Goal: Contribute content: Contribute content

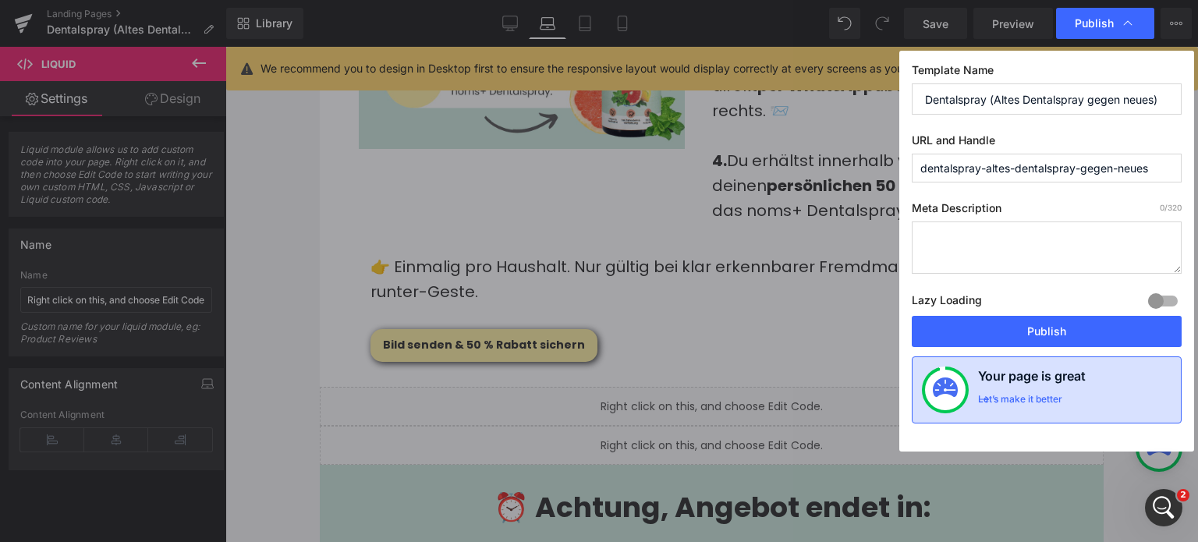
scroll to position [2, 0]
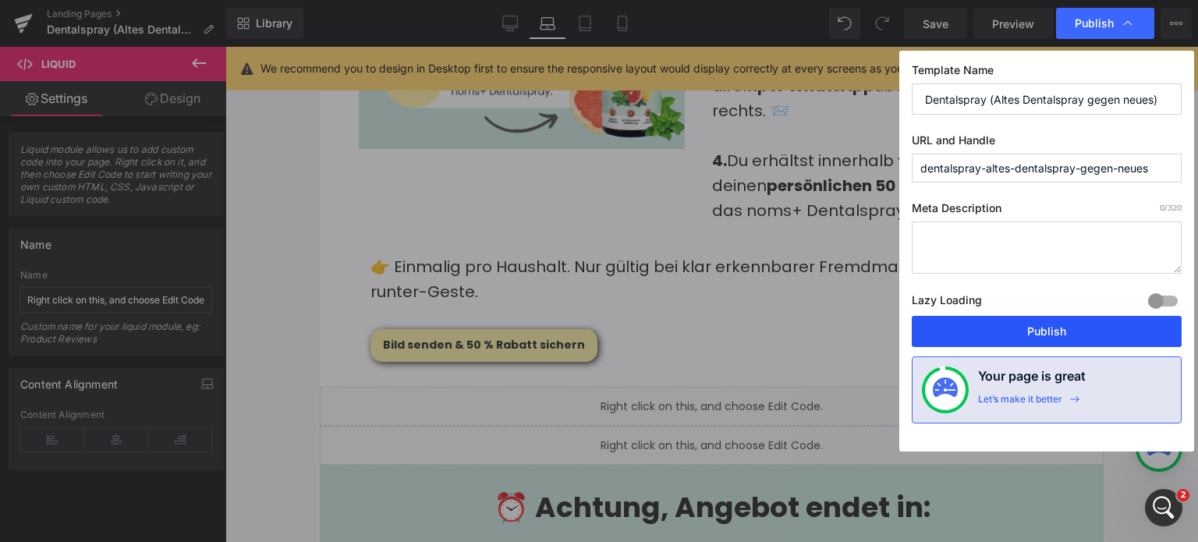
click at [1054, 342] on button "Publish" at bounding box center [1047, 331] width 270 height 31
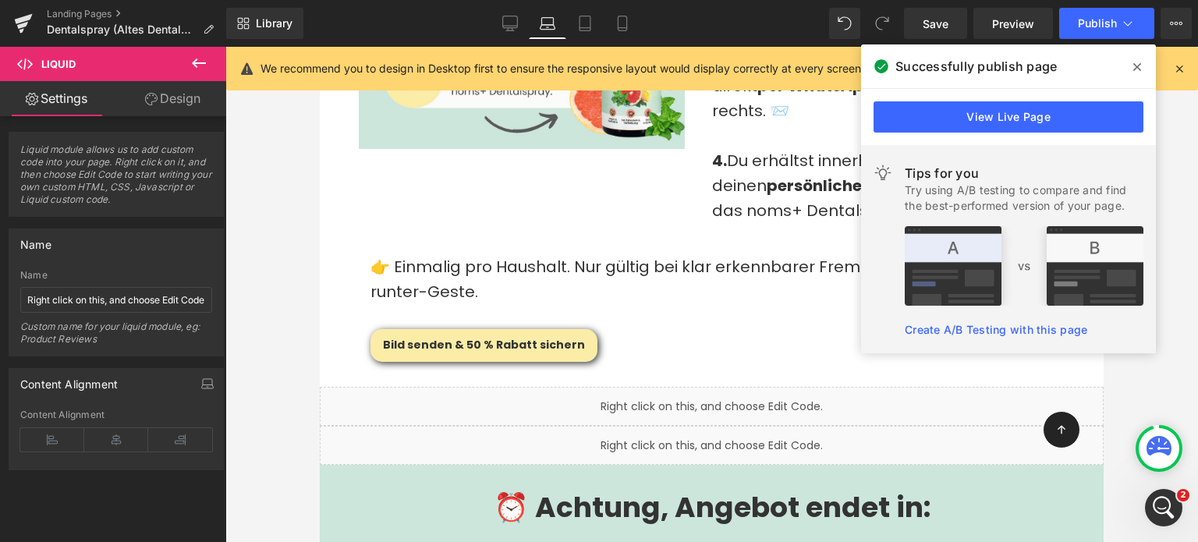
click at [1139, 62] on icon at bounding box center [1138, 67] width 8 height 12
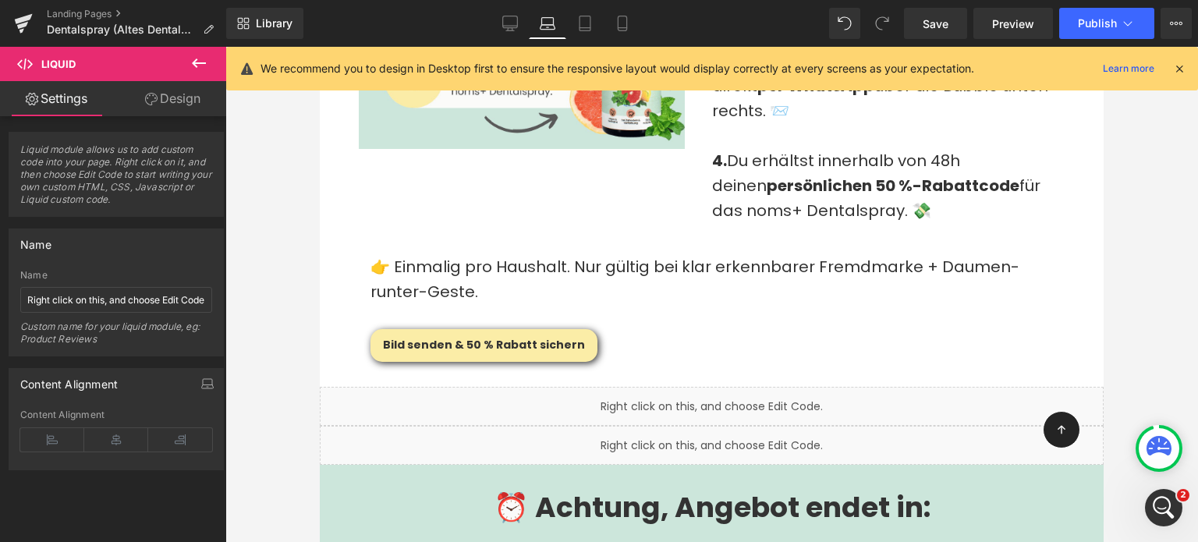
click at [200, 59] on icon at bounding box center [199, 63] width 19 height 19
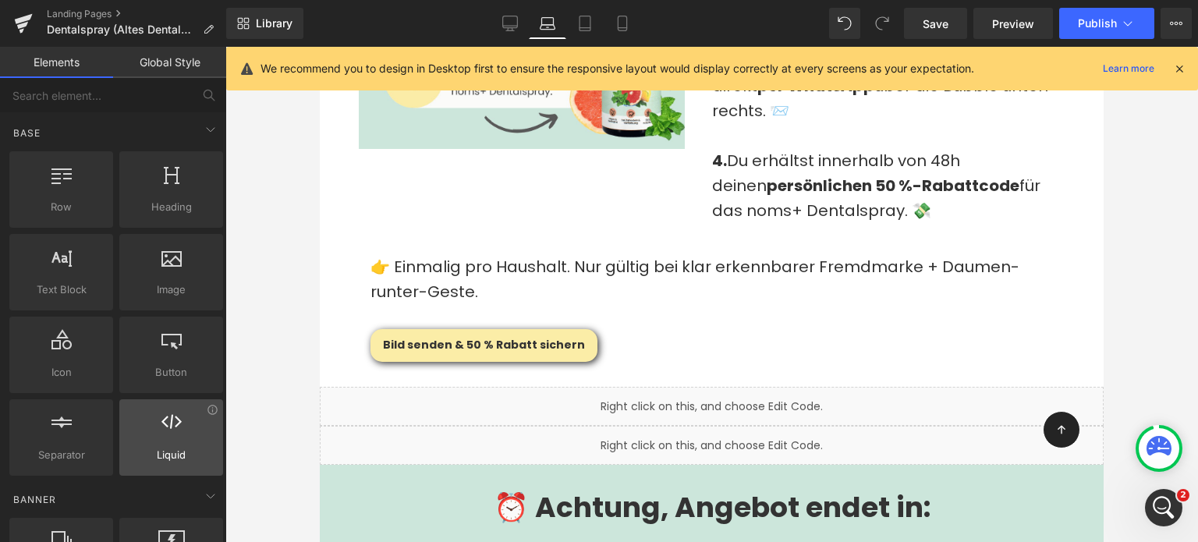
scroll to position [0, 0]
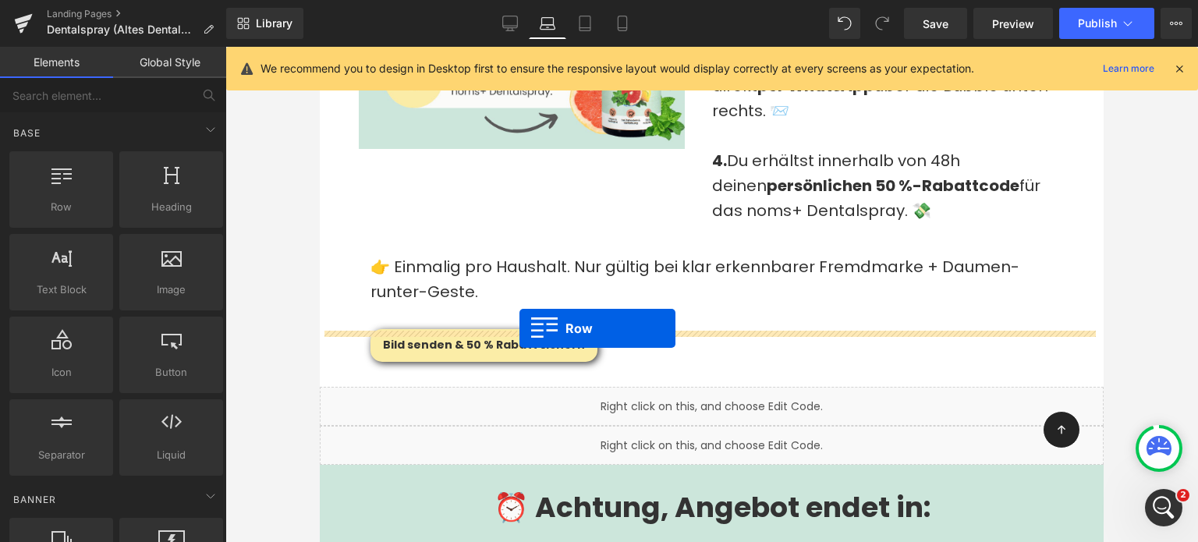
drag, startPoint x: 393, startPoint y: 250, endPoint x: 520, endPoint y: 329, distance: 149.0
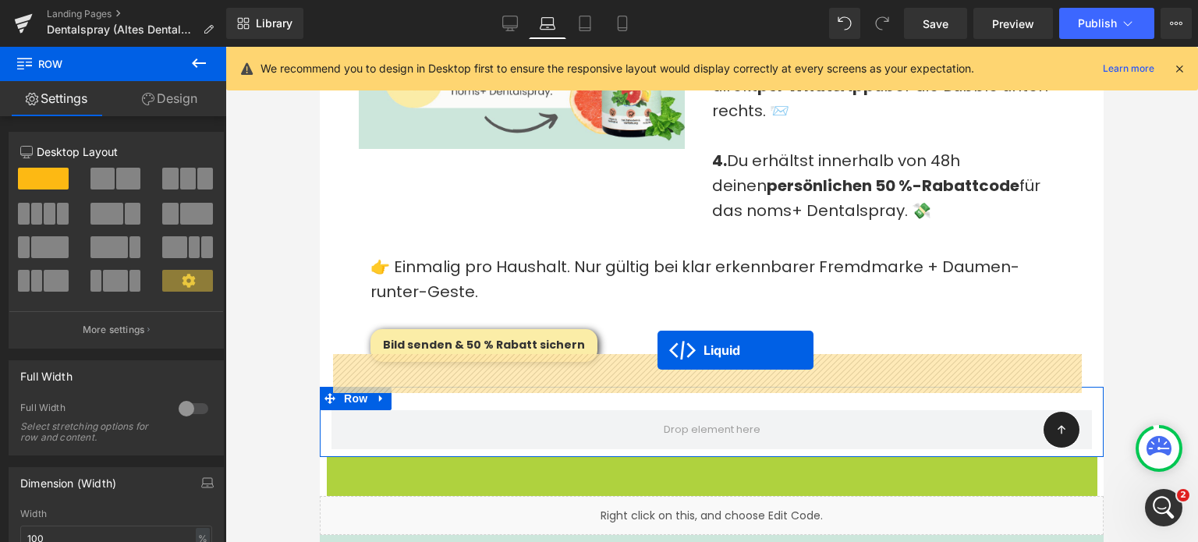
drag, startPoint x: 662, startPoint y: 413, endPoint x: 658, endPoint y: 351, distance: 61.8
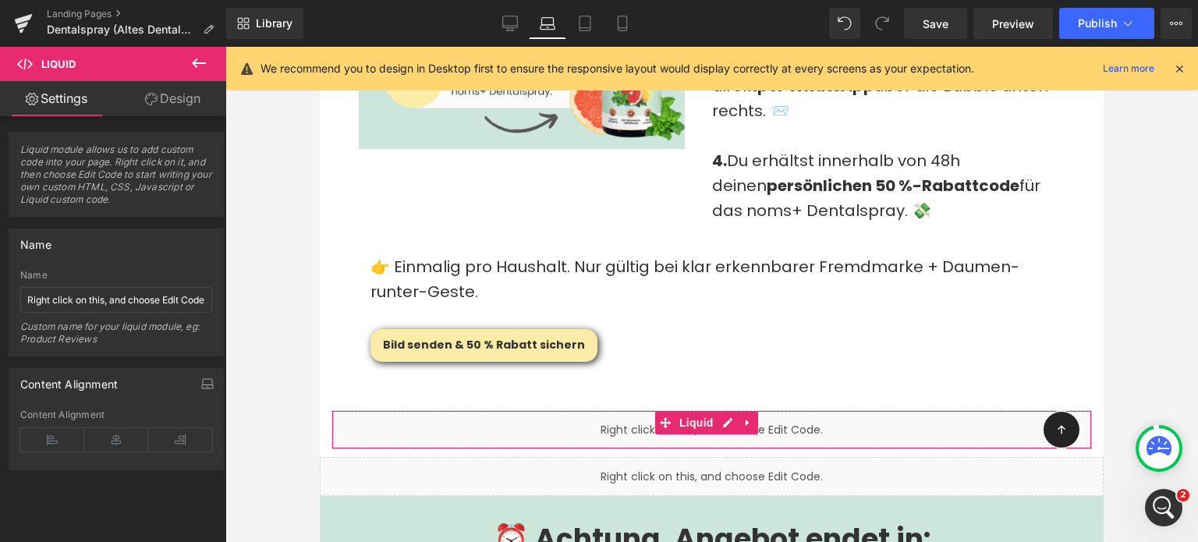
click at [163, 91] on link "Design" at bounding box center [172, 98] width 113 height 35
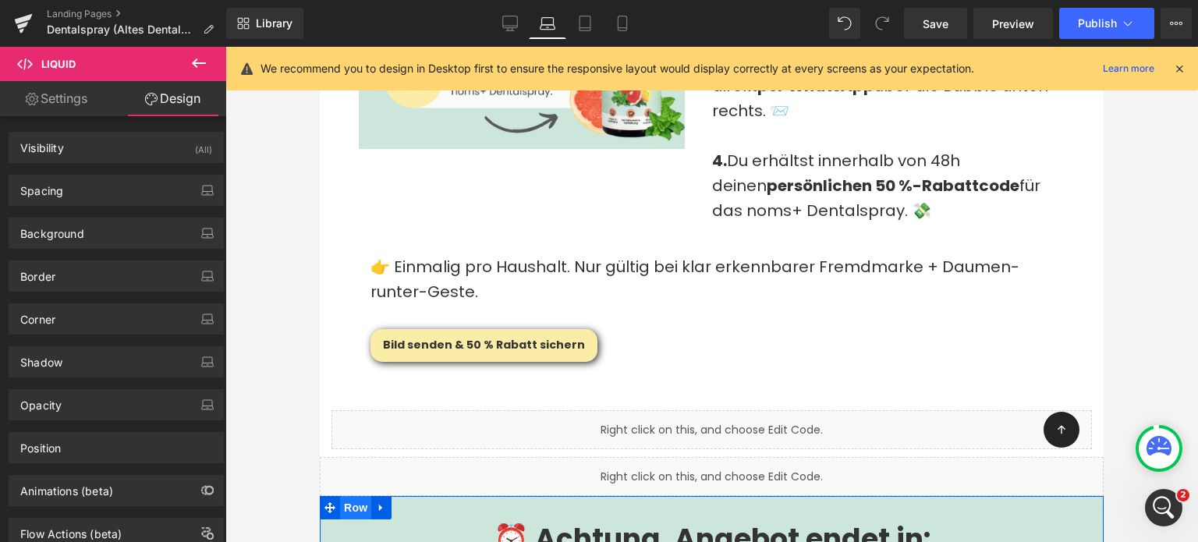
click at [356, 496] on span "Row" at bounding box center [355, 507] width 31 height 23
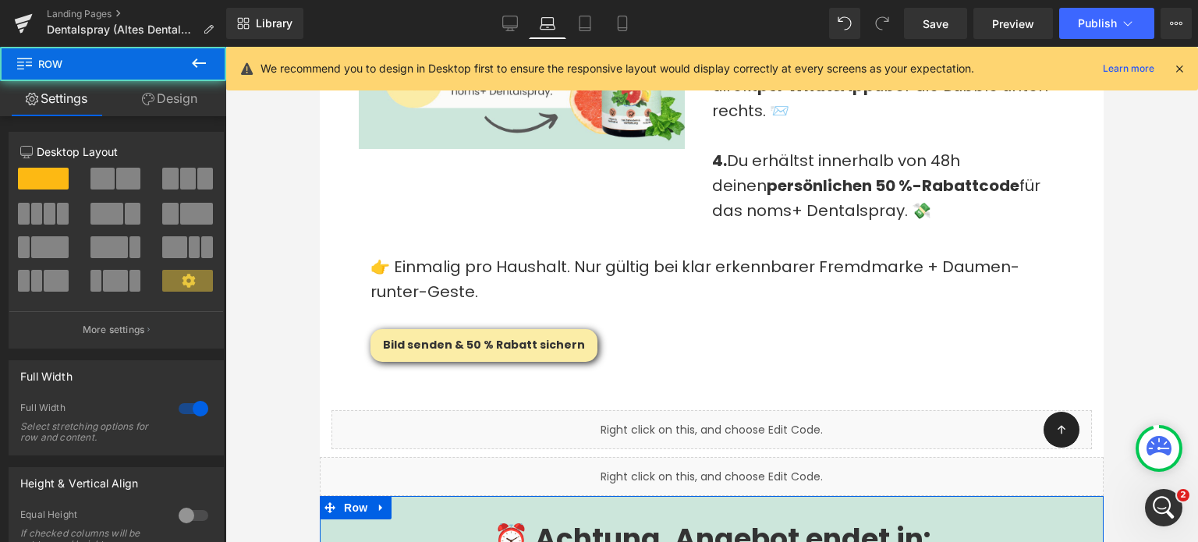
click at [190, 93] on link "Design" at bounding box center [169, 98] width 113 height 35
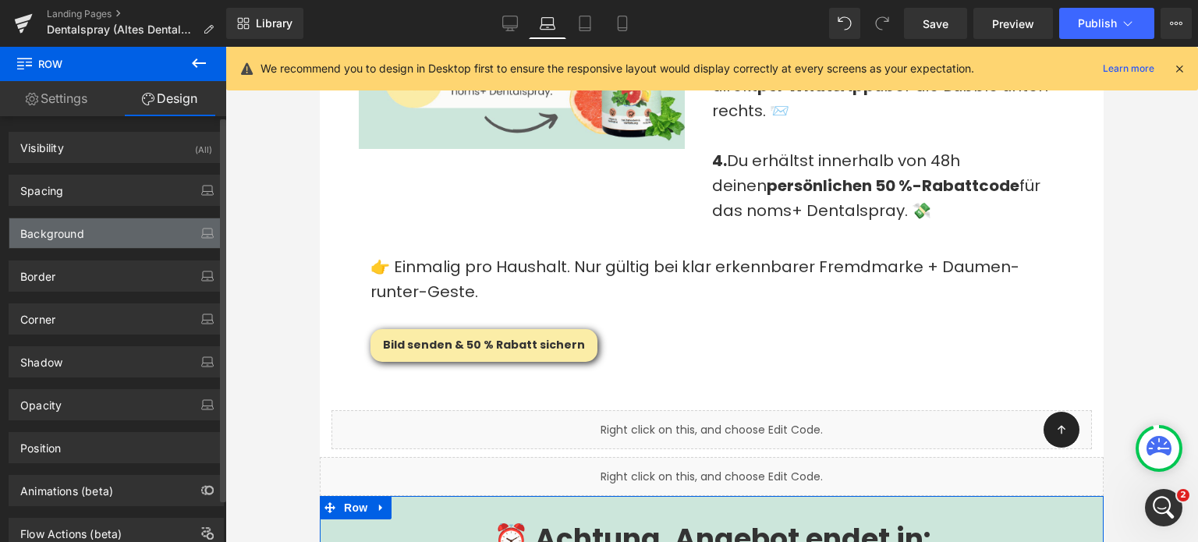
click at [113, 235] on div "Background" at bounding box center [116, 233] width 214 height 30
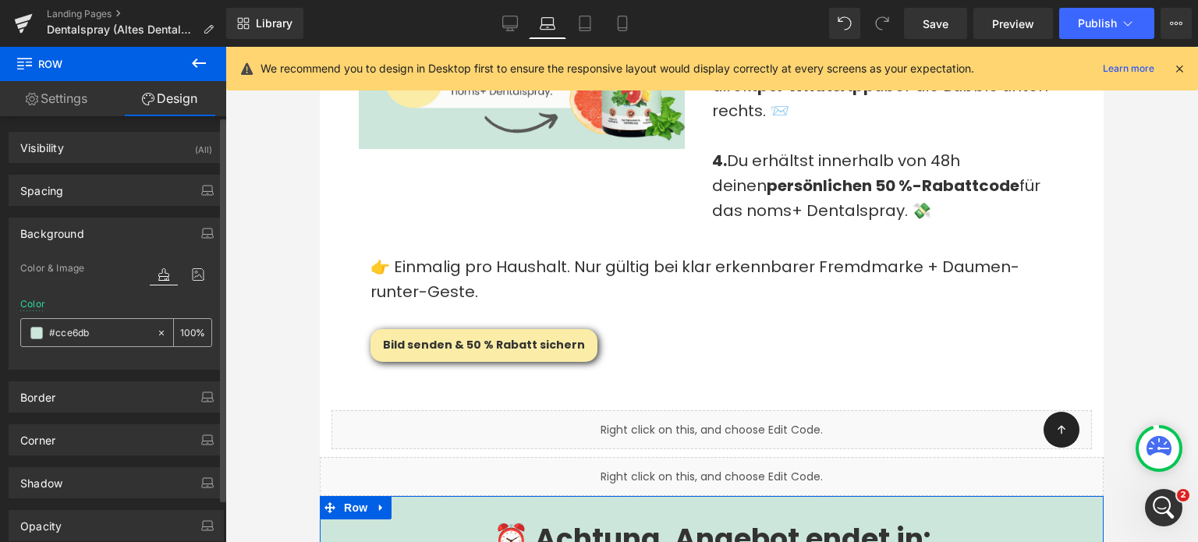
click at [101, 330] on input "#cce6db" at bounding box center [99, 333] width 100 height 17
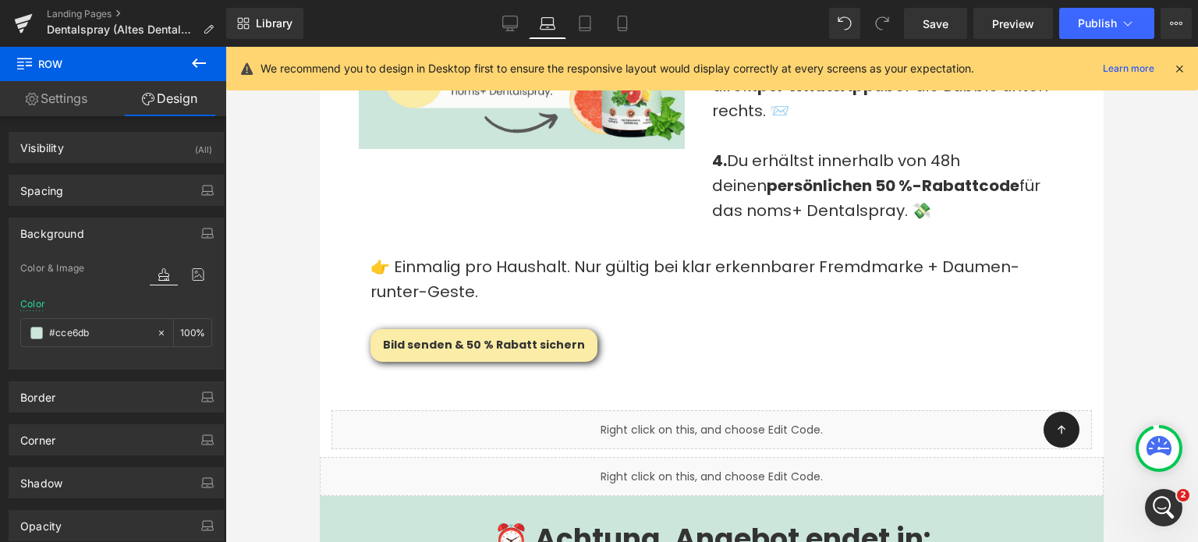
click at [478, 410] on div "Liquid" at bounding box center [712, 429] width 761 height 39
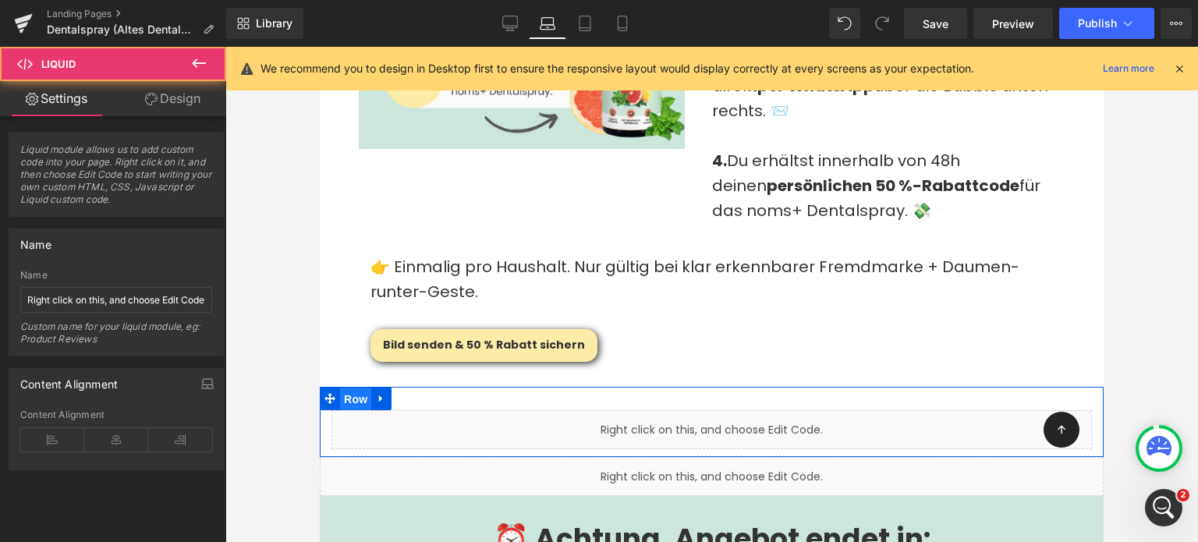
click at [348, 388] on span "Row" at bounding box center [355, 399] width 31 height 23
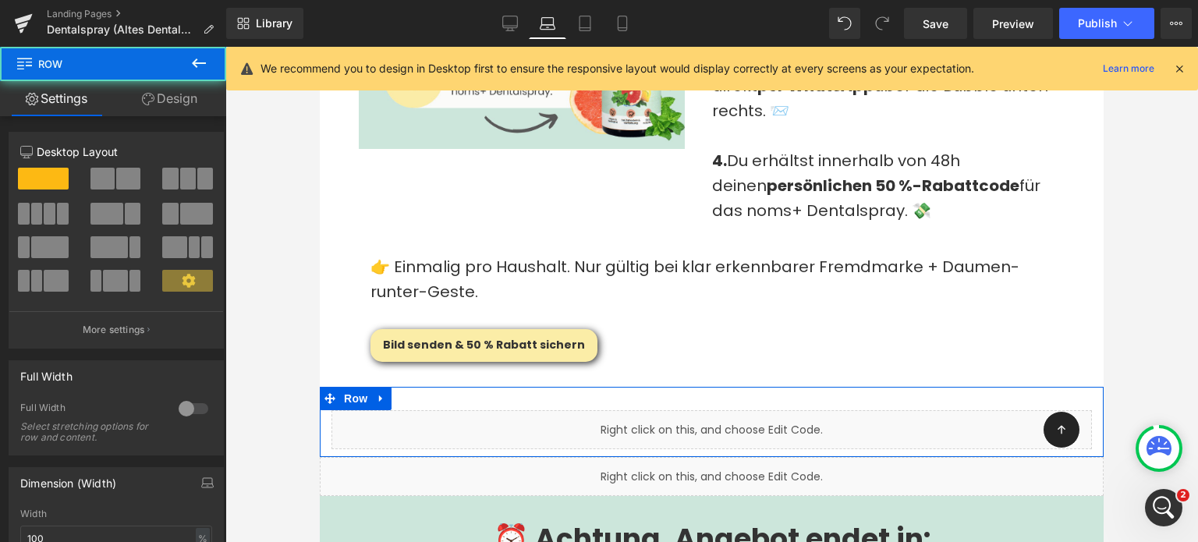
click at [147, 105] on icon at bounding box center [148, 99] width 12 height 12
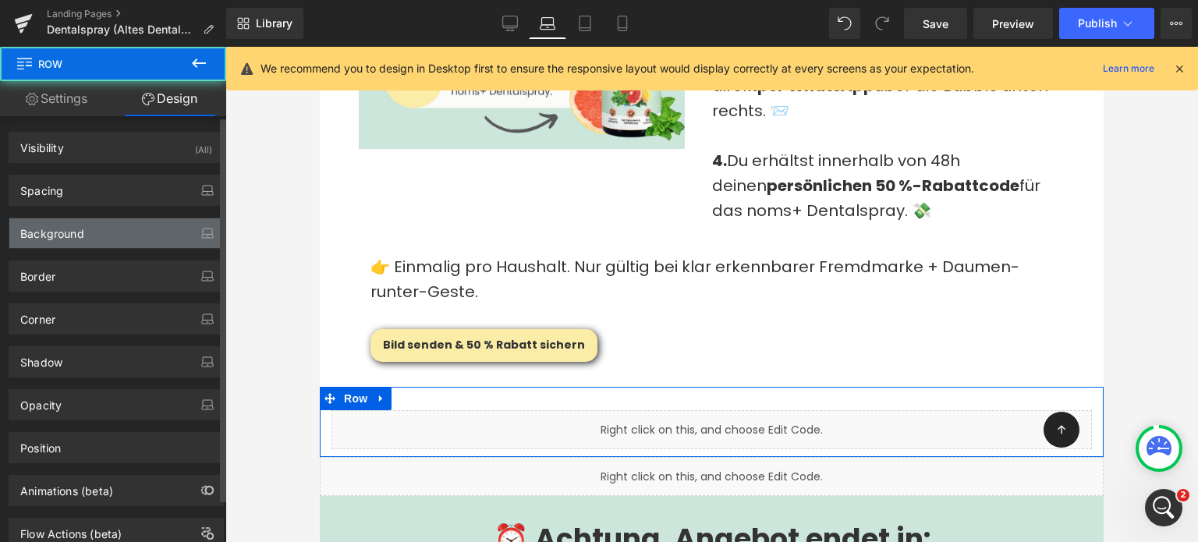
type input "transparent"
type input "0"
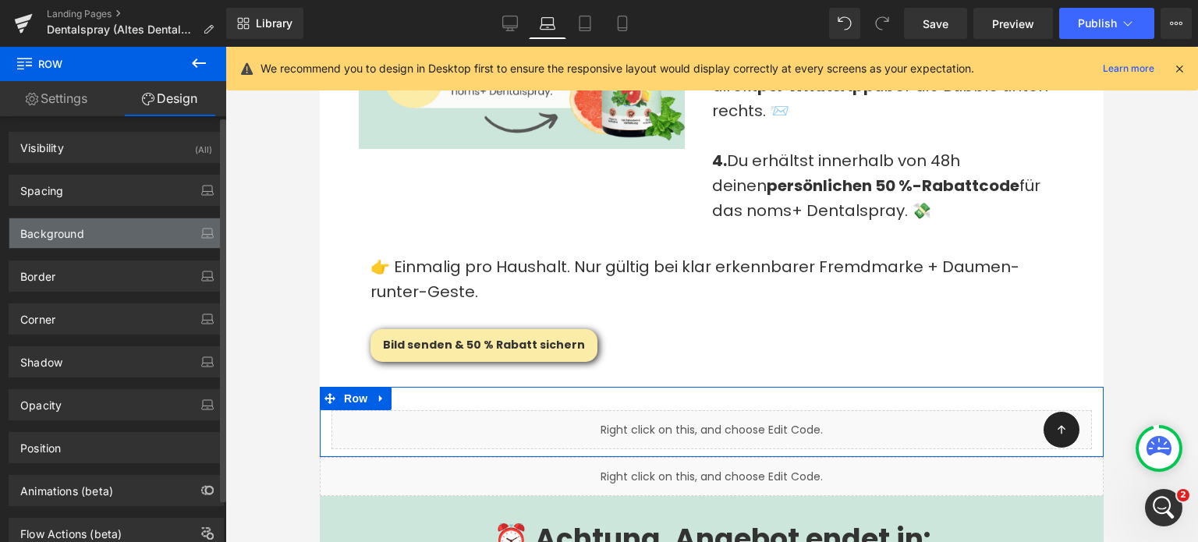
click at [105, 227] on div "Background" at bounding box center [116, 233] width 214 height 30
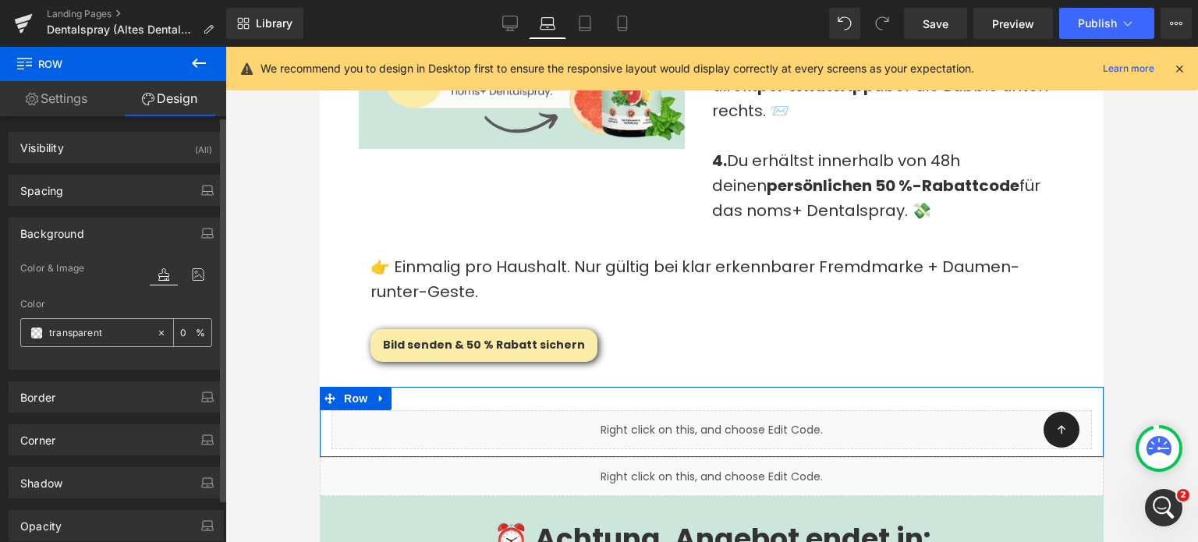
click at [93, 343] on div "transparent" at bounding box center [88, 332] width 135 height 27
click at [103, 332] on input "transparent" at bounding box center [99, 333] width 100 height 17
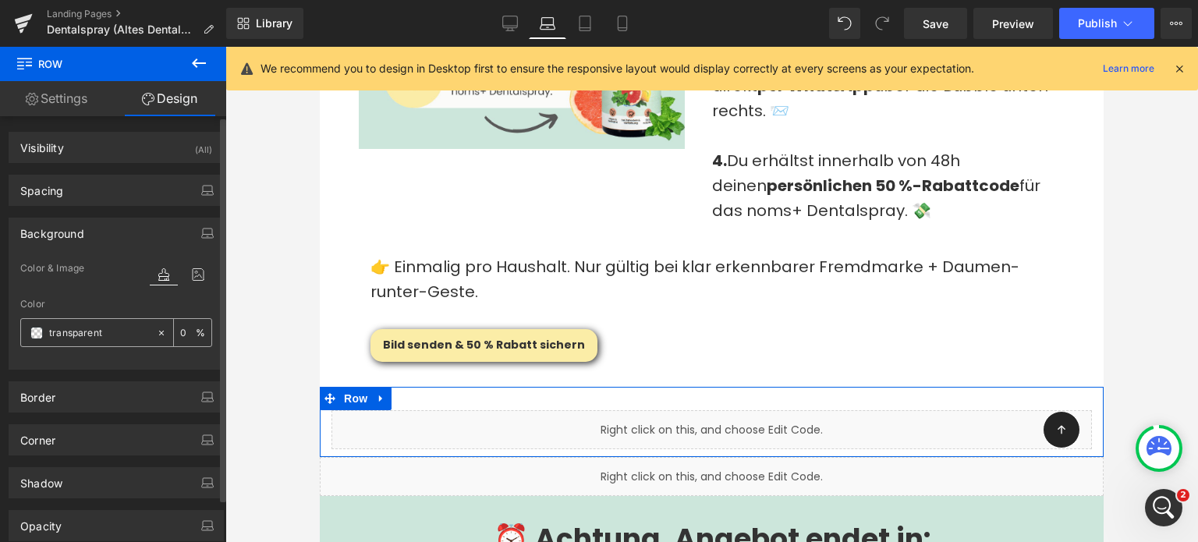
paste input "#cce6db"
type input "#cce6db"
type input "100"
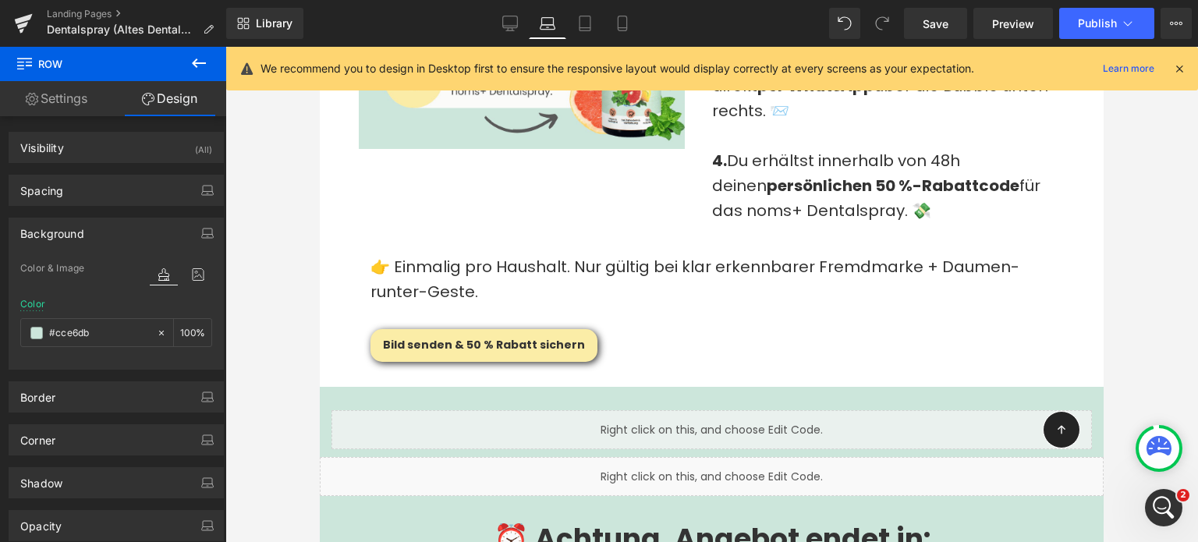
type input "#cce6db"
click at [1118, 8] on div "Save Preview Publish Scheduled View Live Page View with current Template Save T…" at bounding box center [1048, 23] width 300 height 31
click at [1117, 12] on button "Publish" at bounding box center [1107, 23] width 95 height 31
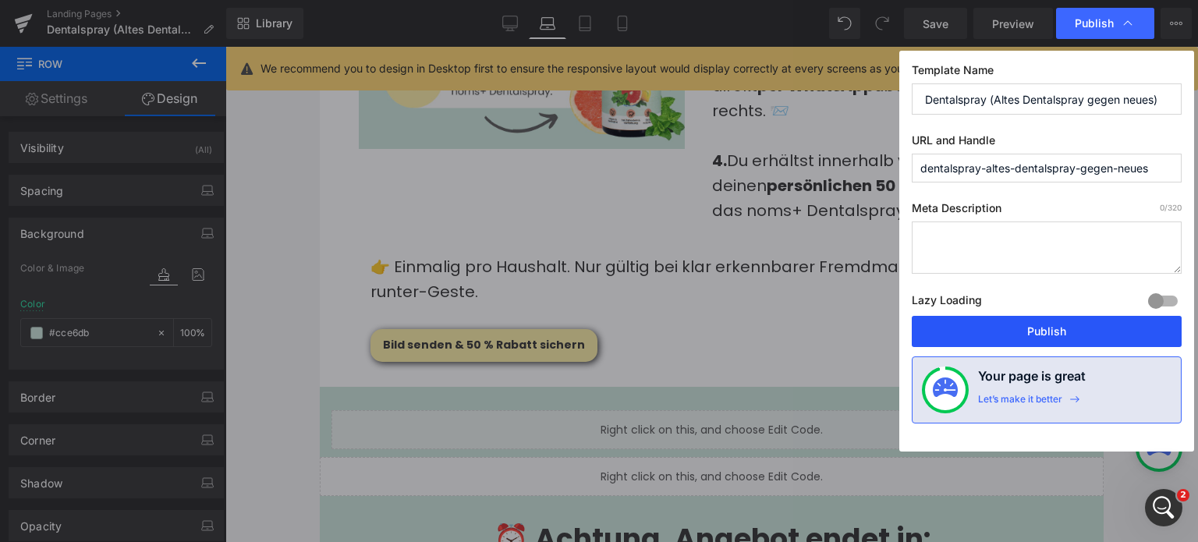
click at [1067, 327] on button "Publish" at bounding box center [1047, 331] width 270 height 31
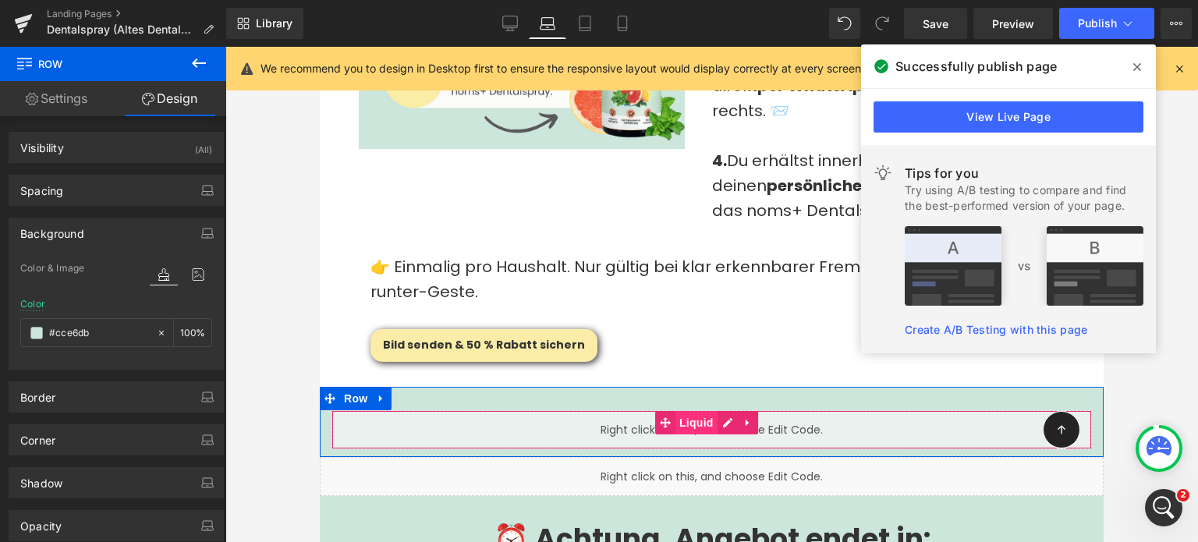
click at [682, 411] on span "Liquid" at bounding box center [697, 422] width 42 height 23
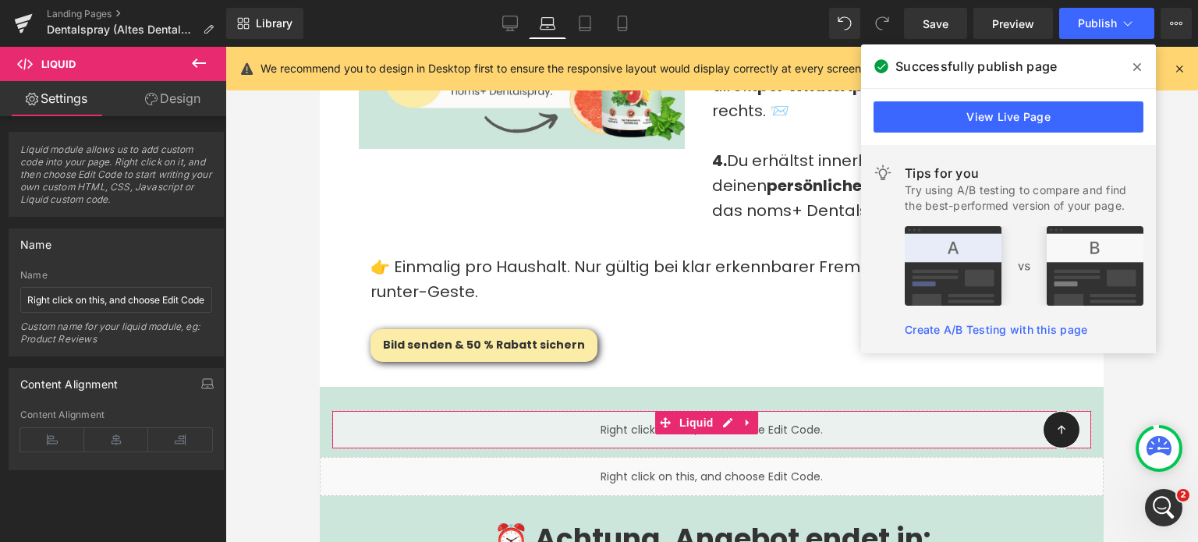
click at [165, 102] on link "Design" at bounding box center [172, 98] width 113 height 35
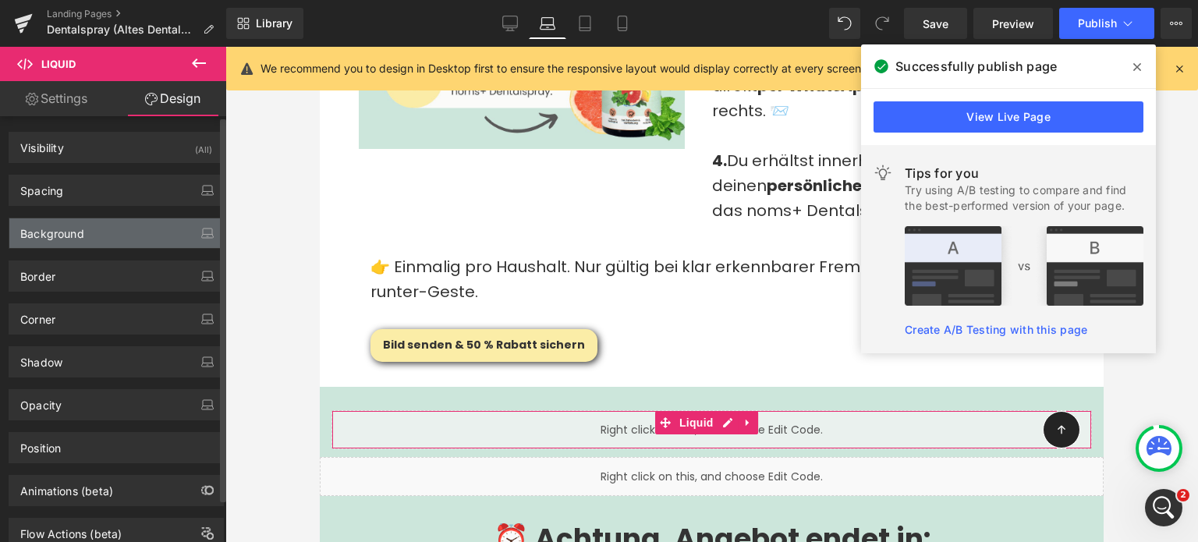
click at [113, 235] on div "Background" at bounding box center [116, 233] width 214 height 30
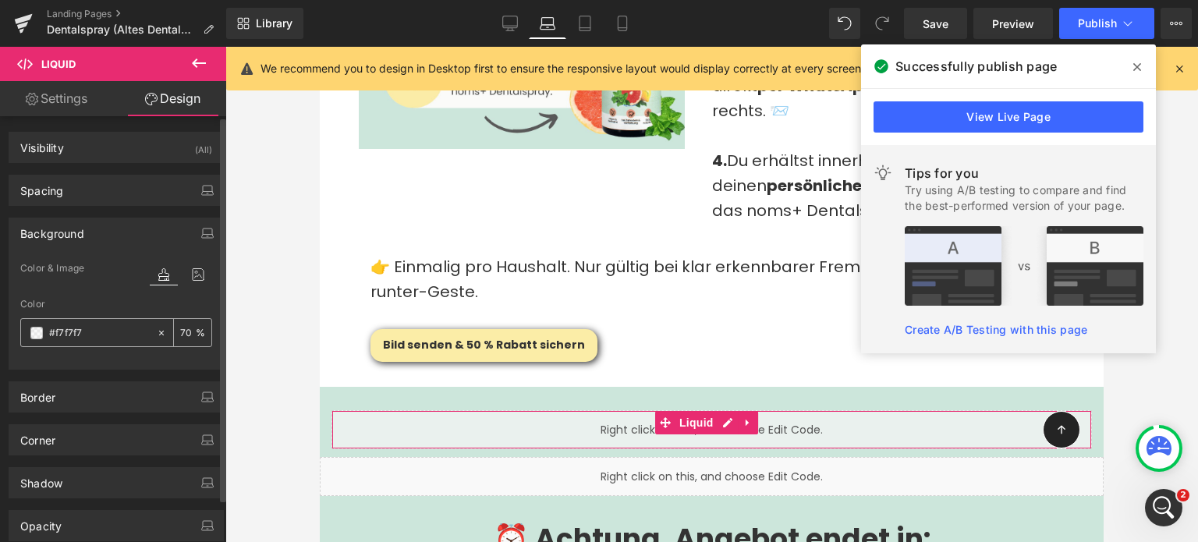
click at [63, 332] on input "#f7f7f7" at bounding box center [99, 333] width 100 height 17
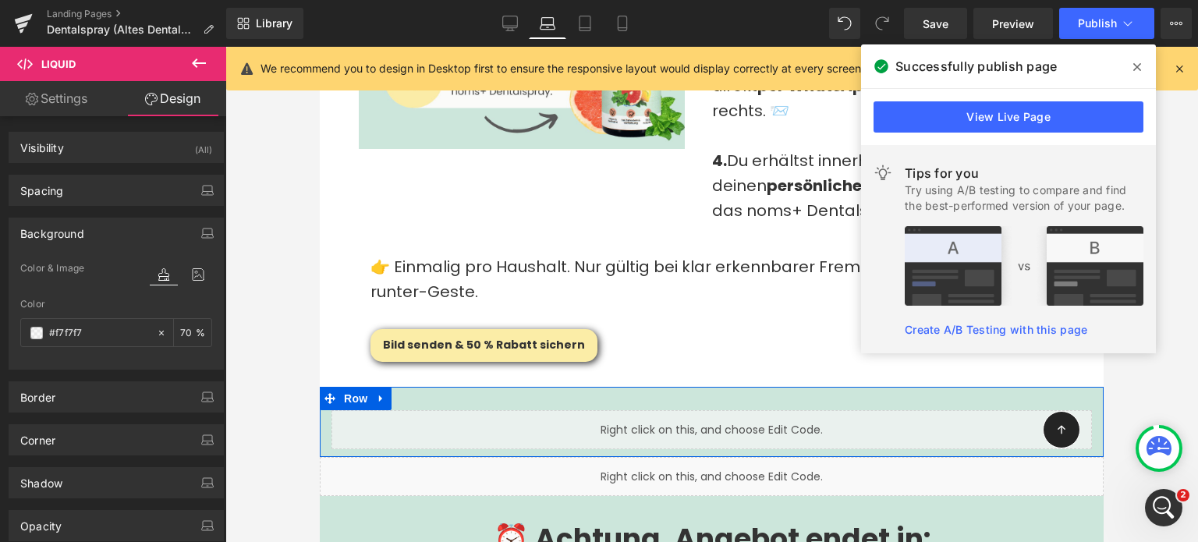
click at [586, 387] on div at bounding box center [712, 389] width 784 height 4
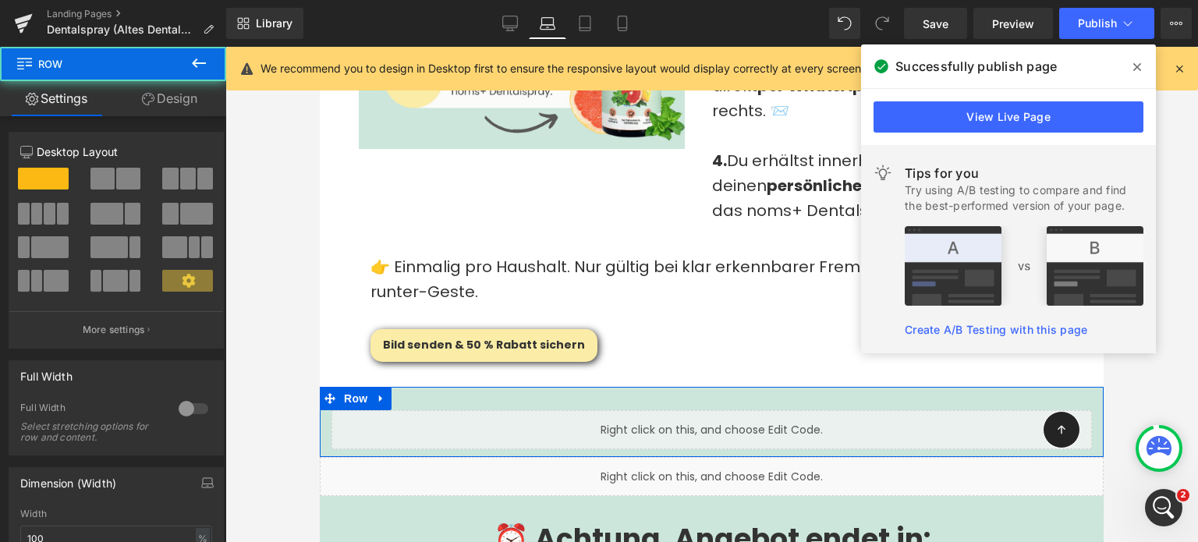
click at [189, 98] on link "Design" at bounding box center [169, 98] width 113 height 35
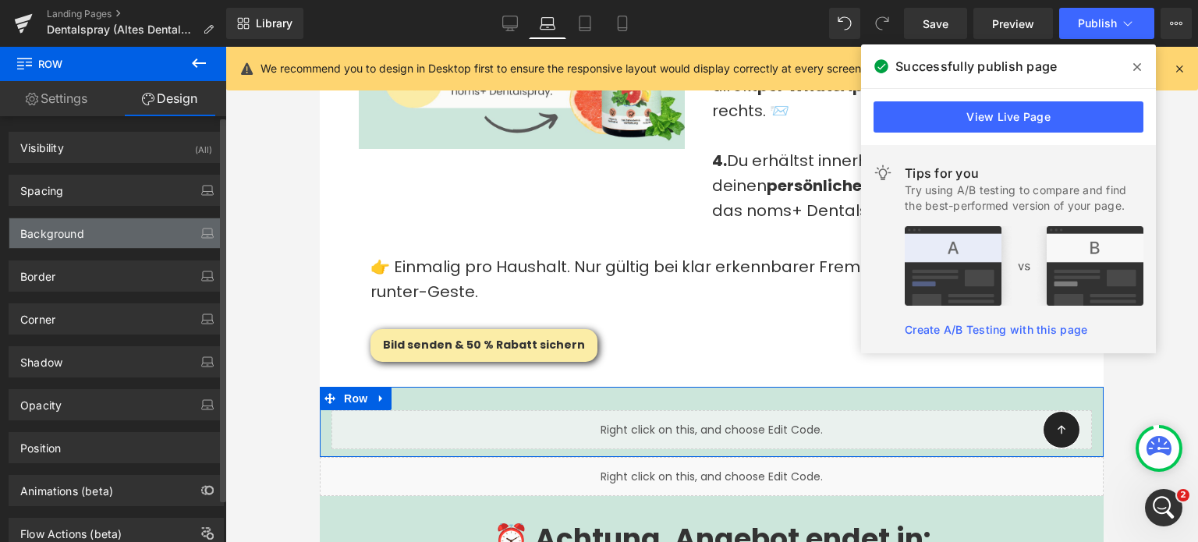
click at [76, 231] on div "Background" at bounding box center [52, 229] width 64 height 22
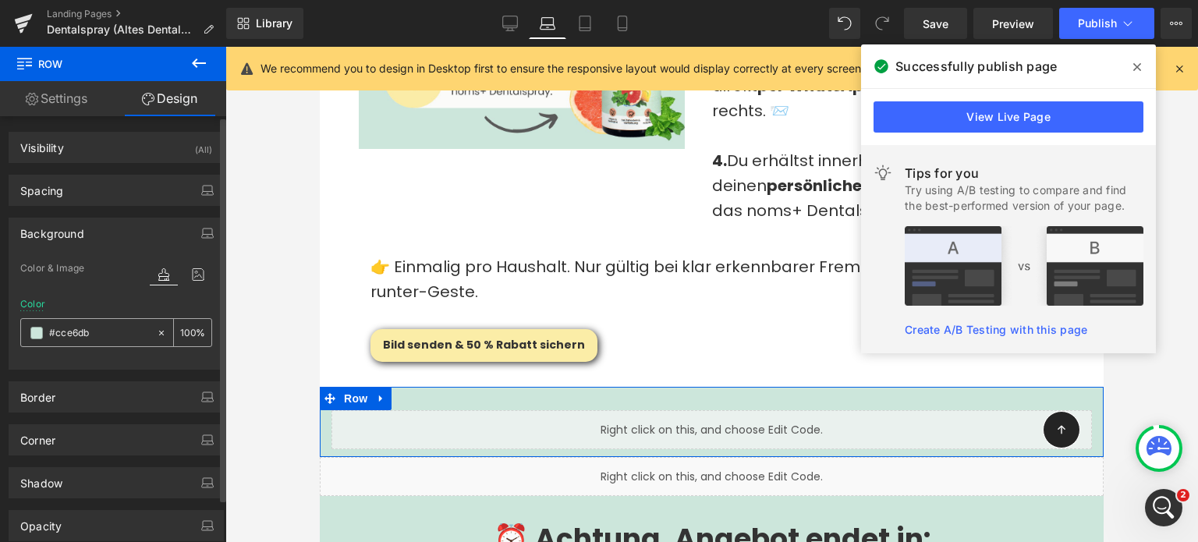
click at [75, 329] on input "#cce6db" at bounding box center [99, 333] width 100 height 17
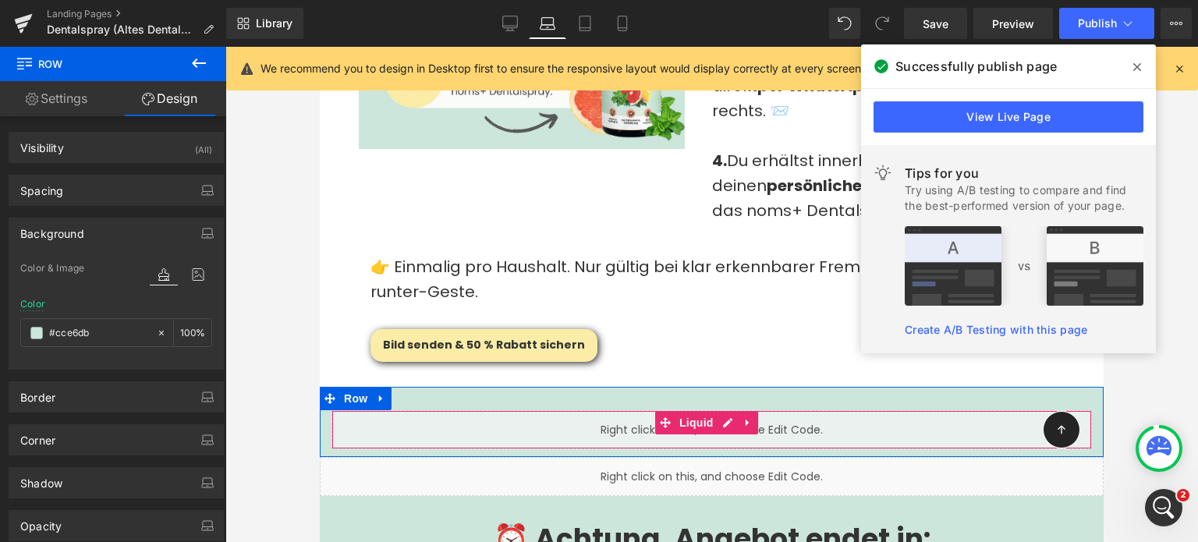
click at [531, 410] on div "Liquid" at bounding box center [712, 429] width 761 height 39
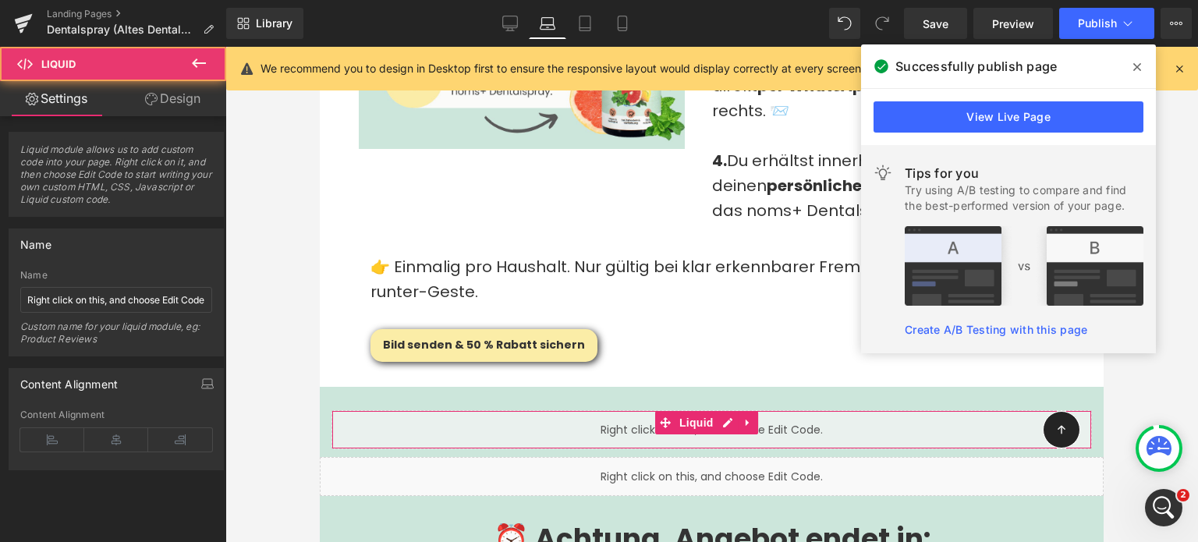
click at [165, 102] on link "Design" at bounding box center [172, 98] width 113 height 35
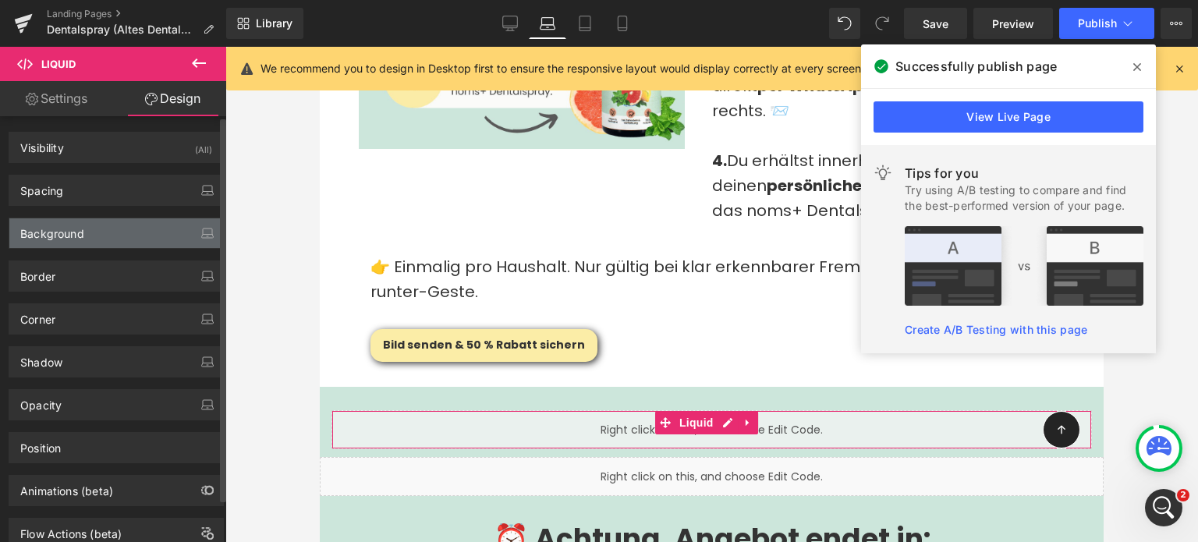
click at [63, 233] on div "Background" at bounding box center [52, 229] width 64 height 22
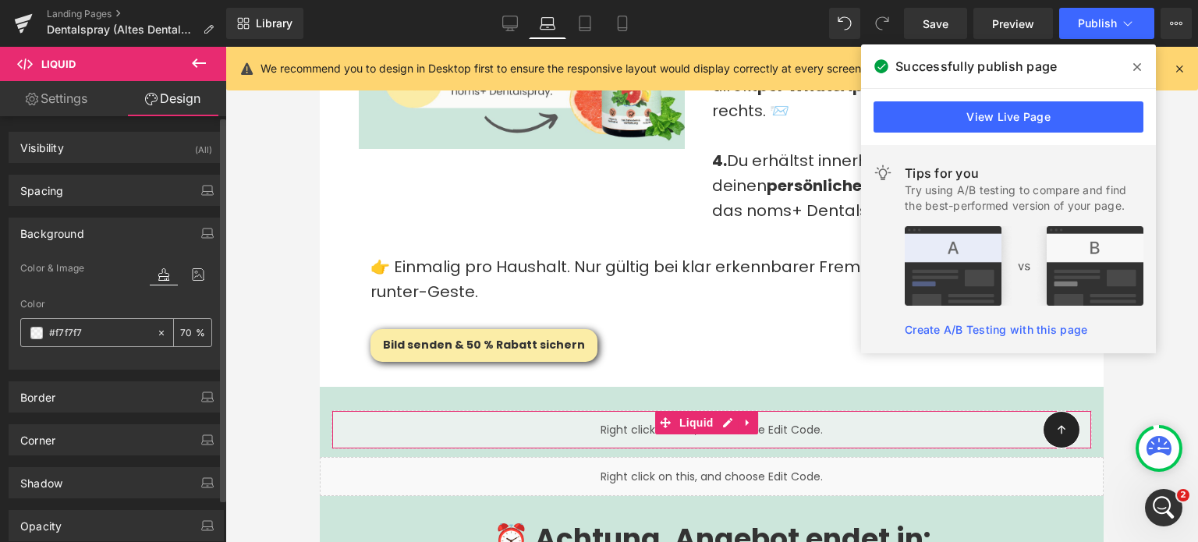
click at [90, 337] on input "#f7f7f7" at bounding box center [99, 333] width 100 height 17
paste input "cce6db"
type input "#cce6db"
type input "100"
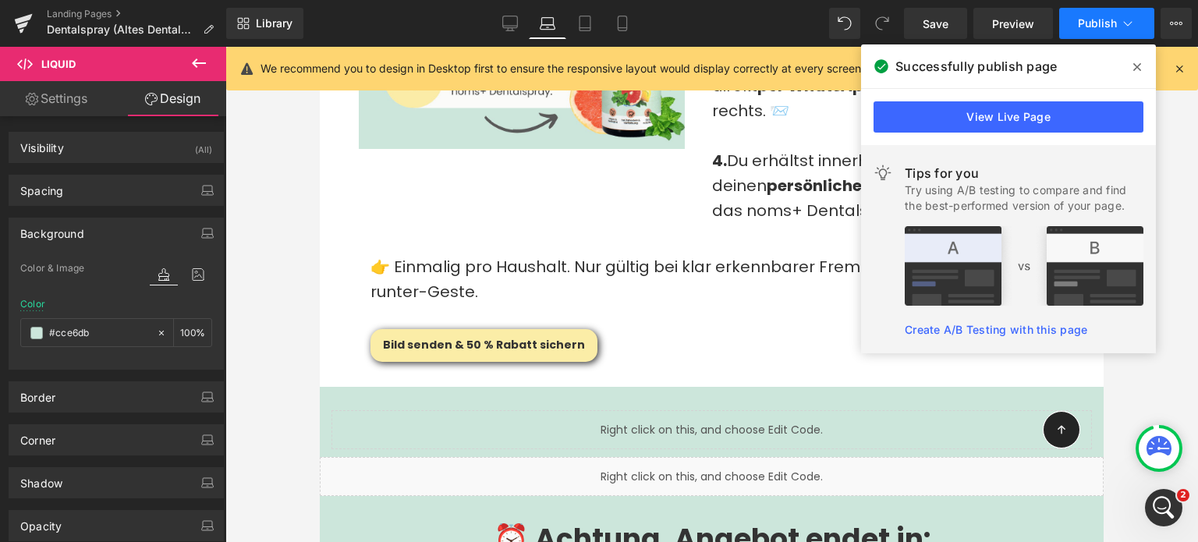
type input "#cce6db"
click at [1117, 18] on span "Publish" at bounding box center [1097, 23] width 39 height 12
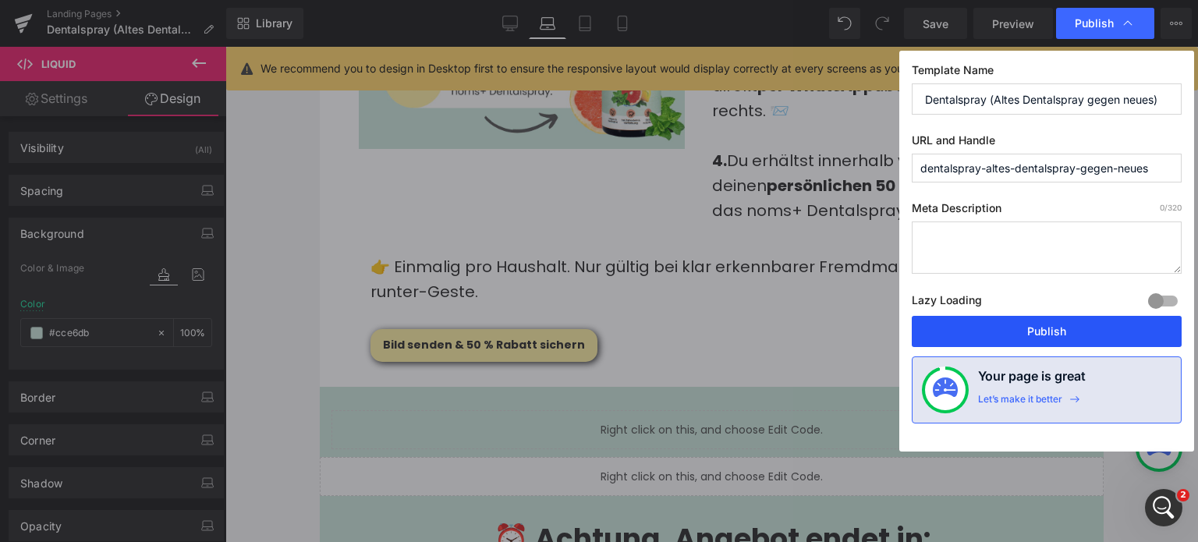
click at [1024, 333] on button "Publish" at bounding box center [1047, 331] width 270 height 31
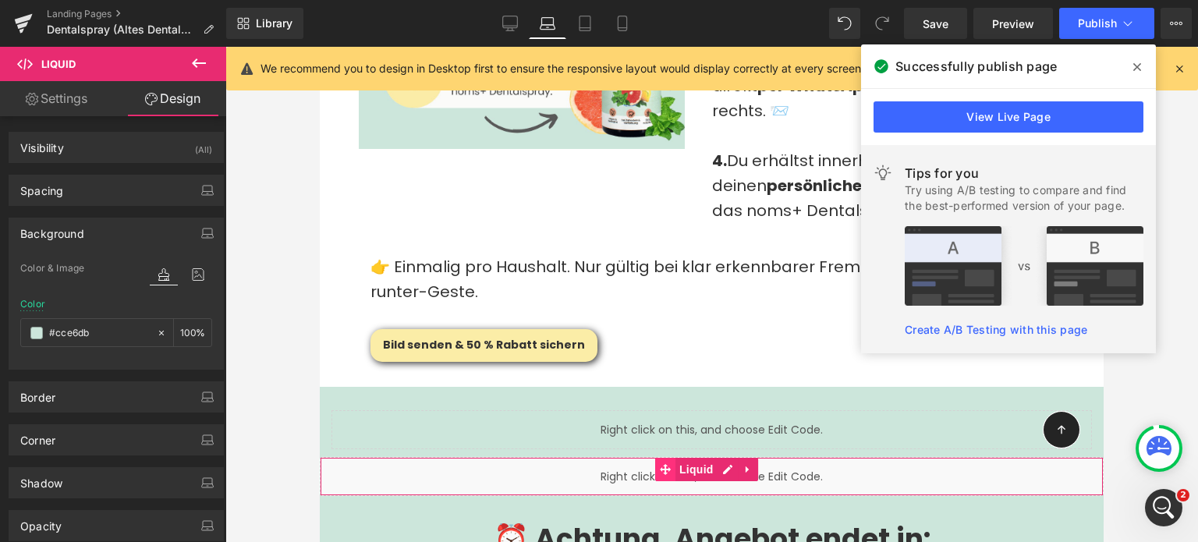
click at [657, 458] on span at bounding box center [665, 469] width 20 height 23
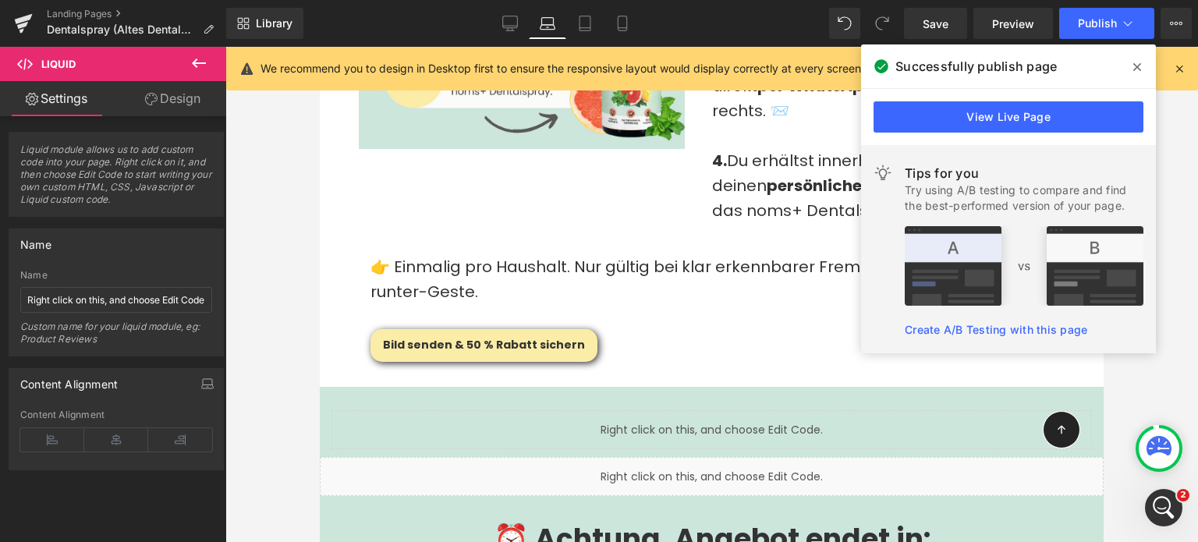
click at [320, 47] on div at bounding box center [320, 47] width 0 height 0
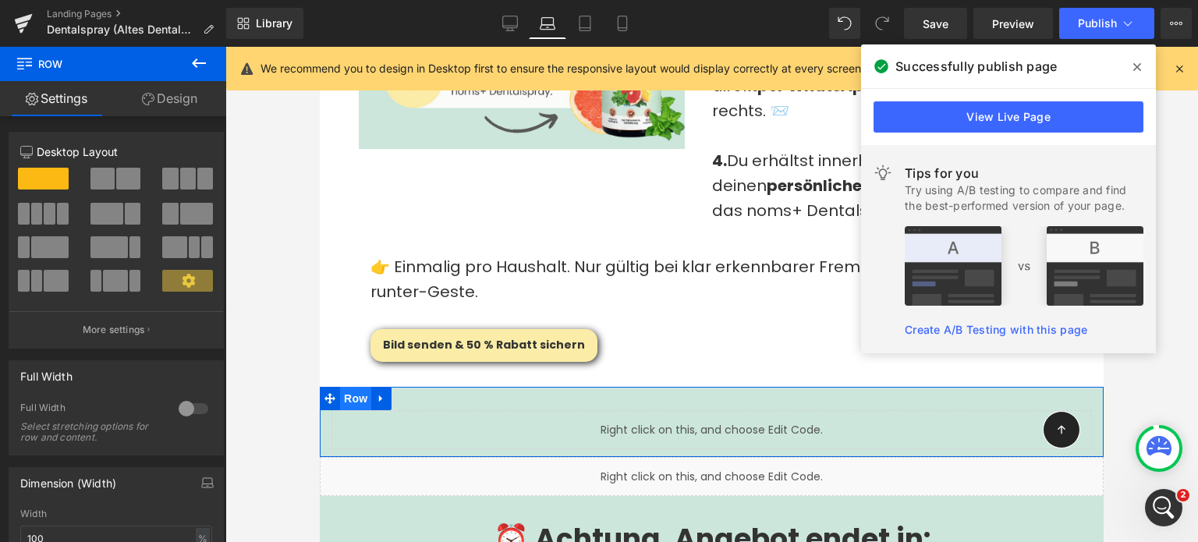
click at [353, 387] on span "Row" at bounding box center [355, 398] width 31 height 23
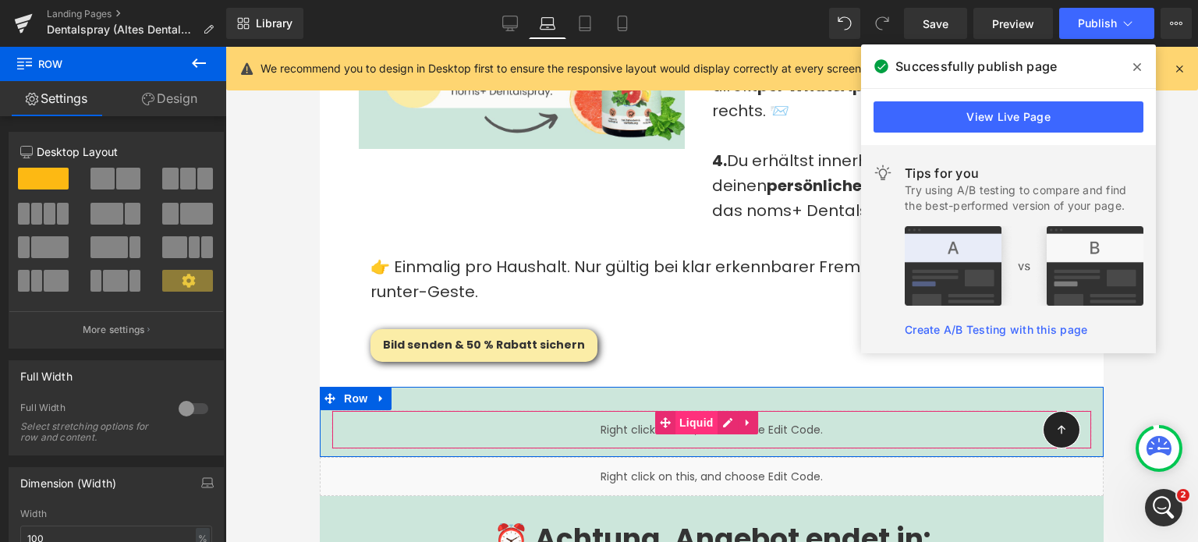
click at [682, 411] on span "Liquid" at bounding box center [697, 422] width 42 height 23
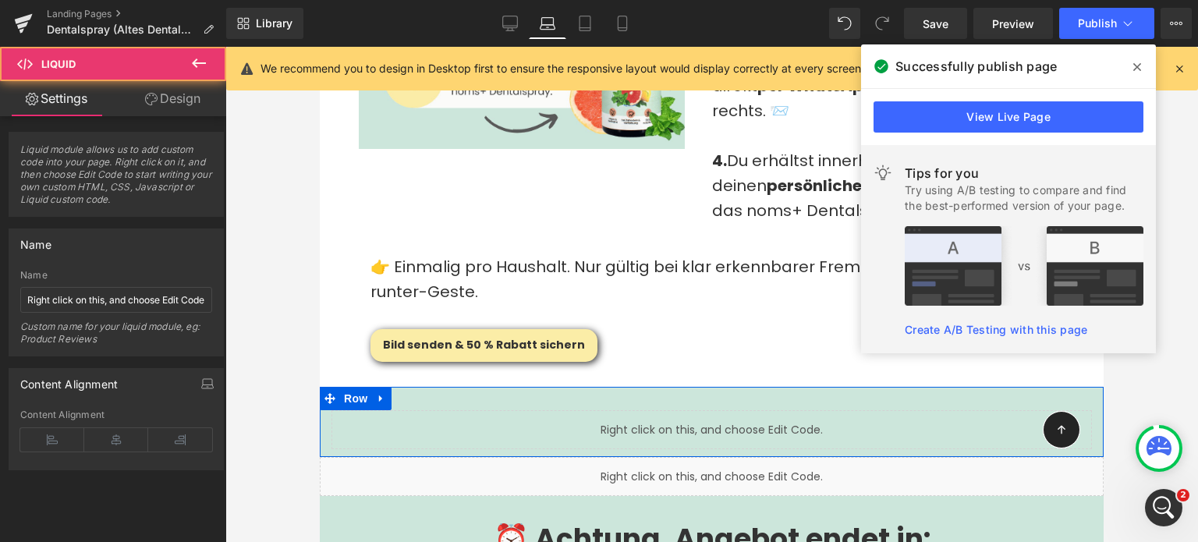
click at [723, 410] on div "Liquid" at bounding box center [712, 429] width 761 height 39
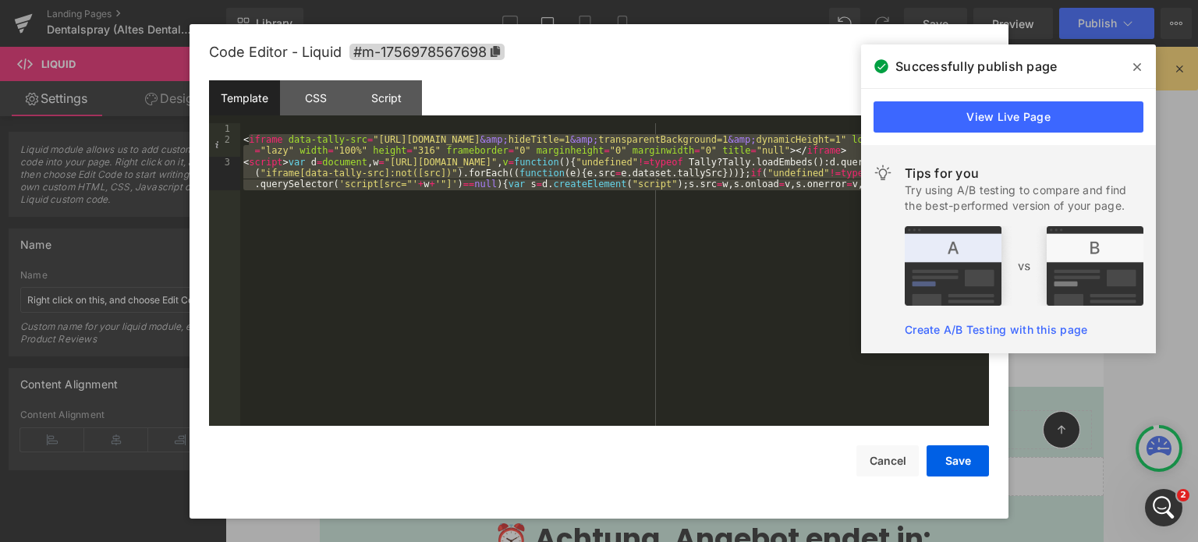
drag, startPoint x: 247, startPoint y: 138, endPoint x: 715, endPoint y: 213, distance: 474.1
click at [715, 213] on div "< iframe data-tally-src = "https://tally.so/embed/nGZPzo?alignLeft=1 &amp; hide…" at bounding box center [614, 297] width 749 height 348
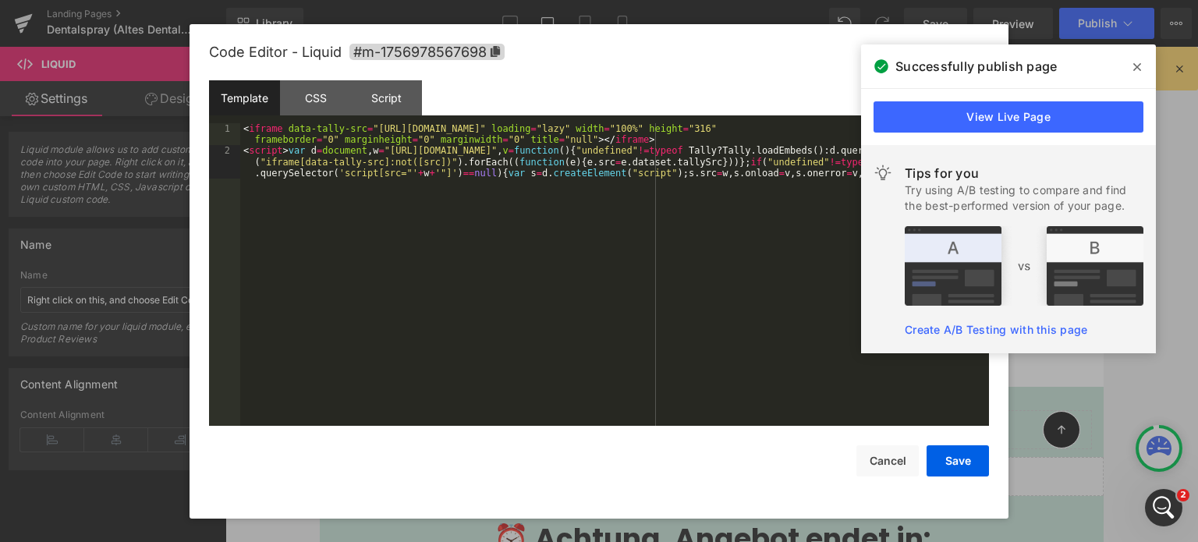
click at [698, 212] on div "< iframe data-tally-src = "https://tally.so/embed/nGZPzo?alignLeft=1&hideTitle=…" at bounding box center [614, 303] width 749 height 360
click at [962, 464] on button "Save" at bounding box center [958, 461] width 62 height 31
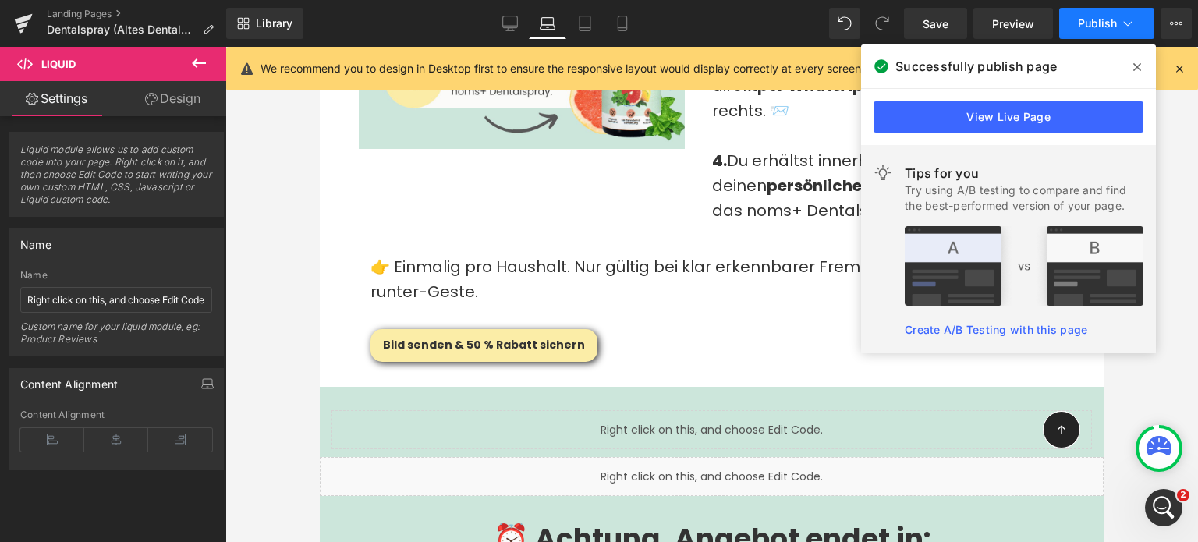
click at [1090, 32] on button "Publish" at bounding box center [1107, 23] width 95 height 31
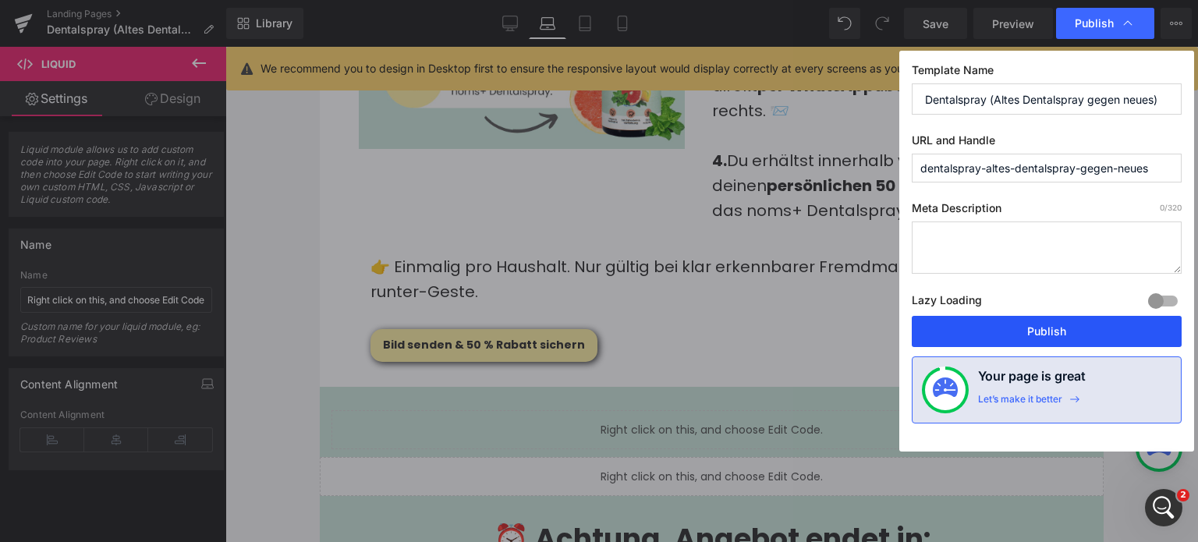
click at [1074, 328] on button "Publish" at bounding box center [1047, 331] width 270 height 31
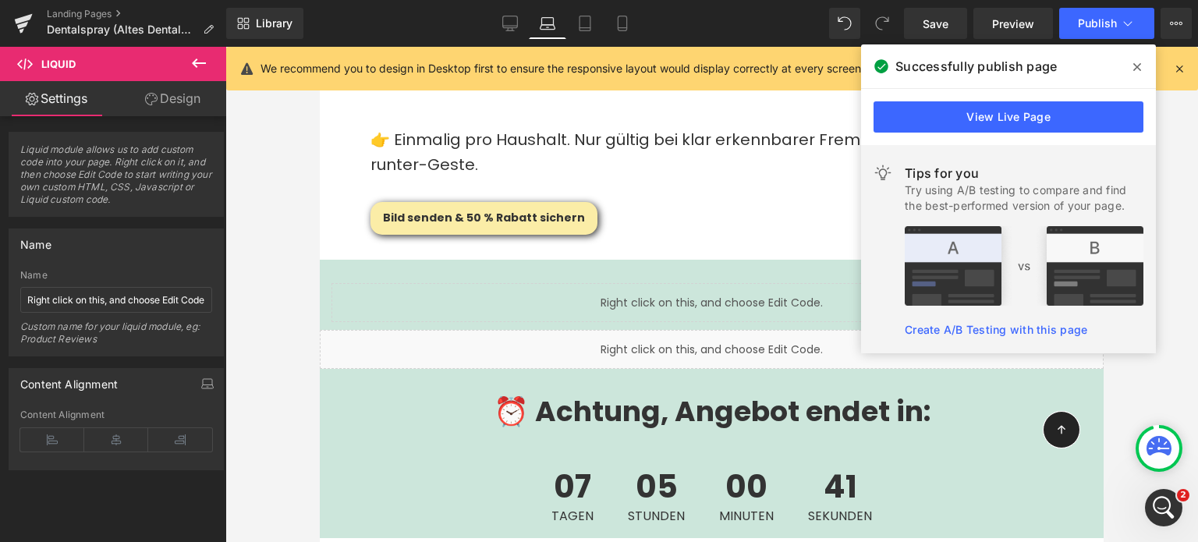
scroll to position [3727, 0]
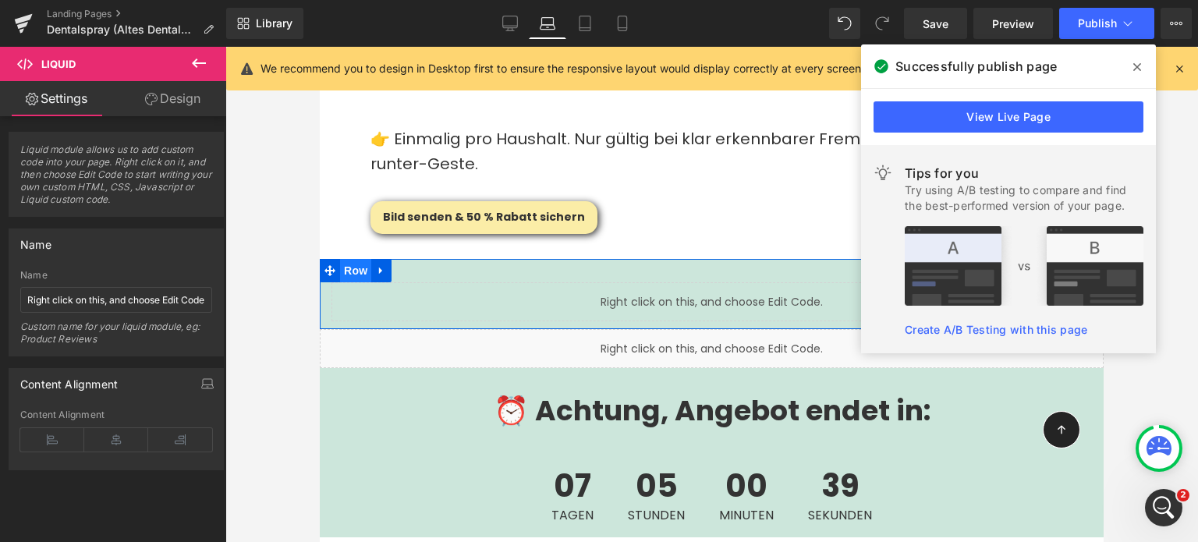
click at [353, 259] on span "Row" at bounding box center [355, 270] width 31 height 23
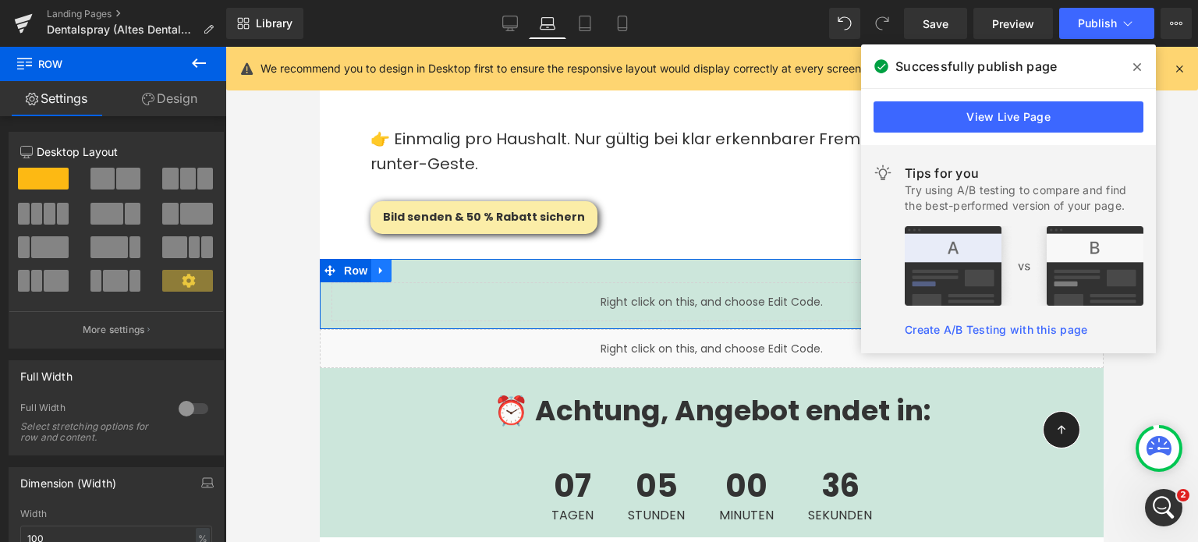
click at [386, 259] on link at bounding box center [381, 270] width 20 height 23
click at [350, 259] on span "Row" at bounding box center [355, 270] width 31 height 23
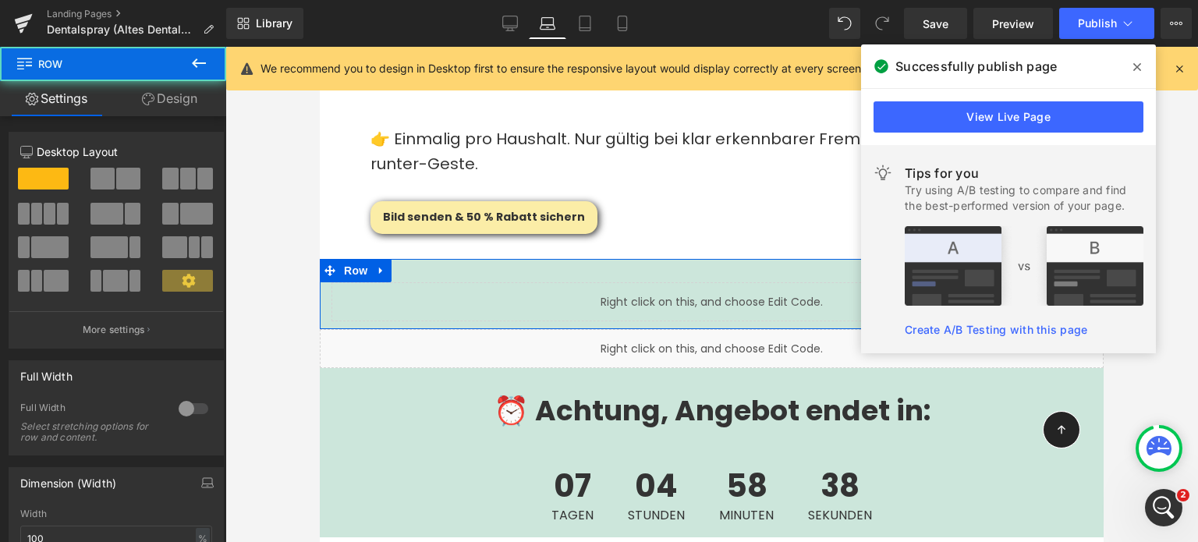
click at [195, 103] on link "Design" at bounding box center [169, 98] width 113 height 35
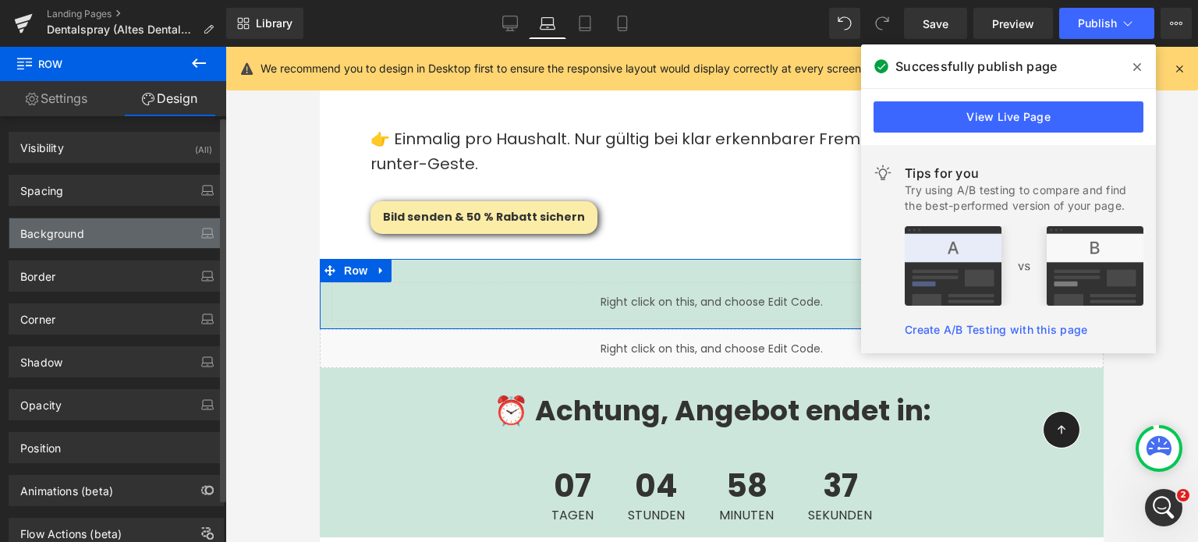
click at [117, 222] on div "Background" at bounding box center [116, 233] width 214 height 30
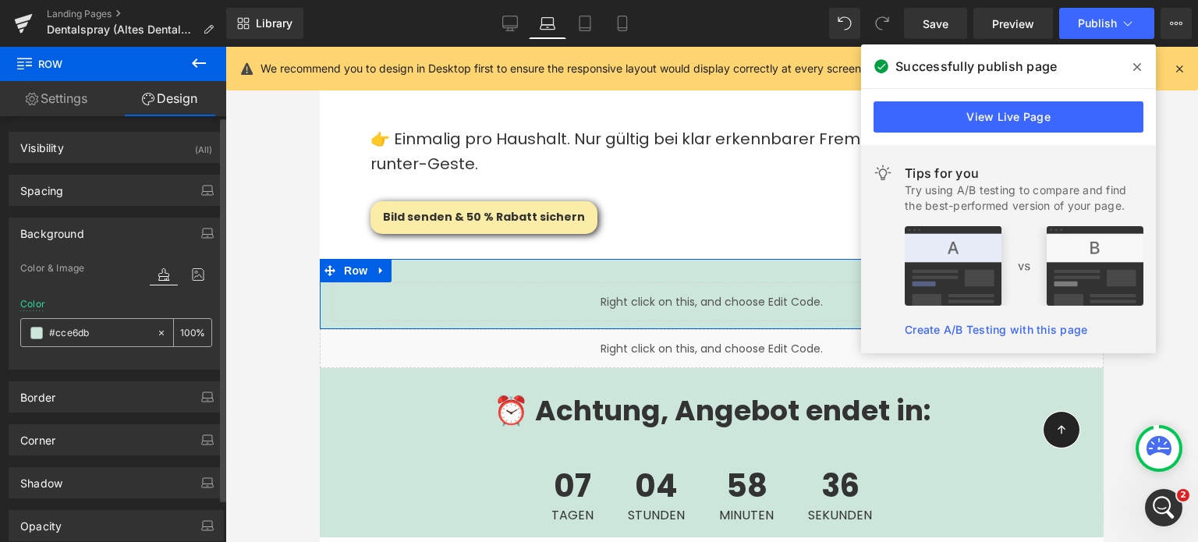
click at [156, 332] on icon at bounding box center [161, 333] width 11 height 11
type input "none"
type input "0"
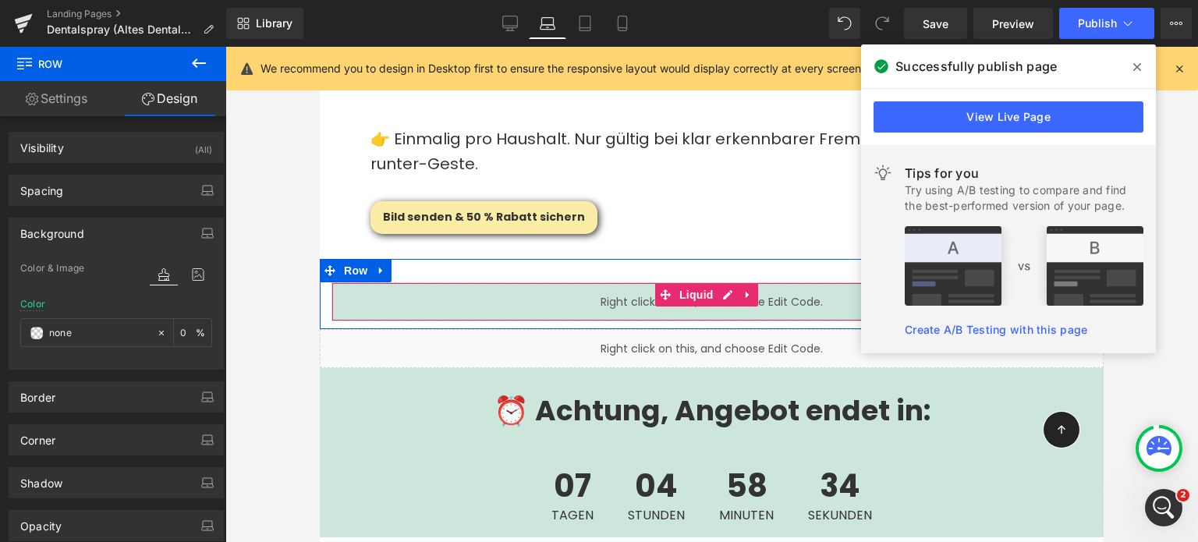
click at [453, 282] on div "Liquid" at bounding box center [712, 301] width 761 height 39
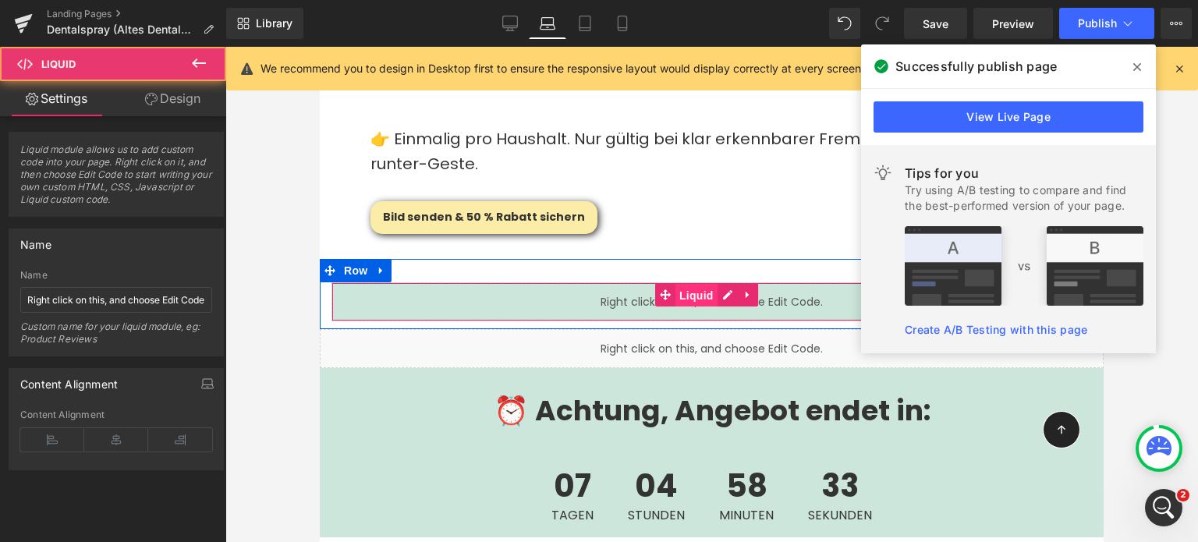
click at [683, 284] on span "Liquid" at bounding box center [697, 295] width 42 height 23
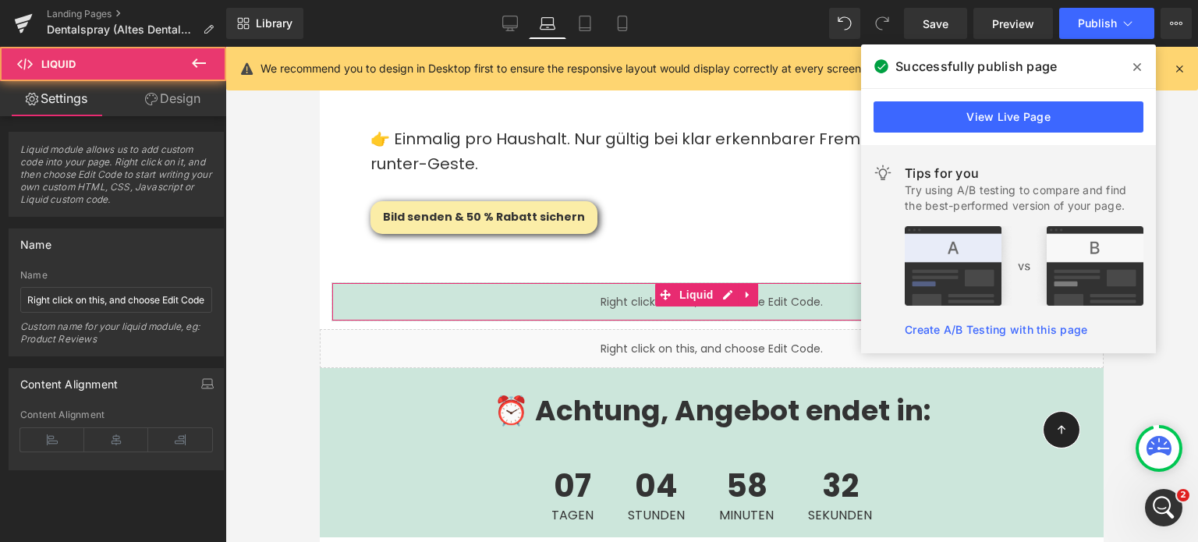
click at [165, 103] on link "Design" at bounding box center [172, 98] width 113 height 35
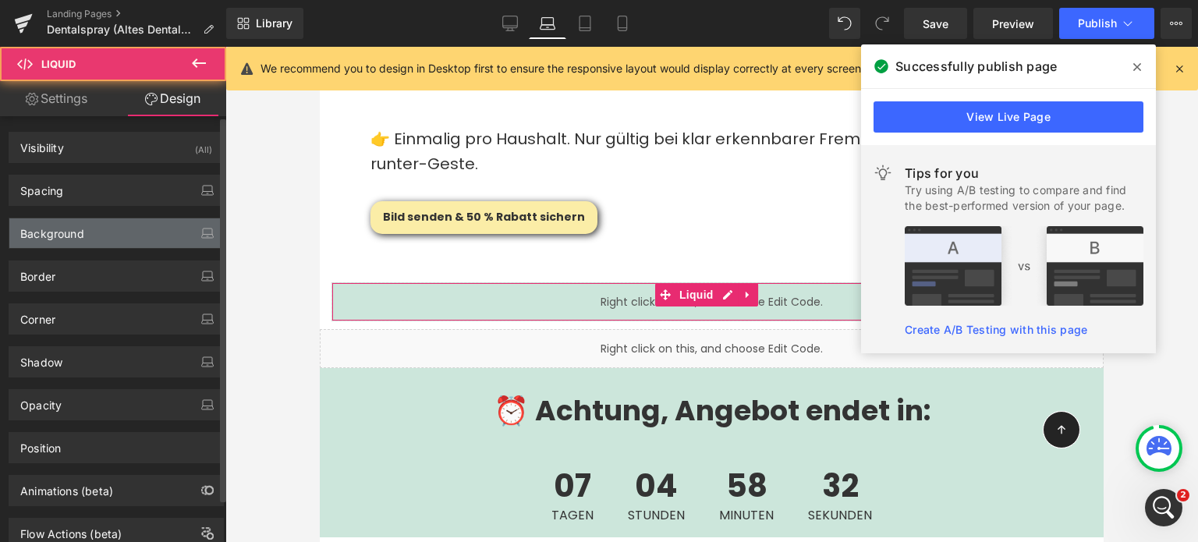
type input "#cce6db"
type input "100"
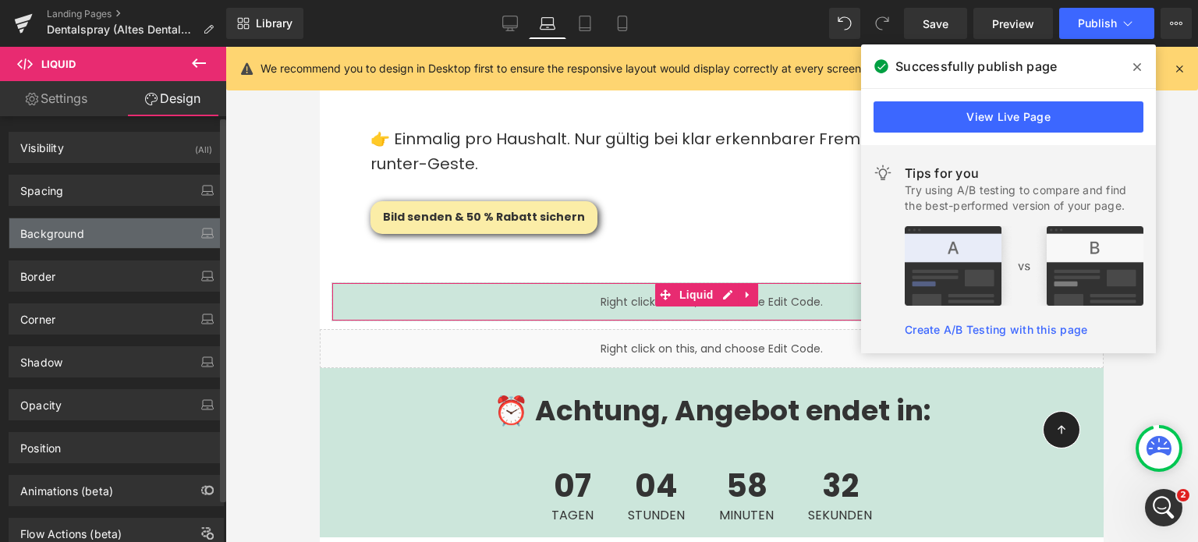
click at [77, 228] on div "Background" at bounding box center [52, 229] width 64 height 22
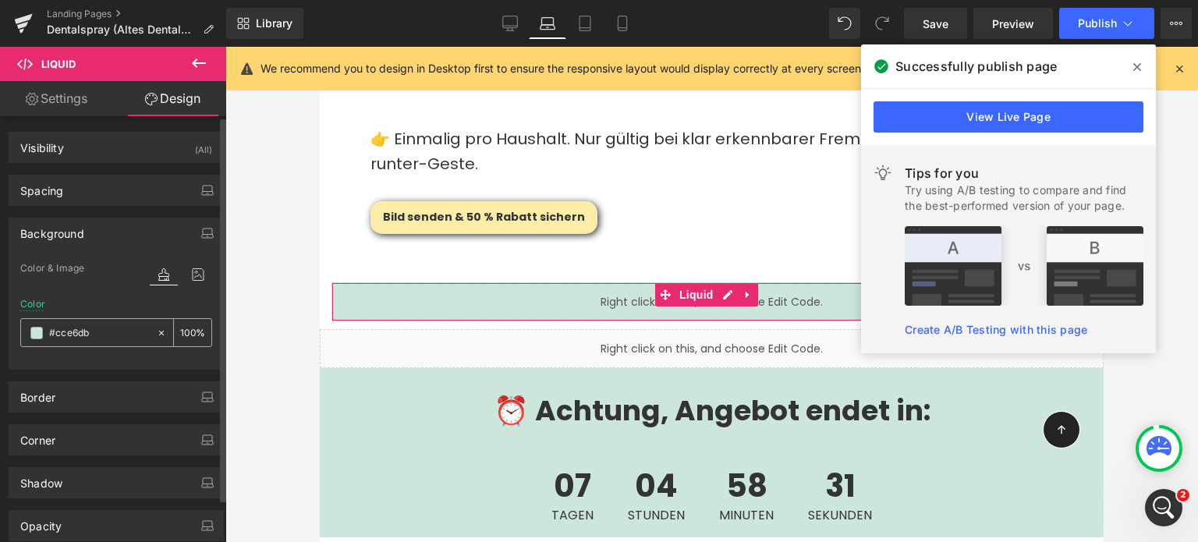
click at [158, 333] on icon at bounding box center [161, 333] width 11 height 11
type input "none"
type input "0"
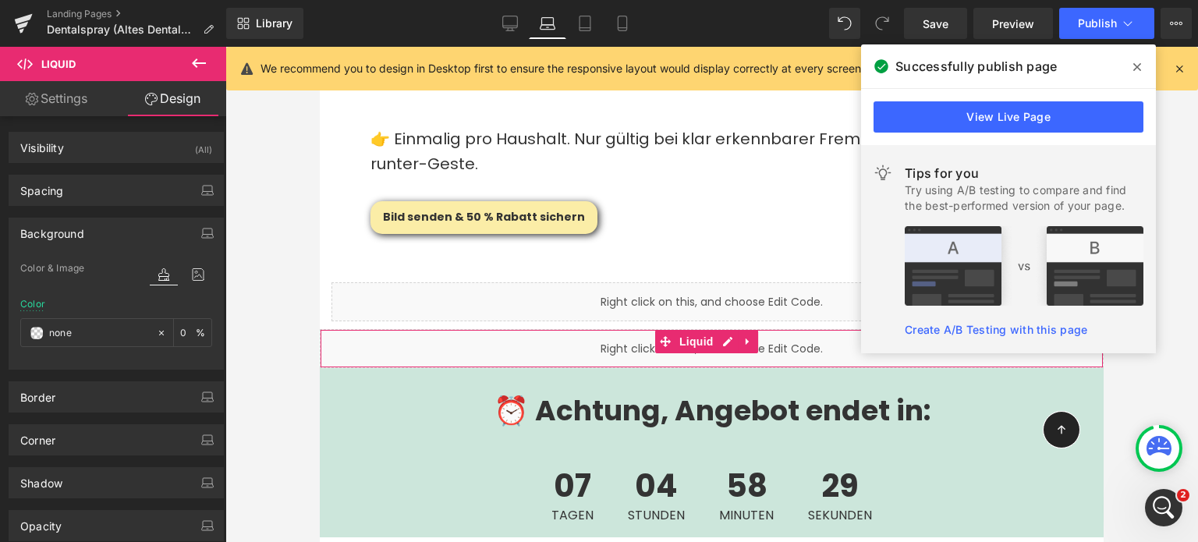
click at [599, 329] on div "Liquid" at bounding box center [712, 348] width 784 height 39
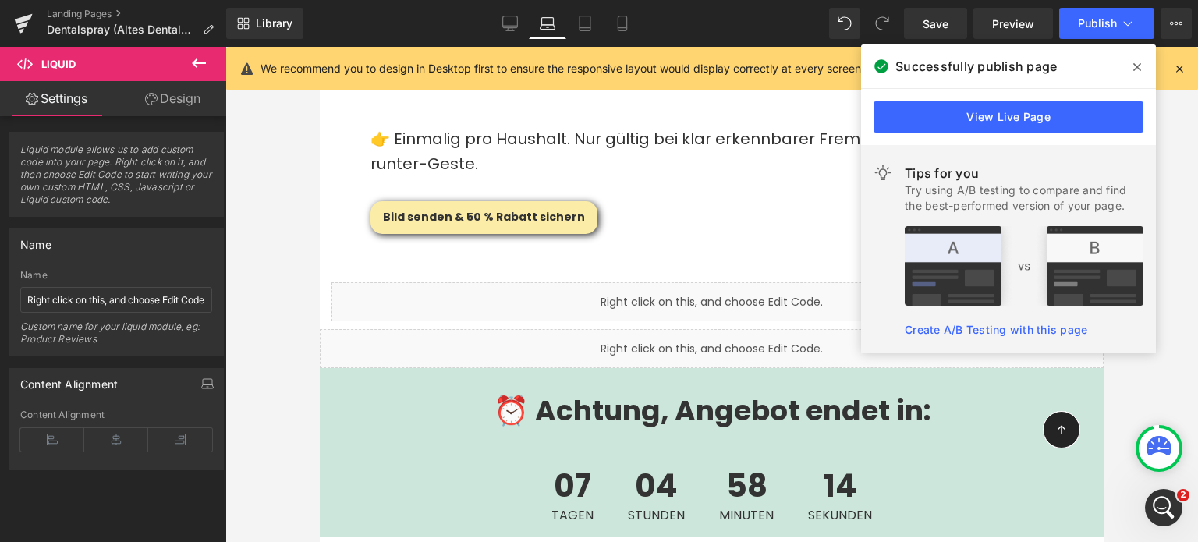
click at [1134, 69] on icon at bounding box center [1138, 67] width 8 height 8
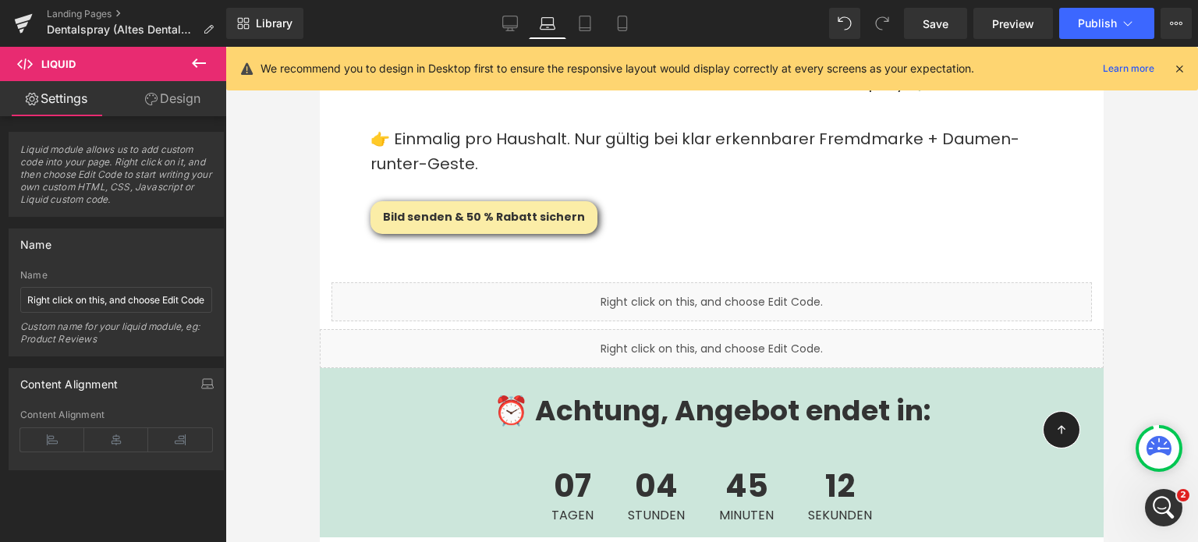
click at [203, 63] on icon at bounding box center [199, 63] width 14 height 9
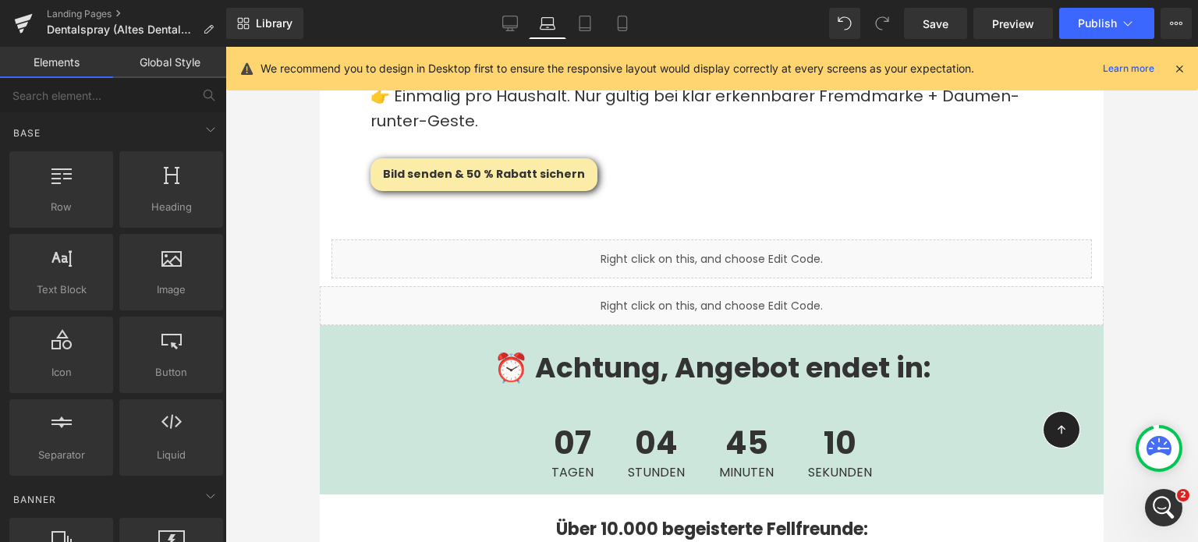
scroll to position [3951, 0]
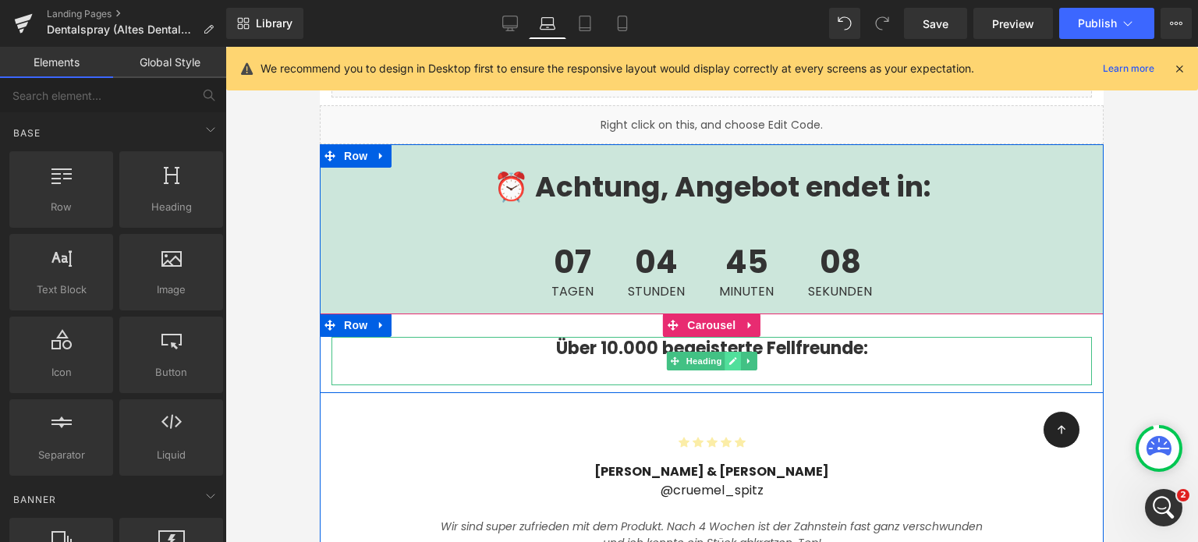
click at [732, 352] on link at bounding box center [733, 361] width 16 height 19
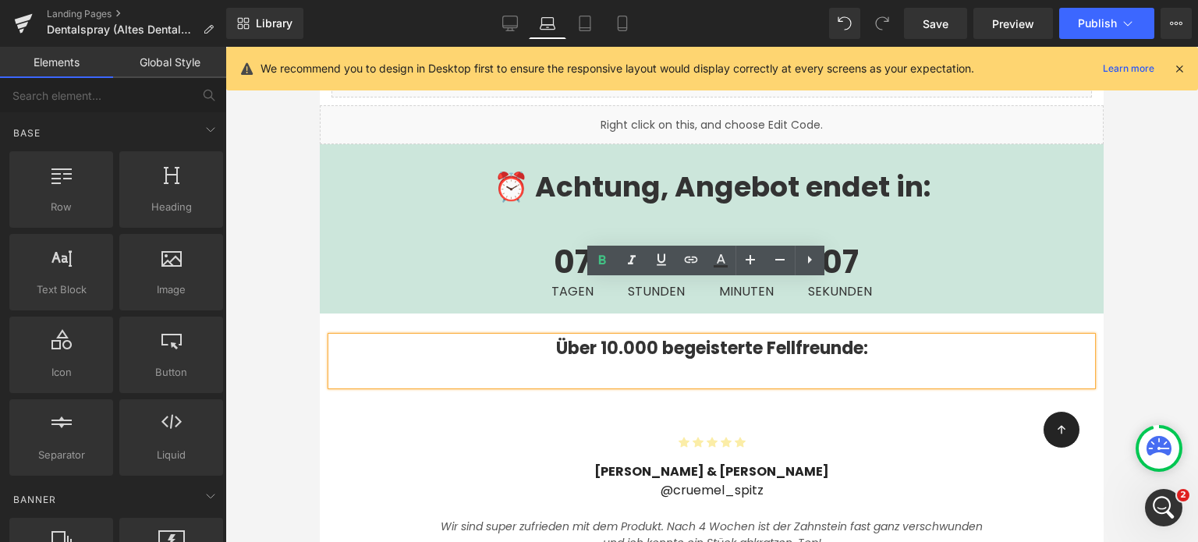
click at [308, 257] on div at bounding box center [711, 294] width 973 height 495
click at [330, 231] on div "07 Tagen 04 Stunden 45 Minuten 06 Sekunden" at bounding box center [712, 272] width 784 height 83
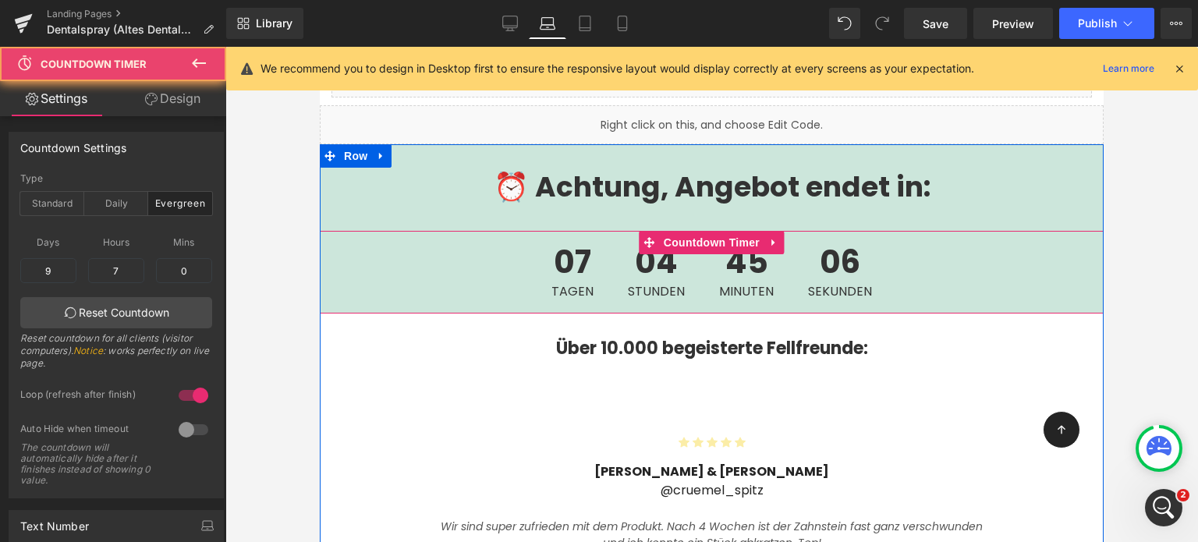
click at [357, 231] on div "07 Tagen 04 Stunden 45 Minuten 06 Sekunden" at bounding box center [712, 272] width 784 height 83
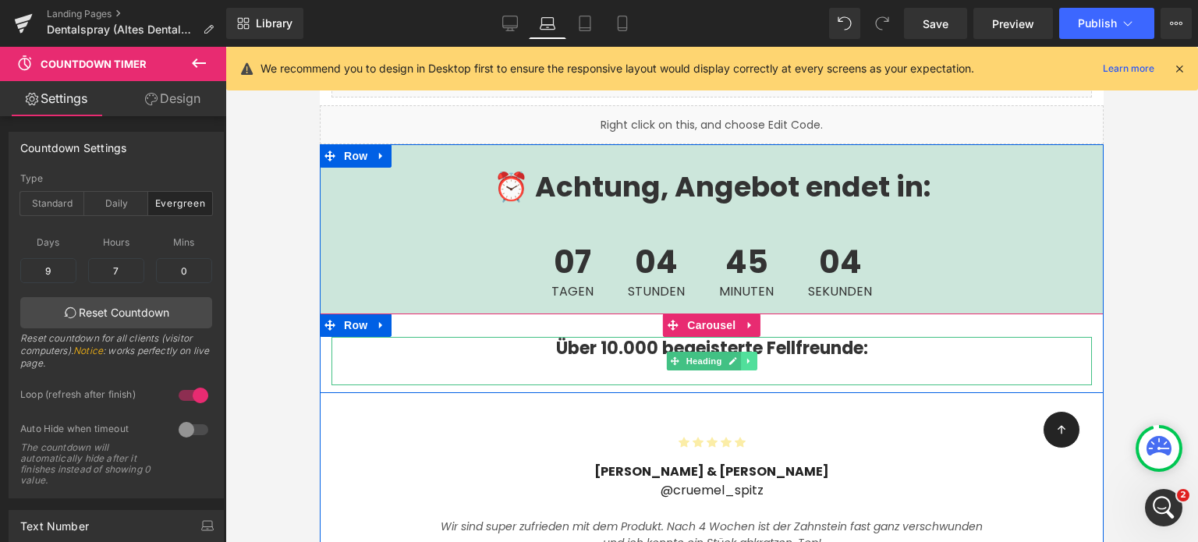
click at [747, 358] on icon at bounding box center [748, 360] width 2 height 5
click at [738, 357] on icon at bounding box center [741, 361] width 9 height 9
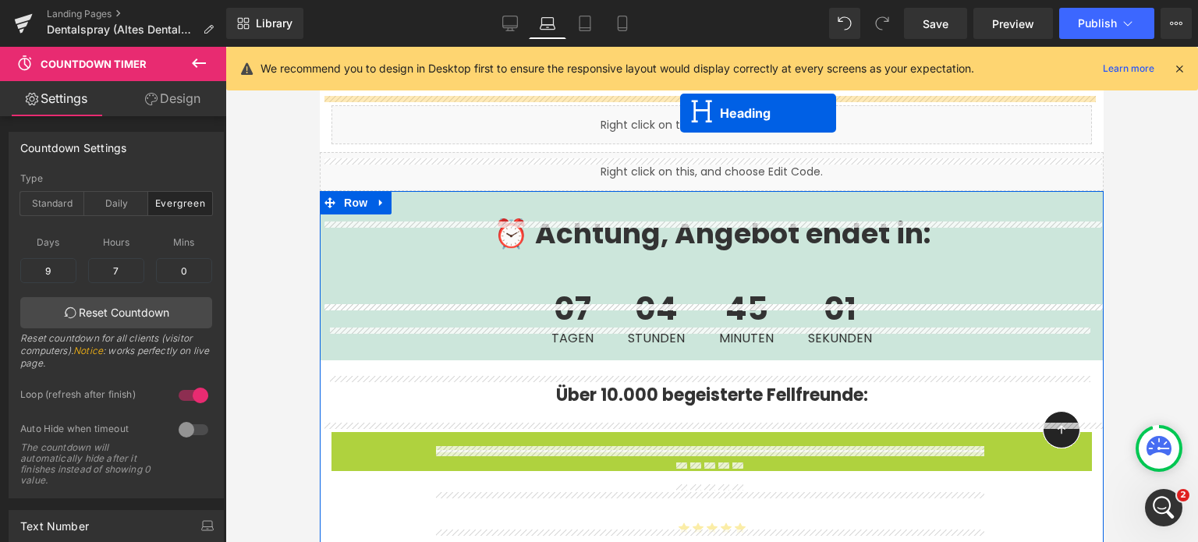
scroll to position [3842, 0]
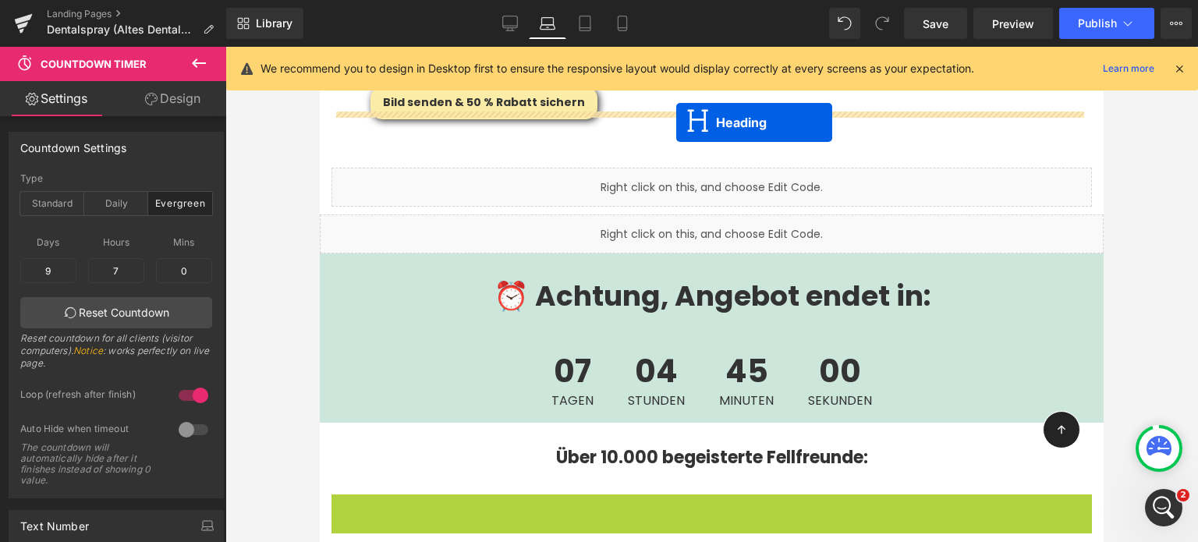
drag, startPoint x: 665, startPoint y: 402, endPoint x: 676, endPoint y: 123, distance: 278.8
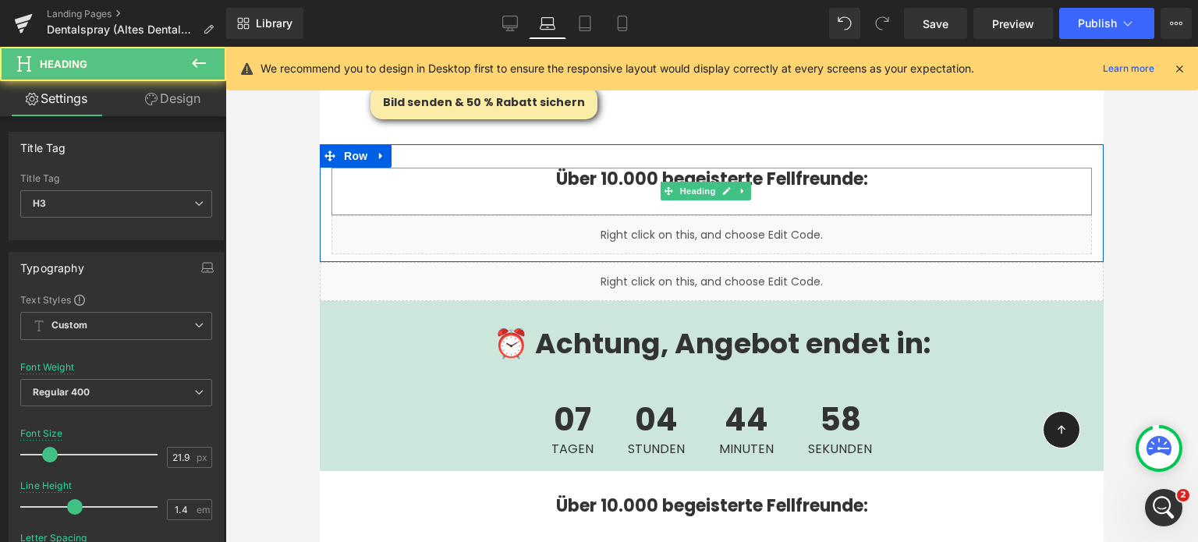
click at [597, 167] on b "Über 10.000 begeisterte Fellfreunde:" at bounding box center [712, 179] width 312 height 24
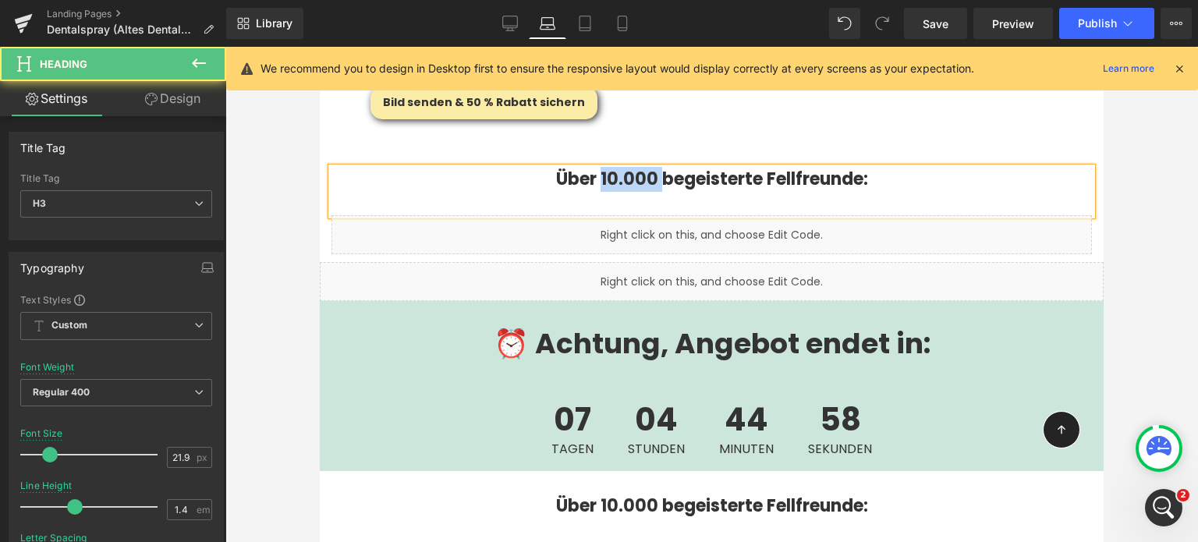
click at [597, 167] on b "Über 10.000 begeisterte Fellfreunde:" at bounding box center [712, 179] width 312 height 24
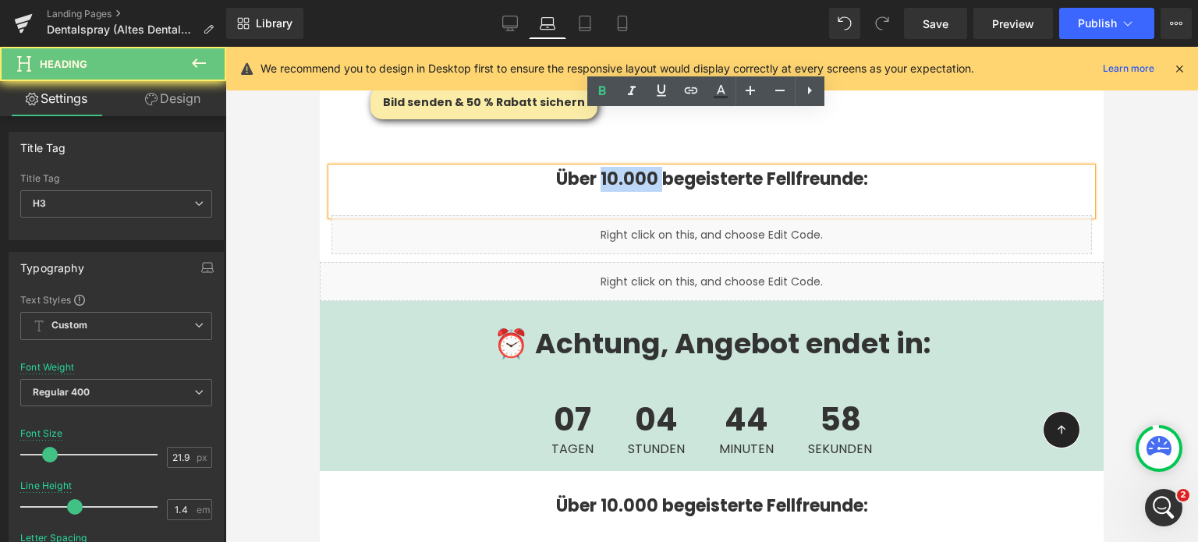
click at [597, 167] on b "Über 10.000 begeisterte Fellfreunde:" at bounding box center [712, 179] width 312 height 24
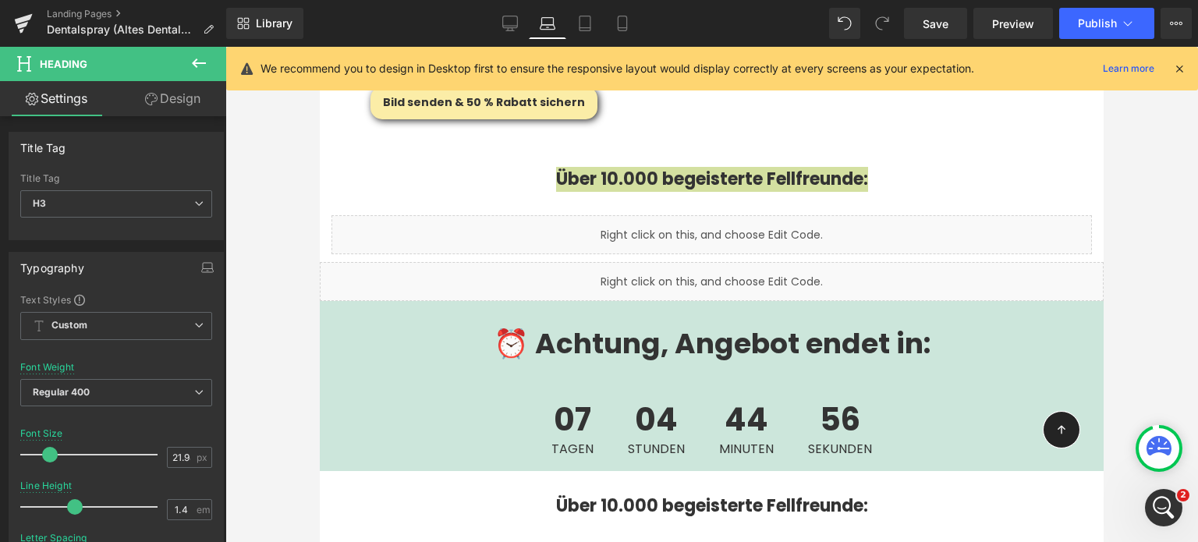
click at [183, 59] on button at bounding box center [199, 64] width 55 height 34
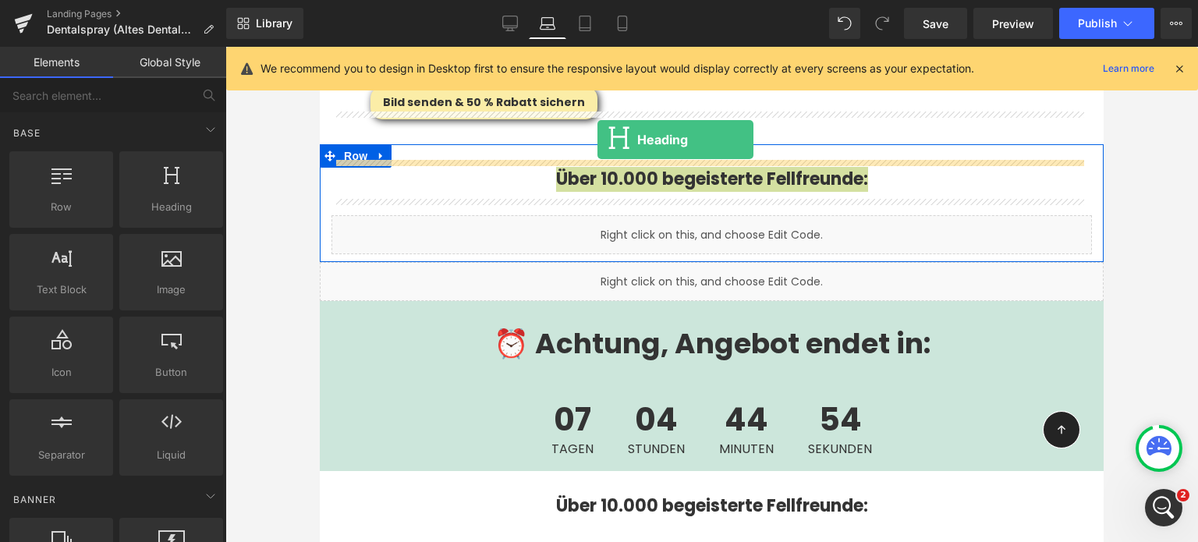
drag, startPoint x: 378, startPoint y: 179, endPoint x: 598, endPoint y: 140, distance: 223.5
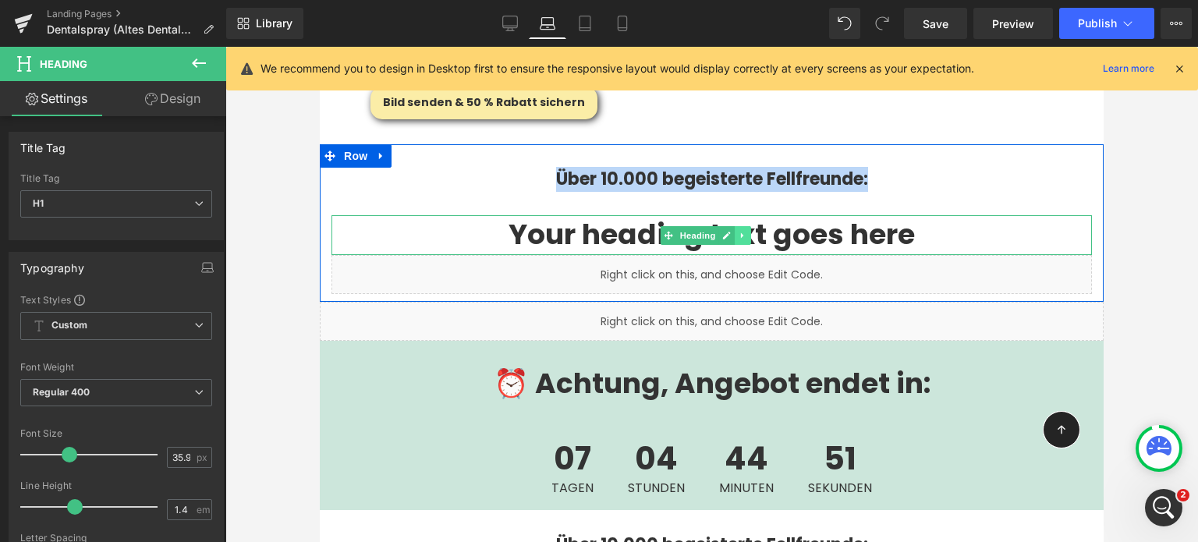
click at [743, 231] on icon at bounding box center [743, 235] width 9 height 9
click at [744, 226] on link at bounding box center [752, 235] width 16 height 19
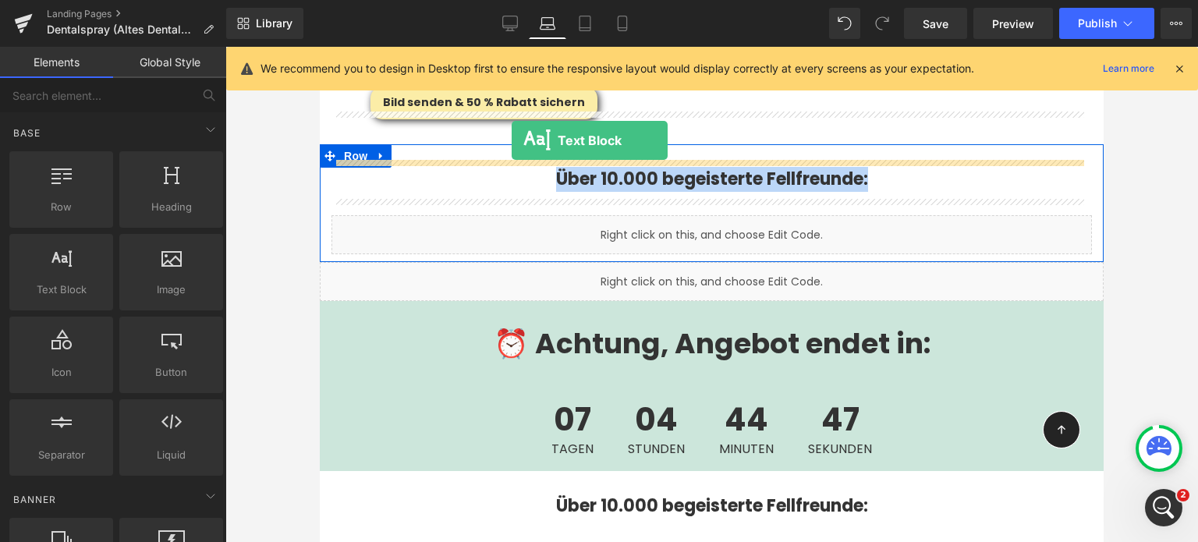
drag, startPoint x: 365, startPoint y: 325, endPoint x: 512, endPoint y: 140, distance: 236.0
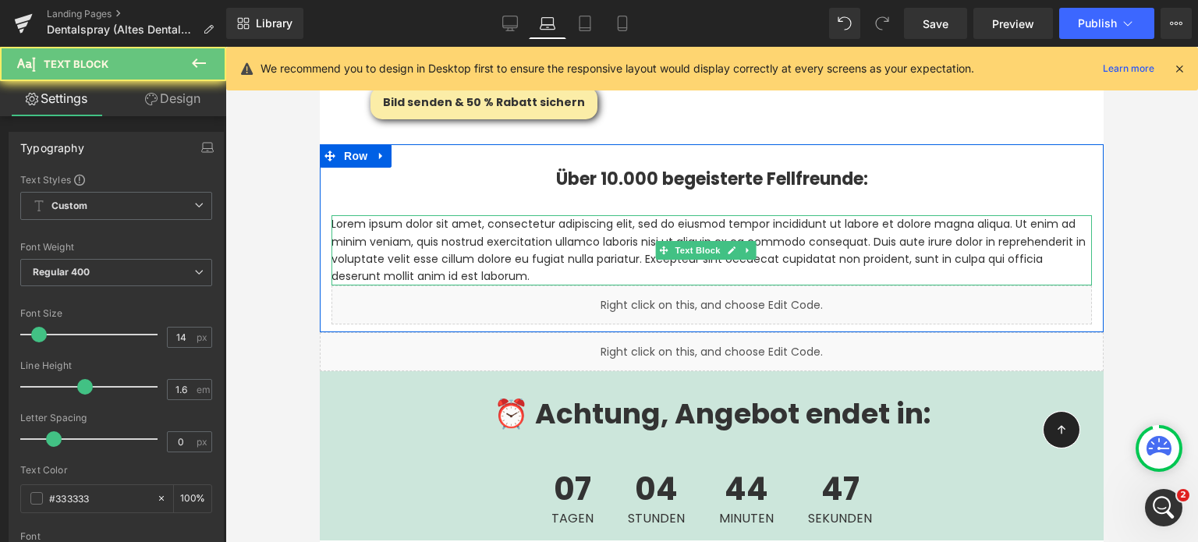
click at [564, 215] on p "Lorem ipsum dolor sit amet, consectetur adipiscing elit, sed do eiusmod tempor …" at bounding box center [712, 250] width 761 height 70
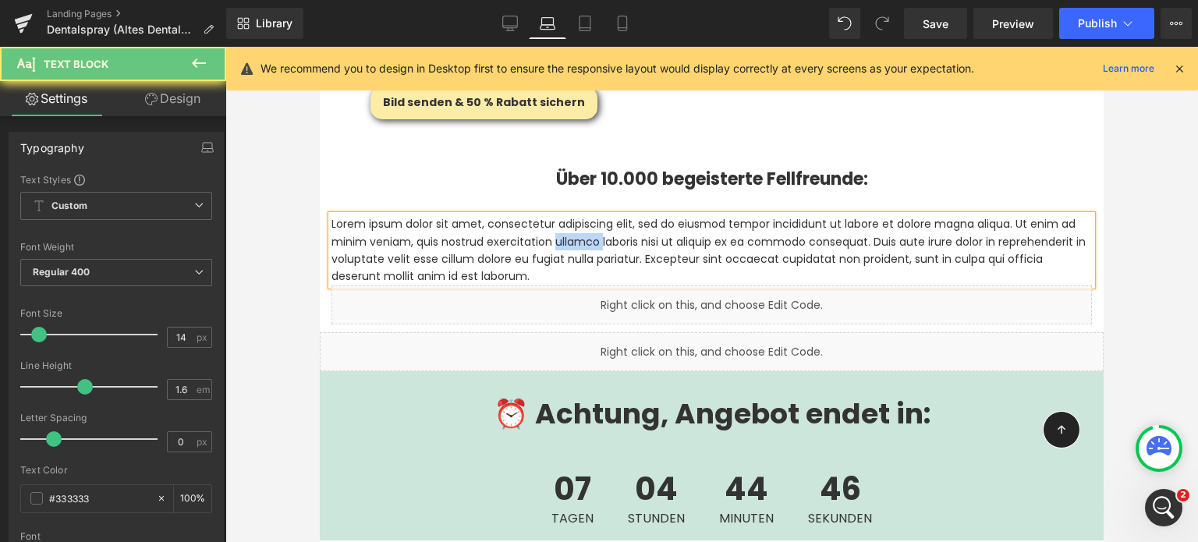
click at [564, 215] on p "Lorem ipsum dolor sit amet, consectetur adipiscing elit, sed do eiusmod tempor …" at bounding box center [712, 250] width 761 height 70
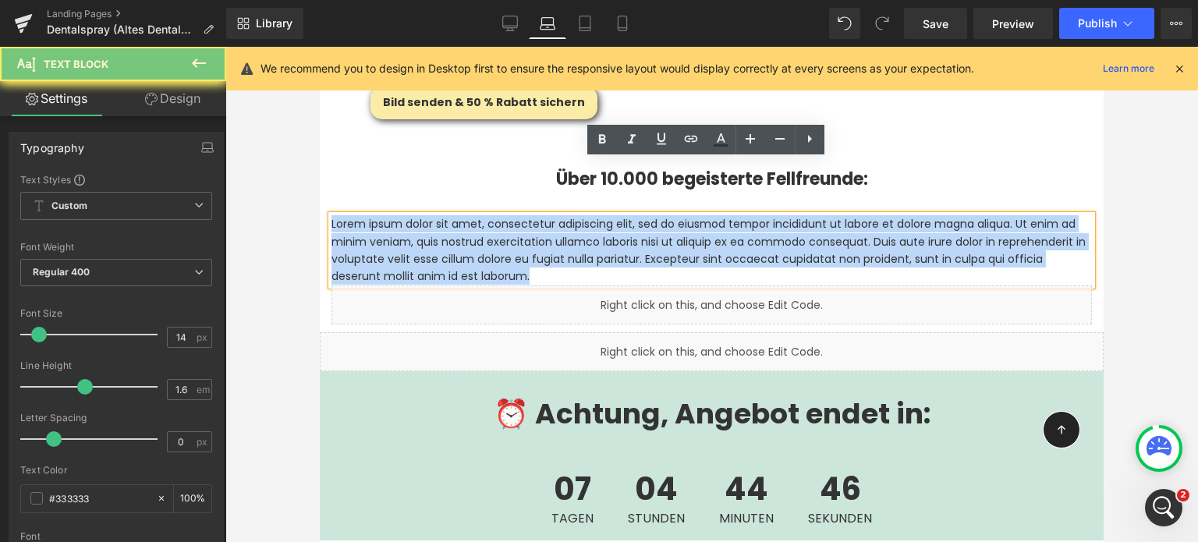
click at [564, 215] on p "Lorem ipsum dolor sit amet, consectetur adipiscing elit, sed do eiusmod tempor …" at bounding box center [712, 250] width 761 height 70
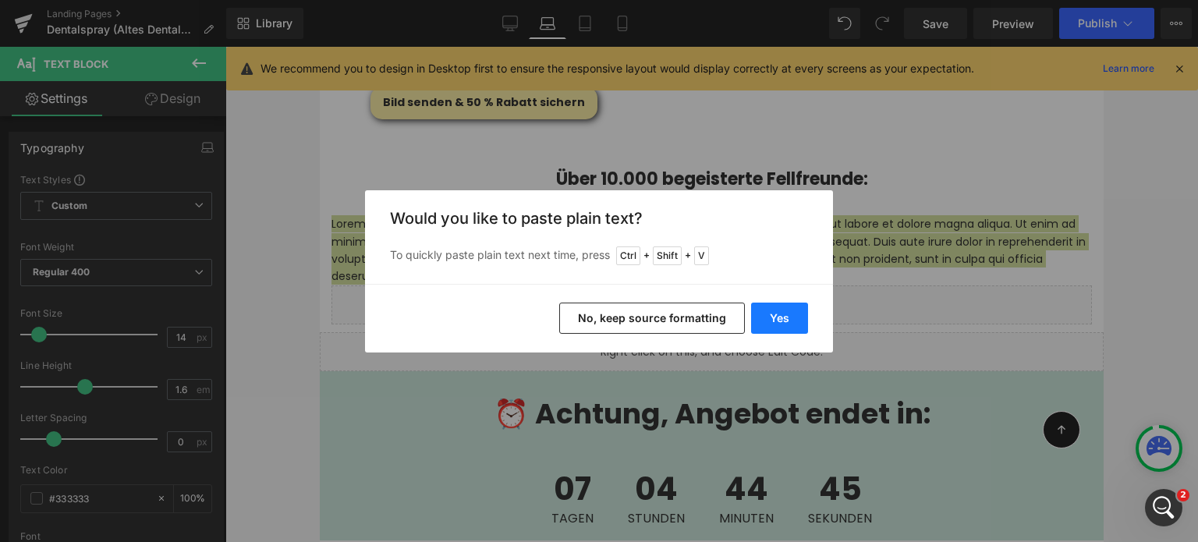
click at [786, 315] on button "Yes" at bounding box center [779, 318] width 57 height 31
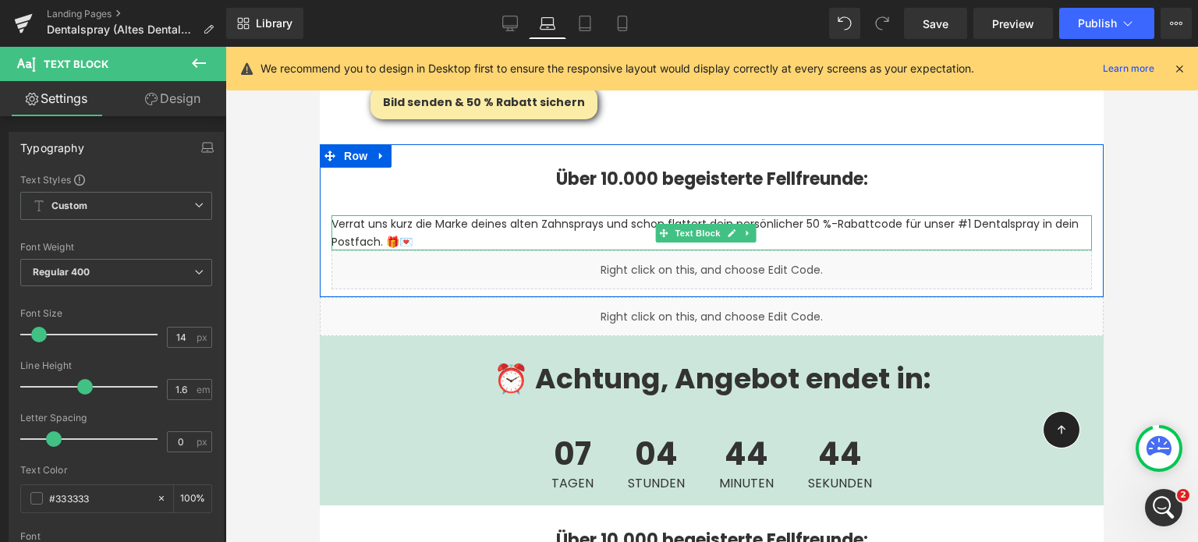
click at [421, 215] on p "Verrat uns kurz die Marke deines alten Zahnsprays und schon flattert dein persö…" at bounding box center [712, 232] width 761 height 35
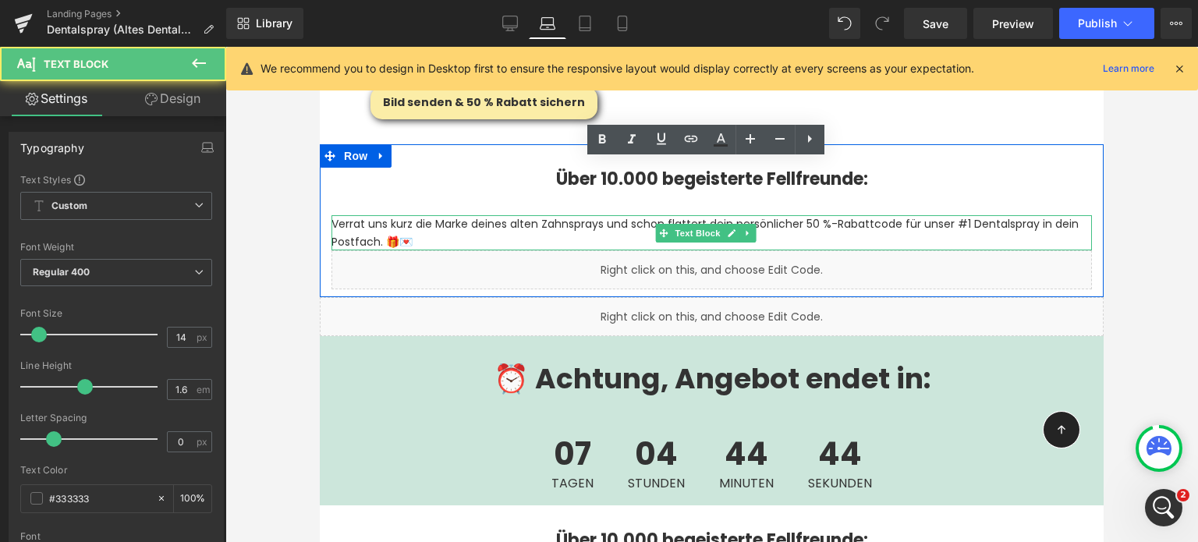
click at [421, 215] on p "Verrat uns kurz die Marke deines alten Zahnsprays und schon flattert dein persö…" at bounding box center [712, 232] width 761 height 35
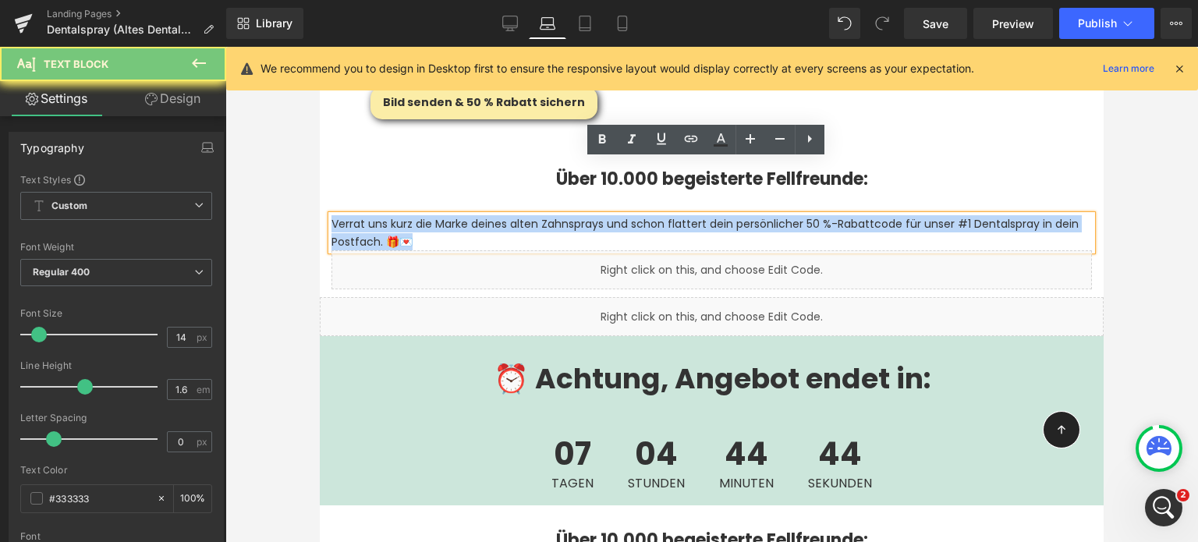
click at [421, 215] on p "Verrat uns kurz die Marke deines alten Zahnsprays und schon flattert dein persö…" at bounding box center [712, 232] width 761 height 35
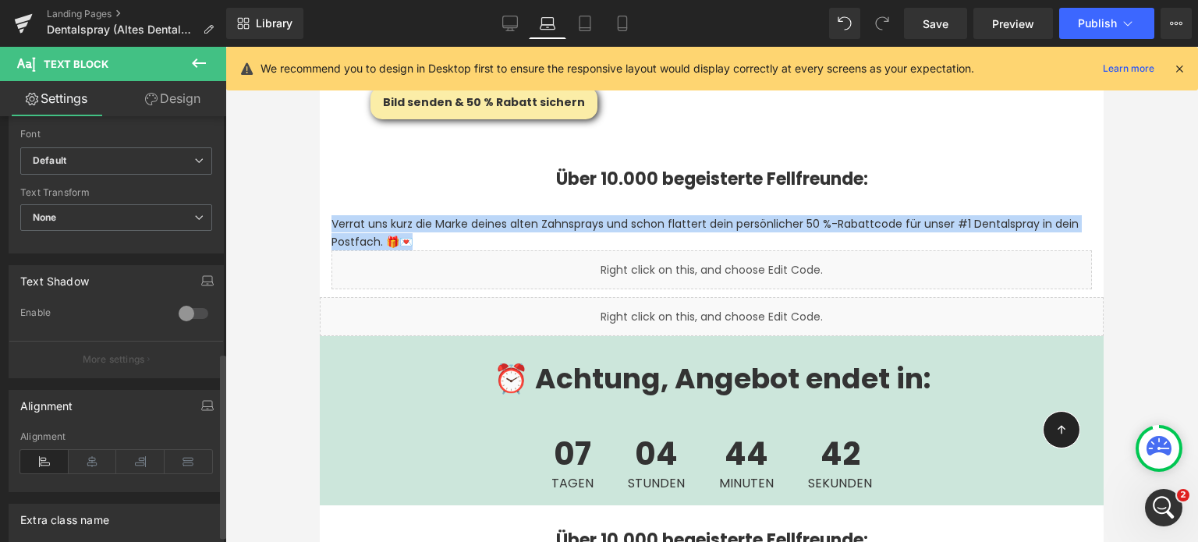
scroll to position [558, 0]
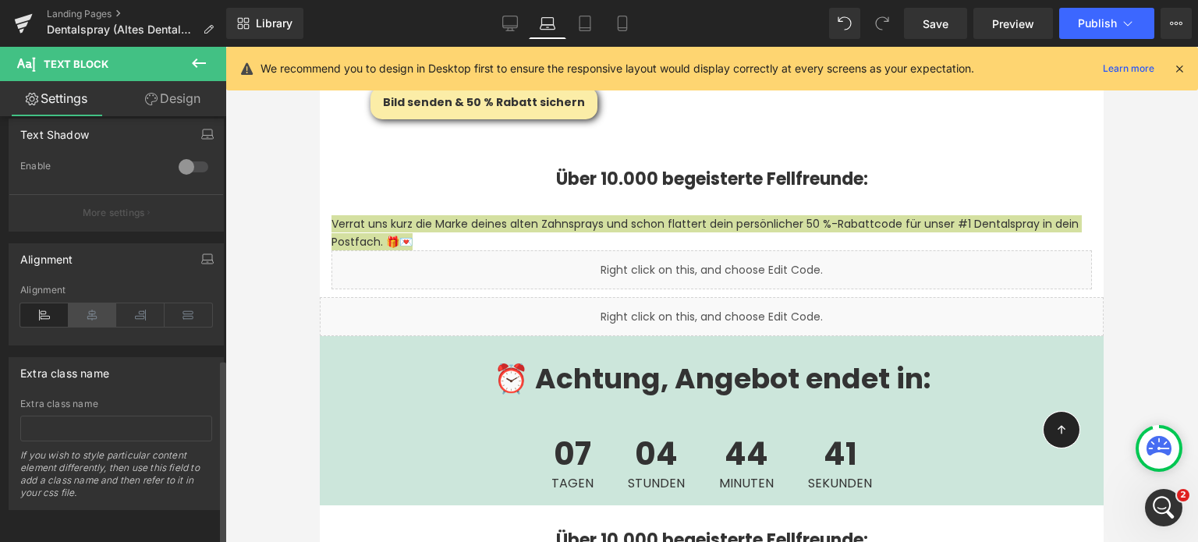
click at [89, 304] on icon at bounding box center [93, 315] width 48 height 23
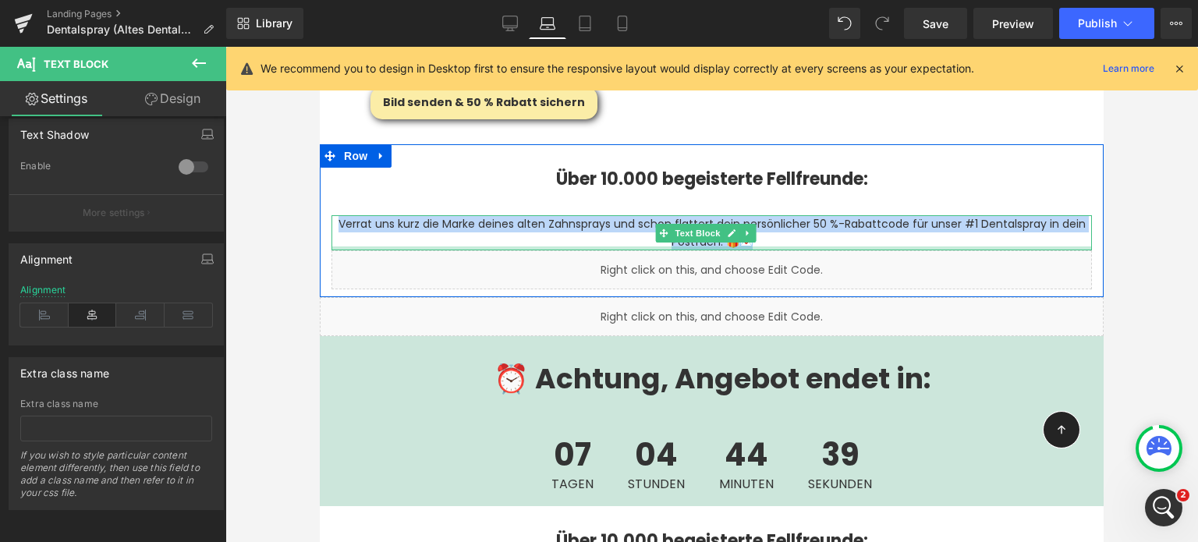
click at [775, 250] on div "Liquid" at bounding box center [712, 269] width 761 height 39
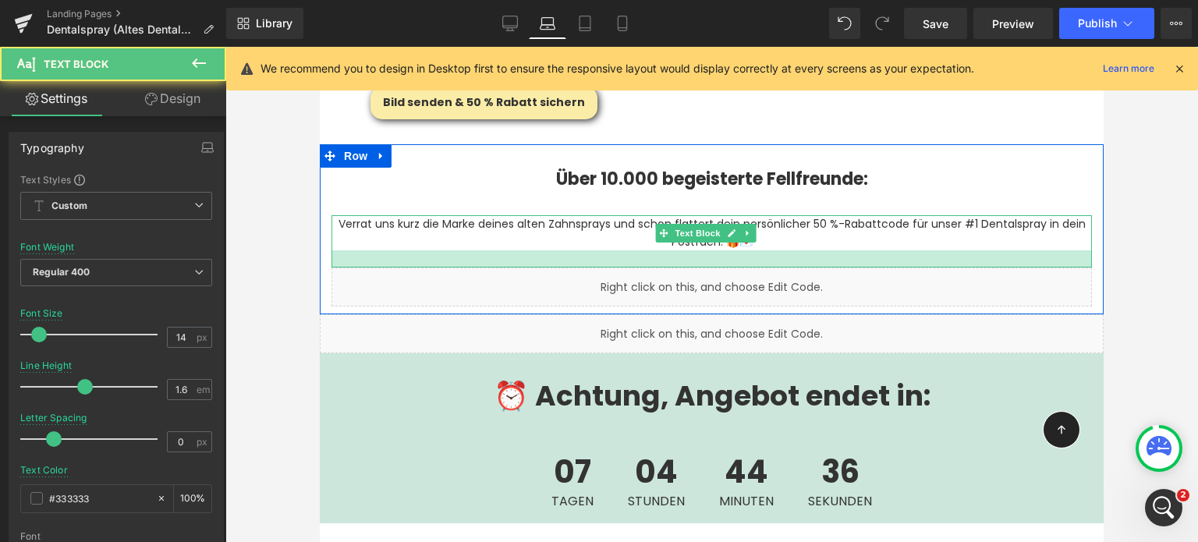
drag, startPoint x: 783, startPoint y: 191, endPoint x: 786, endPoint y: 208, distance: 17.4
click at [786, 250] on div at bounding box center [712, 258] width 761 height 17
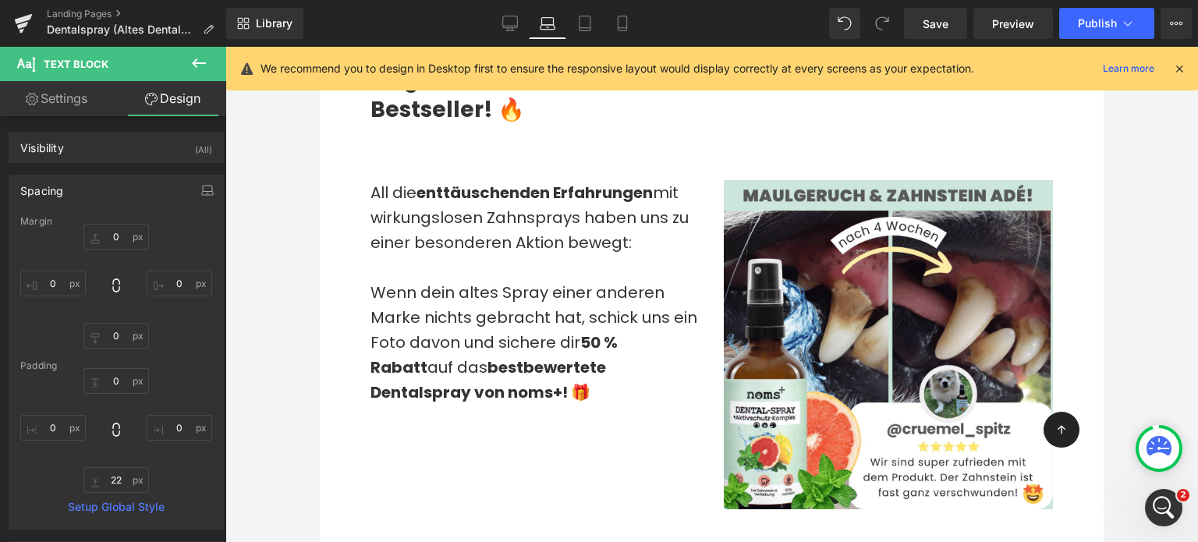
scroll to position [1688, 0]
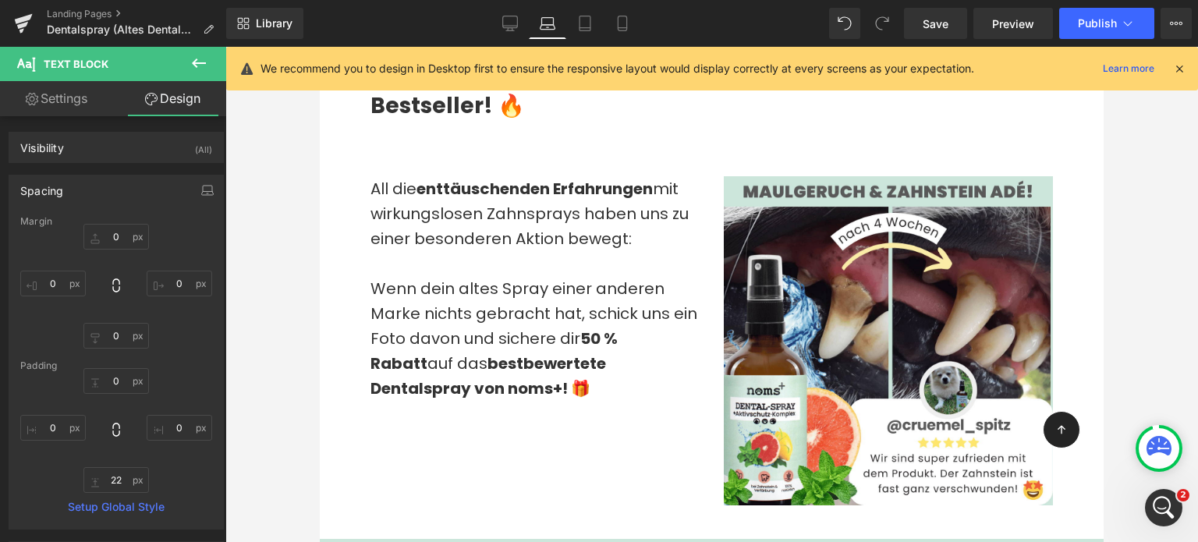
click at [421, 304] on span "Wenn dein altes Spray einer anderen Marke nichts gebracht hat, schick uns ein F…" at bounding box center [534, 339] width 327 height 122
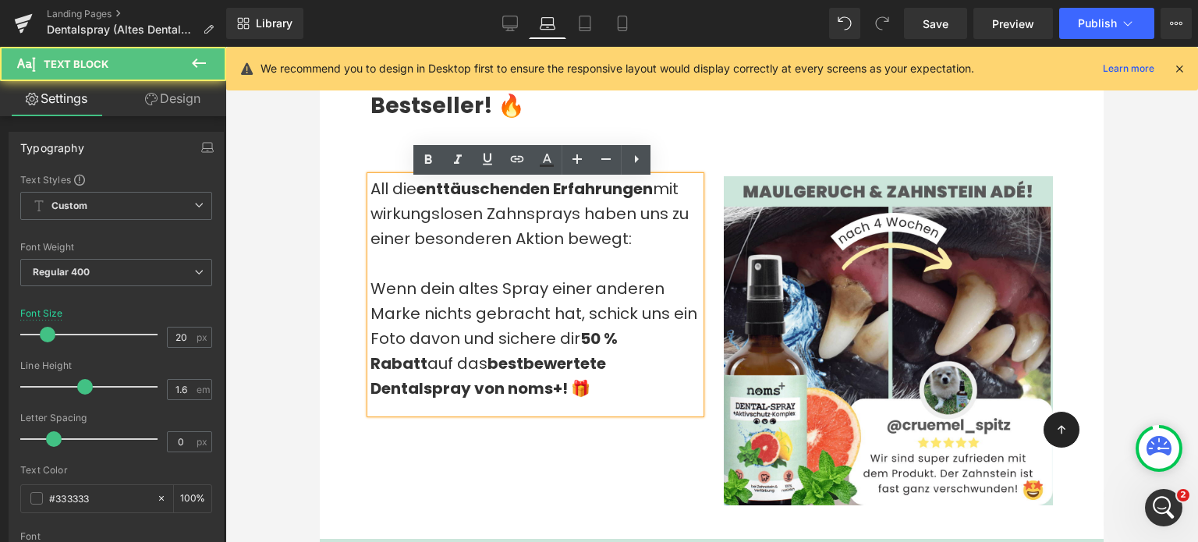
click at [281, 265] on div at bounding box center [711, 294] width 973 height 495
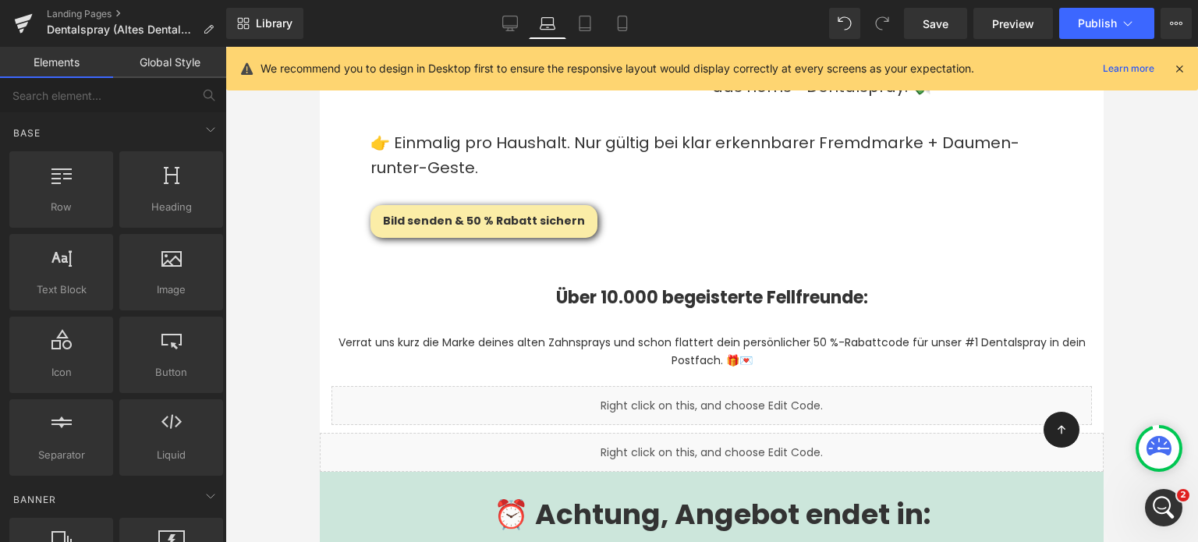
scroll to position [3724, 0]
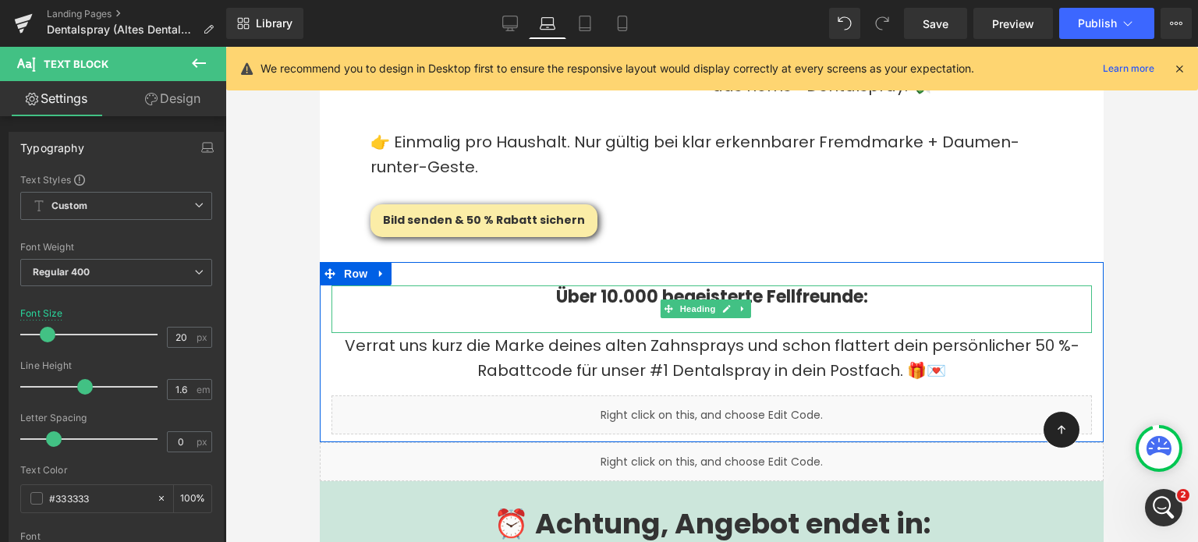
click at [645, 285] on b "Über 10.000 begeisterte Fellfreunde:" at bounding box center [712, 297] width 312 height 24
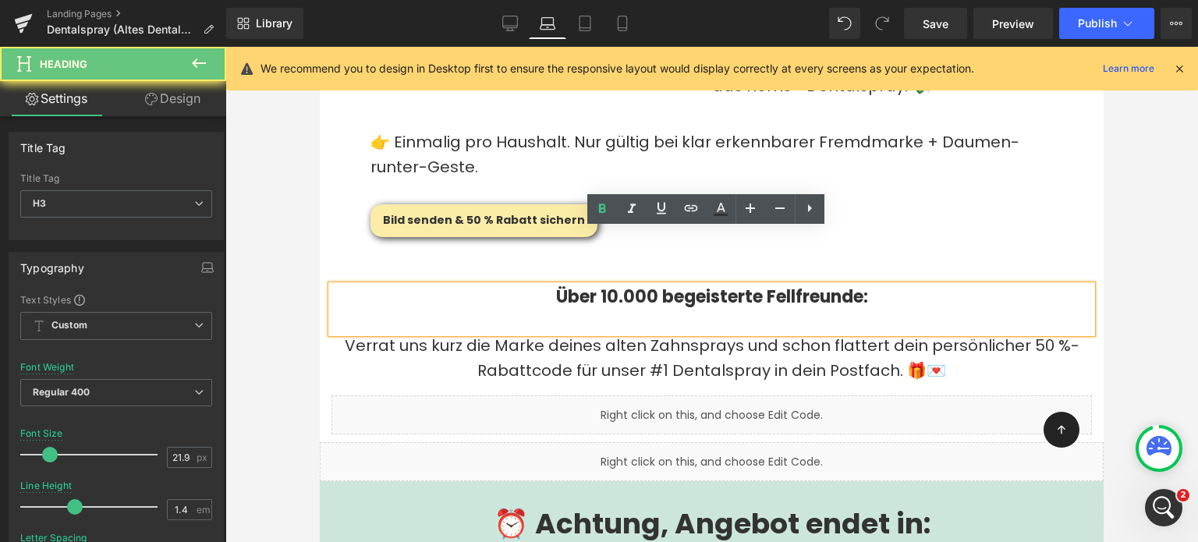
click at [645, 285] on b "Über 10.000 begeisterte Fellfreunde:" at bounding box center [712, 297] width 312 height 24
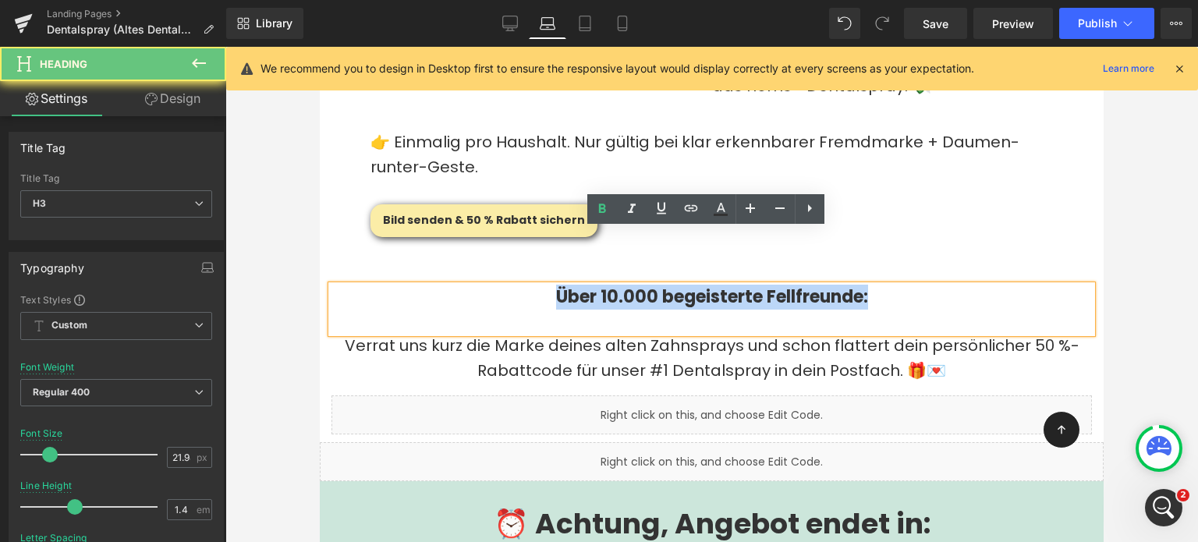
click at [645, 285] on b "Über 10.000 begeisterte Fellfreunde:" at bounding box center [712, 297] width 312 height 24
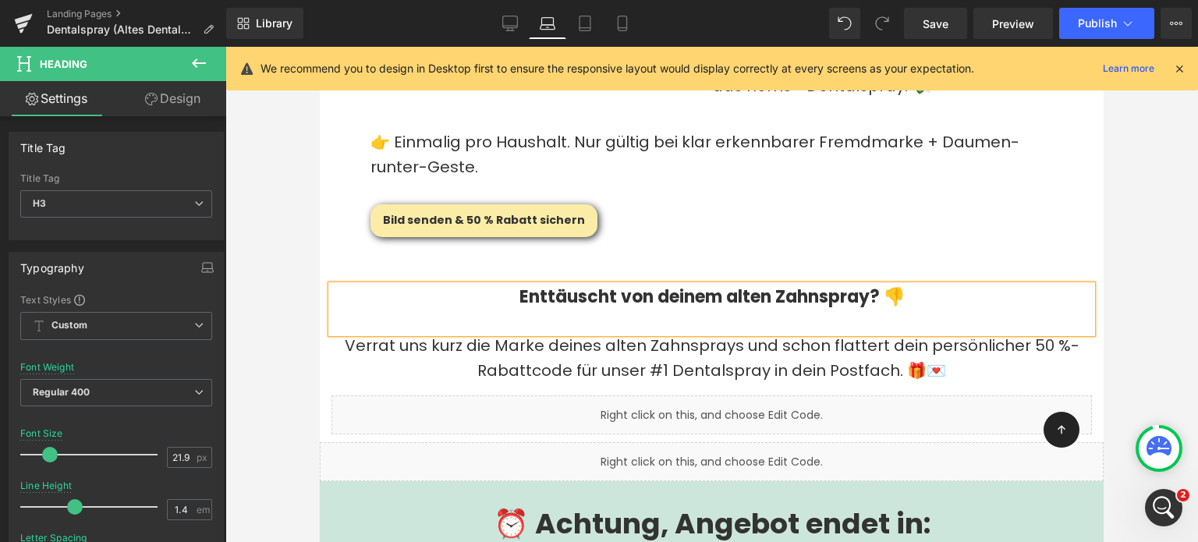
click at [637, 285] on b "Enttäuscht von deinem alten Zahnspray? 👎" at bounding box center [712, 297] width 385 height 24
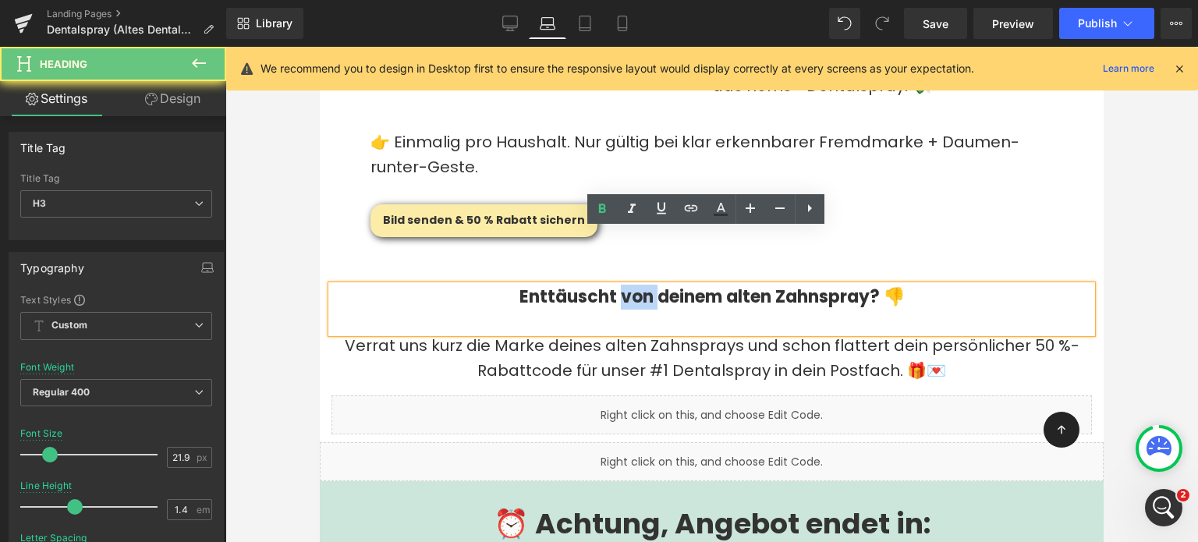
click at [637, 285] on b "Enttäuscht von deinem alten Zahnspray? 👎" at bounding box center [712, 297] width 385 height 24
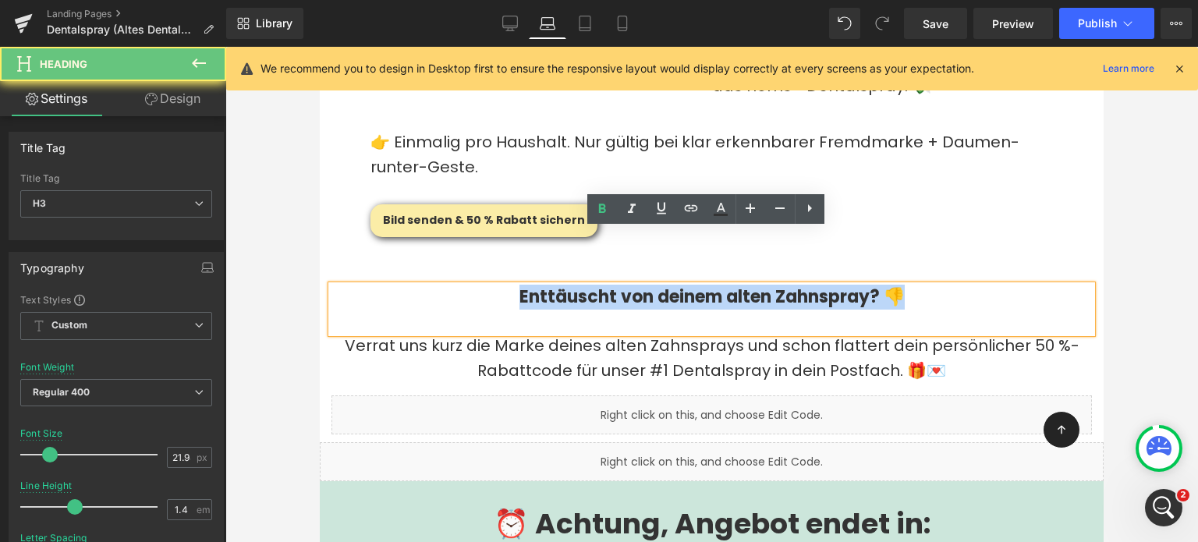
click at [637, 285] on b "Enttäuscht von deinem alten Zahnspray? 👎" at bounding box center [712, 297] width 385 height 24
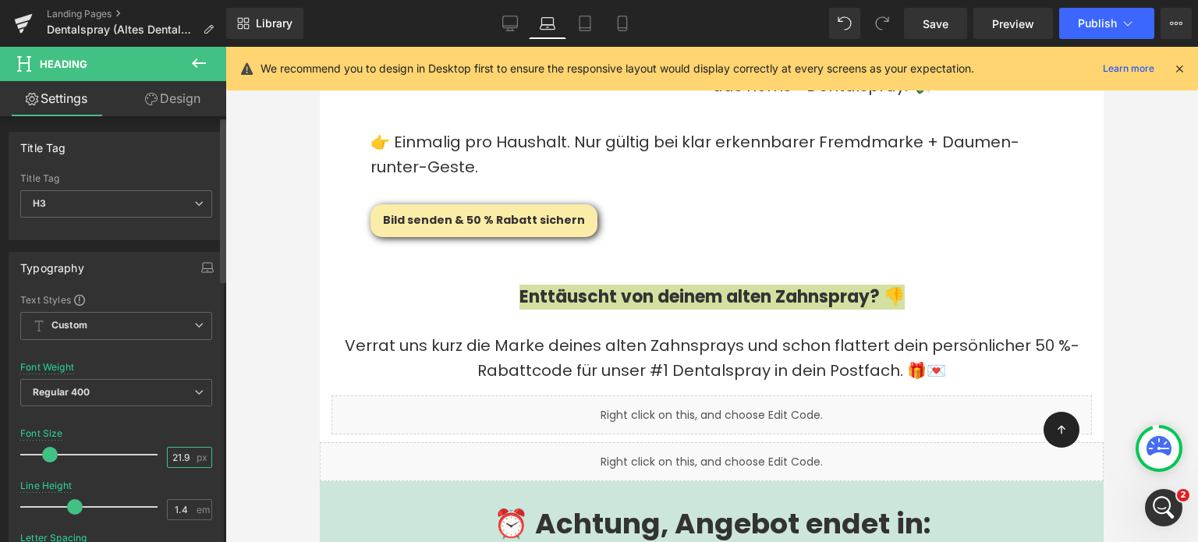
click at [185, 460] on input "21.98" at bounding box center [181, 458] width 27 height 20
click at [184, 460] on input "21.98" at bounding box center [181, 458] width 27 height 20
type input "22"
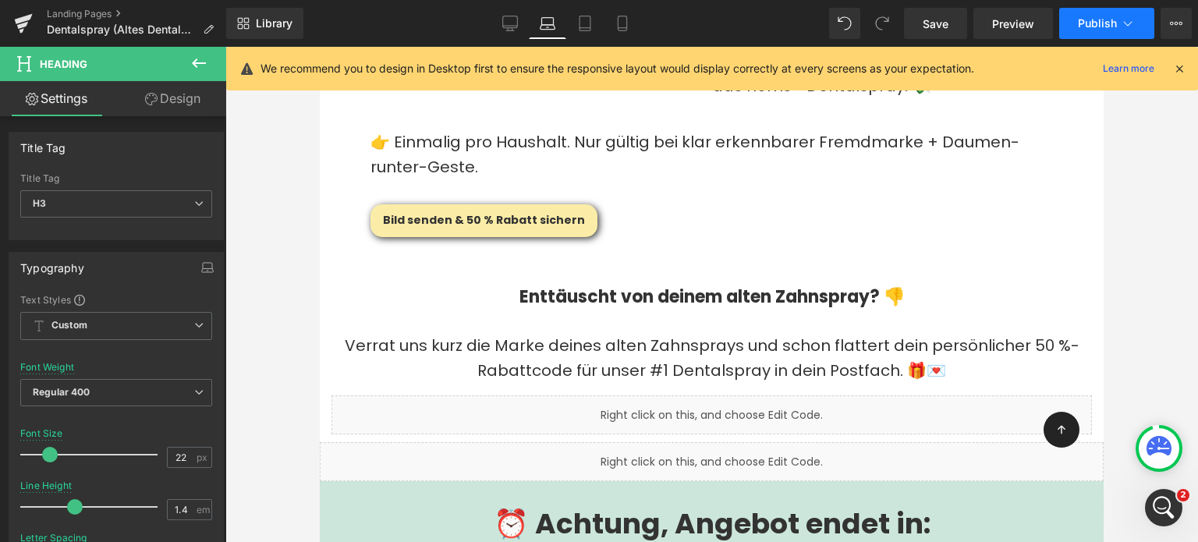
click at [1105, 30] on button "Publish" at bounding box center [1107, 23] width 95 height 31
click at [1097, 27] on span "Publish" at bounding box center [1097, 23] width 39 height 12
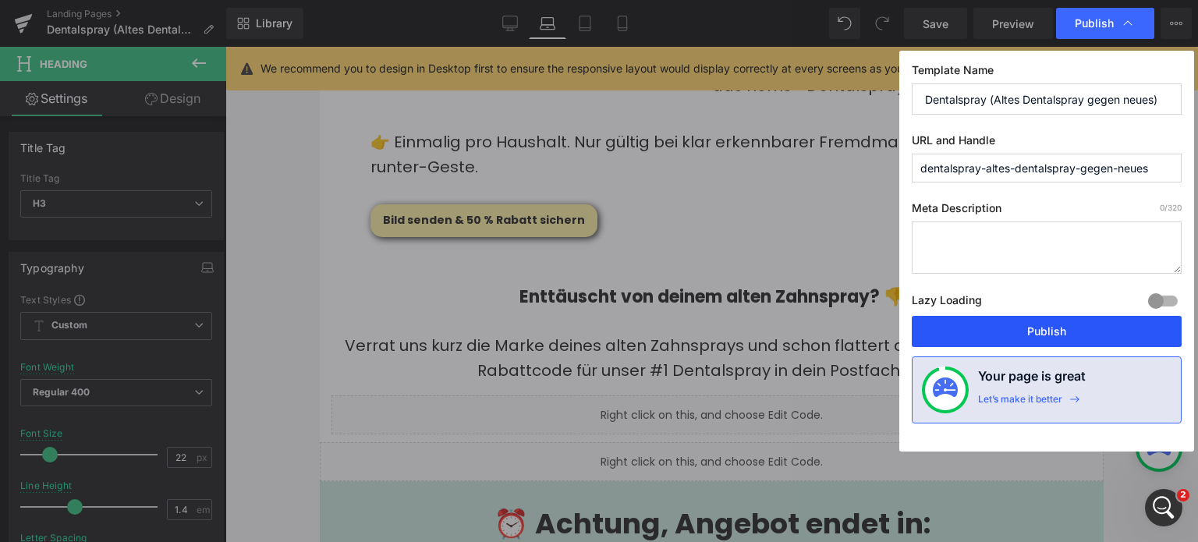
click at [1061, 339] on button "Publish" at bounding box center [1047, 331] width 270 height 31
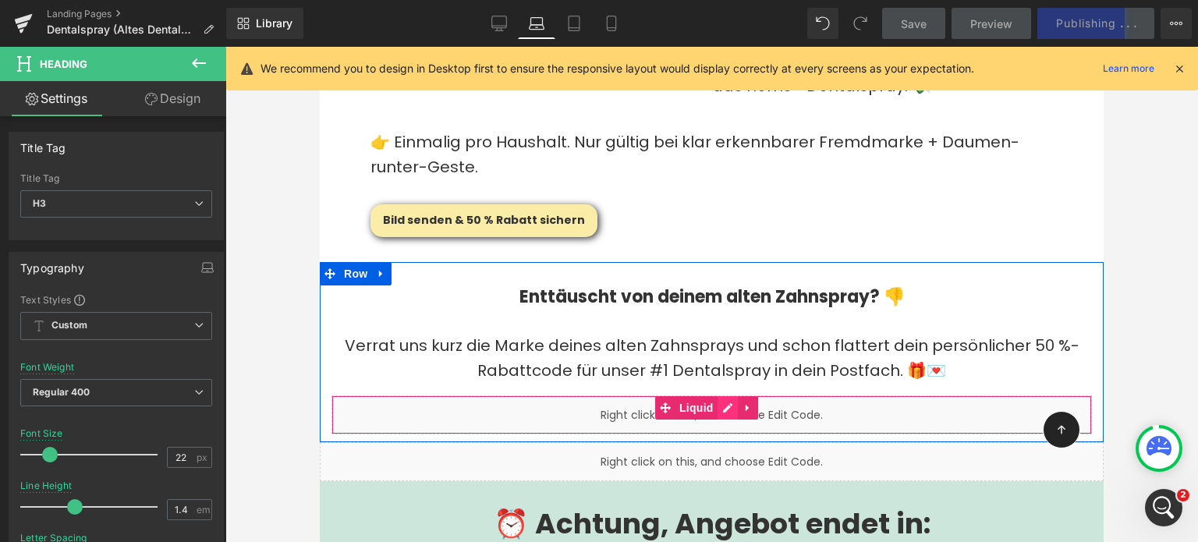
click at [723, 396] on div "Liquid" at bounding box center [712, 415] width 761 height 39
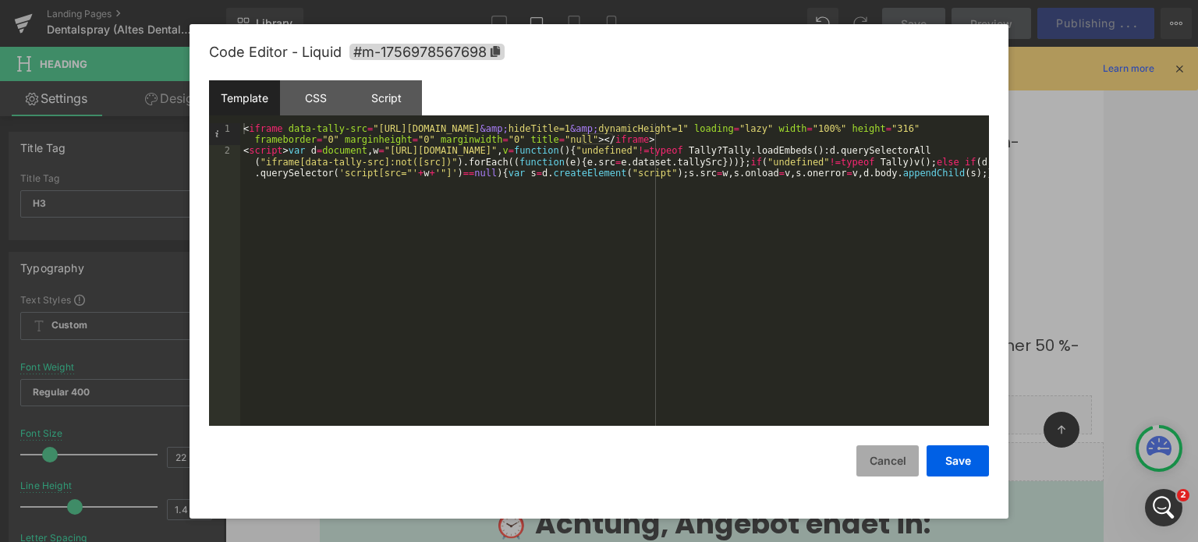
click at [886, 457] on button "Cancel" at bounding box center [888, 461] width 62 height 31
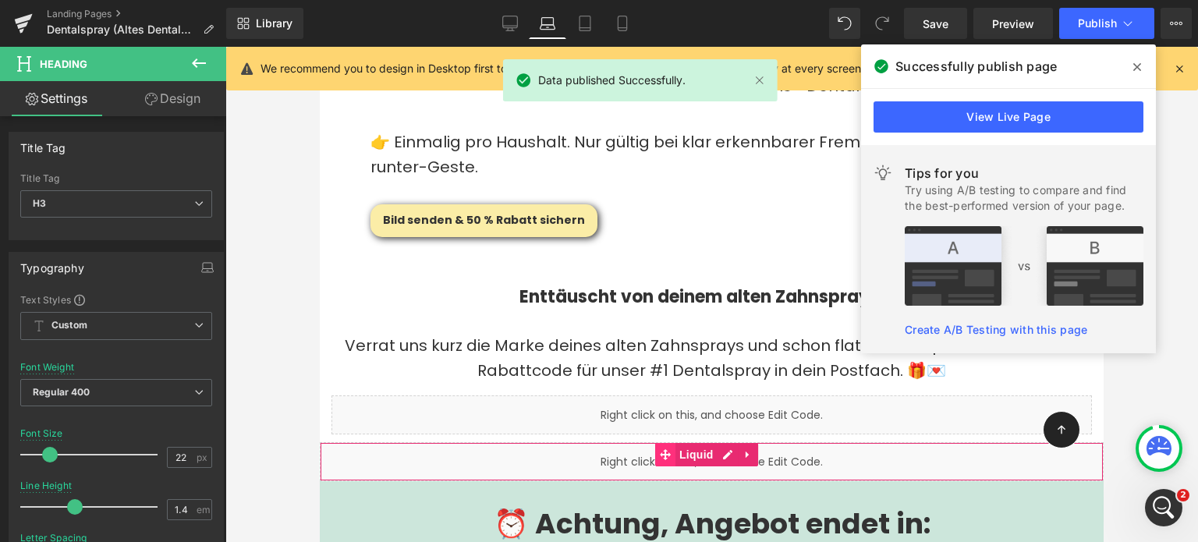
click at [671, 443] on span at bounding box center [665, 454] width 20 height 23
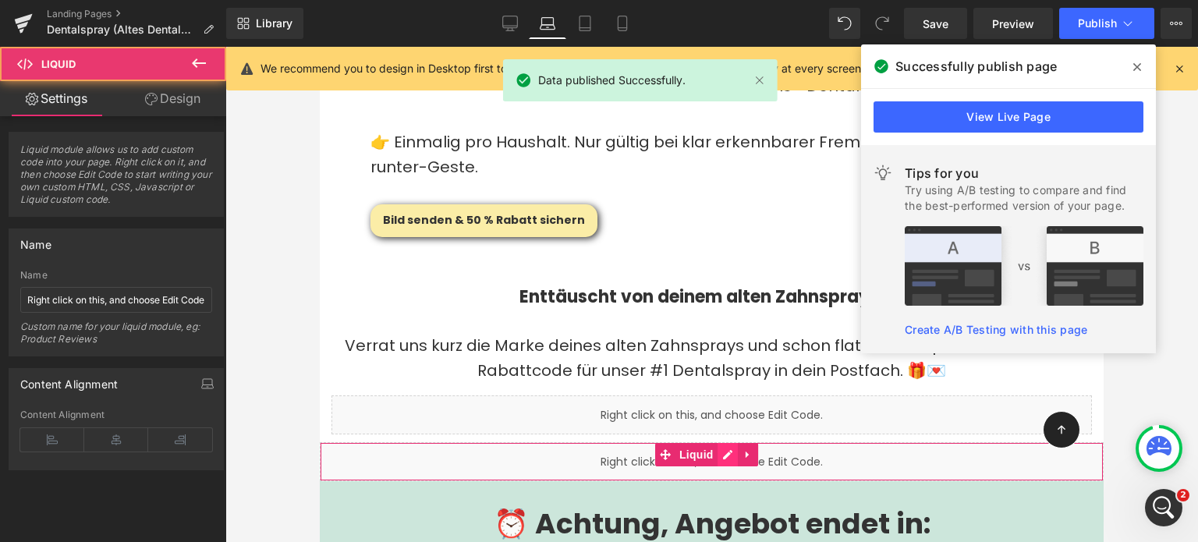
click at [721, 442] on div "Liquid" at bounding box center [712, 461] width 784 height 39
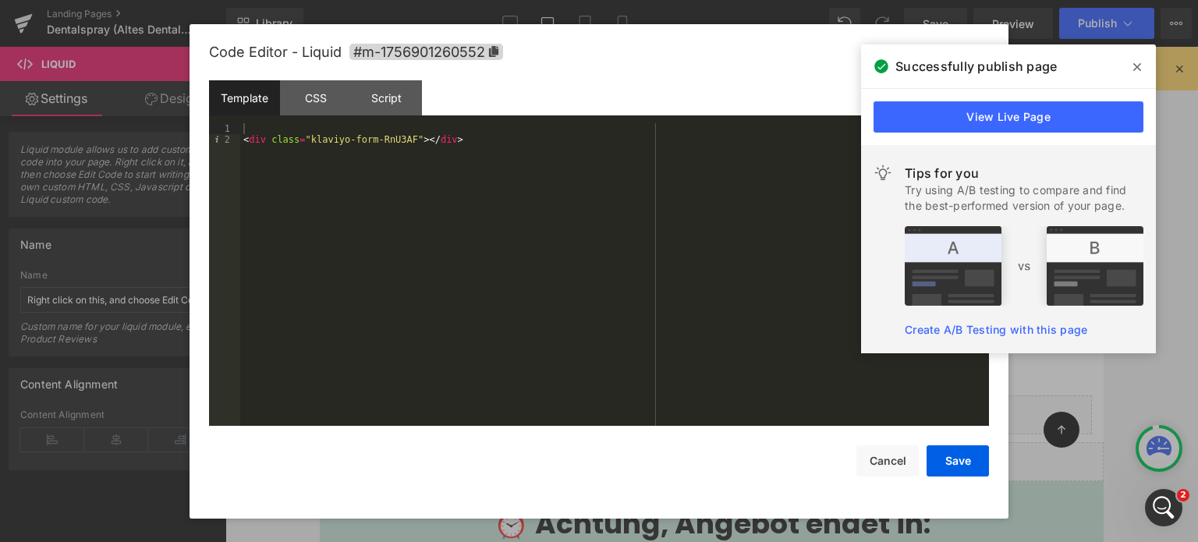
click at [376, 140] on div "< div class = "klaviyo-form-RnU3AF" > </ div >" at bounding box center [614, 286] width 749 height 326
click at [943, 460] on button "Save" at bounding box center [958, 461] width 62 height 31
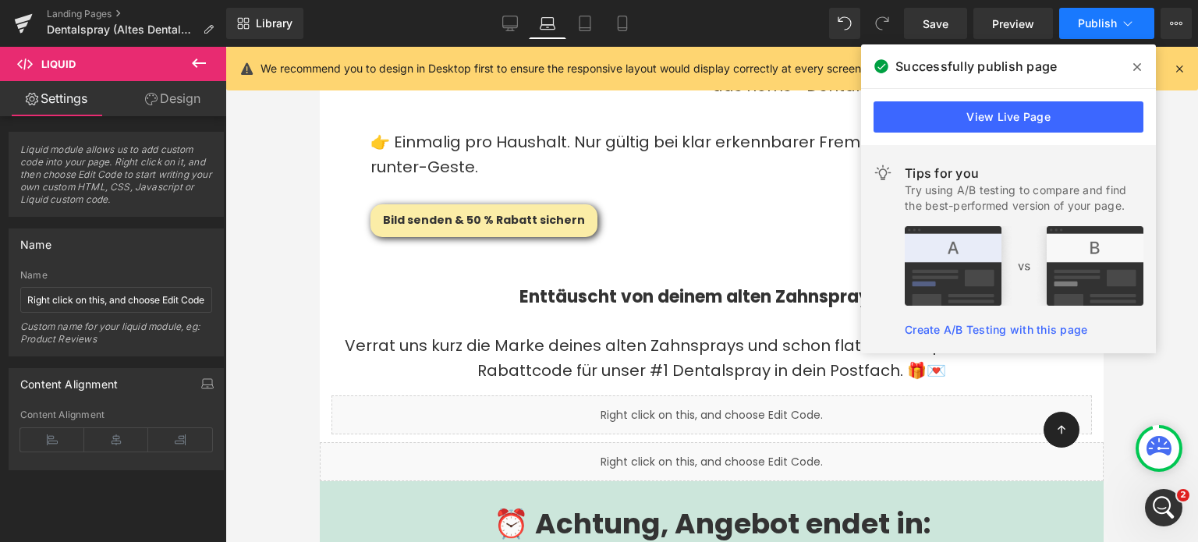
click at [1093, 18] on span "Publish" at bounding box center [1097, 23] width 39 height 12
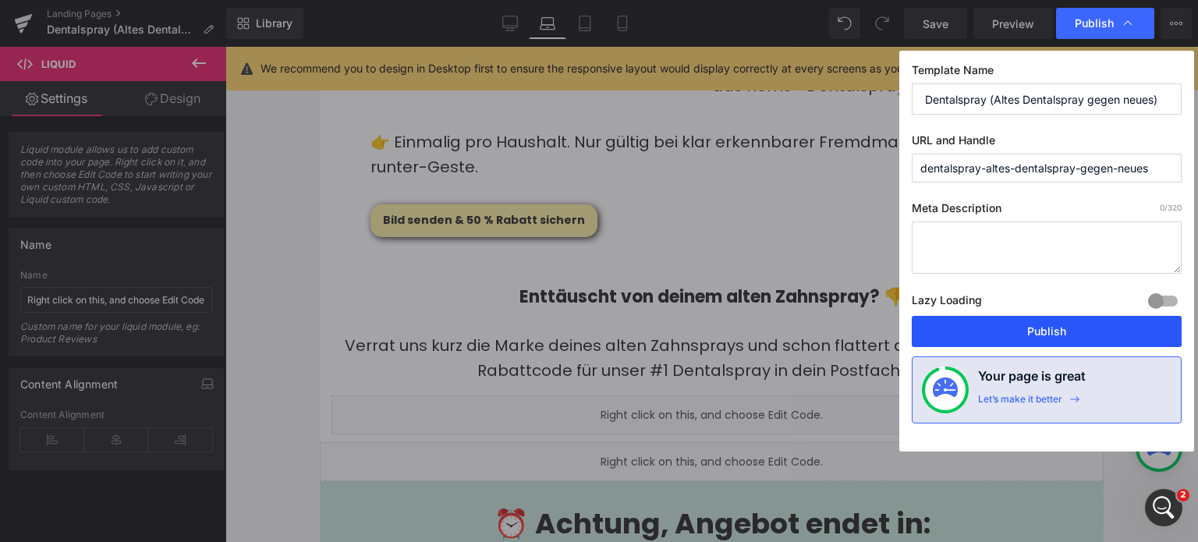
click at [1061, 332] on button "Publish" at bounding box center [1047, 331] width 270 height 31
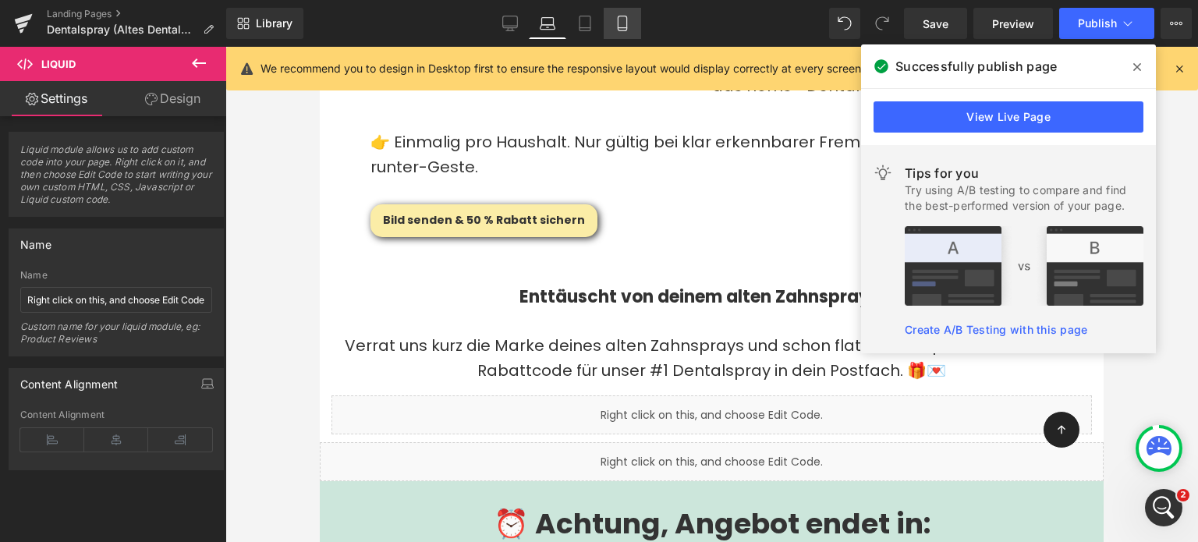
click at [635, 30] on link "Mobile" at bounding box center [622, 23] width 37 height 31
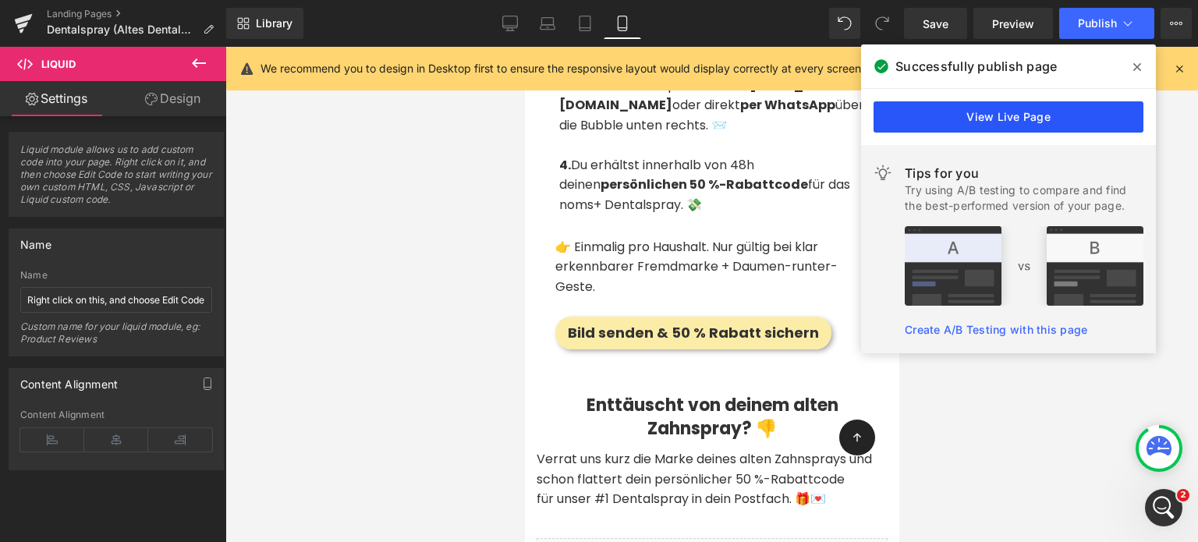
scroll to position [4023, 0]
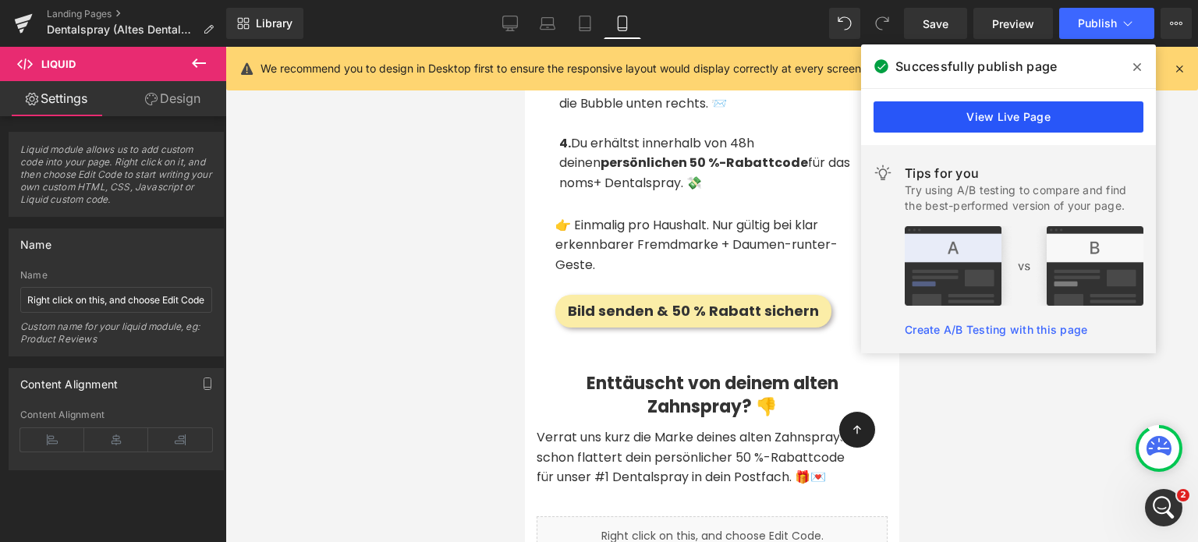
click at [990, 109] on link "View Live Page" at bounding box center [1009, 116] width 270 height 31
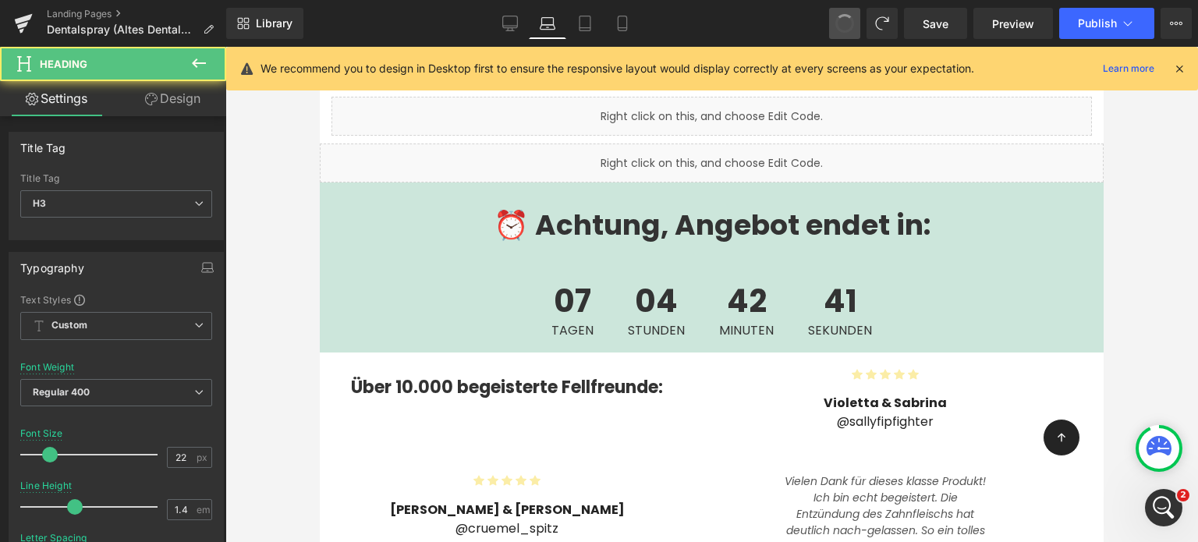
type input "21.98"
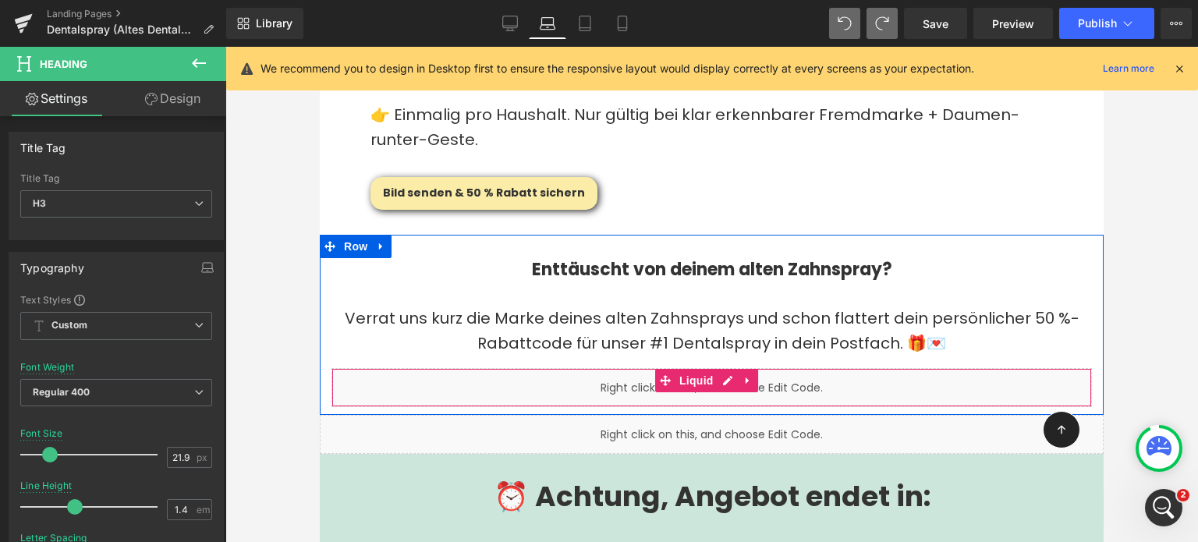
click at [625, 368] on div "Liquid" at bounding box center [712, 387] width 761 height 39
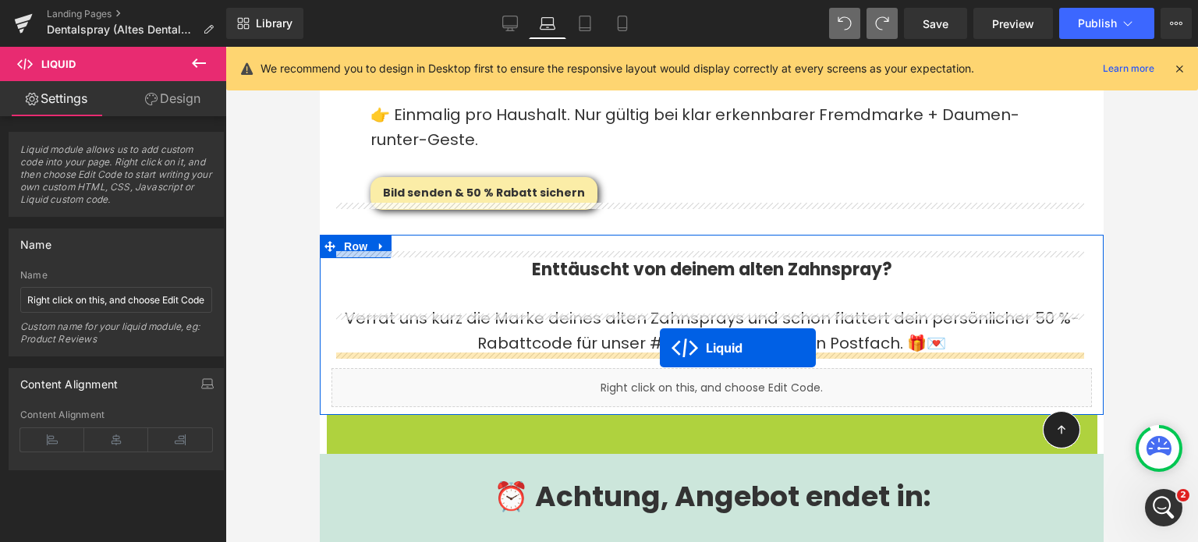
drag, startPoint x: 665, startPoint y: 368, endPoint x: 660, endPoint y: 348, distance: 20.8
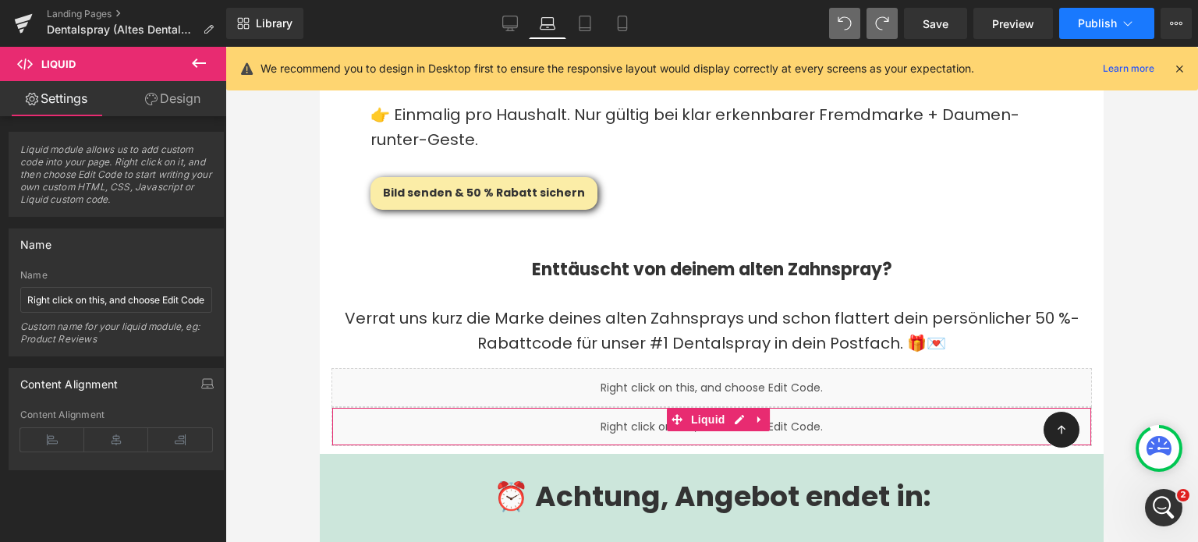
click at [1086, 22] on span "Publish" at bounding box center [1097, 23] width 39 height 12
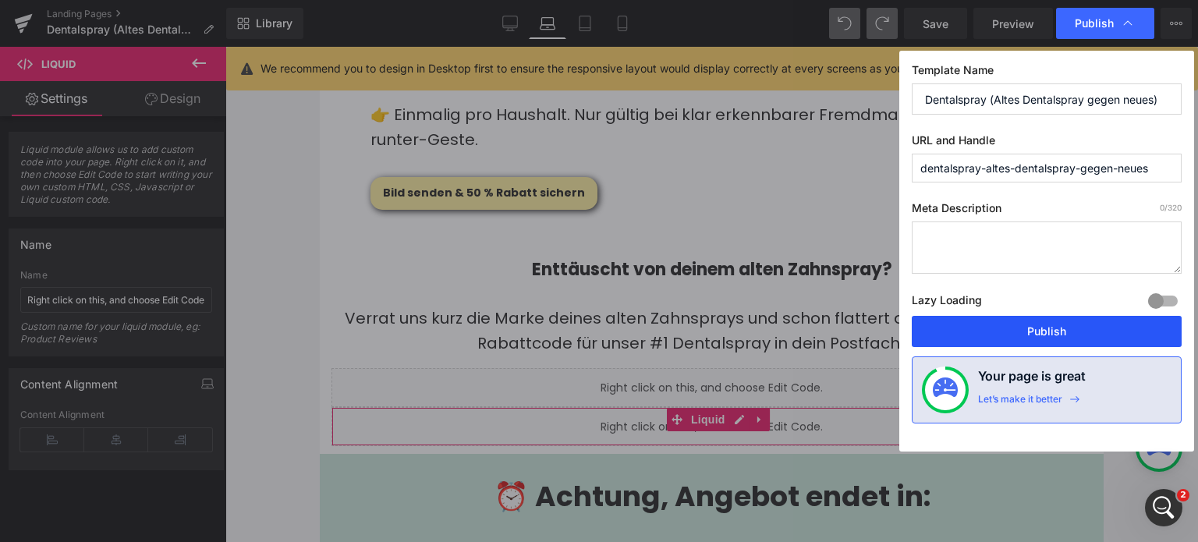
click at [1044, 333] on button "Publish" at bounding box center [1047, 331] width 270 height 31
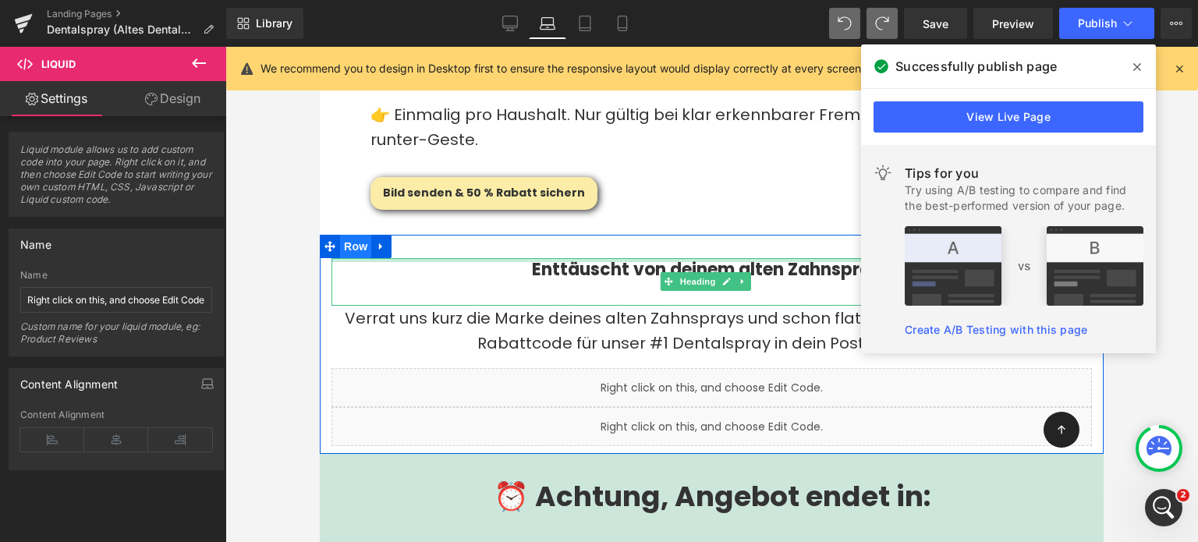
click at [353, 235] on span "Row" at bounding box center [355, 246] width 31 height 23
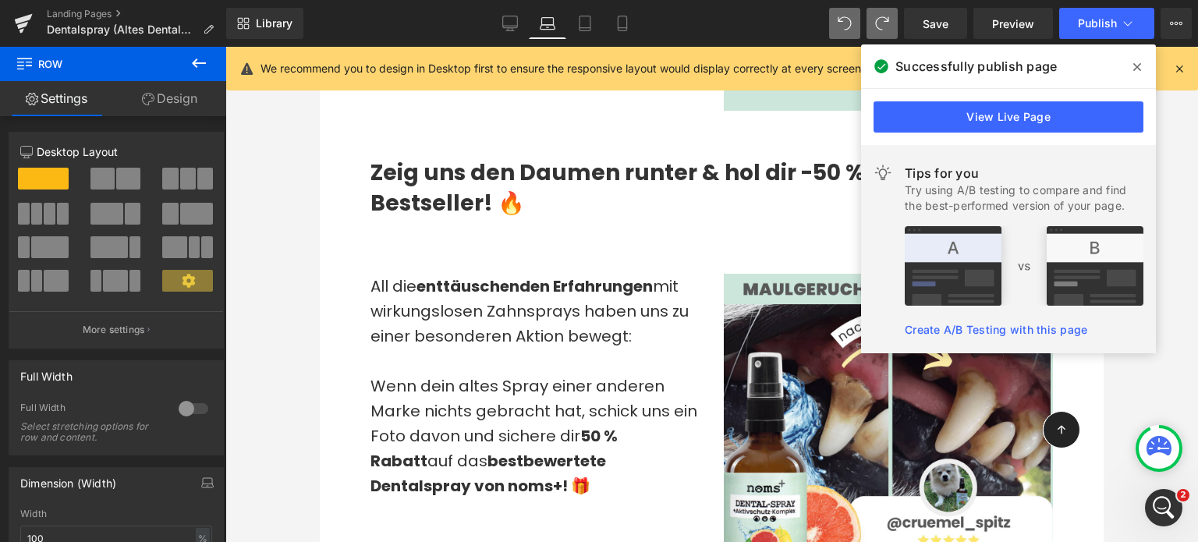
scroll to position [1560, 0]
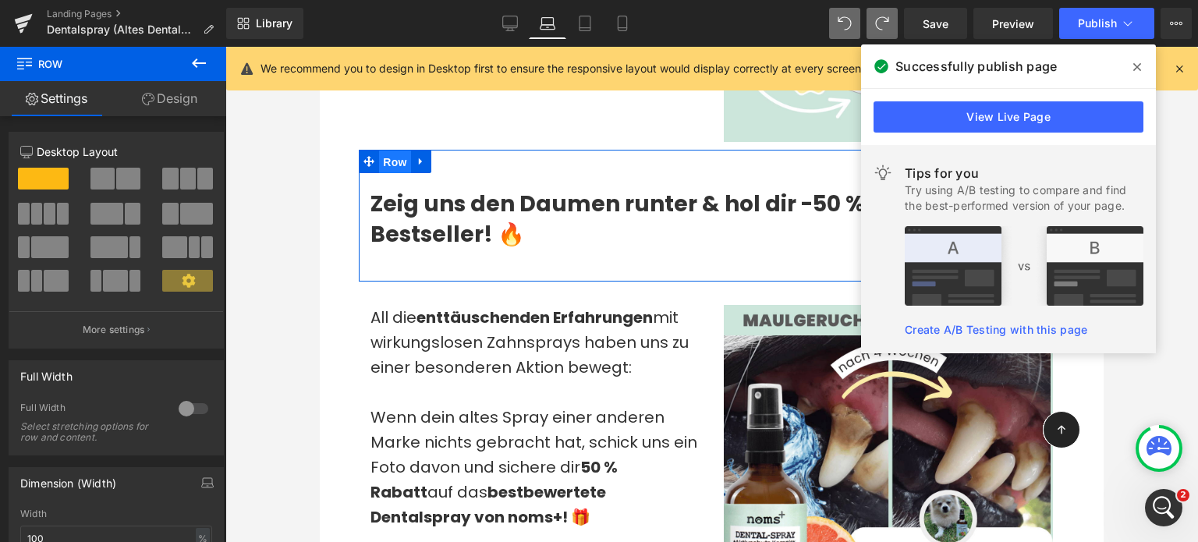
click at [399, 171] on span "Row" at bounding box center [394, 162] width 31 height 23
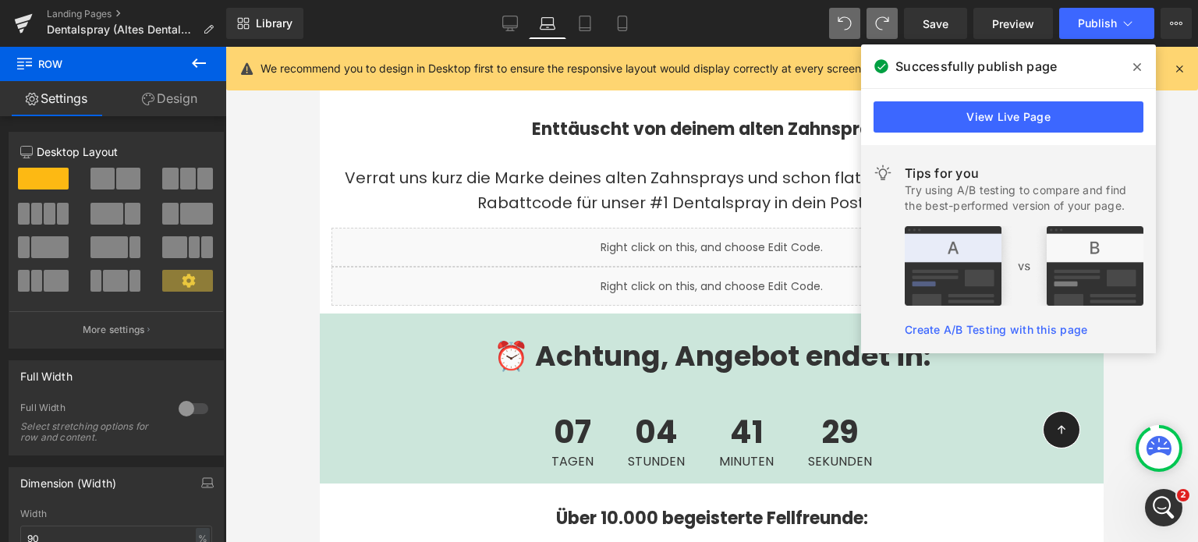
scroll to position [3763, 0]
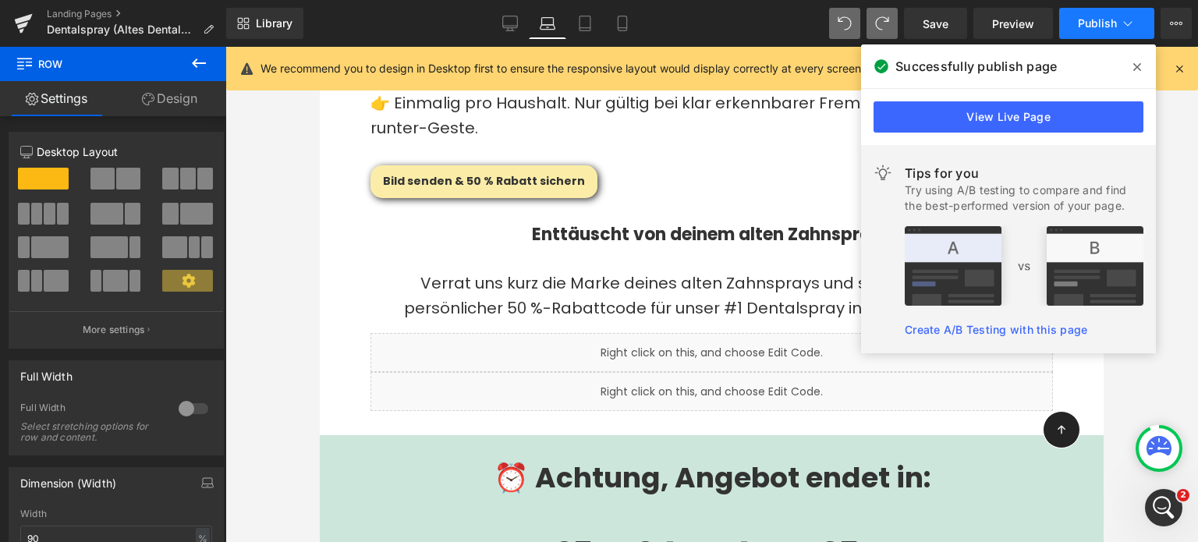
click at [1112, 21] on span "Publish" at bounding box center [1097, 23] width 39 height 12
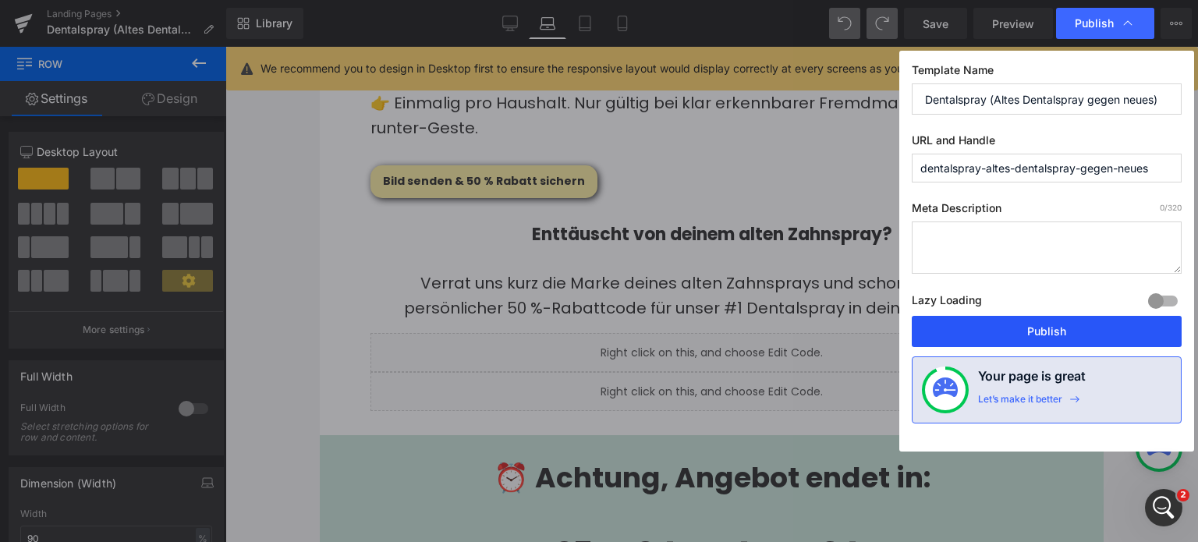
click at [1021, 327] on button "Publish" at bounding box center [1047, 331] width 270 height 31
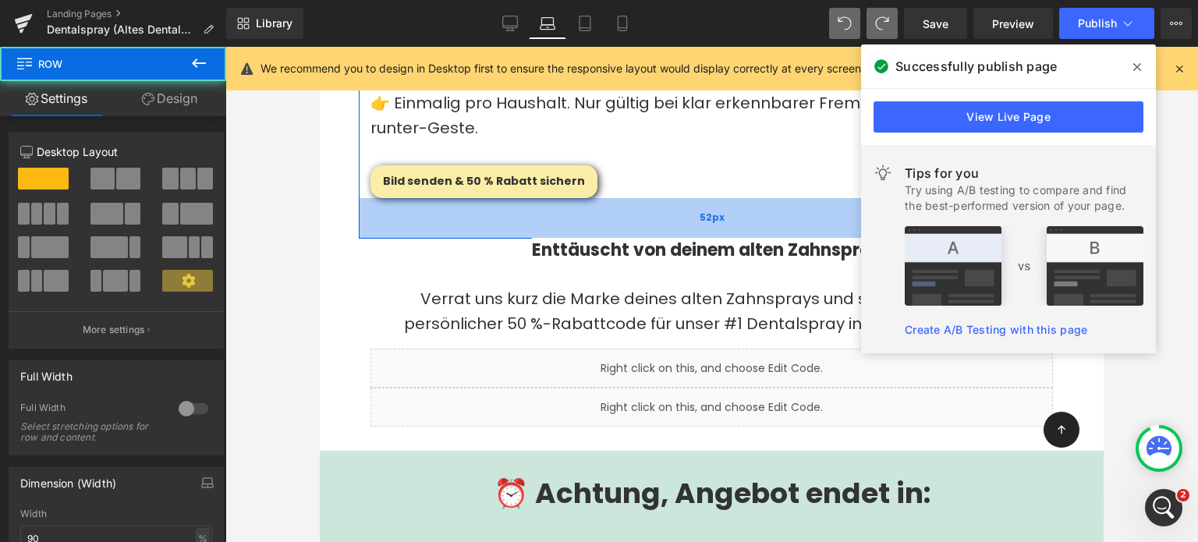
drag, startPoint x: 600, startPoint y: 162, endPoint x: 598, endPoint y: 177, distance: 15.7
click at [598, 198] on div "52px" at bounding box center [712, 218] width 706 height 41
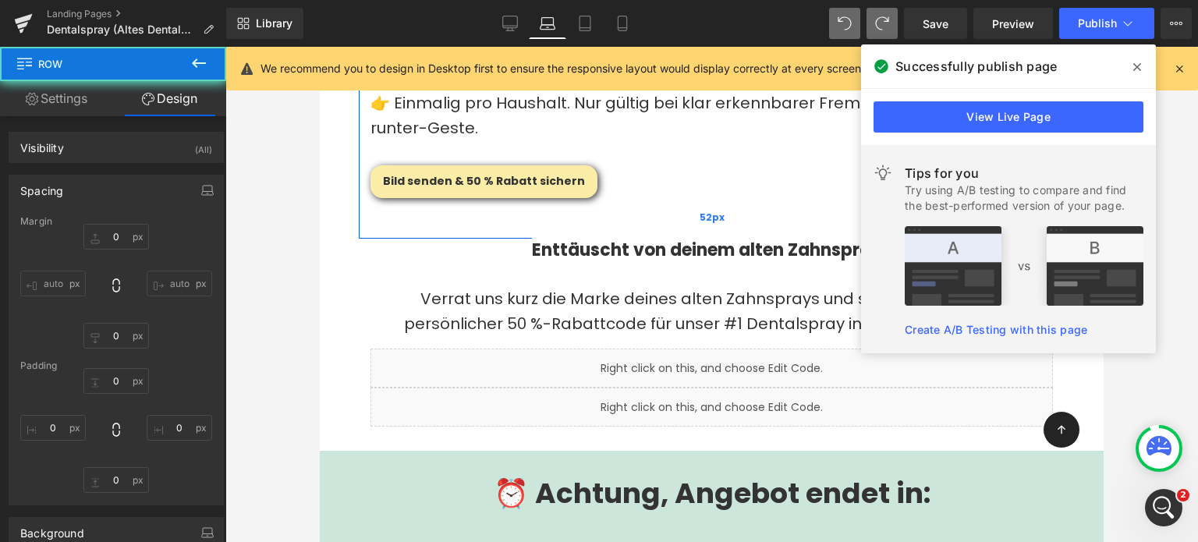
type input "0"
type input "30"
type input "0"
type input "52"
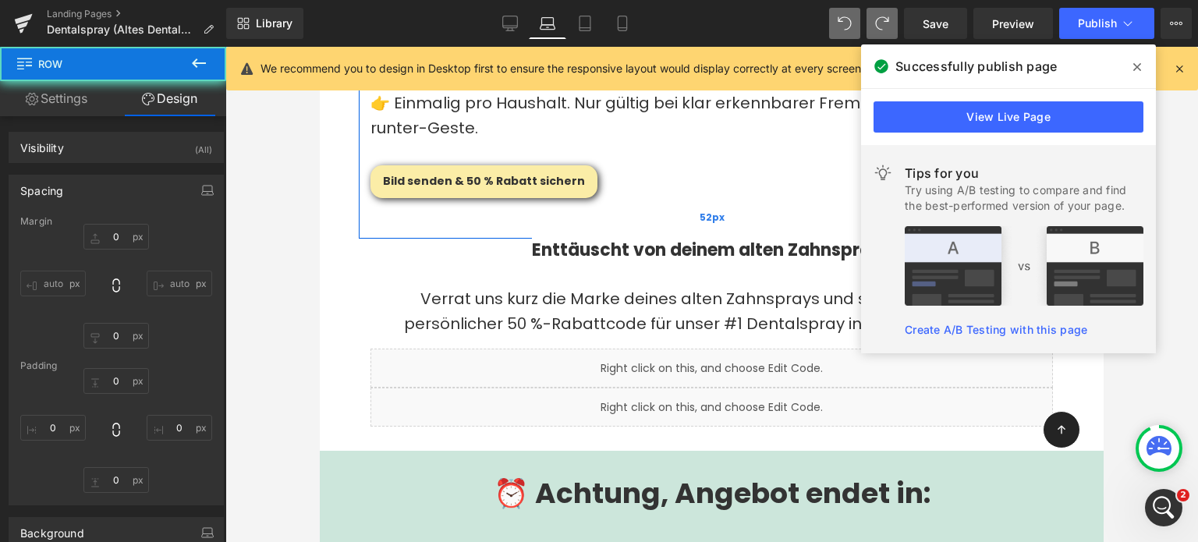
type input "0"
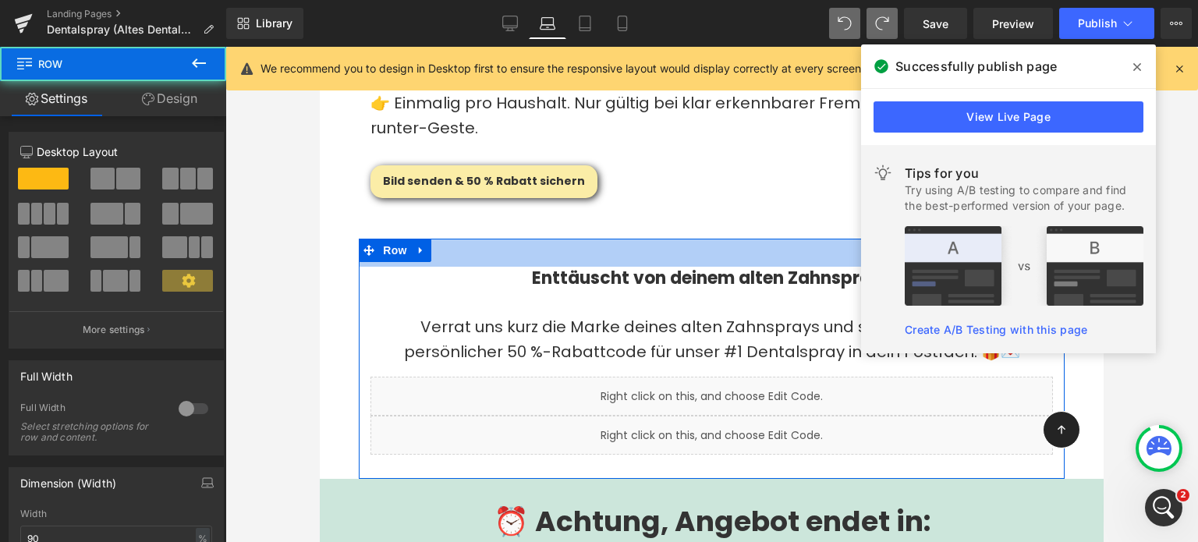
drag, startPoint x: 487, startPoint y: 183, endPoint x: 485, endPoint y: 216, distance: 32.8
click at [485, 239] on div "Enttäuscht von deinem alten Zahnspray? Heading Verrat uns kurz die Marke deines…" at bounding box center [712, 359] width 706 height 241
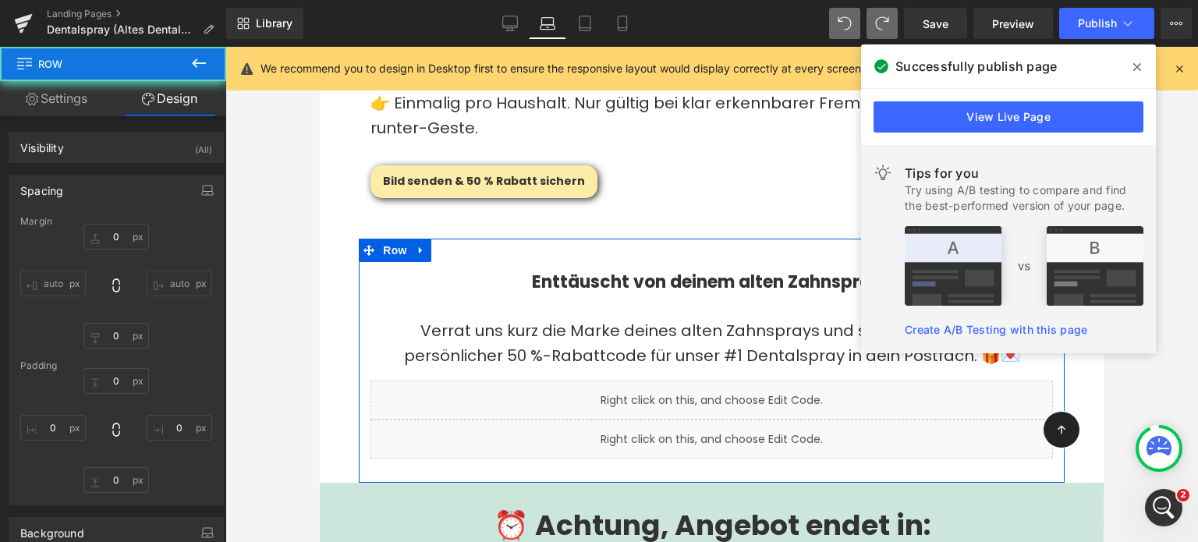
click at [465, 318] on p "Verrat uns kurz die Marke deines alten Zahnsprays und schon flattert dein persö…" at bounding box center [712, 343] width 683 height 50
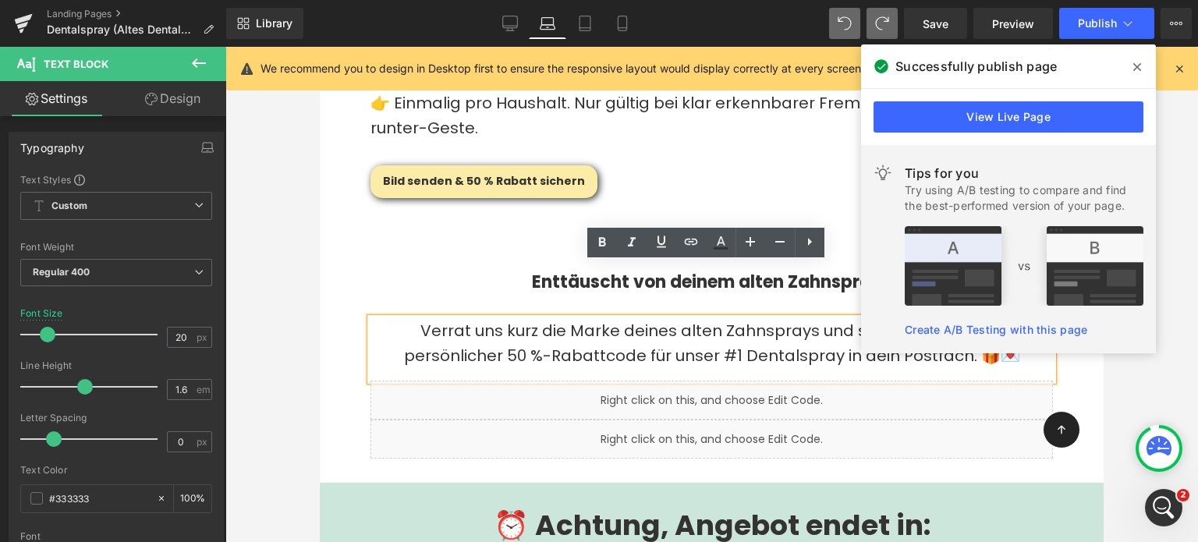
click at [307, 224] on div at bounding box center [711, 294] width 973 height 495
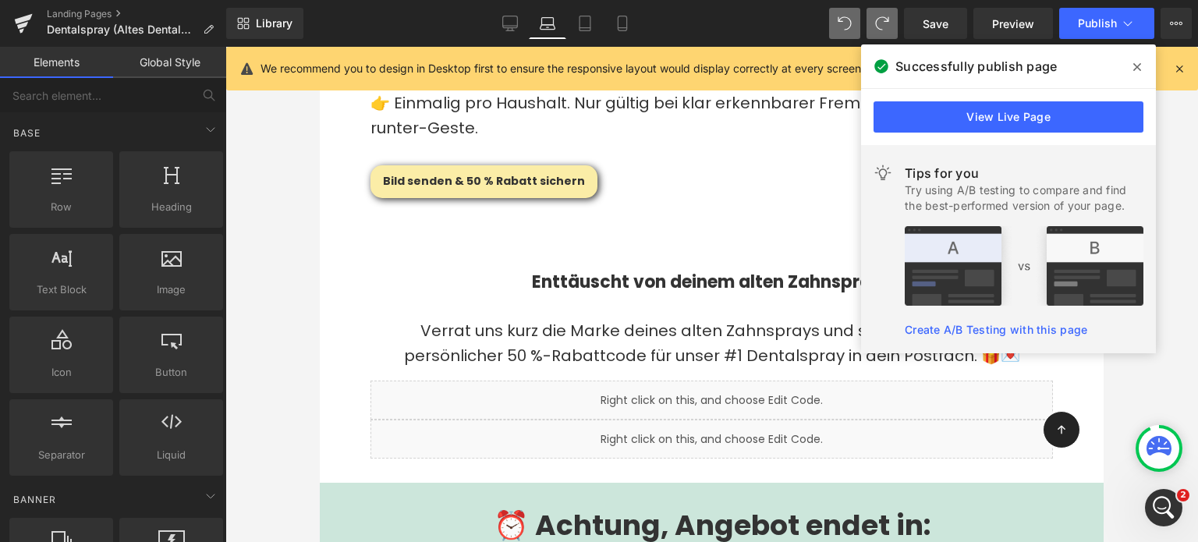
click at [1142, 67] on span at bounding box center [1137, 67] width 25 height 25
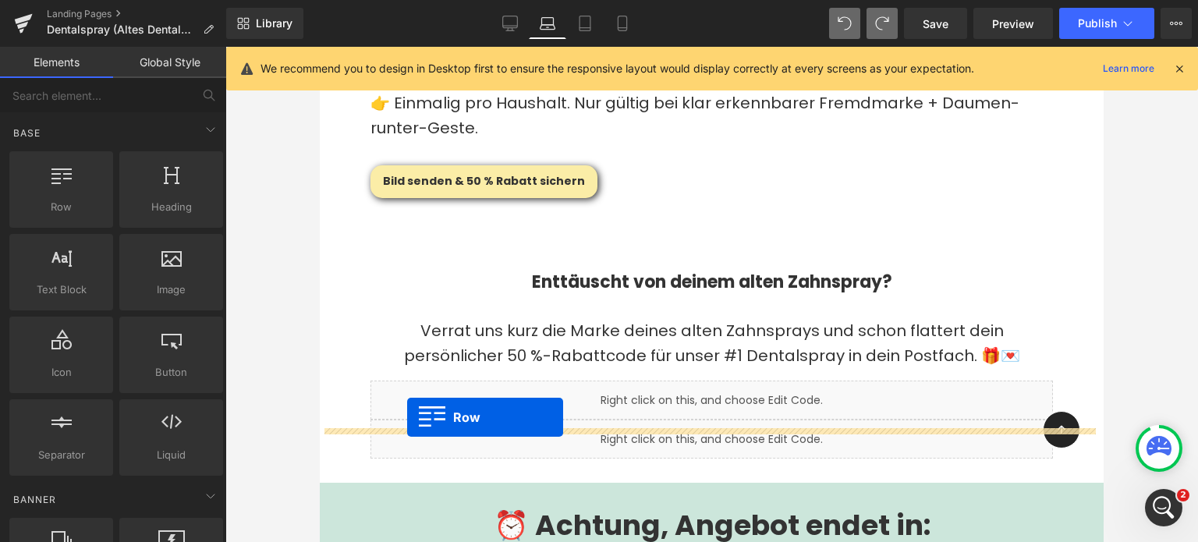
drag, startPoint x: 364, startPoint y: 228, endPoint x: 407, endPoint y: 417, distance: 194.6
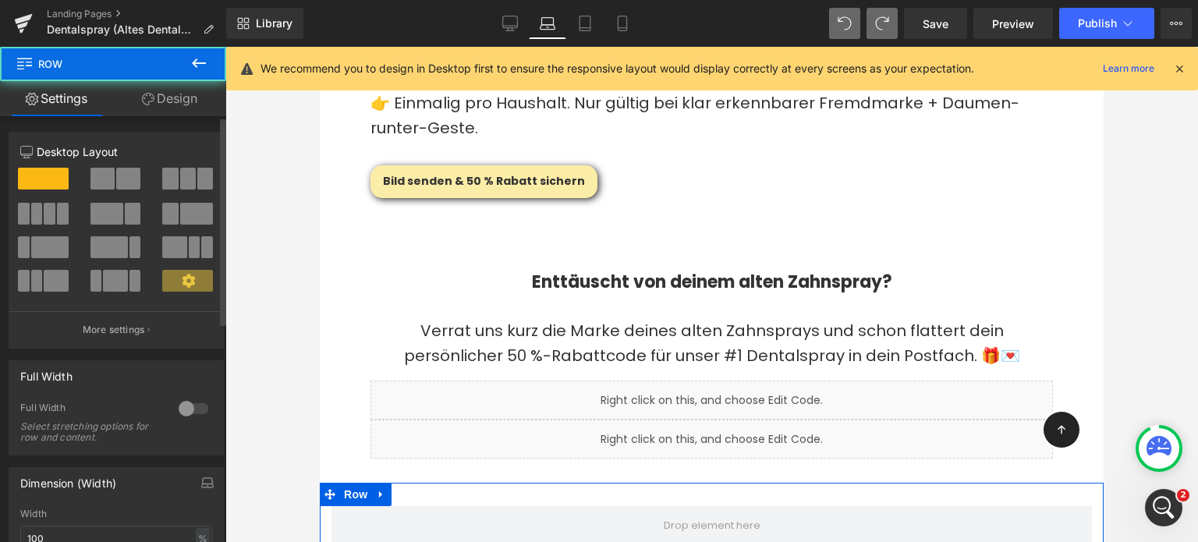
drag, startPoint x: 121, startPoint y: 174, endPoint x: 344, endPoint y: 336, distance: 275.5
click at [121, 174] on span at bounding box center [128, 179] width 24 height 22
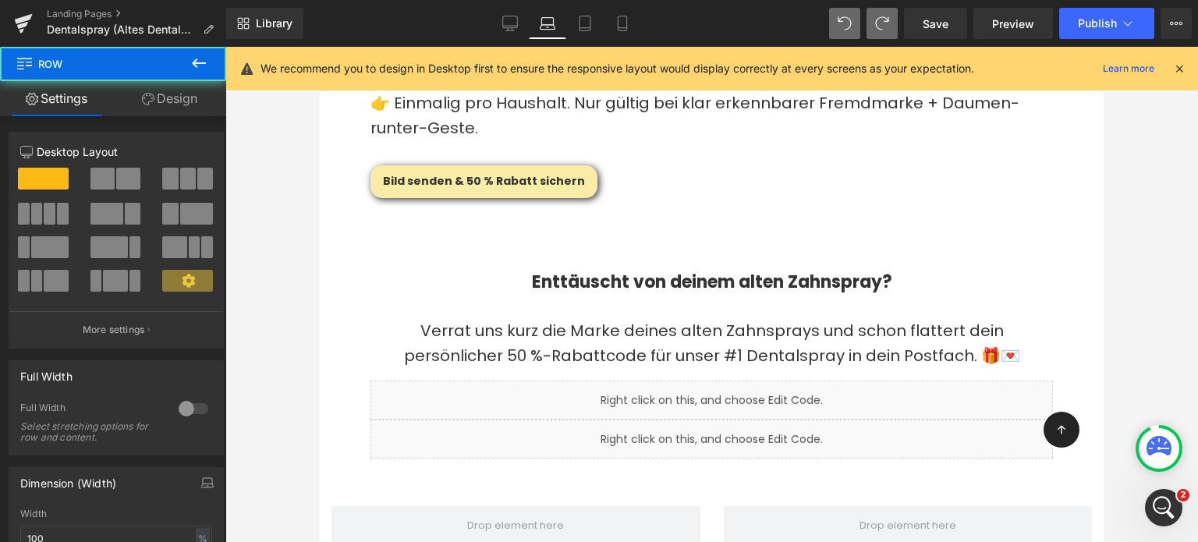
type input "1200"
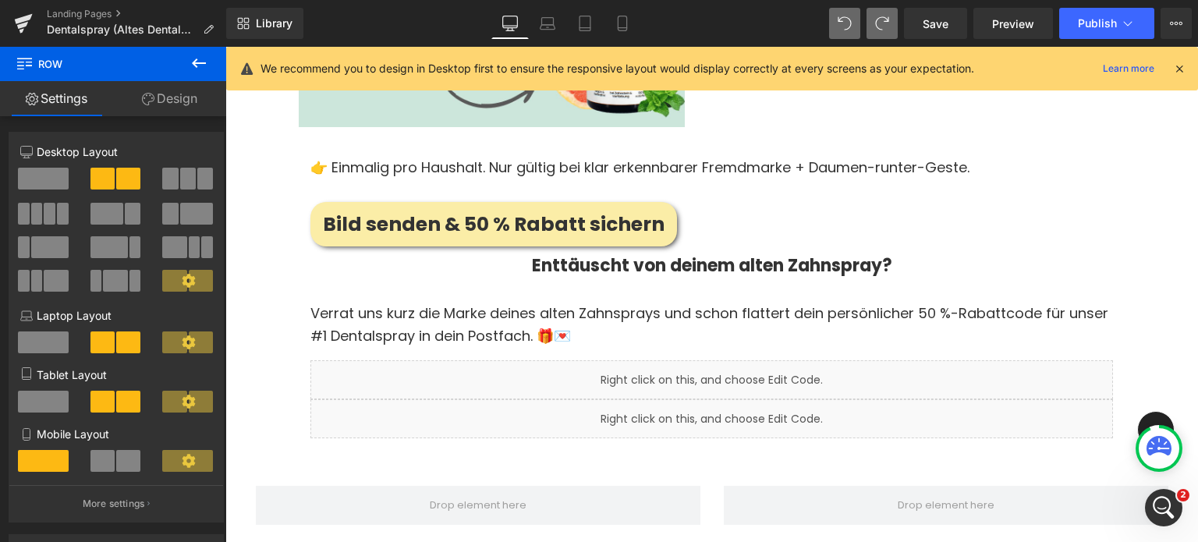
scroll to position [3711, 0]
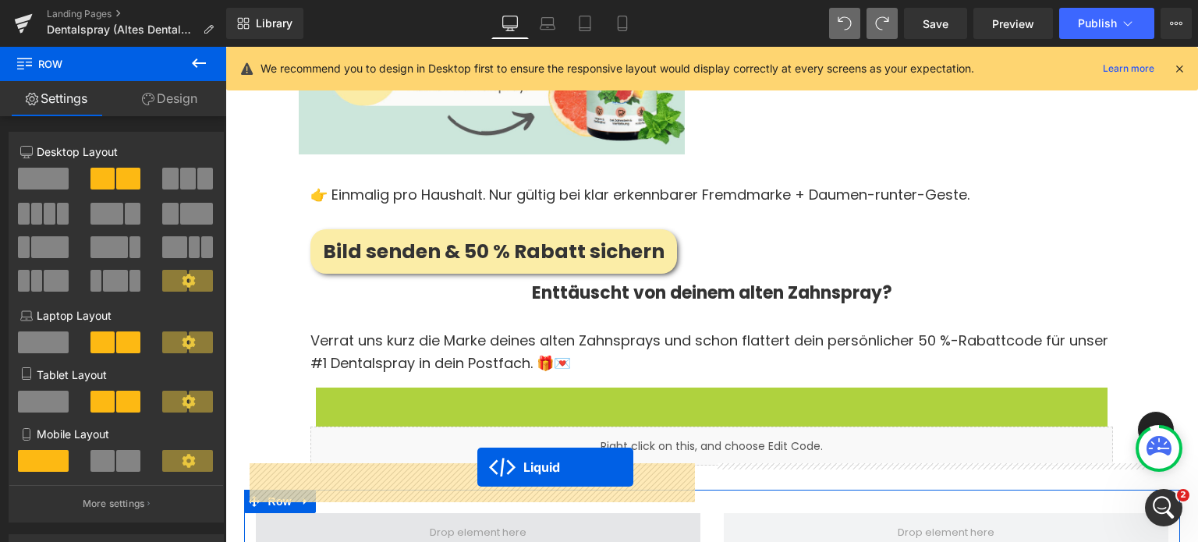
drag, startPoint x: 673, startPoint y: 348, endPoint x: 478, endPoint y: 467, distance: 228.7
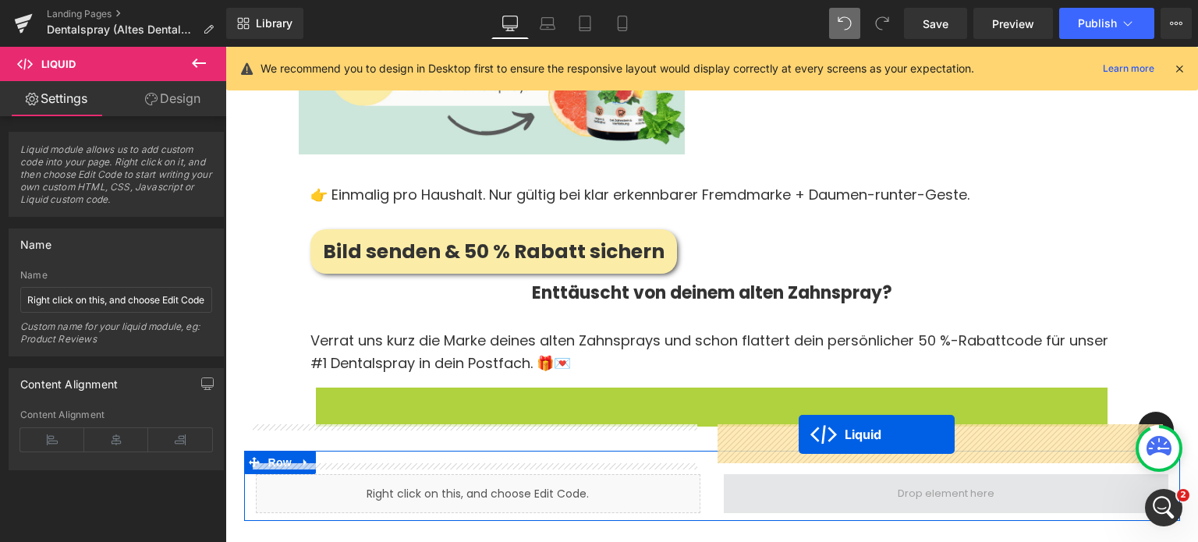
drag, startPoint x: 669, startPoint y: 349, endPoint x: 799, endPoint y: 435, distance: 155.4
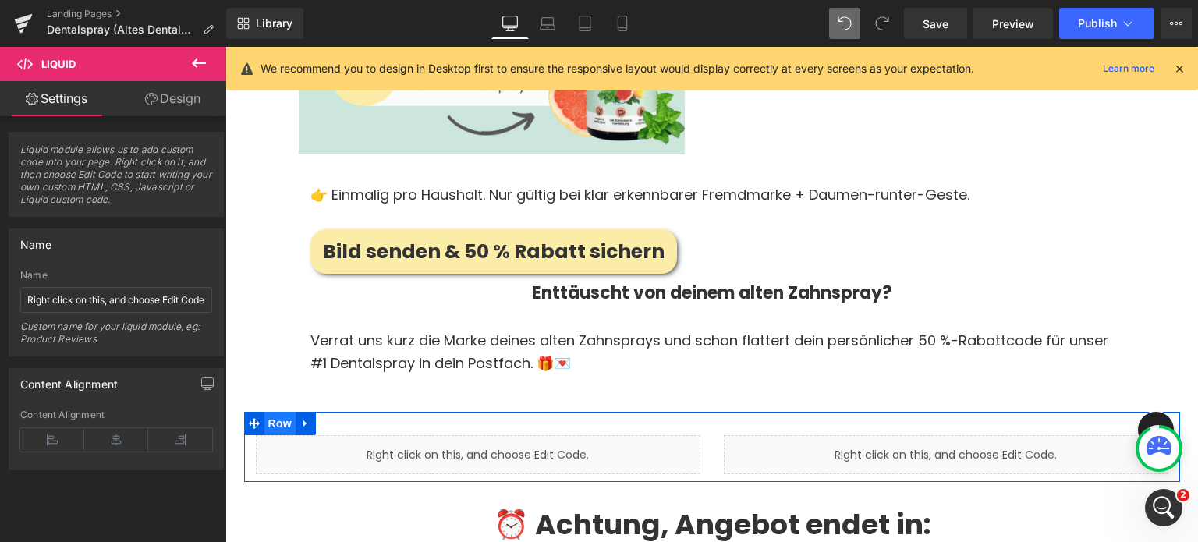
click at [278, 412] on span "Row" at bounding box center [280, 423] width 31 height 23
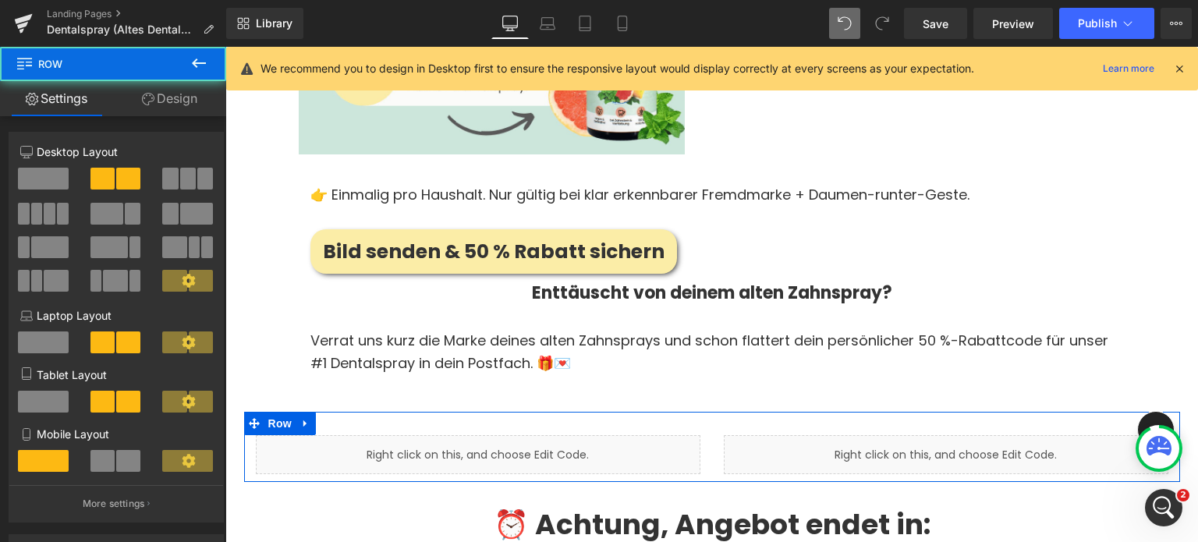
click at [169, 96] on link "Design" at bounding box center [169, 98] width 113 height 35
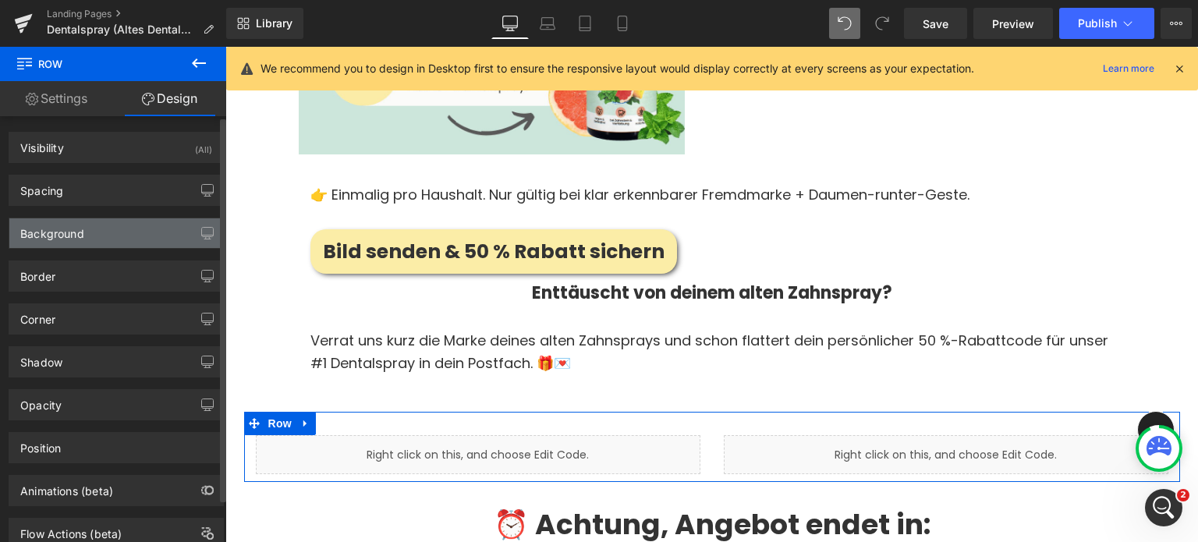
click at [83, 236] on div "Background" at bounding box center [52, 229] width 64 height 22
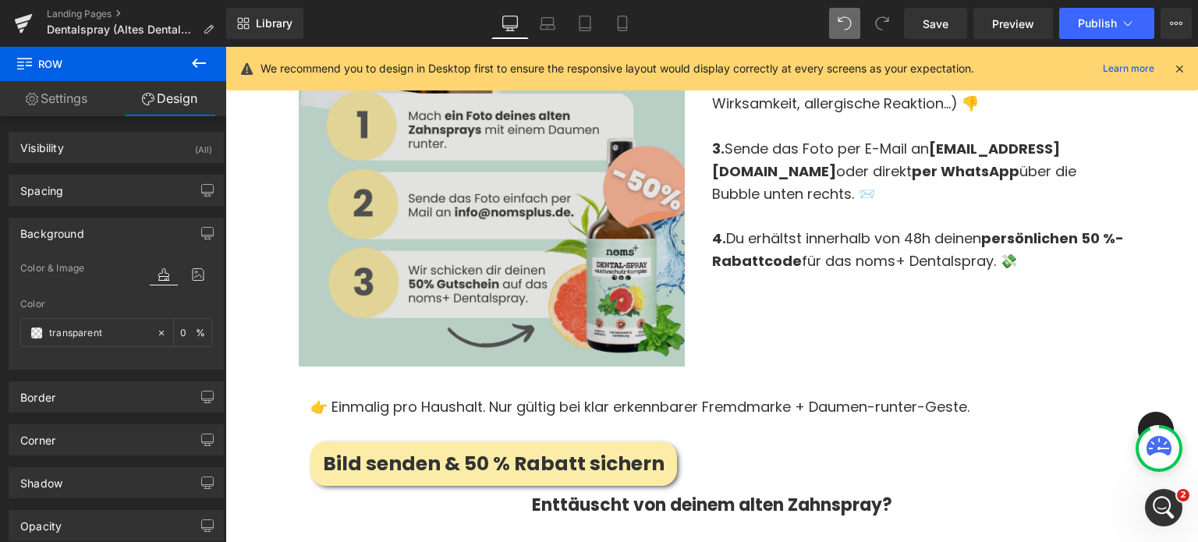
click at [341, 299] on img at bounding box center [506, 184] width 414 height 408
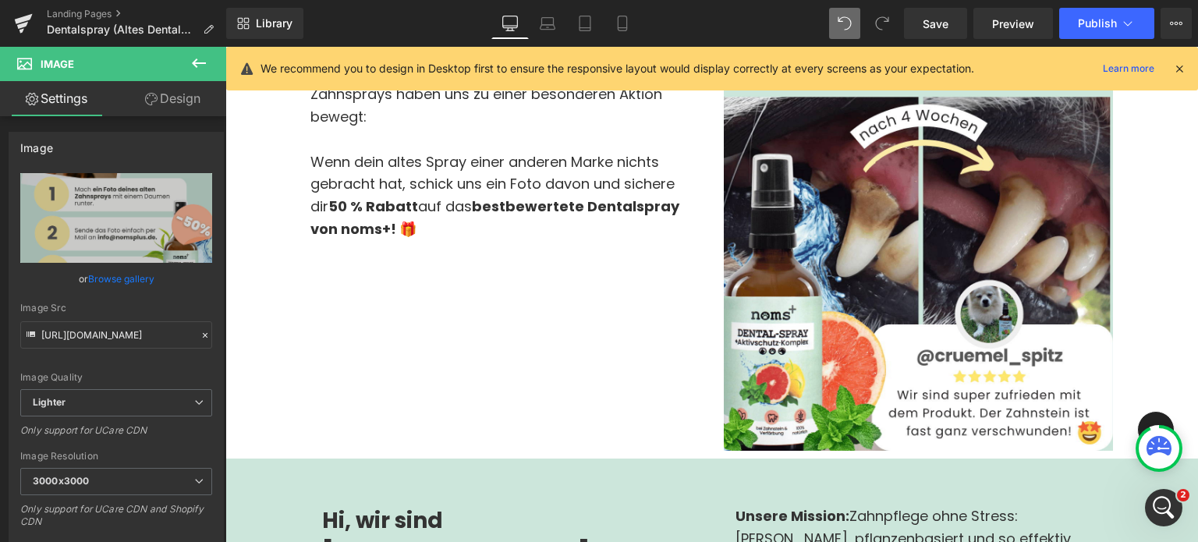
scroll to position [1808, 0]
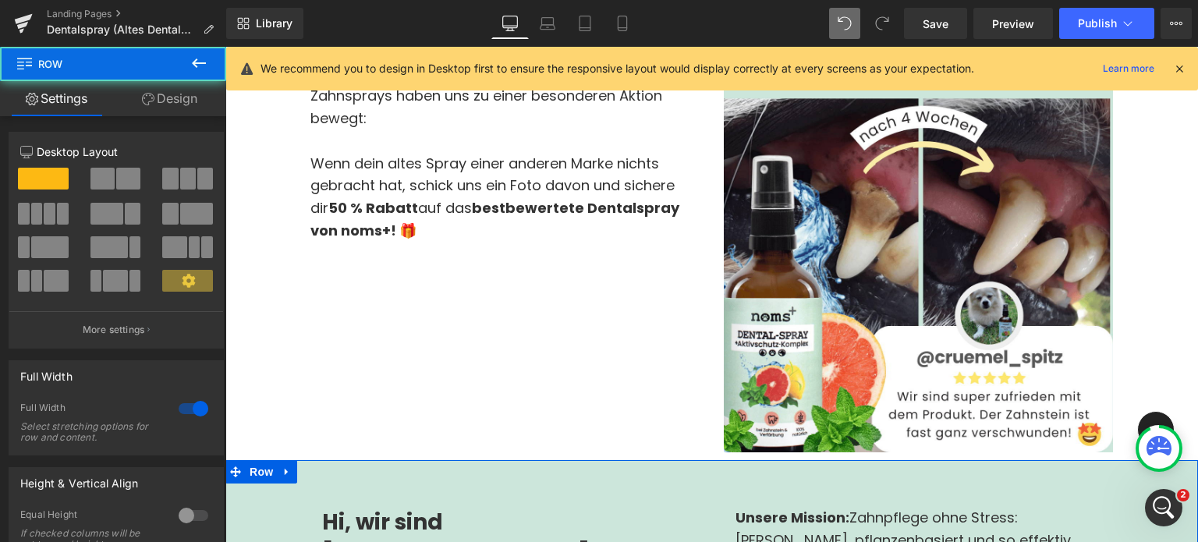
click at [165, 96] on link "Design" at bounding box center [169, 98] width 113 height 35
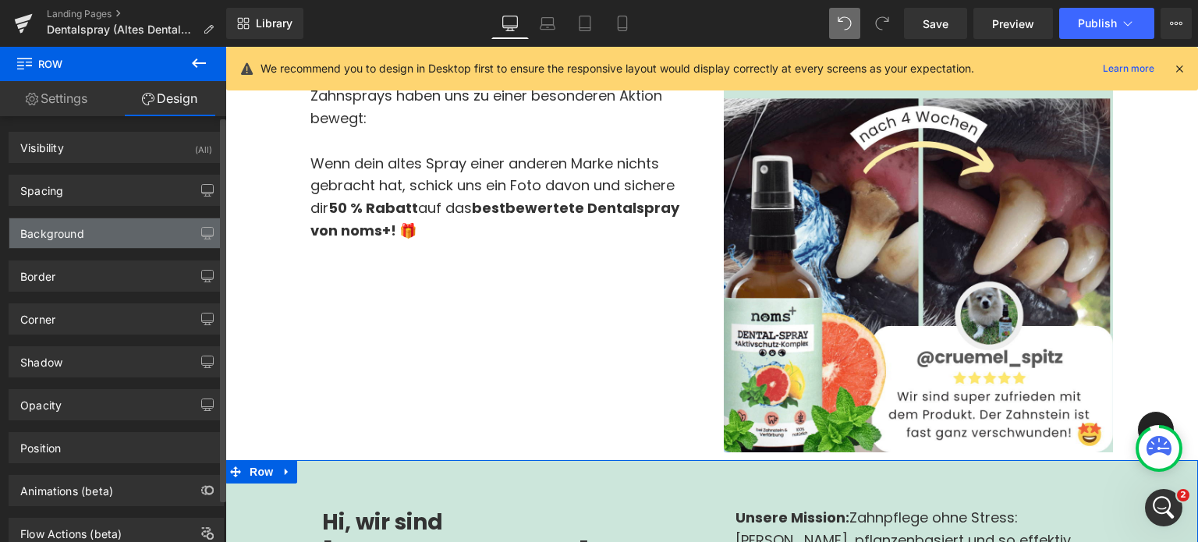
click at [77, 236] on div "Background" at bounding box center [52, 229] width 64 height 22
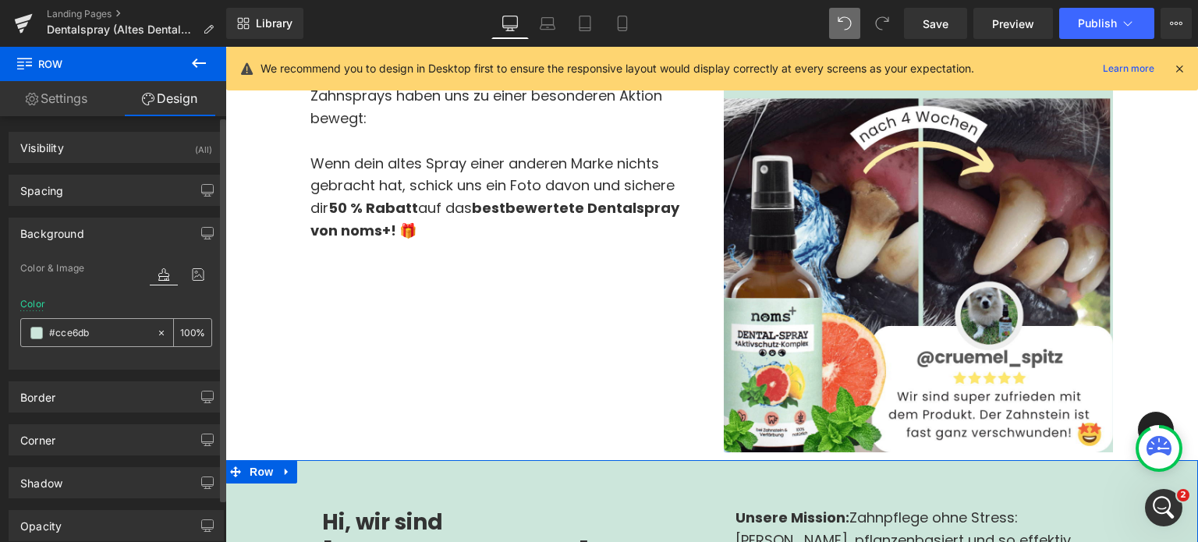
click at [69, 321] on div "#cce6db" at bounding box center [88, 332] width 135 height 27
click at [72, 326] on input "#cce6db" at bounding box center [99, 333] width 100 height 17
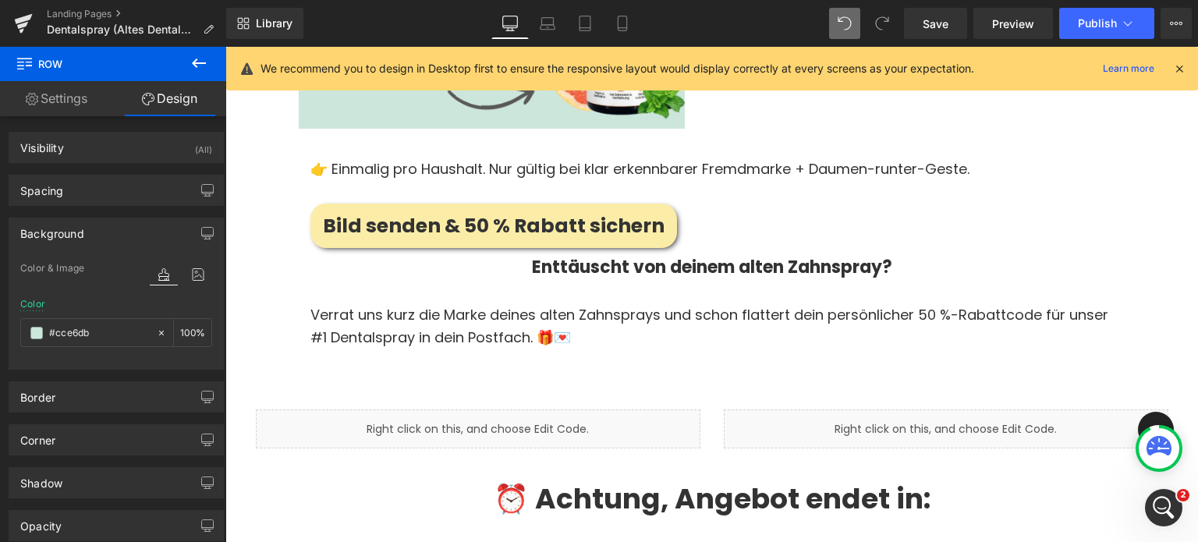
scroll to position [3735, 0]
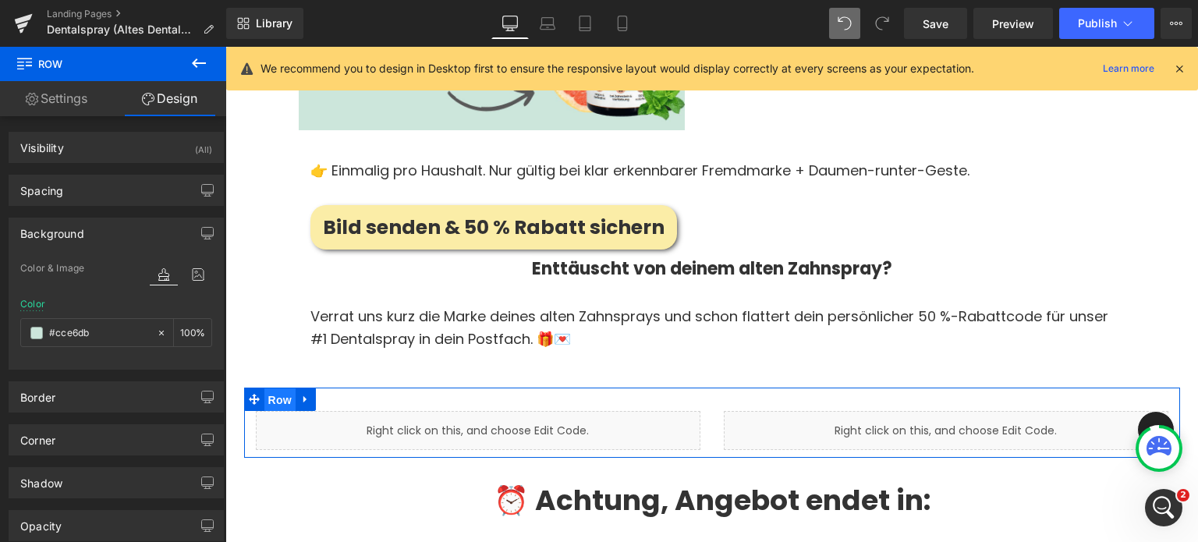
click at [282, 389] on span "Row" at bounding box center [280, 400] width 31 height 23
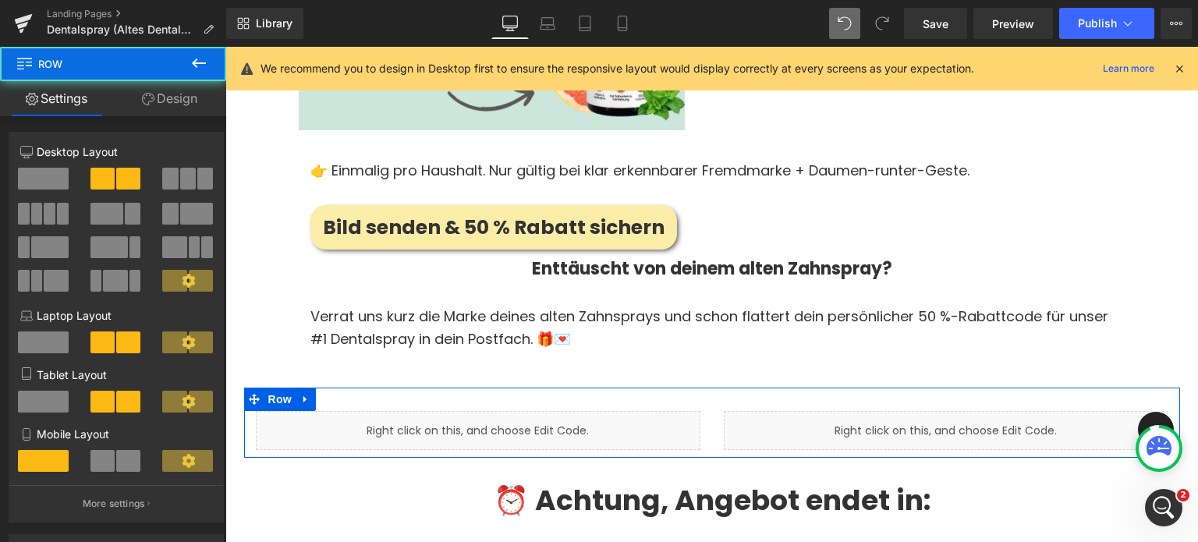
click at [165, 105] on link "Design" at bounding box center [169, 98] width 113 height 35
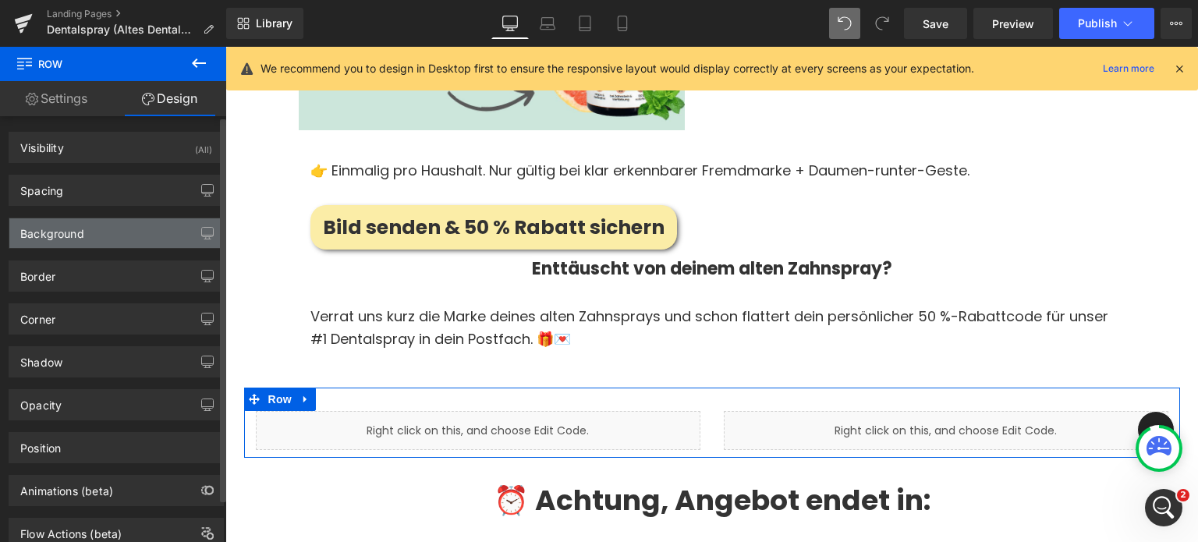
click at [96, 237] on div "Background" at bounding box center [116, 233] width 214 height 30
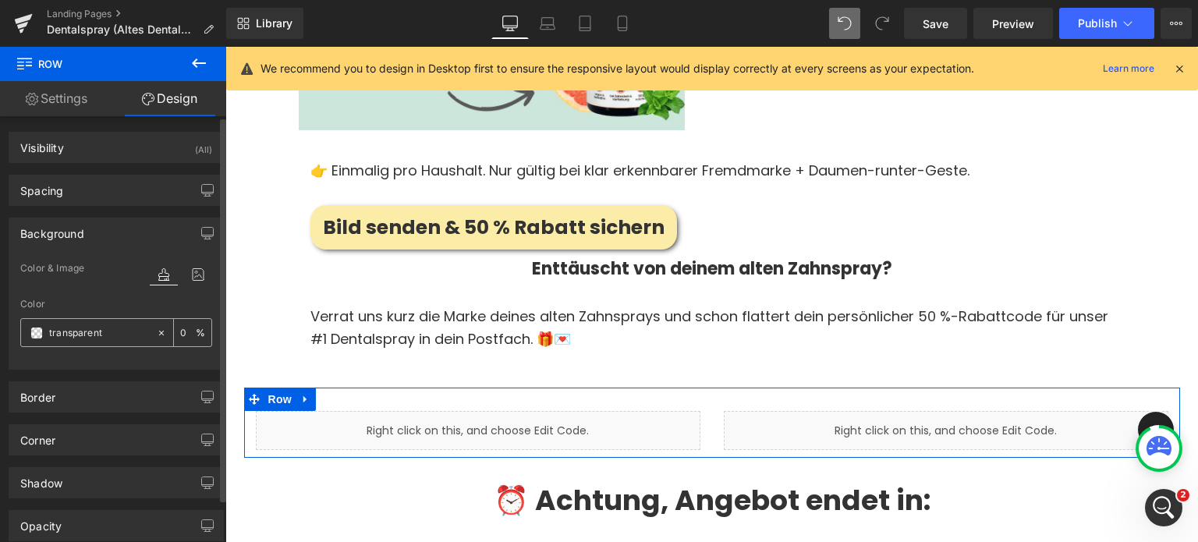
click at [91, 328] on input "transparent" at bounding box center [99, 333] width 100 height 17
paste input "#cce6db"
type input "#cce6db"
type input "100"
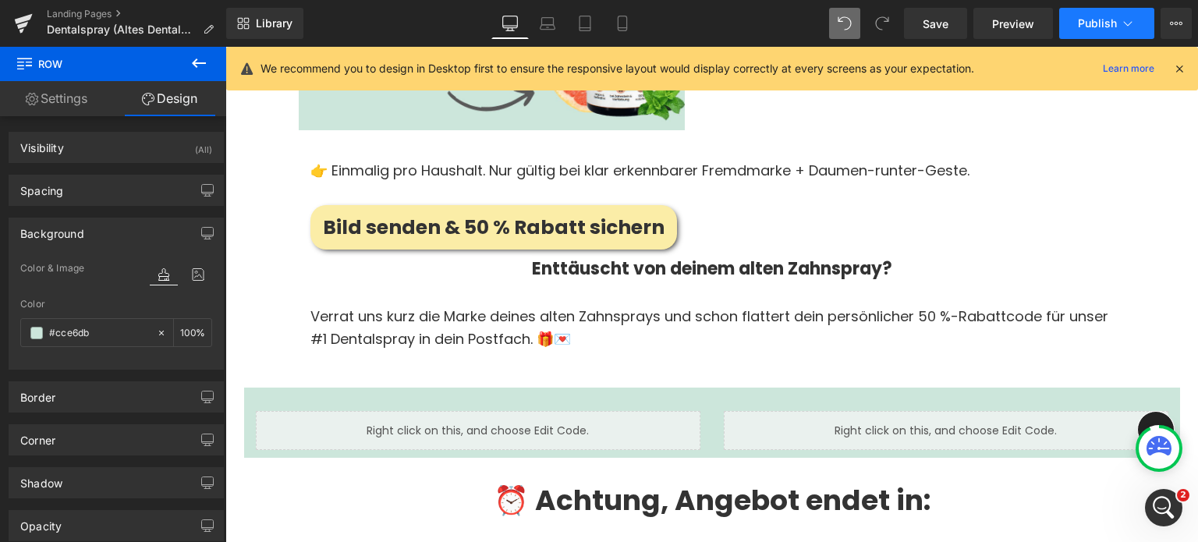
type input "#cce6db"
click at [1101, 13] on button "Publish" at bounding box center [1107, 23] width 95 height 31
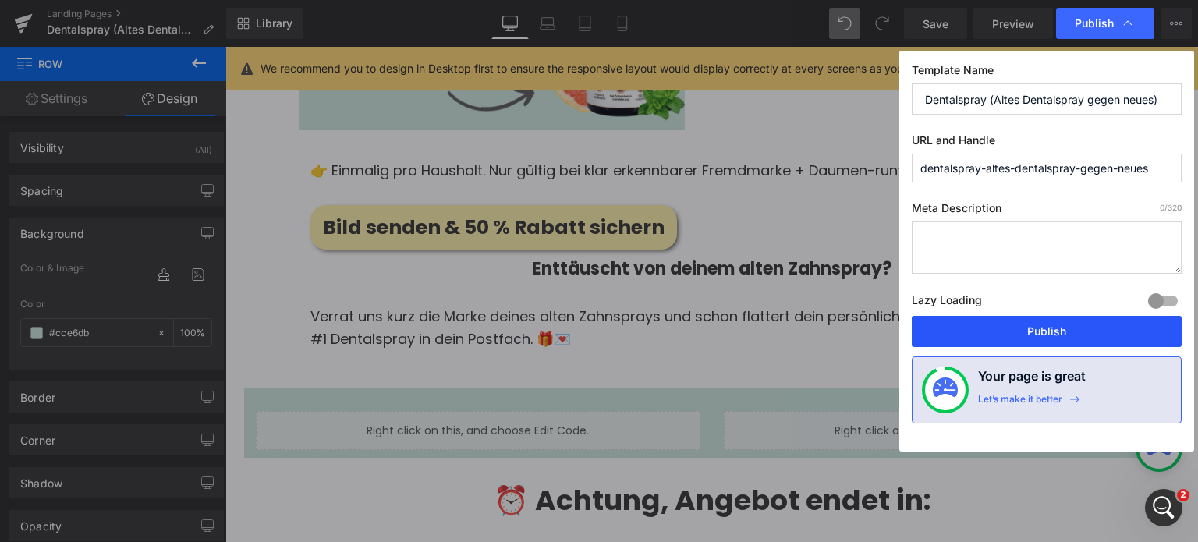
click at [1058, 319] on button "Publish" at bounding box center [1047, 331] width 270 height 31
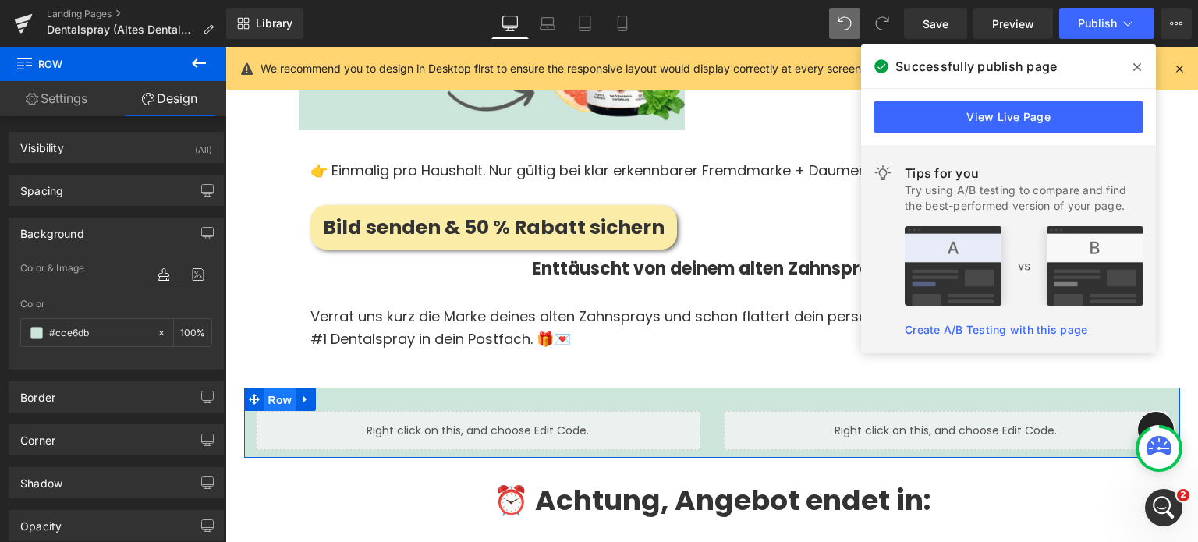
click at [265, 389] on span "Row" at bounding box center [280, 400] width 31 height 23
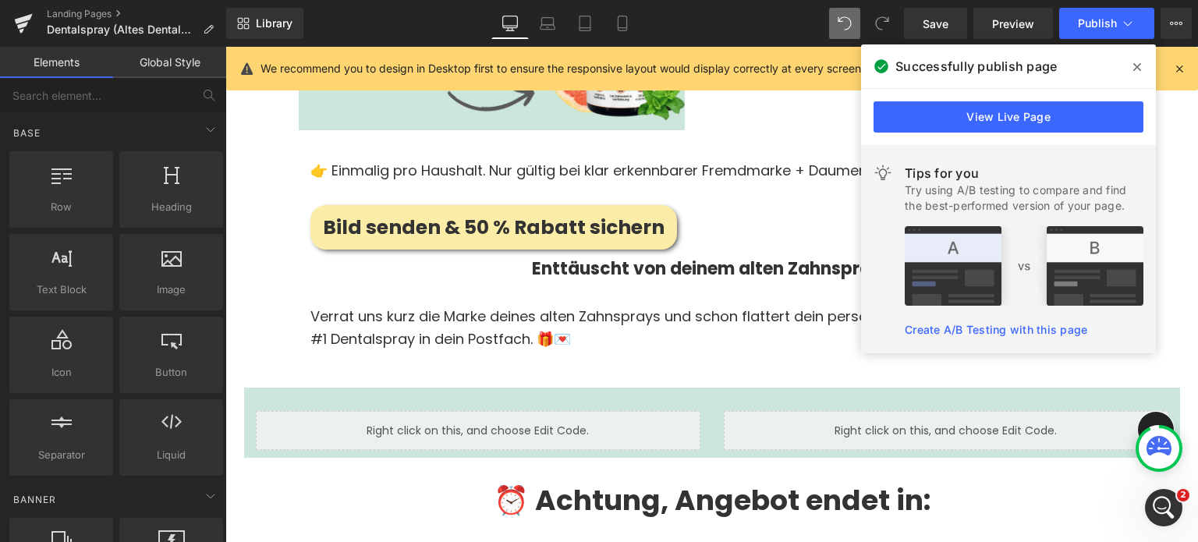
click at [1131, 69] on span at bounding box center [1137, 67] width 25 height 25
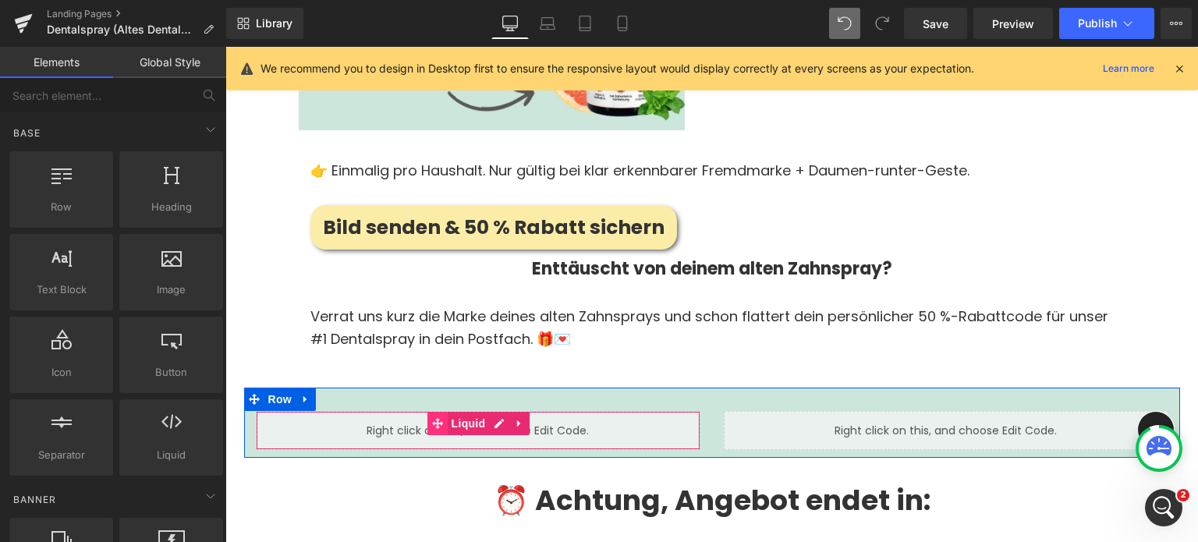
click at [438, 412] on span at bounding box center [438, 423] width 20 height 23
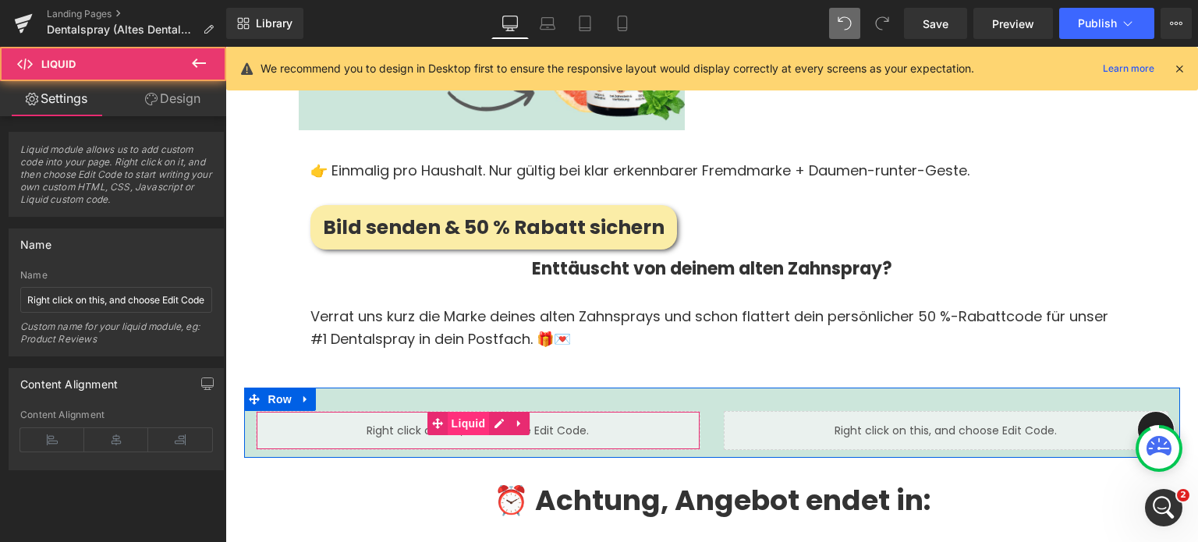
click at [465, 412] on span "Liquid" at bounding box center [469, 423] width 42 height 23
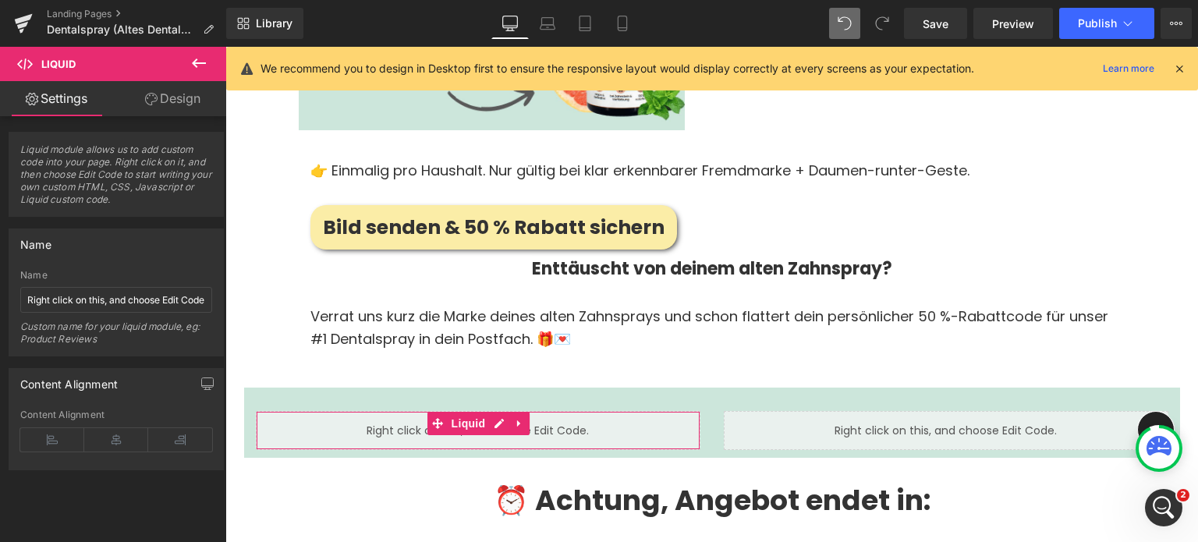
click at [165, 108] on link "Design" at bounding box center [172, 98] width 113 height 35
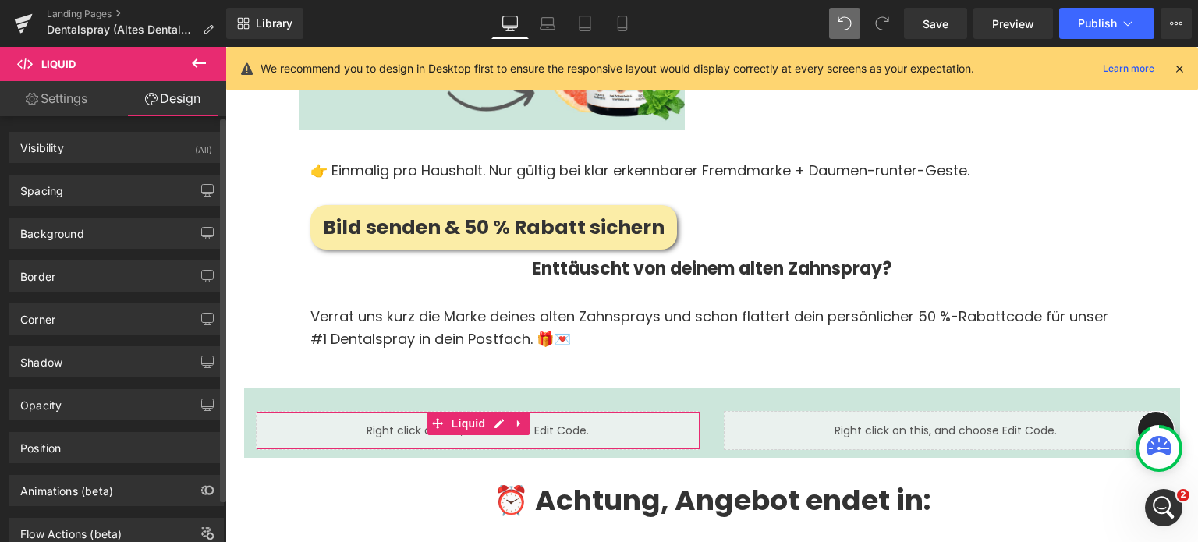
type input "#f7f7f7"
type input "70"
click at [79, 240] on div "Background" at bounding box center [116, 233] width 214 height 30
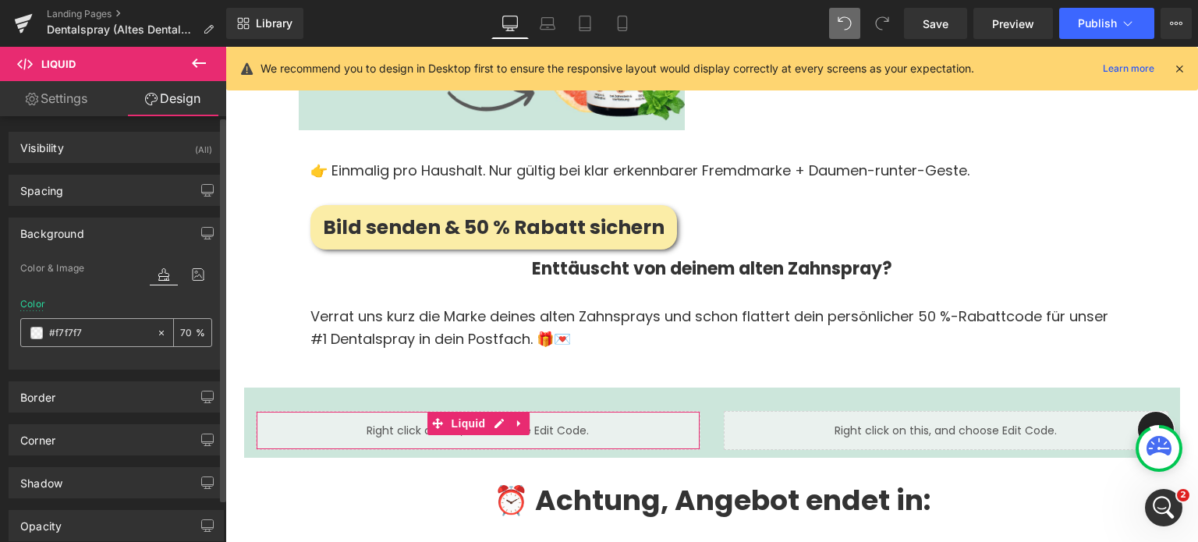
click at [75, 336] on input "#f7f7f7" at bounding box center [99, 333] width 100 height 17
paste input "cce6db"
type input "#cce6db"
type input "100"
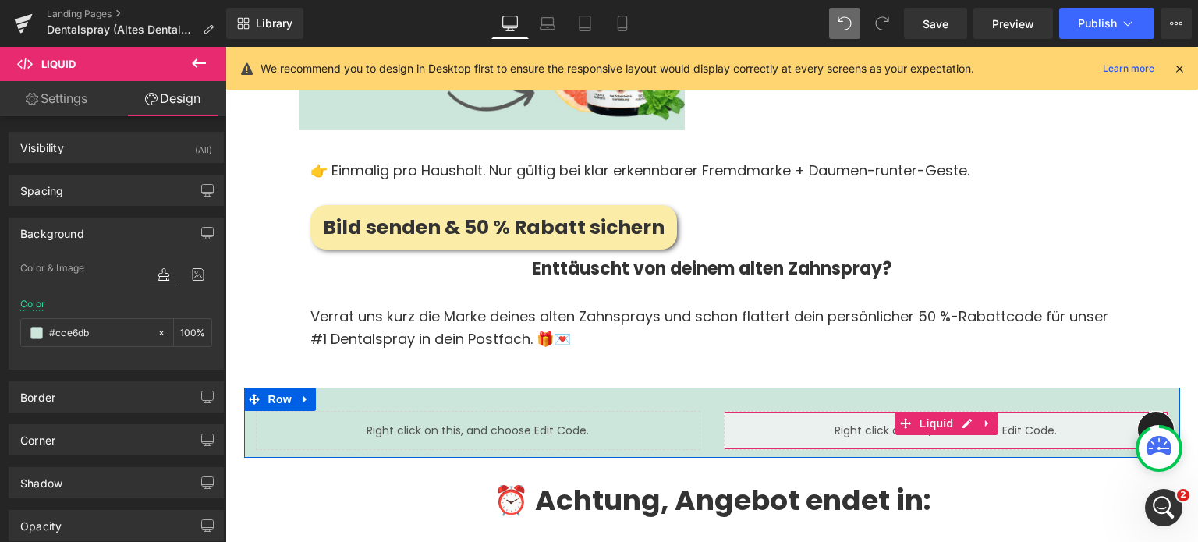
type input "#cce6db"
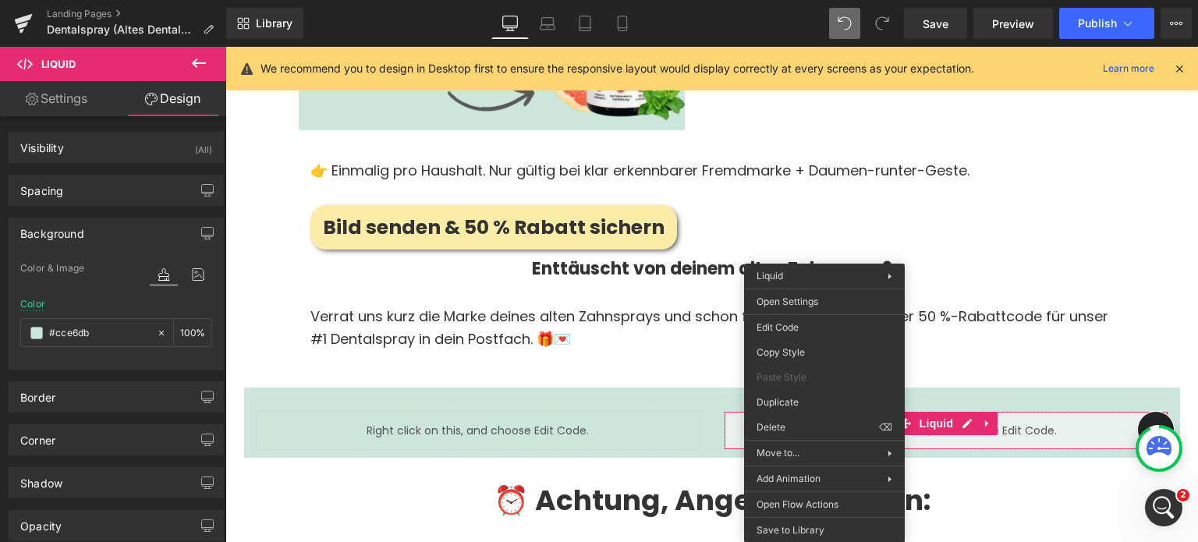
click at [733, 411] on div "Liquid" at bounding box center [946, 430] width 445 height 39
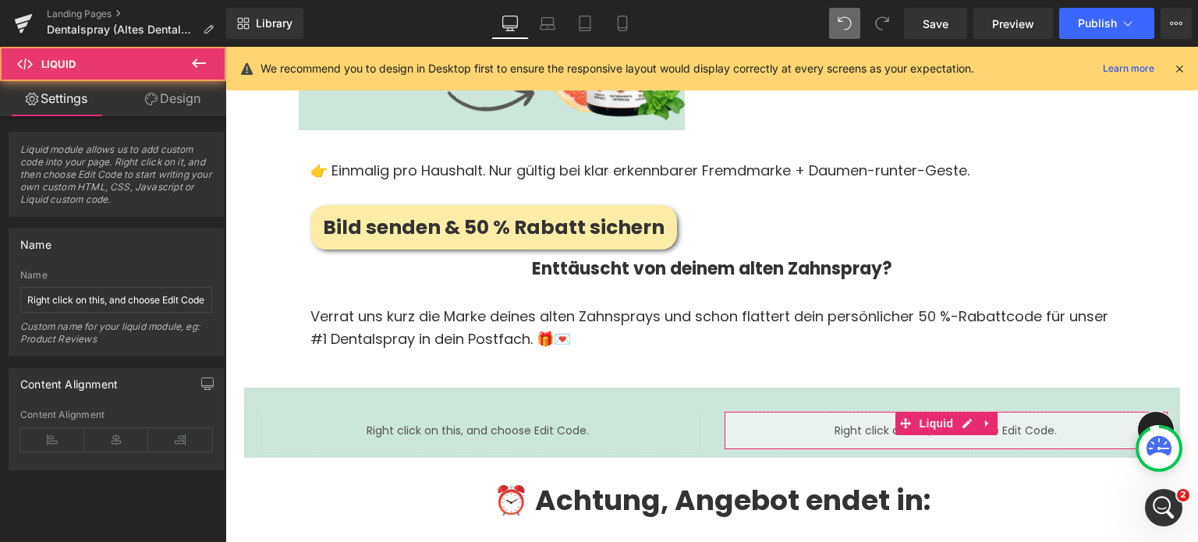
click at [159, 101] on link "Design" at bounding box center [172, 98] width 113 height 35
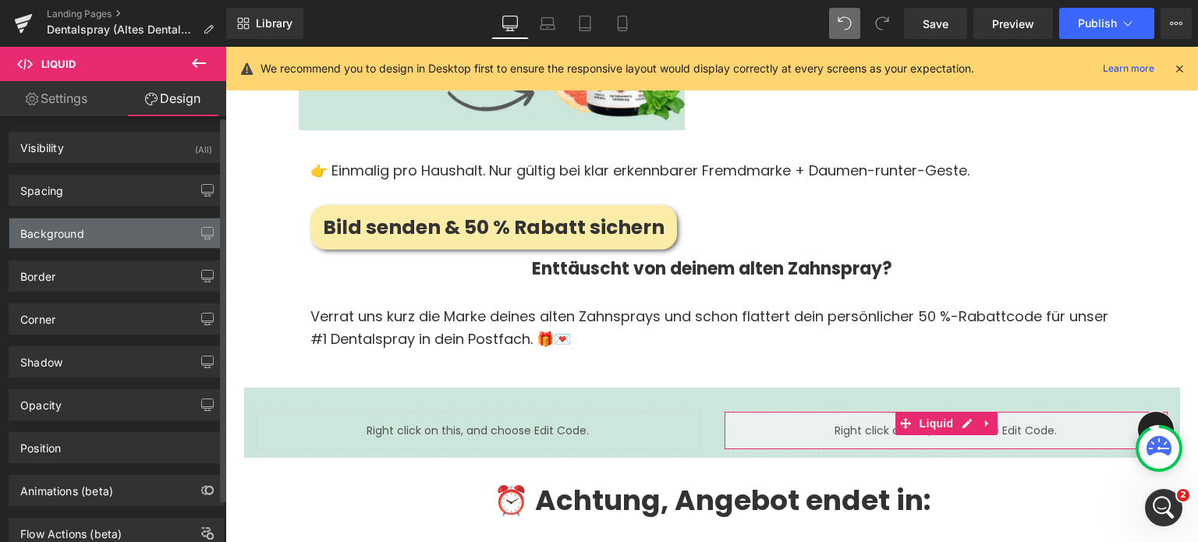
click at [72, 247] on div "Background" at bounding box center [116, 233] width 214 height 30
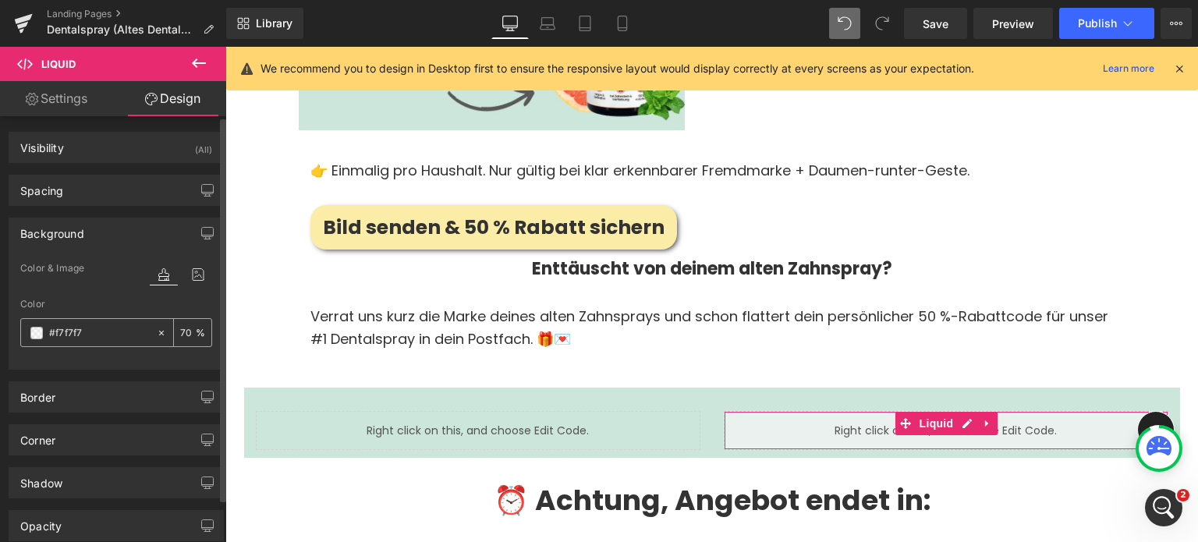
click at [131, 332] on input "#f7f7f7" at bounding box center [99, 333] width 100 height 17
paste input "cce6db"
type input "#cce6db"
type input "100"
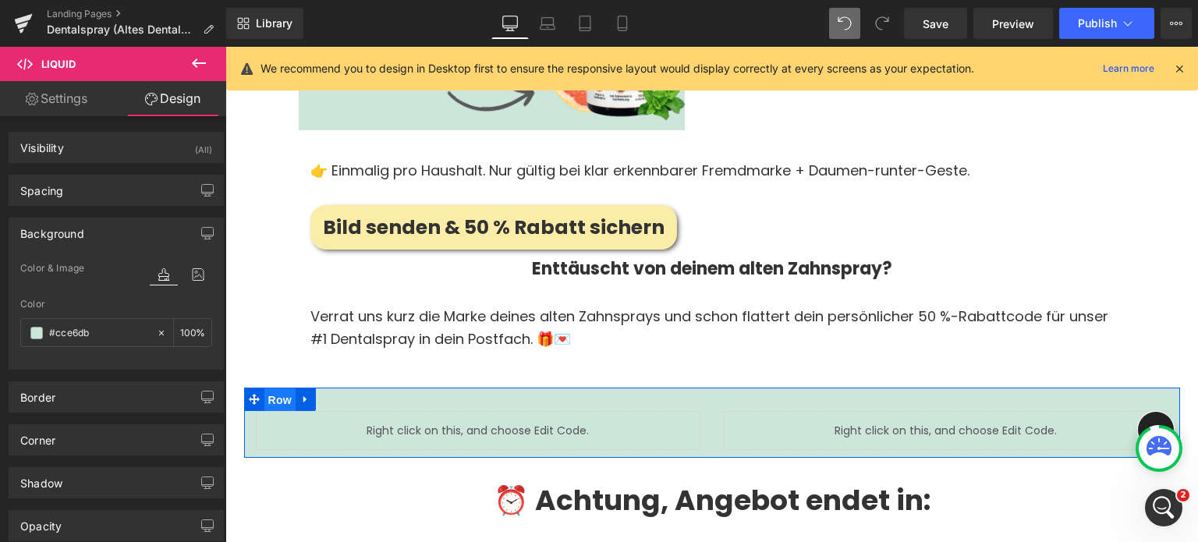
click at [272, 389] on span "Row" at bounding box center [280, 400] width 31 height 23
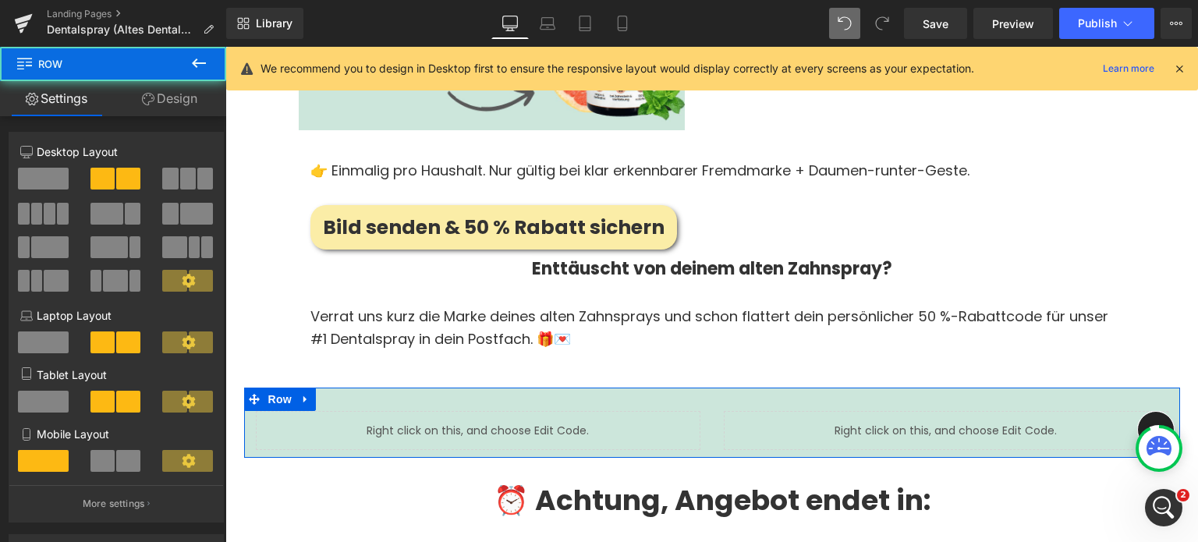
click at [168, 102] on link "Design" at bounding box center [169, 98] width 113 height 35
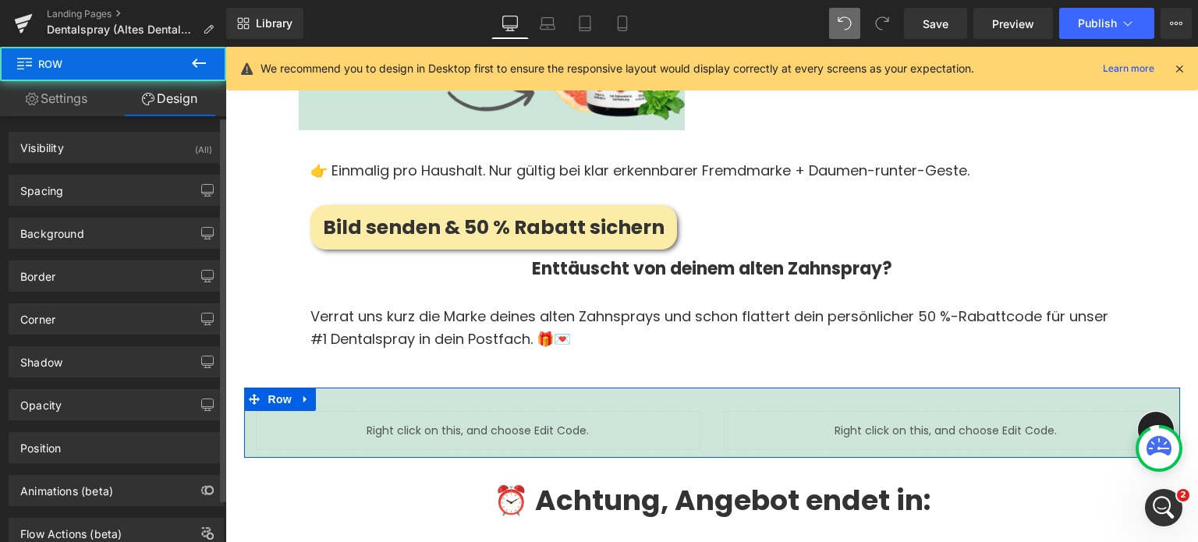
type input "0"
type input "30"
type input "0"
type input "10"
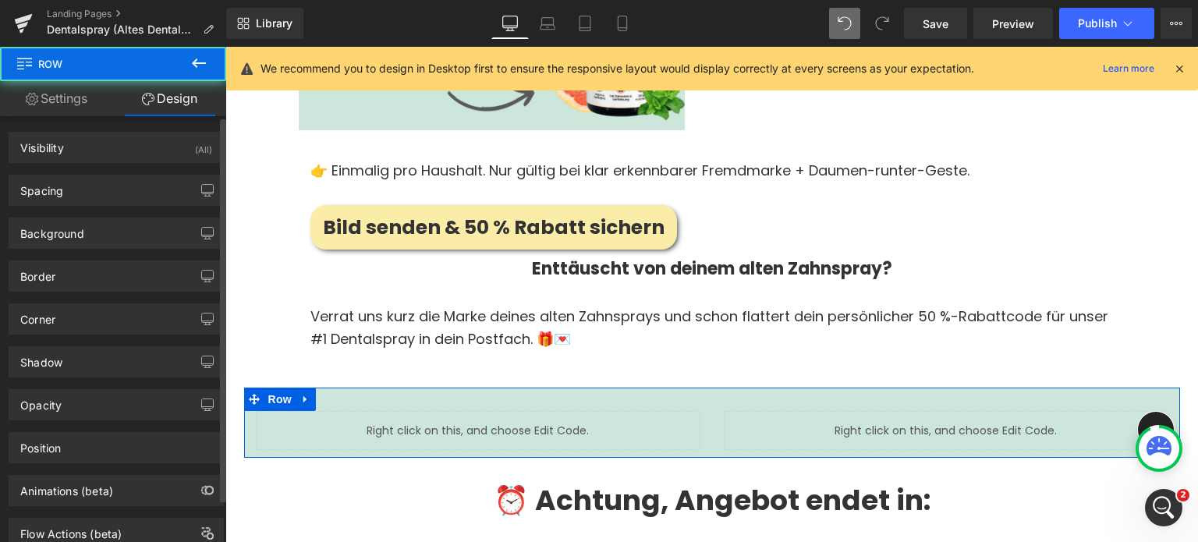
type input "0"
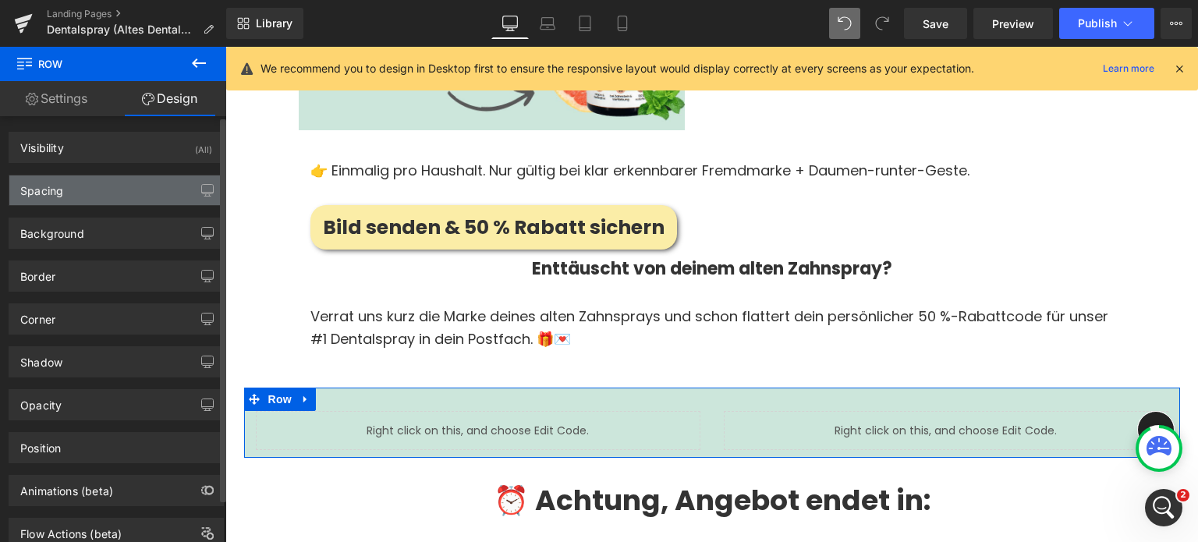
click at [65, 186] on div "Spacing" at bounding box center [116, 191] width 214 height 30
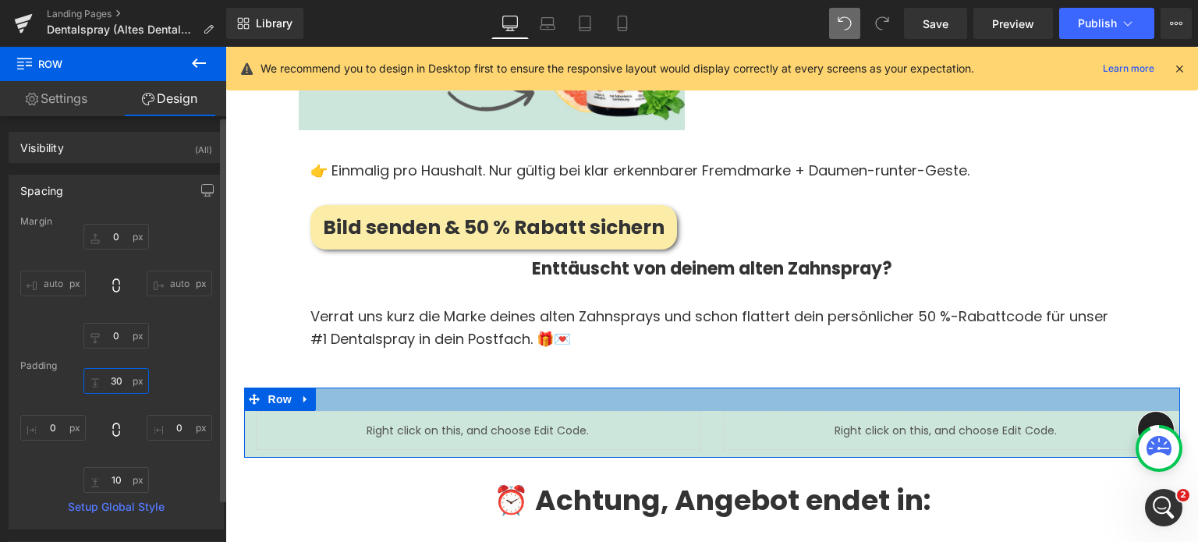
click at [112, 386] on input "30" at bounding box center [116, 381] width 66 height 26
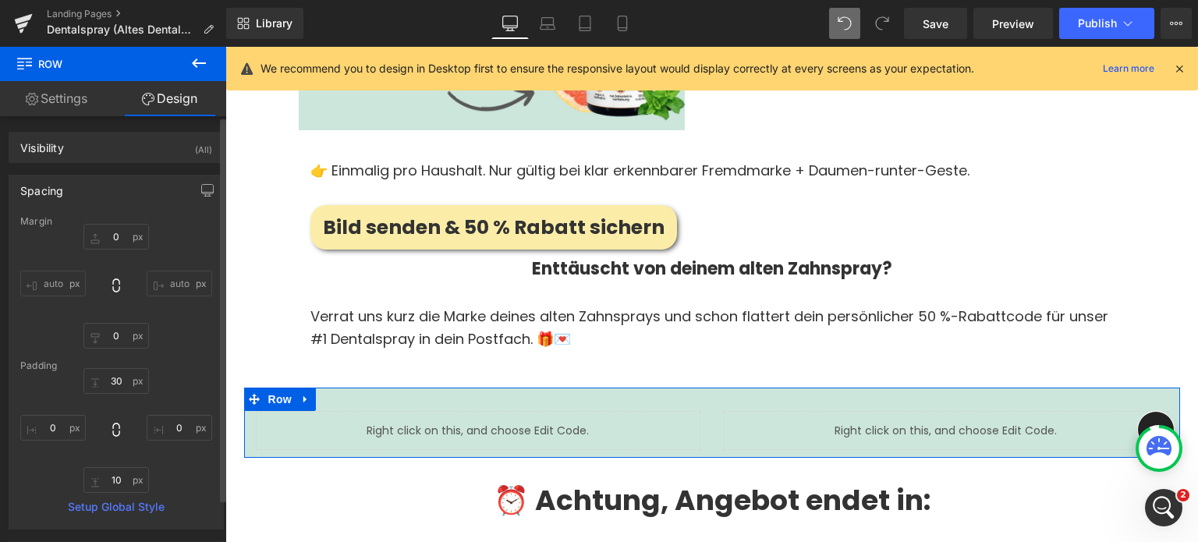
click at [58, 384] on div "30px 30 0px 0 10px 10 0px 0" at bounding box center [116, 430] width 192 height 125
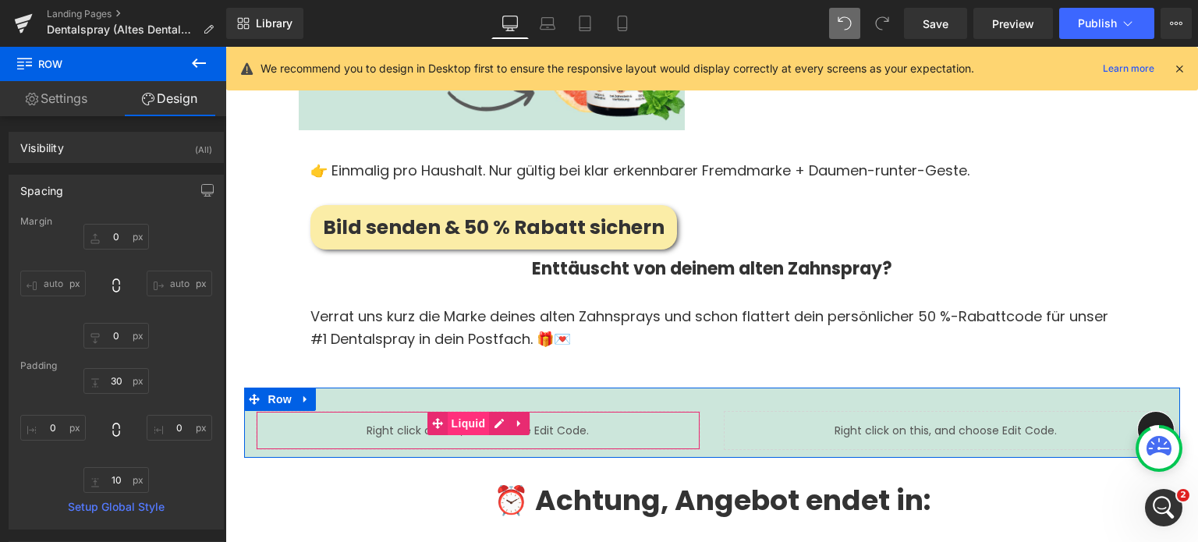
click at [468, 412] on span "Liquid" at bounding box center [469, 423] width 42 height 23
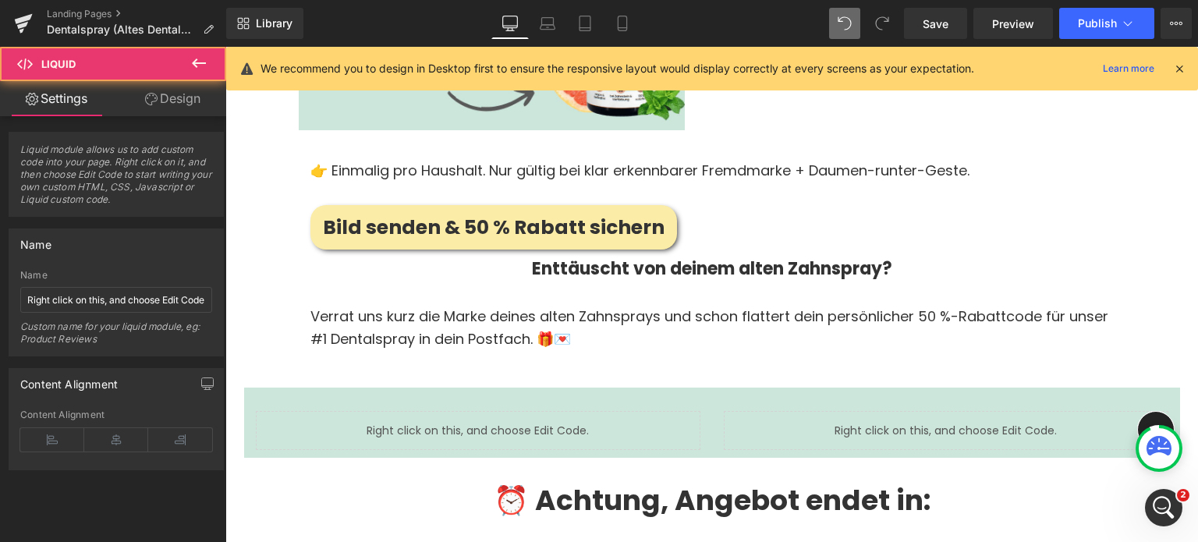
click at [187, 102] on link "Design" at bounding box center [172, 98] width 113 height 35
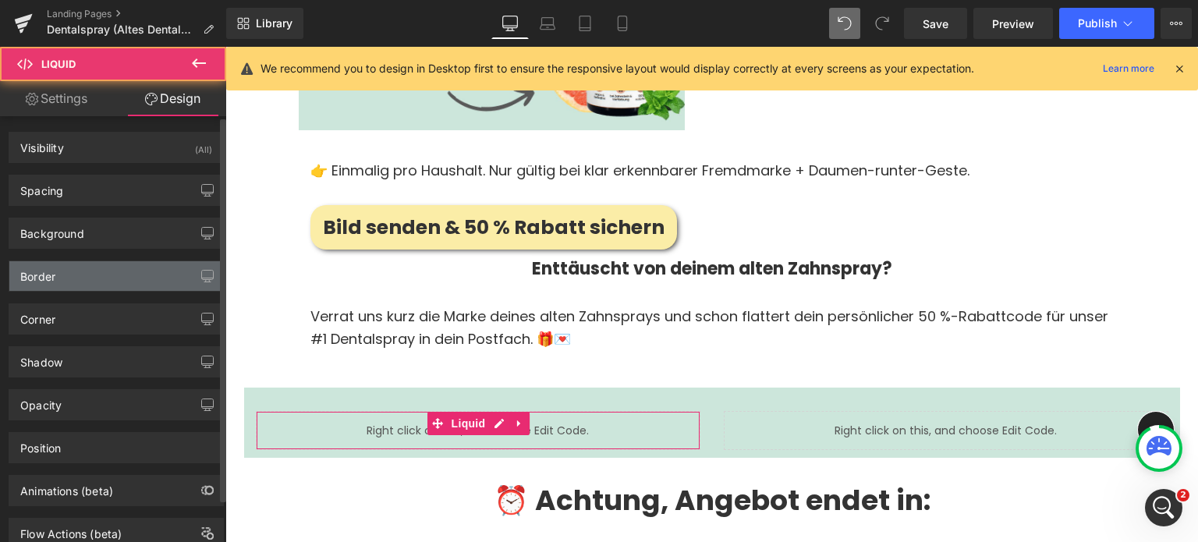
type input "0"
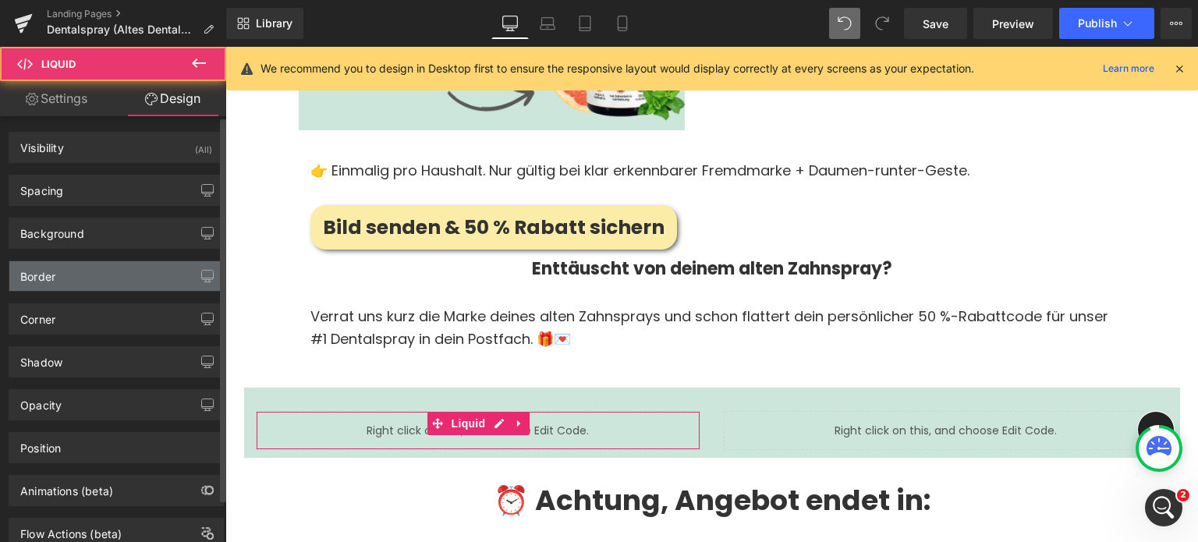
type input "0"
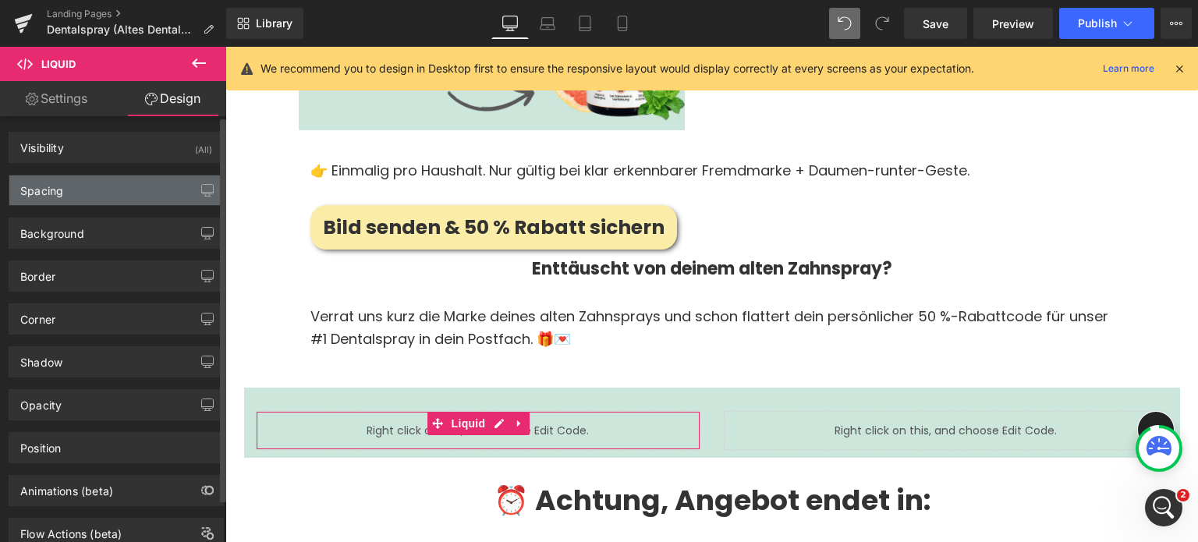
click at [54, 204] on div "Spacing" at bounding box center [116, 191] width 214 height 30
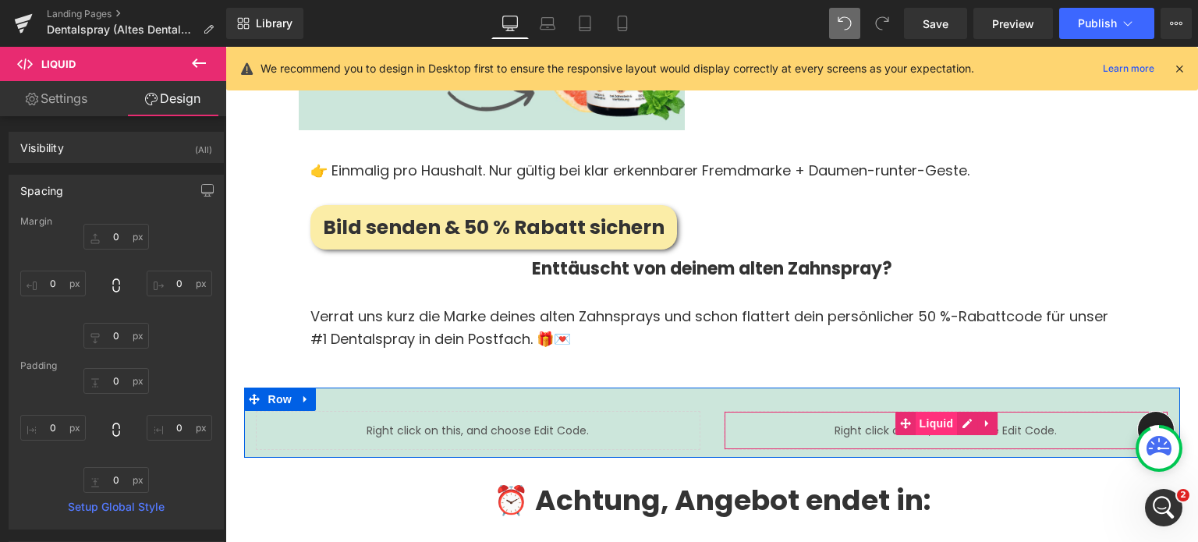
click at [916, 412] on span "Liquid" at bounding box center [937, 423] width 42 height 23
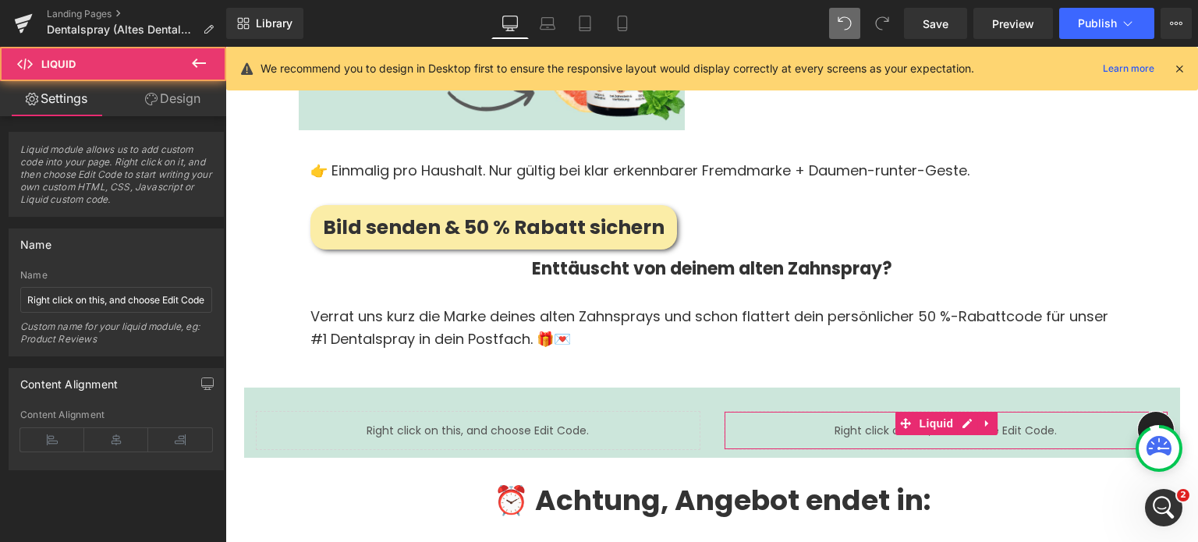
click at [163, 111] on link "Design" at bounding box center [172, 98] width 113 height 35
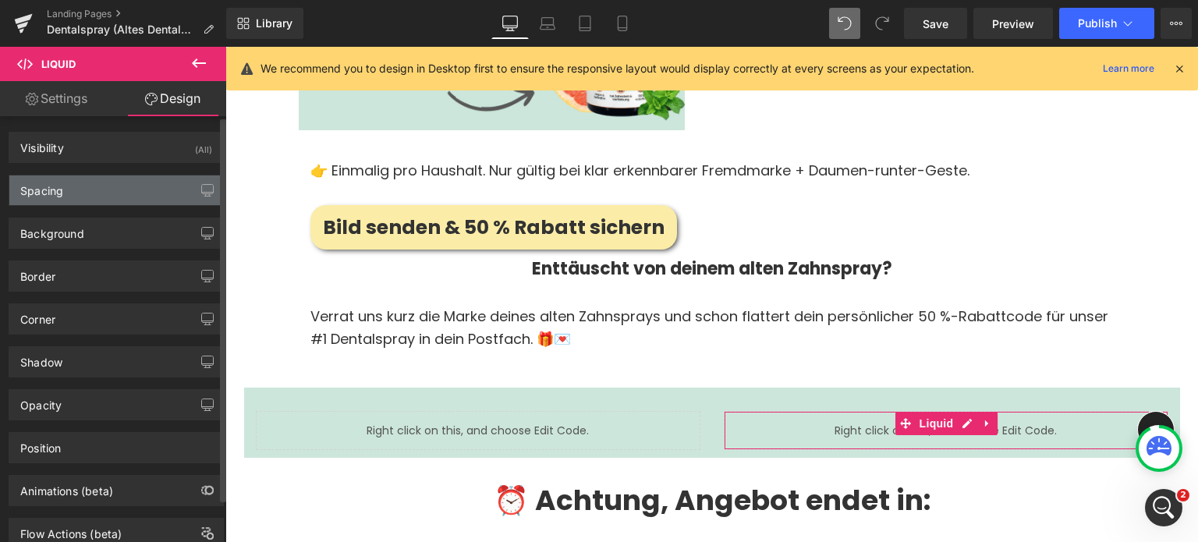
click at [66, 193] on div "Spacing" at bounding box center [116, 191] width 214 height 30
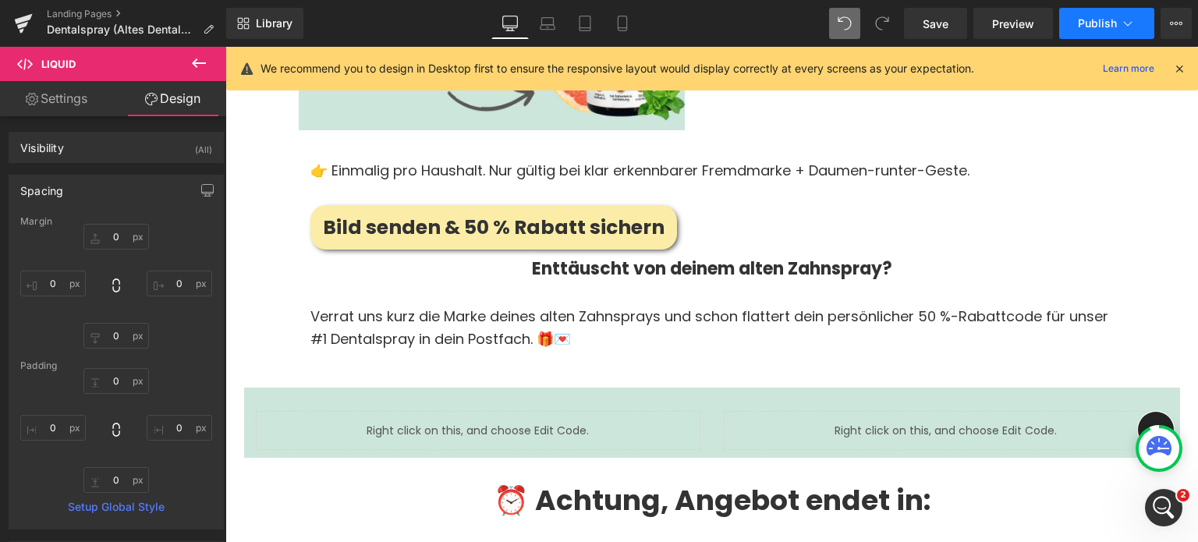
click at [1086, 16] on button "Publish" at bounding box center [1107, 23] width 95 height 31
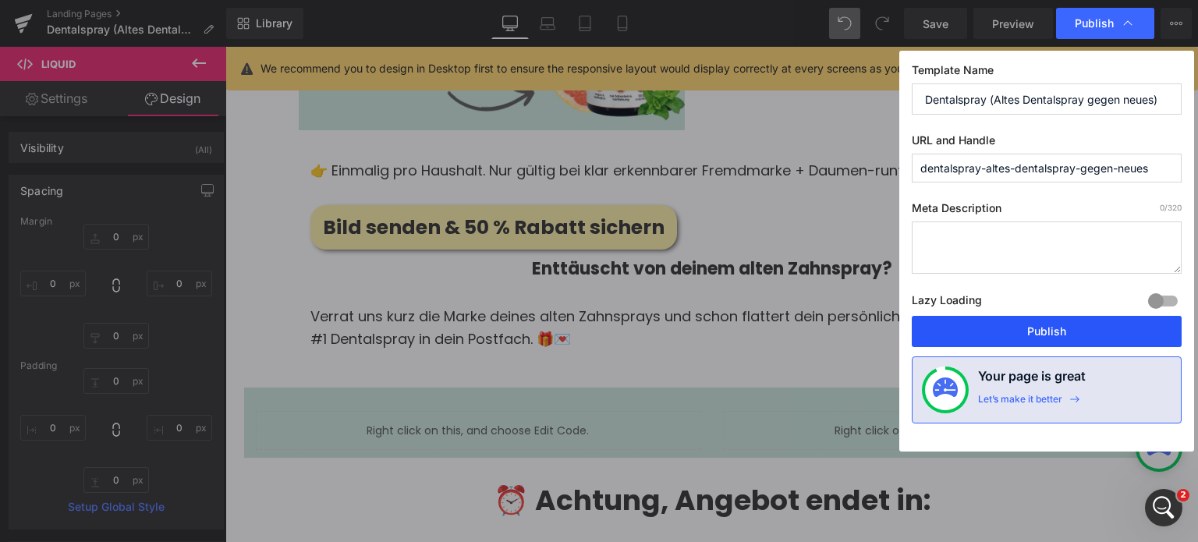
click at [1057, 330] on button "Publish" at bounding box center [1047, 331] width 270 height 31
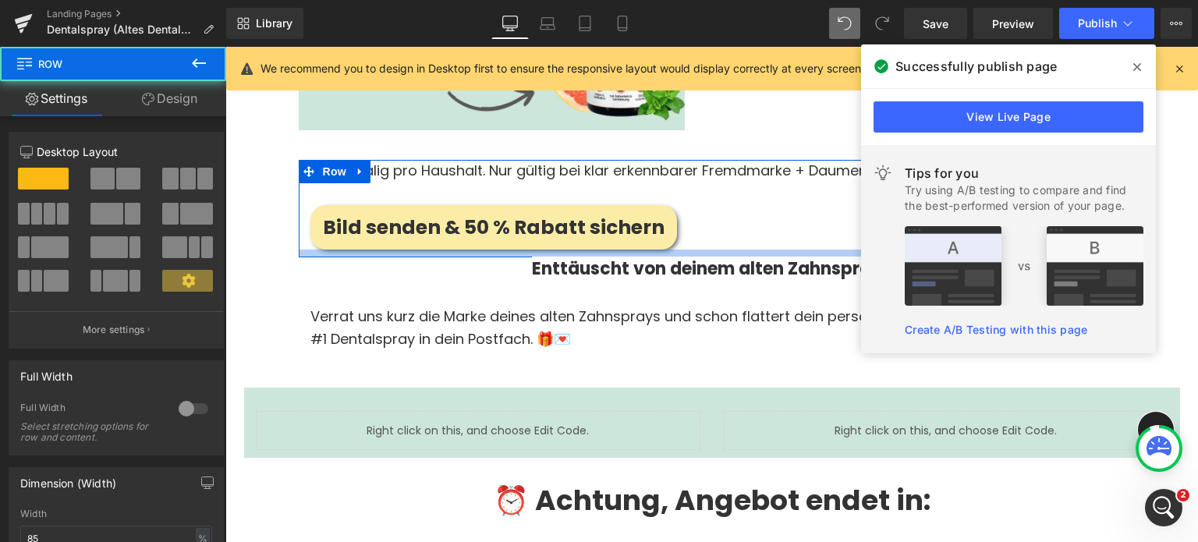
click at [517, 250] on div at bounding box center [712, 254] width 827 height 8
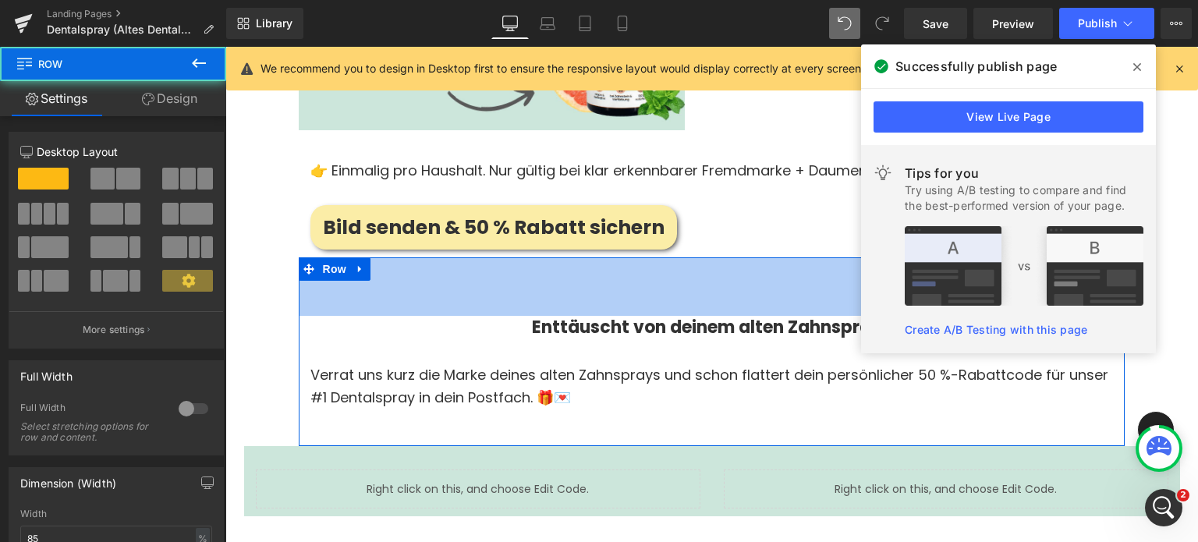
drag, startPoint x: 513, startPoint y: 208, endPoint x: 511, endPoint y: 275, distance: 66.4
click at [511, 275] on div "Enttäuscht von deinem alten Zahnspray? Heading Verrat uns kurz die Marke deines…" at bounding box center [712, 351] width 827 height 188
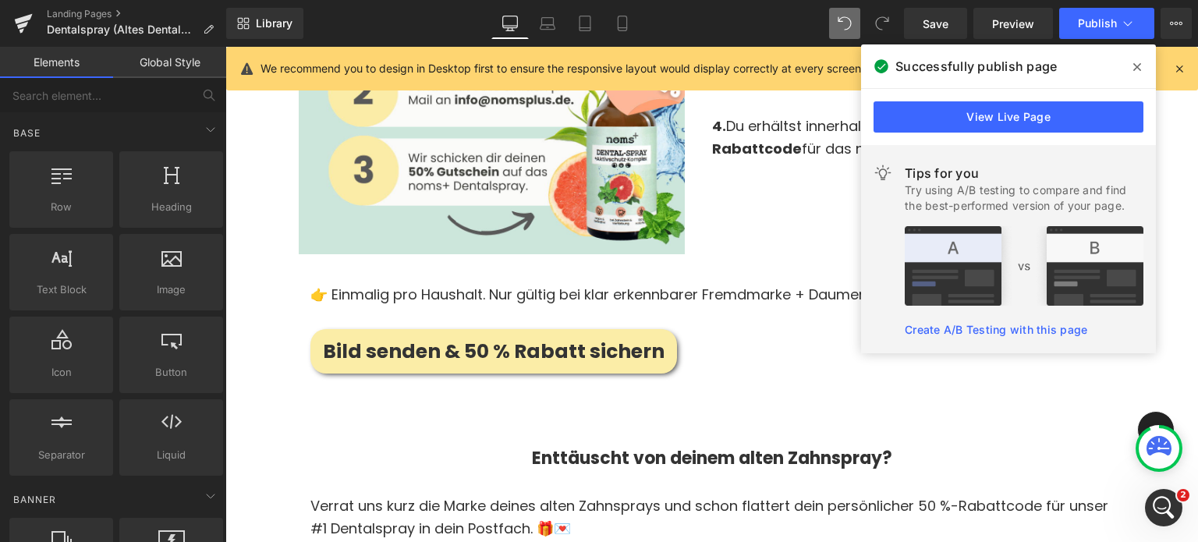
scroll to position [3867, 0]
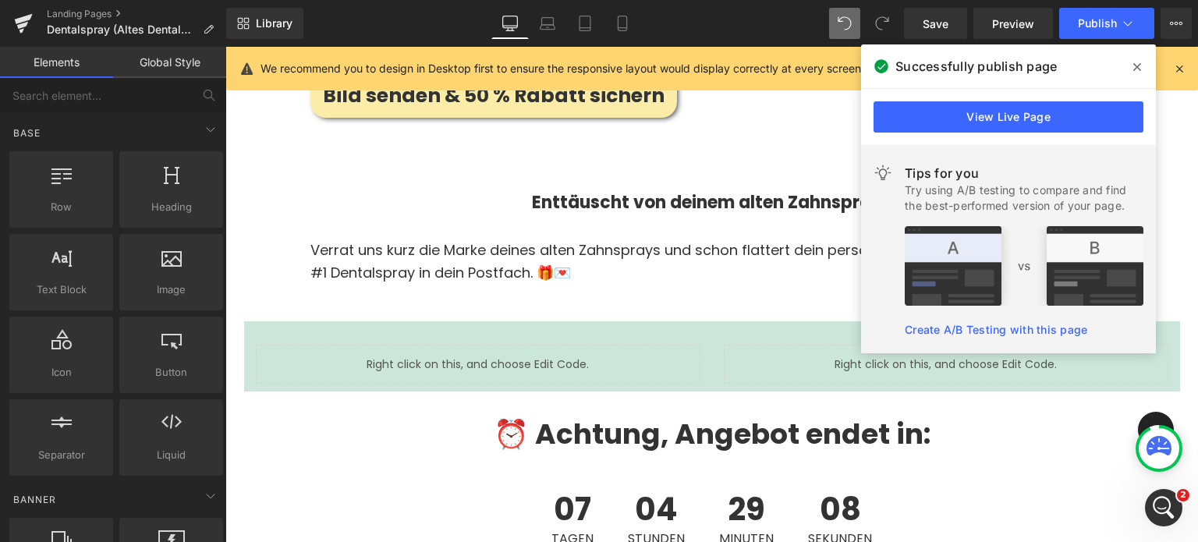
click at [1127, 69] on span at bounding box center [1137, 67] width 25 height 25
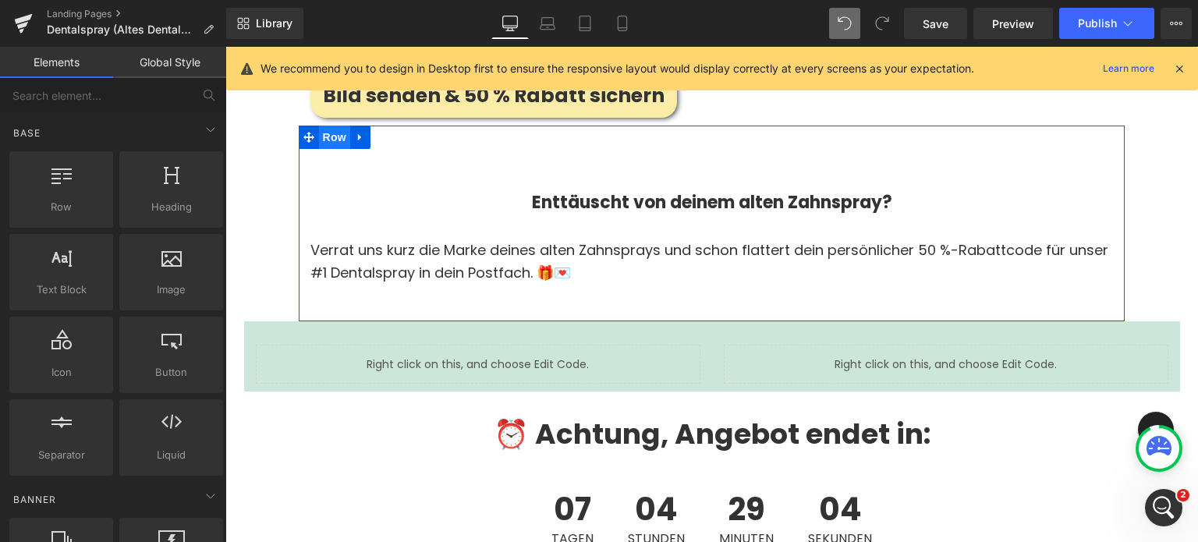
click at [329, 126] on span "Row" at bounding box center [334, 137] width 31 height 23
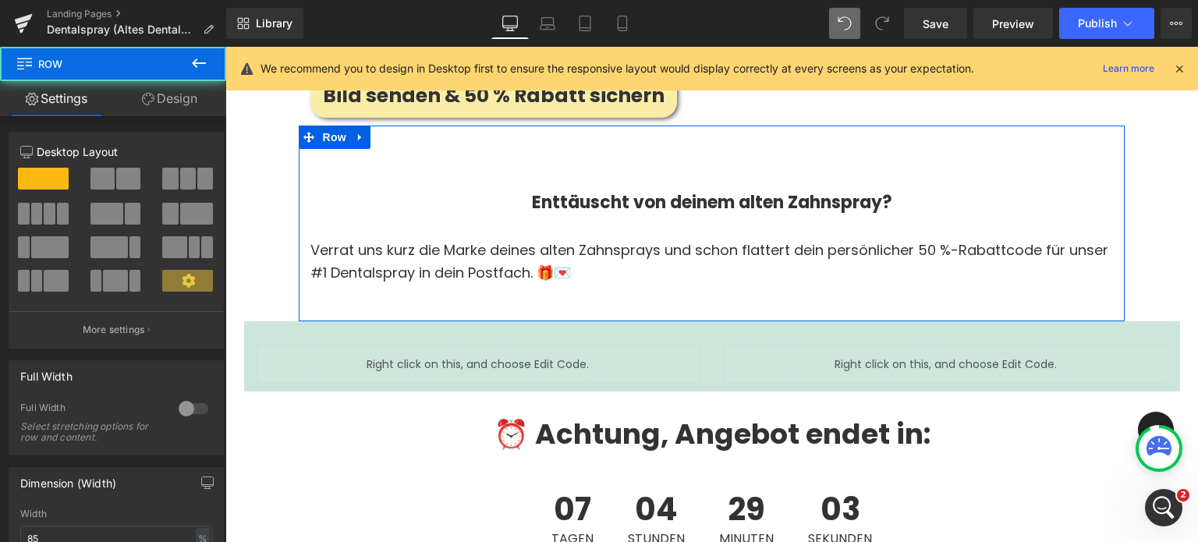
click at [158, 101] on link "Design" at bounding box center [169, 98] width 113 height 35
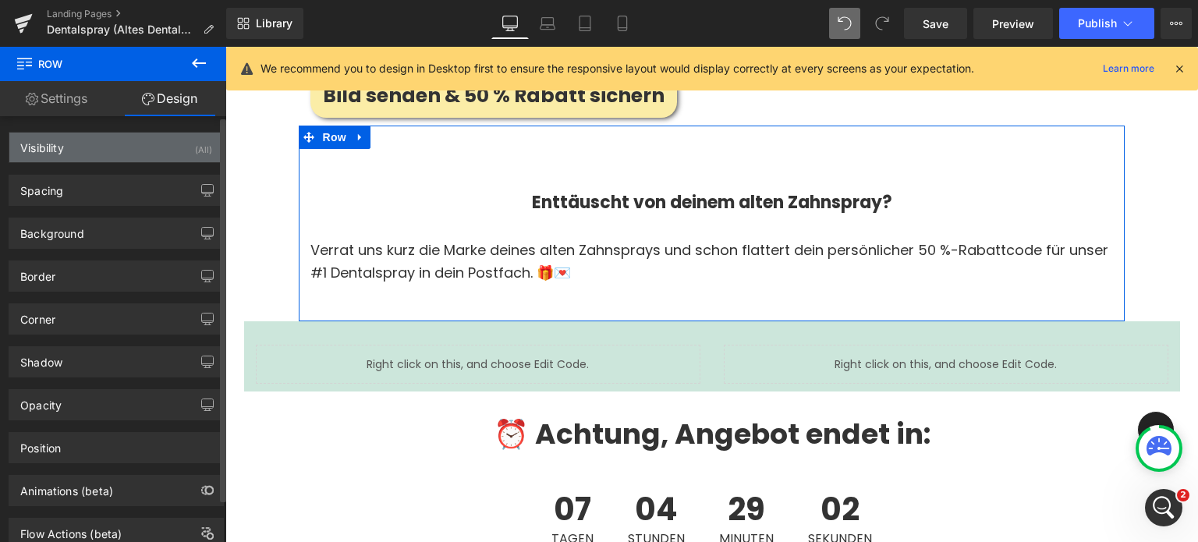
click at [108, 142] on div "Visibility (All)" at bounding box center [116, 148] width 214 height 30
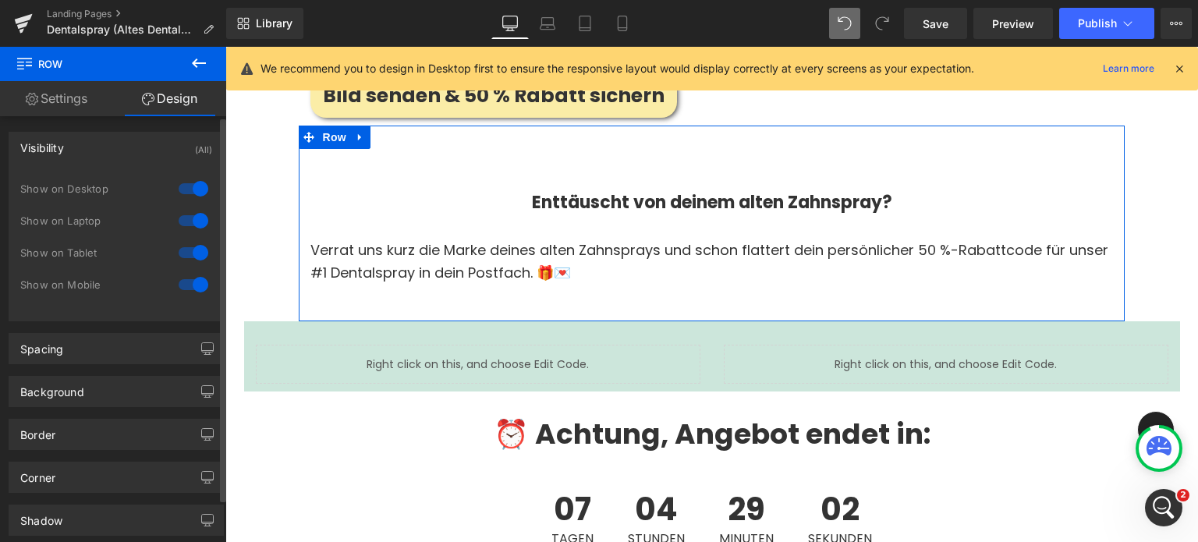
click at [108, 142] on div "Visibility (All)" at bounding box center [116, 148] width 214 height 30
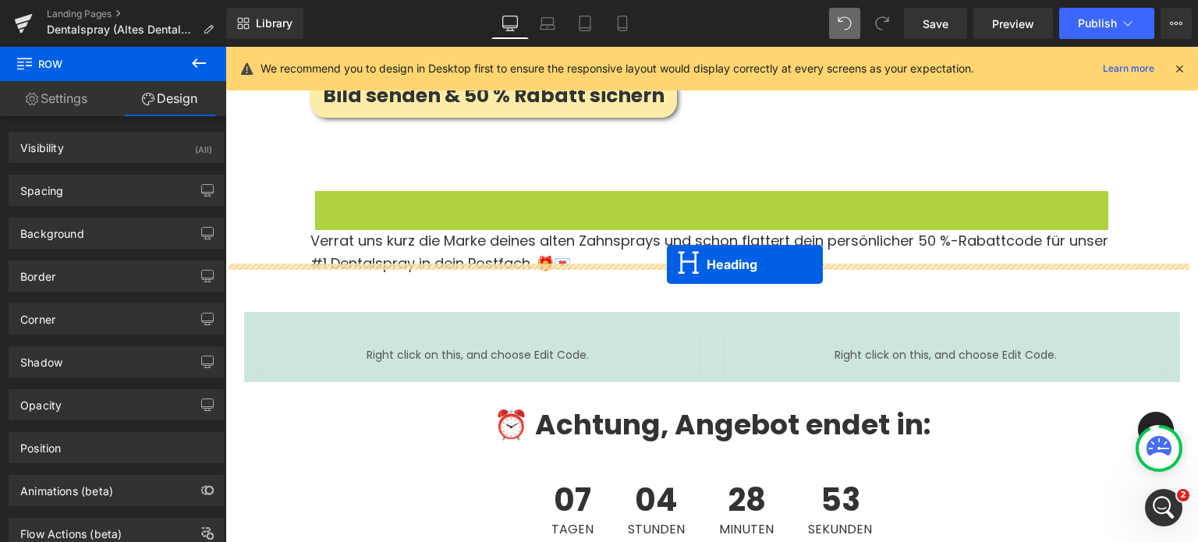
drag, startPoint x: 666, startPoint y: 165, endPoint x: 667, endPoint y: 265, distance: 99.9
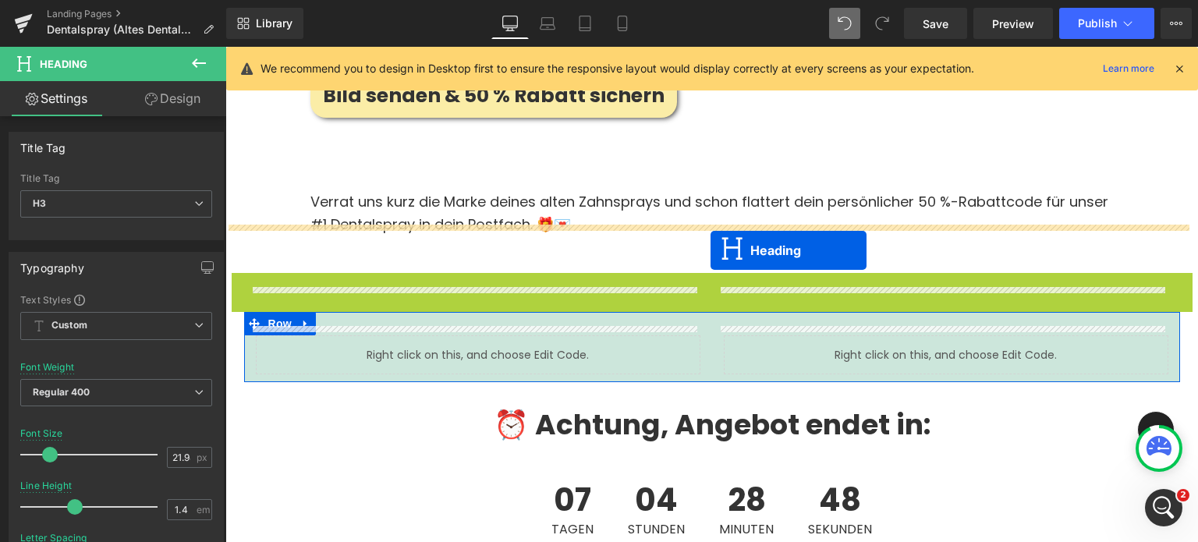
drag, startPoint x: 675, startPoint y: 251, endPoint x: 708, endPoint y: 246, distance: 33.2
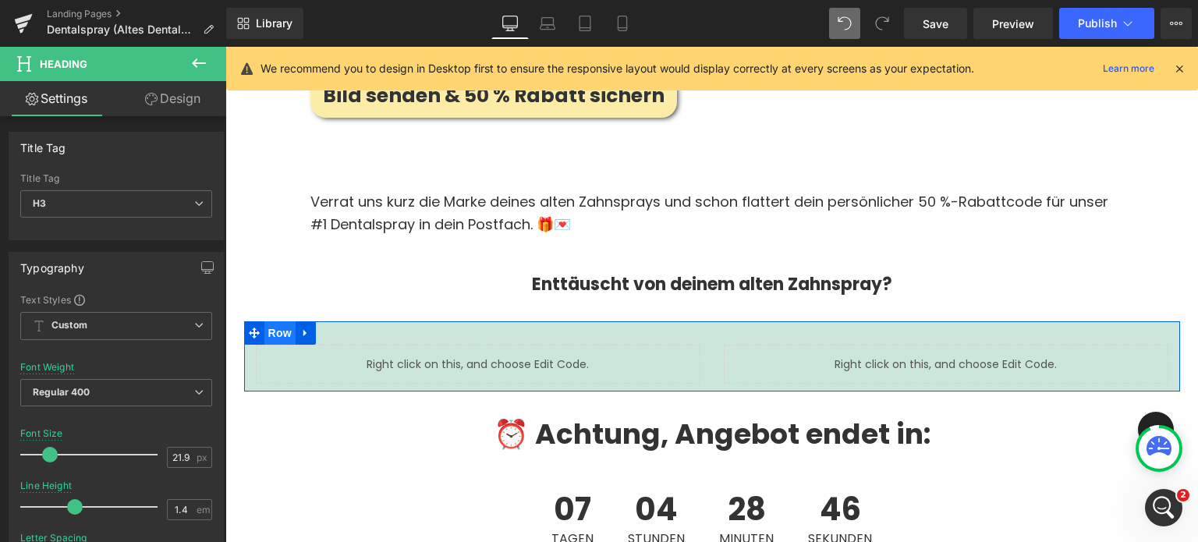
click at [272, 321] on span "Row" at bounding box center [280, 332] width 31 height 23
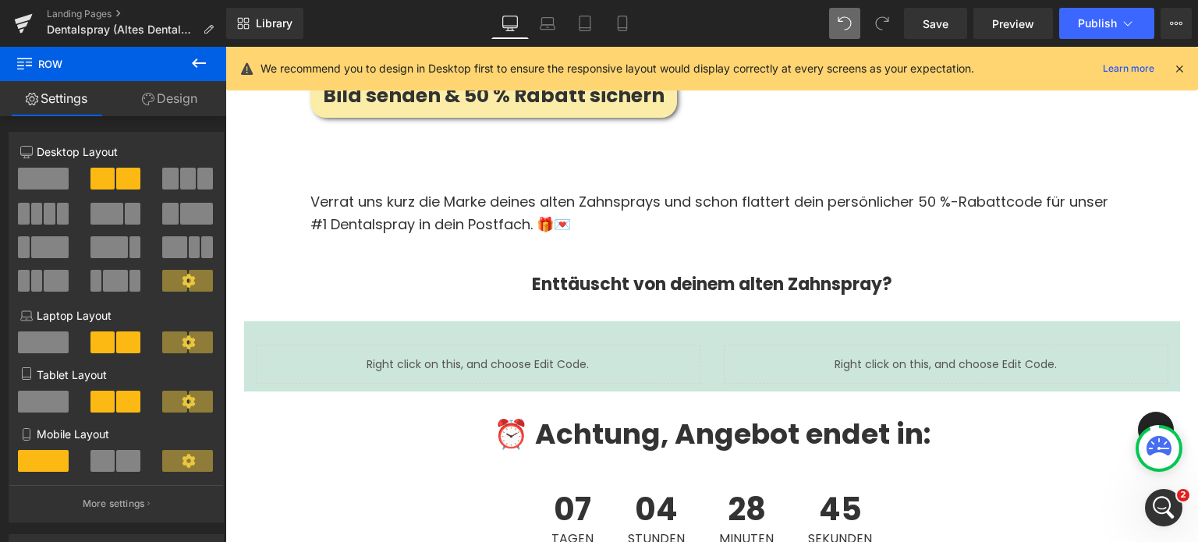
click at [196, 70] on icon at bounding box center [199, 63] width 19 height 19
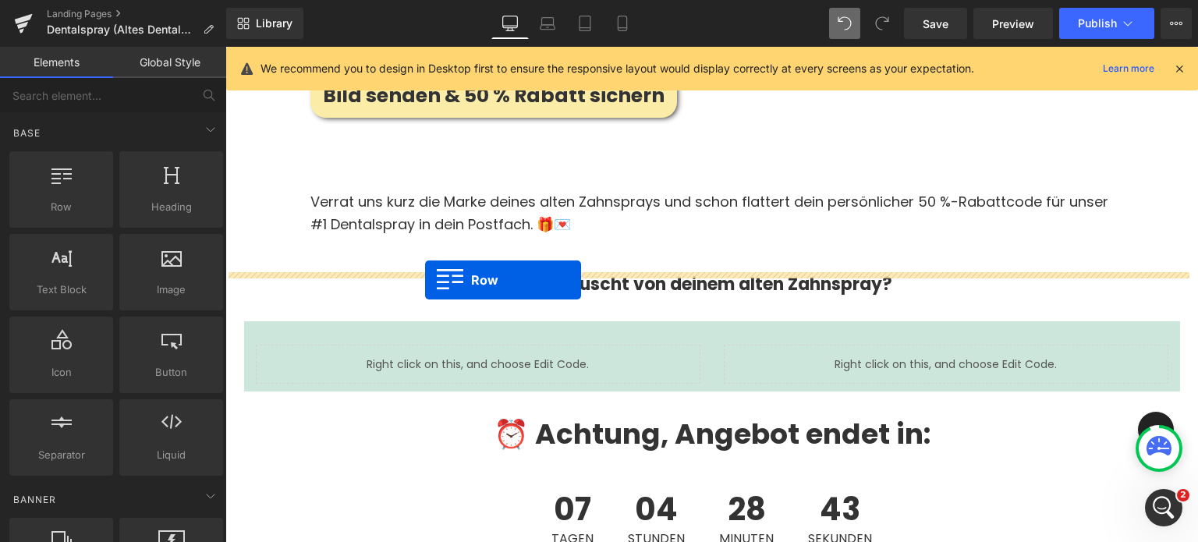
drag, startPoint x: 285, startPoint y: 247, endPoint x: 425, endPoint y: 280, distance: 144.2
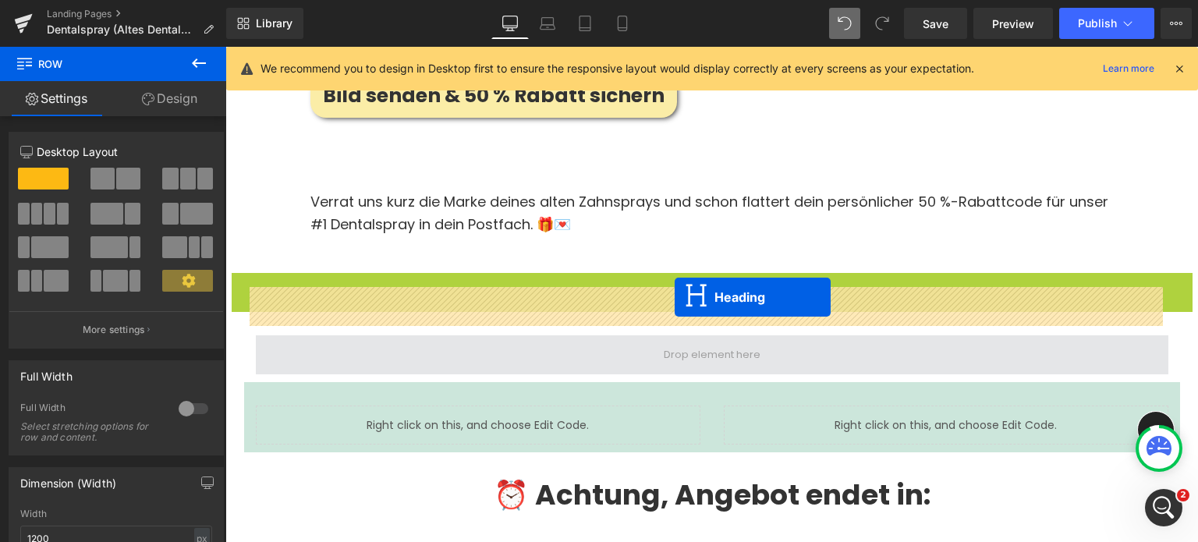
drag, startPoint x: 671, startPoint y: 246, endPoint x: 675, endPoint y: 297, distance: 51.6
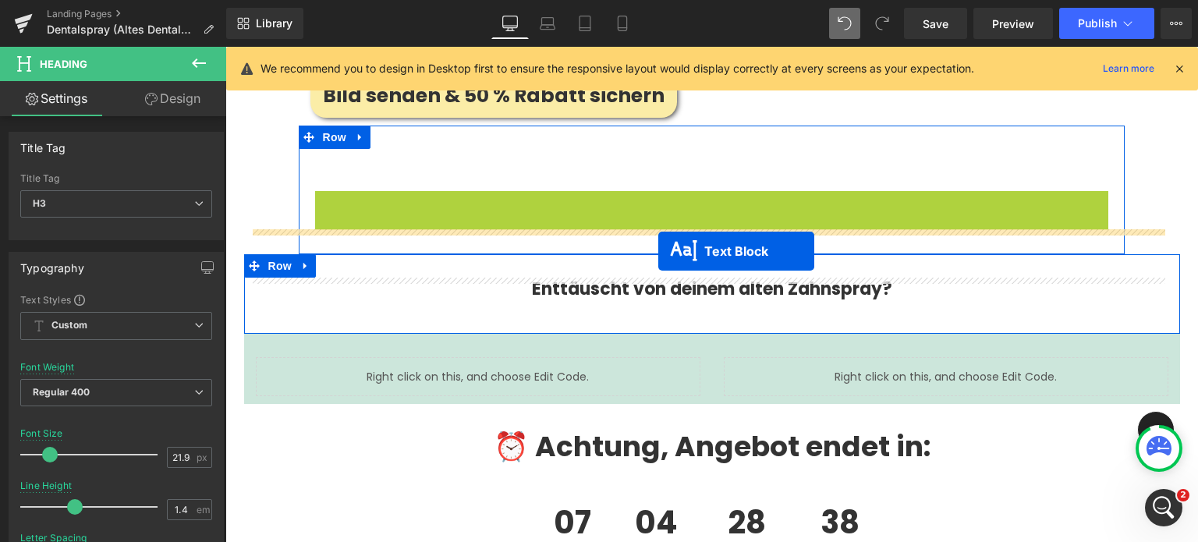
drag, startPoint x: 667, startPoint y: 168, endPoint x: 659, endPoint y: 251, distance: 83.9
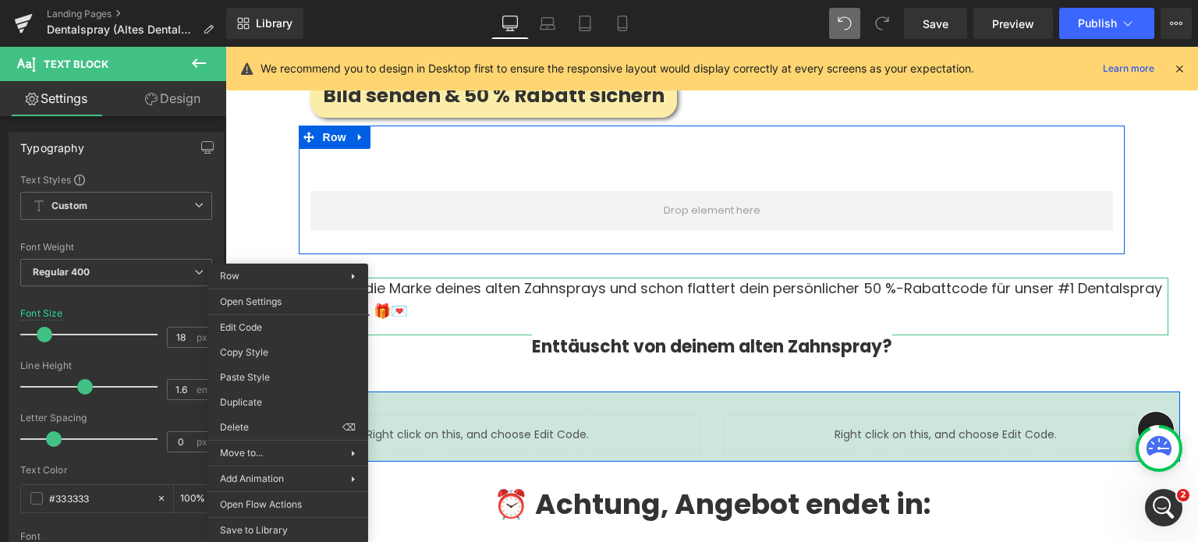
click at [172, 93] on link "Design" at bounding box center [172, 98] width 113 height 35
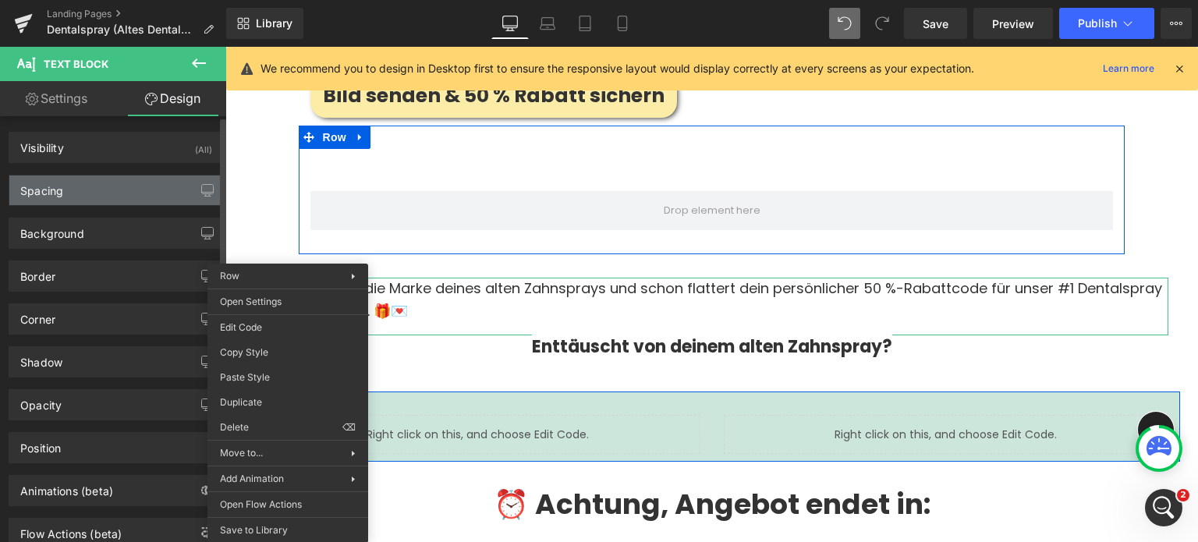
type input "transparent"
type input "0"
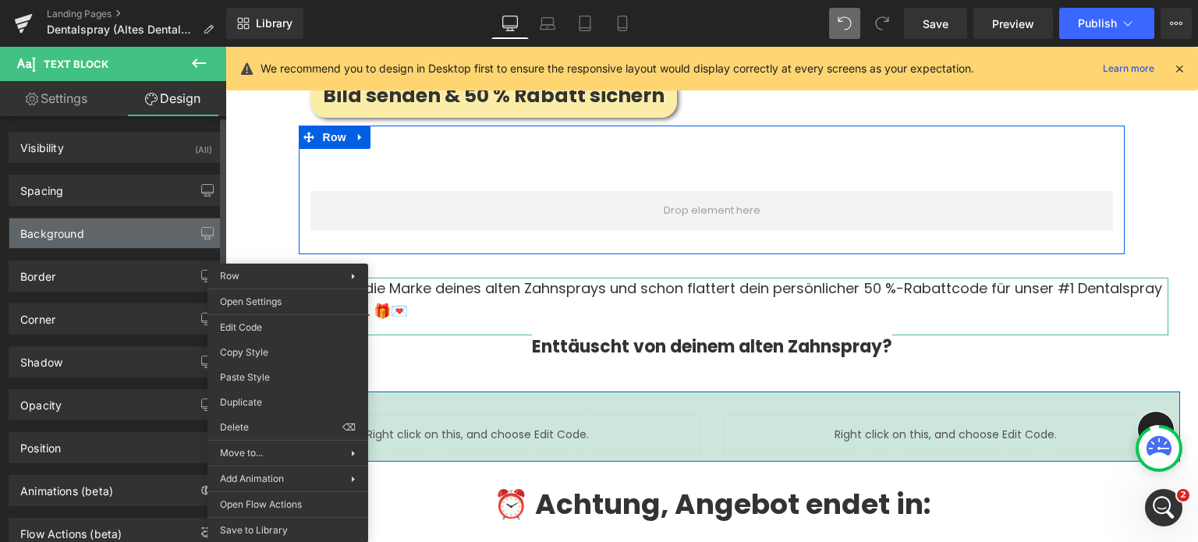
click at [107, 240] on div "Background" at bounding box center [116, 233] width 214 height 30
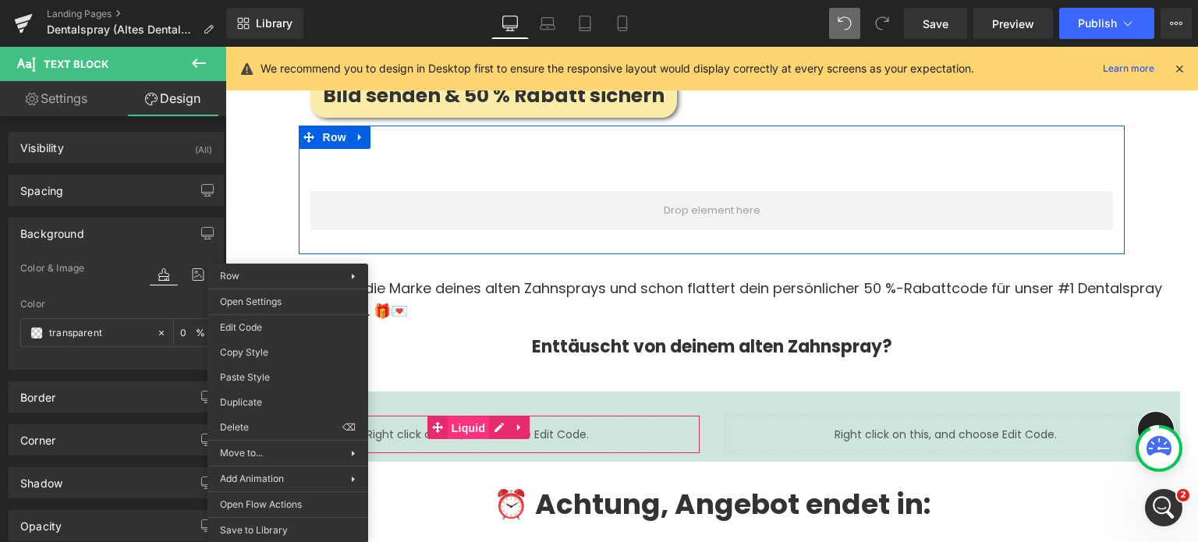
click at [448, 417] on span "Liquid" at bounding box center [469, 428] width 42 height 23
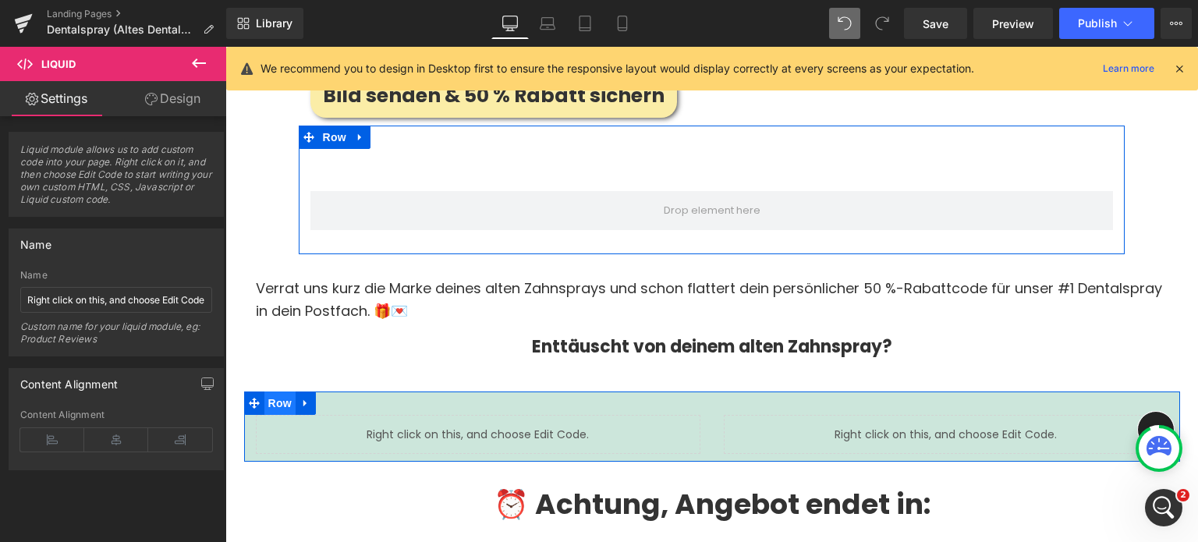
click at [267, 392] on span "Row" at bounding box center [280, 403] width 31 height 23
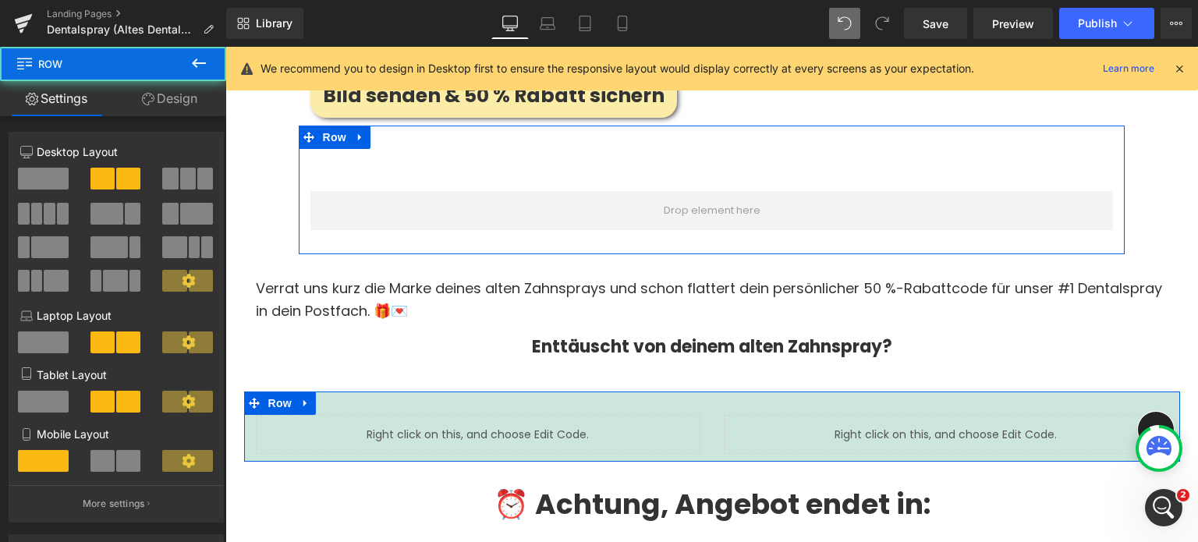
click at [162, 99] on link "Design" at bounding box center [169, 98] width 113 height 35
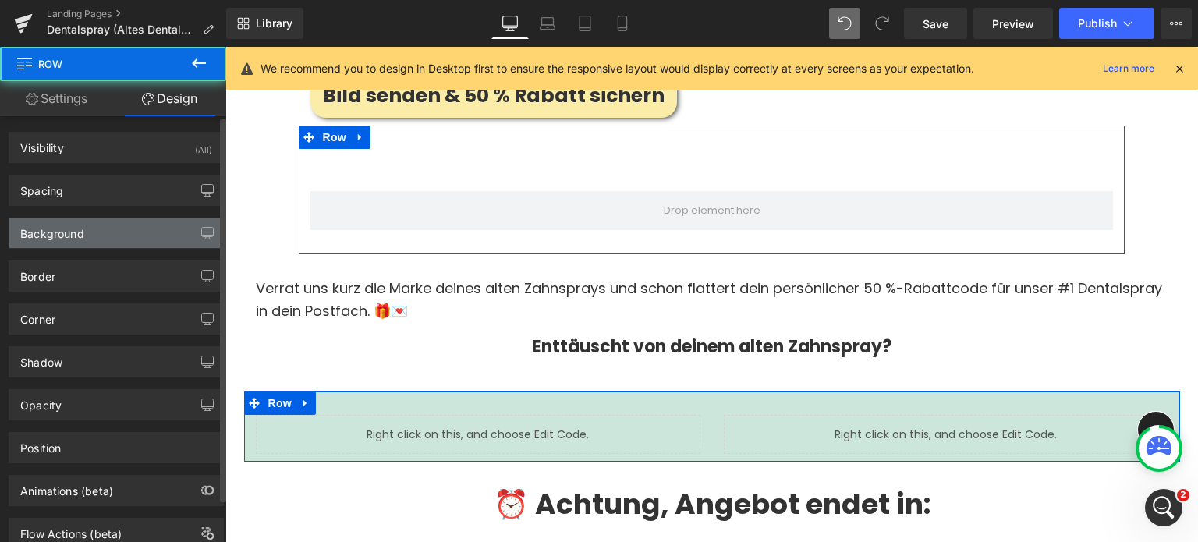
click at [60, 242] on div "Background" at bounding box center [116, 233] width 214 height 30
type input "#cce6db"
type input "100"
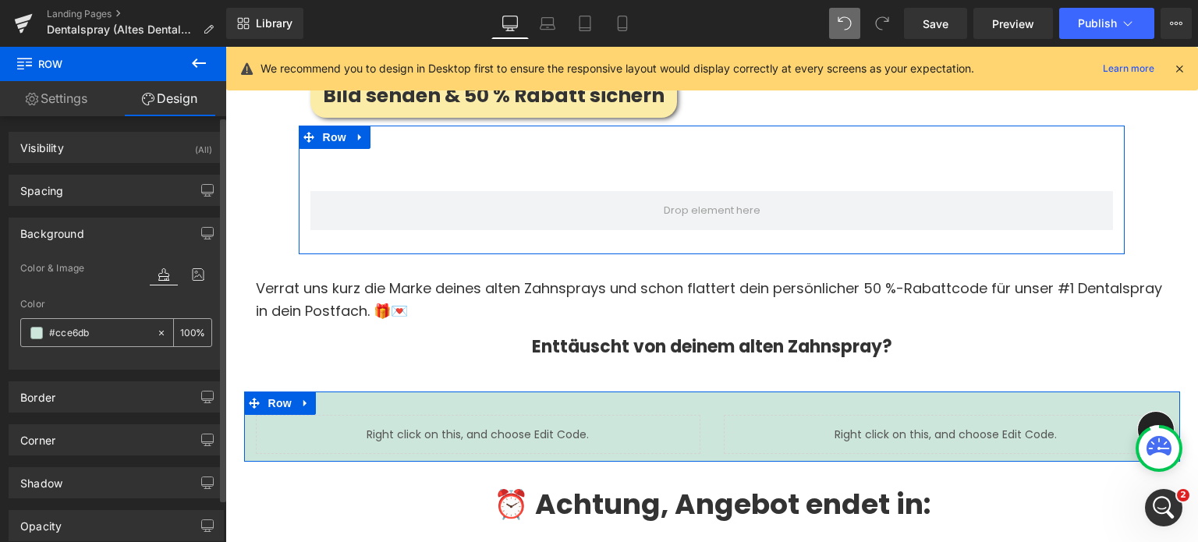
click at [69, 333] on input "#cce6db" at bounding box center [99, 333] width 100 height 17
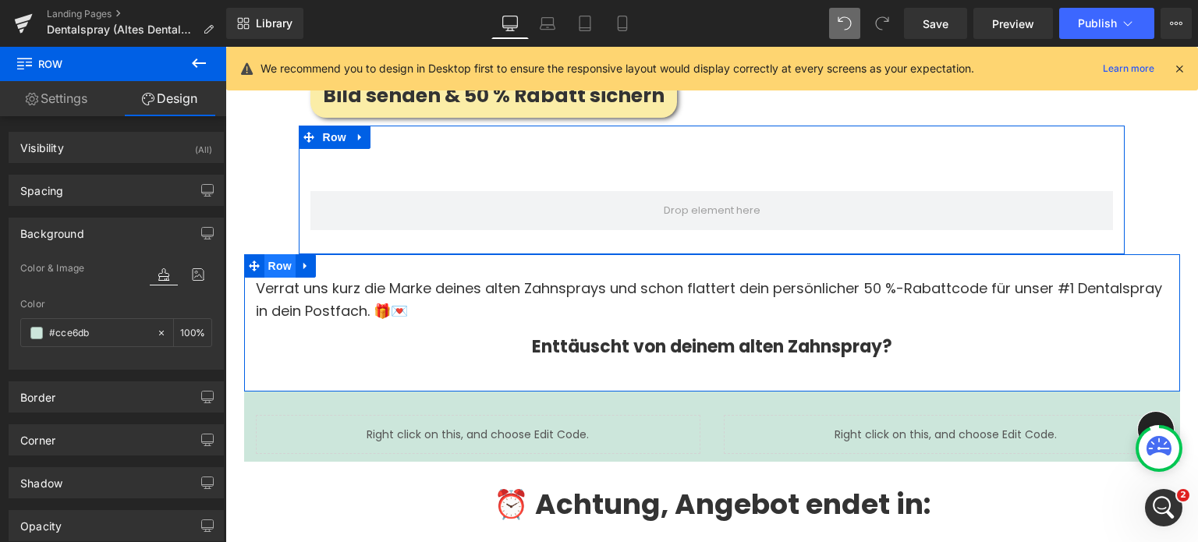
click at [265, 254] on span "Row" at bounding box center [280, 265] width 31 height 23
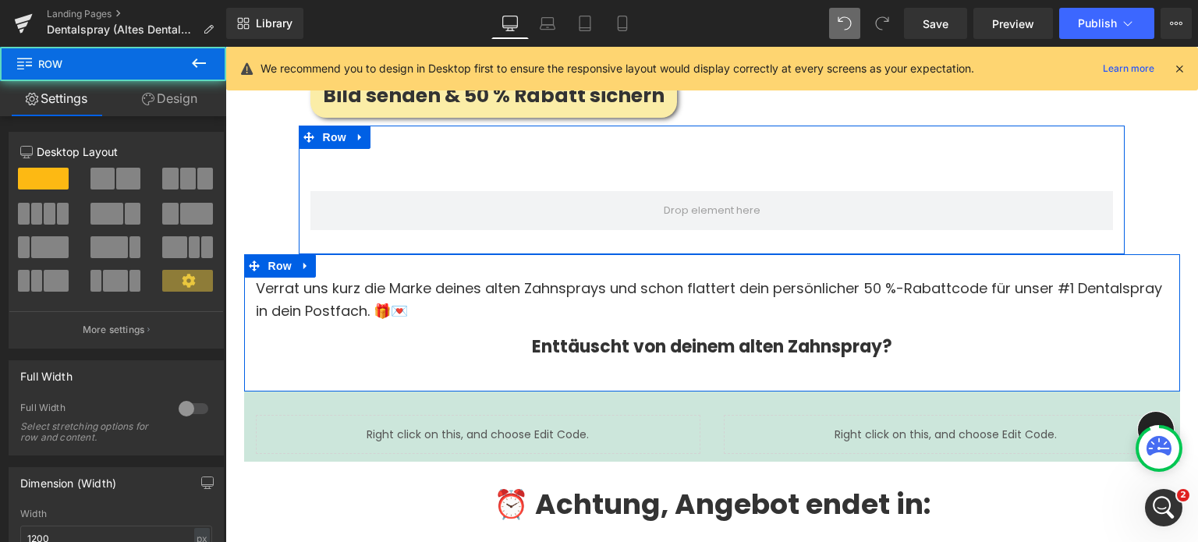
click at [181, 105] on link "Design" at bounding box center [169, 98] width 113 height 35
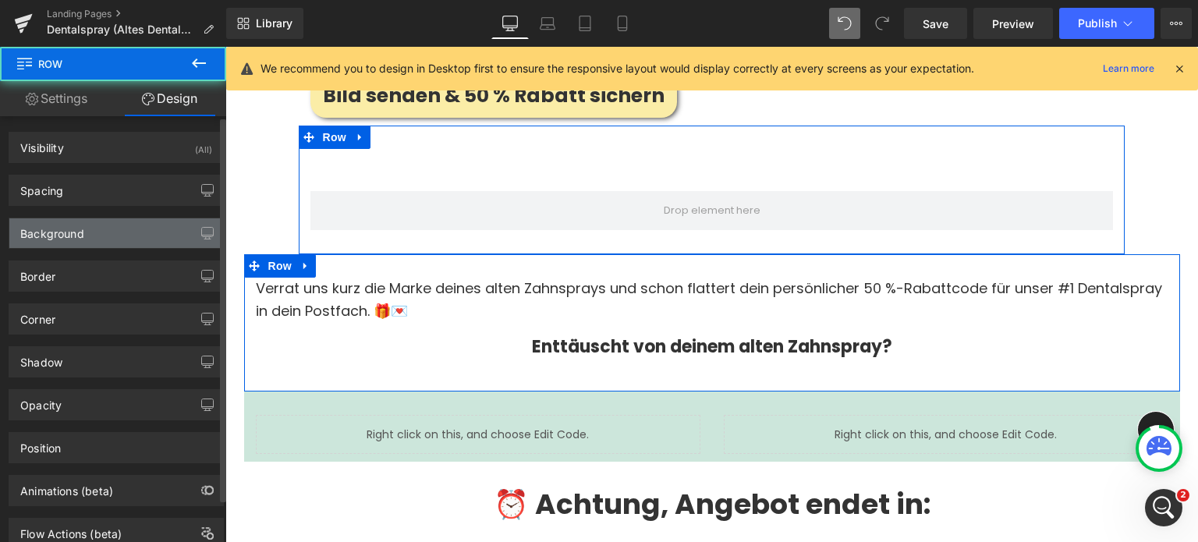
type input "transparent"
type input "0"
click at [85, 230] on div "Background" at bounding box center [116, 233] width 214 height 30
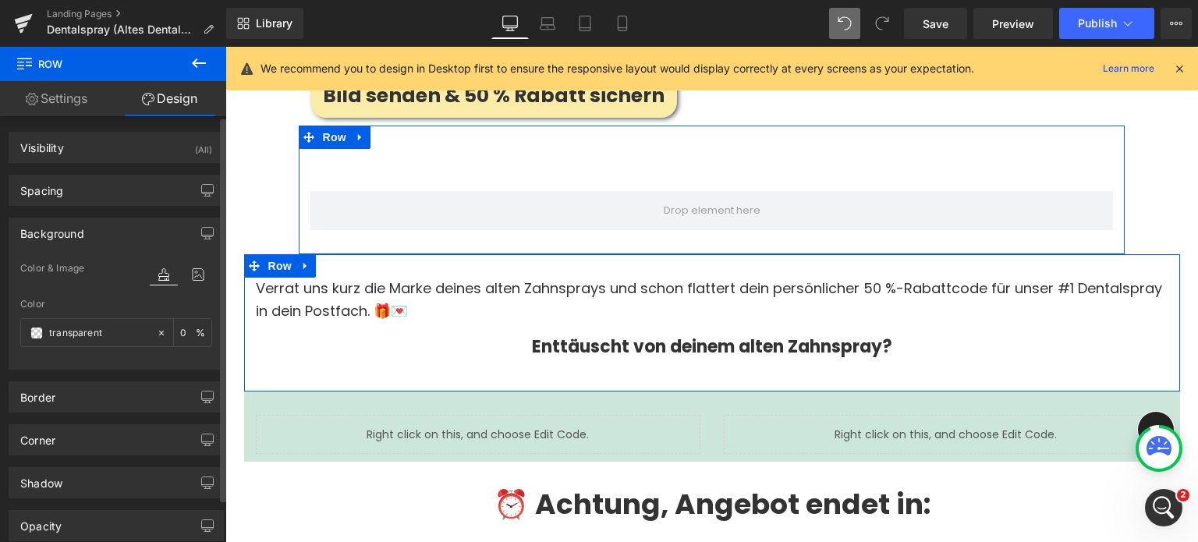
click at [94, 347] on div "Color transparent 0 %" at bounding box center [116, 332] width 192 height 66
click at [100, 328] on input "transparent" at bounding box center [99, 333] width 100 height 17
paste input "#cce6db"
type input "#cce6db"
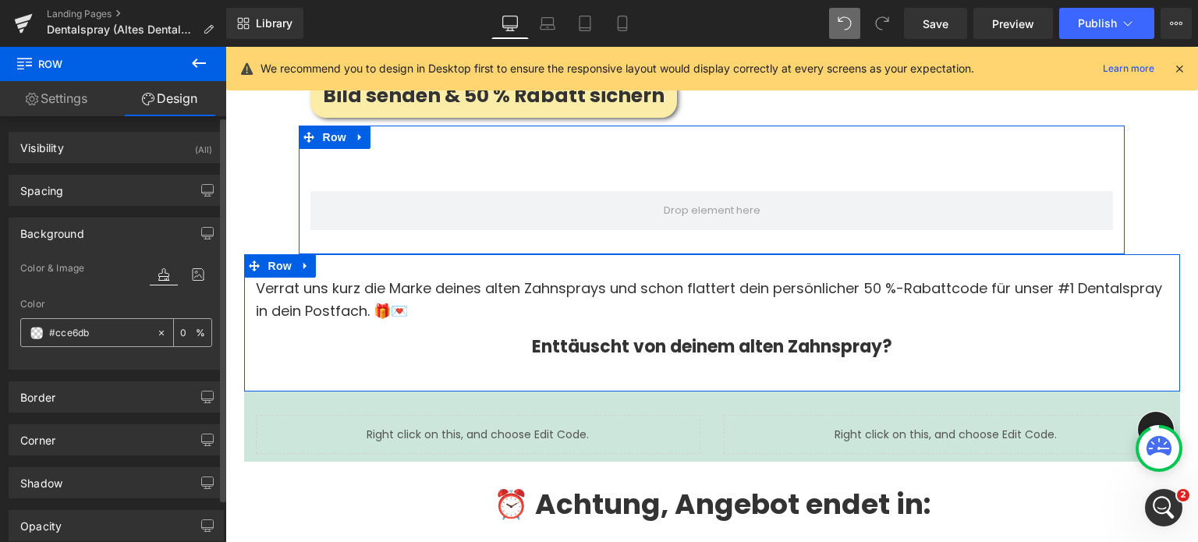
type input "100"
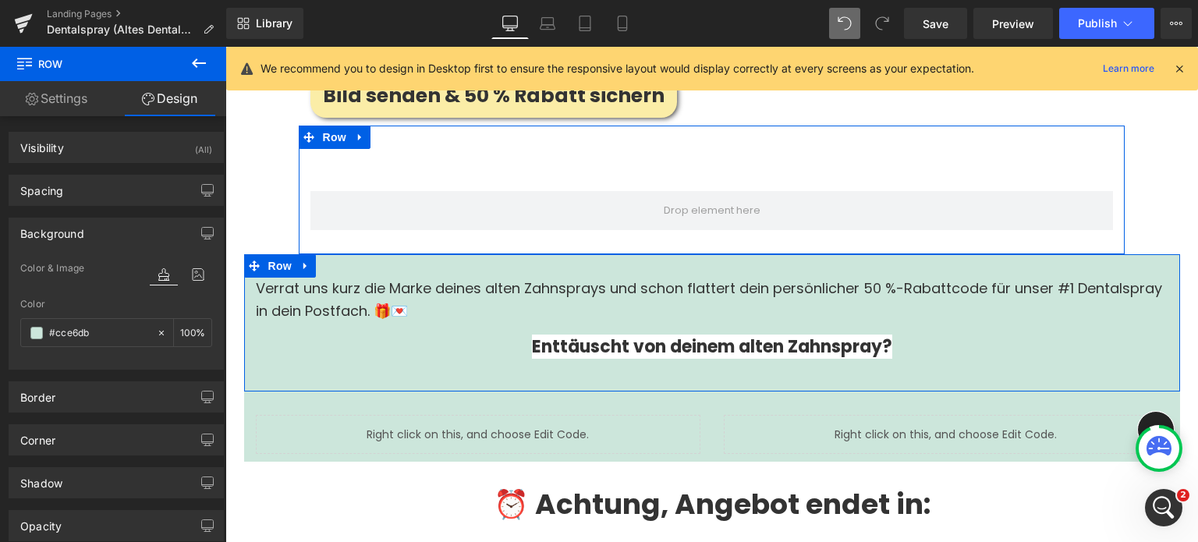
click at [481, 336] on div "Enttäuscht von deinem alten Zahnspray?" at bounding box center [712, 360] width 913 height 48
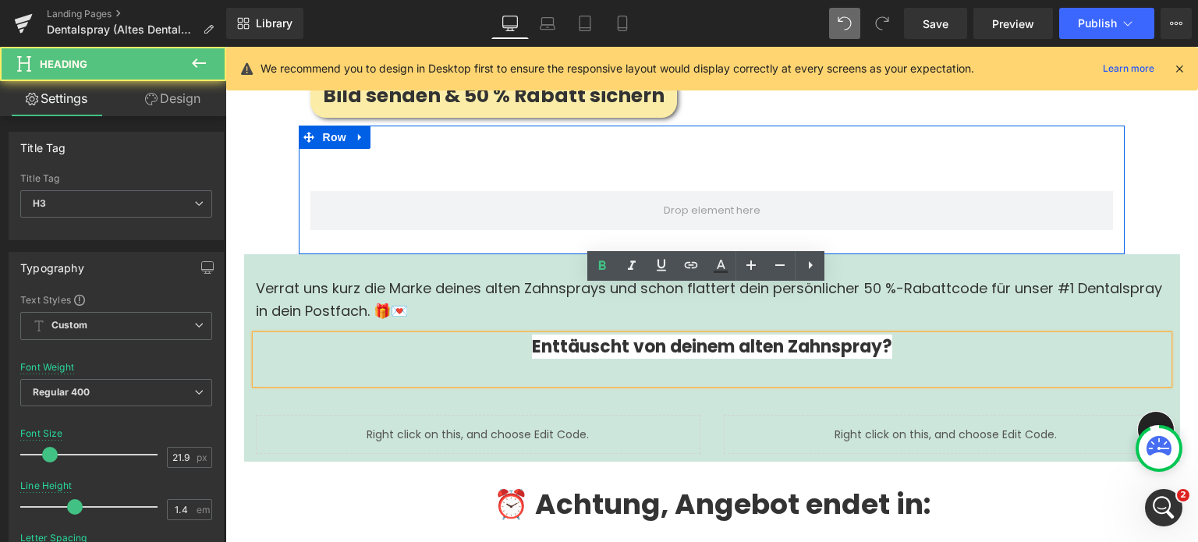
click at [649, 335] on b "Enttäuscht von deinem alten Zahnspray?" at bounding box center [712, 347] width 360 height 24
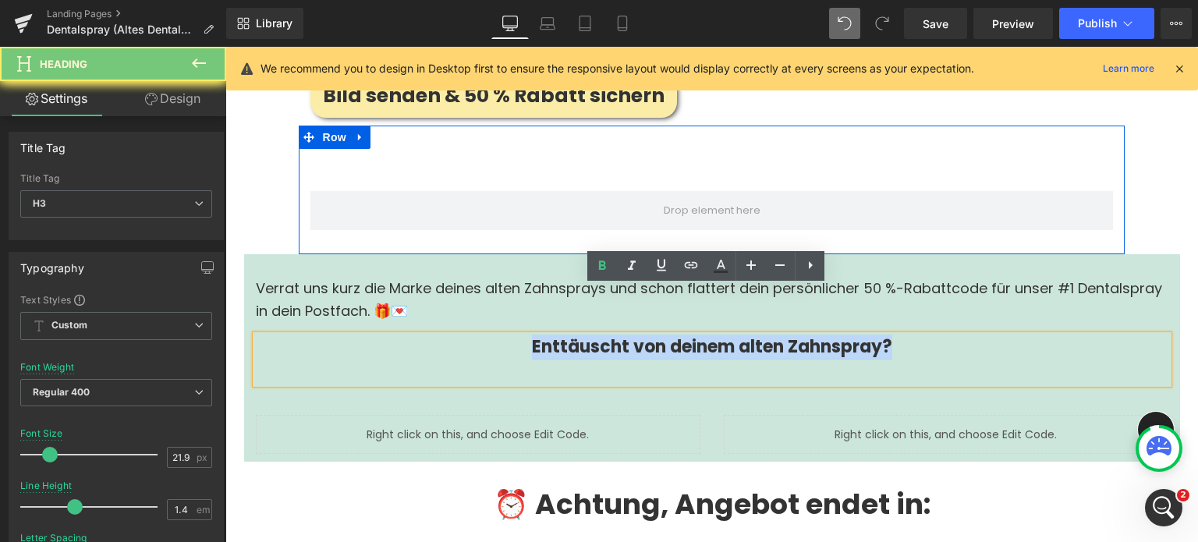
click at [649, 335] on b "Enttäuscht von deinem alten Zahnspray?" at bounding box center [712, 347] width 360 height 24
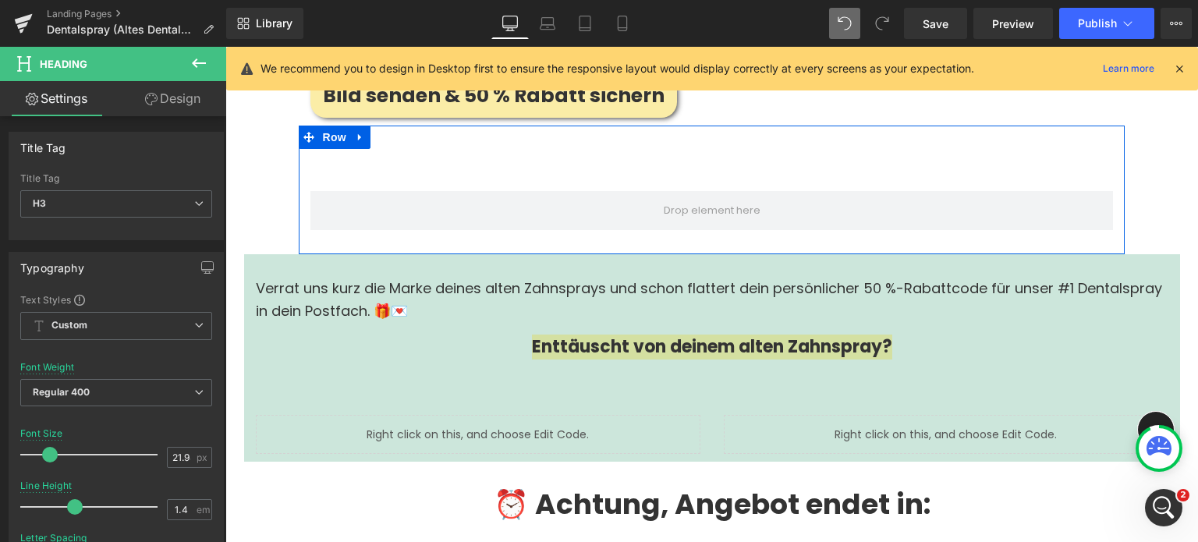
click at [165, 104] on link "Design" at bounding box center [172, 98] width 113 height 35
click at [0, 0] on div "Background" at bounding box center [0, 0] width 0 height 0
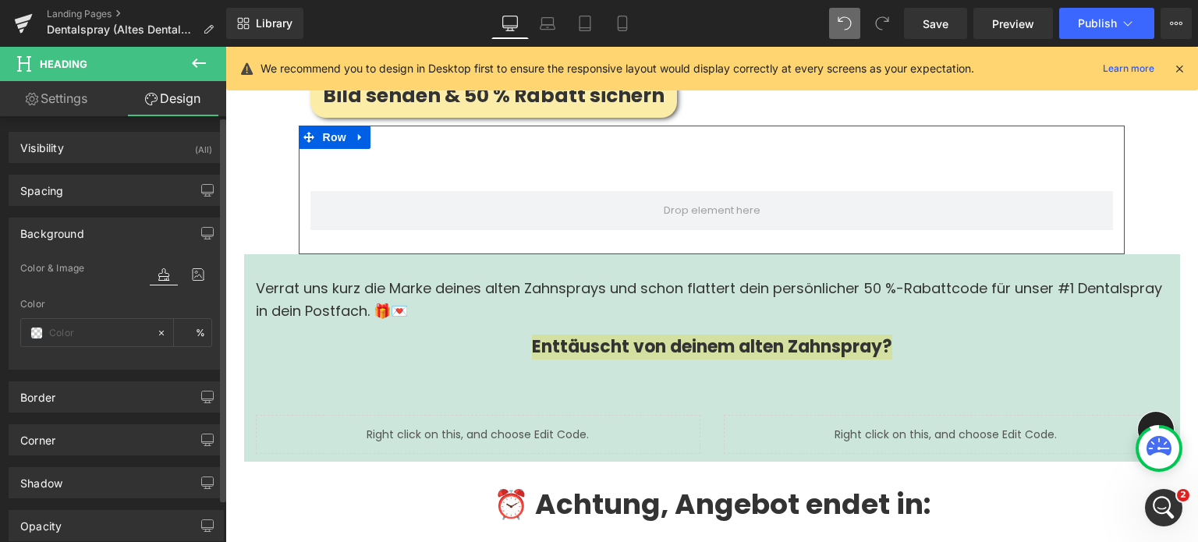
type input "transparent"
type input "0"
click at [77, 326] on input "transparent" at bounding box center [99, 333] width 100 height 17
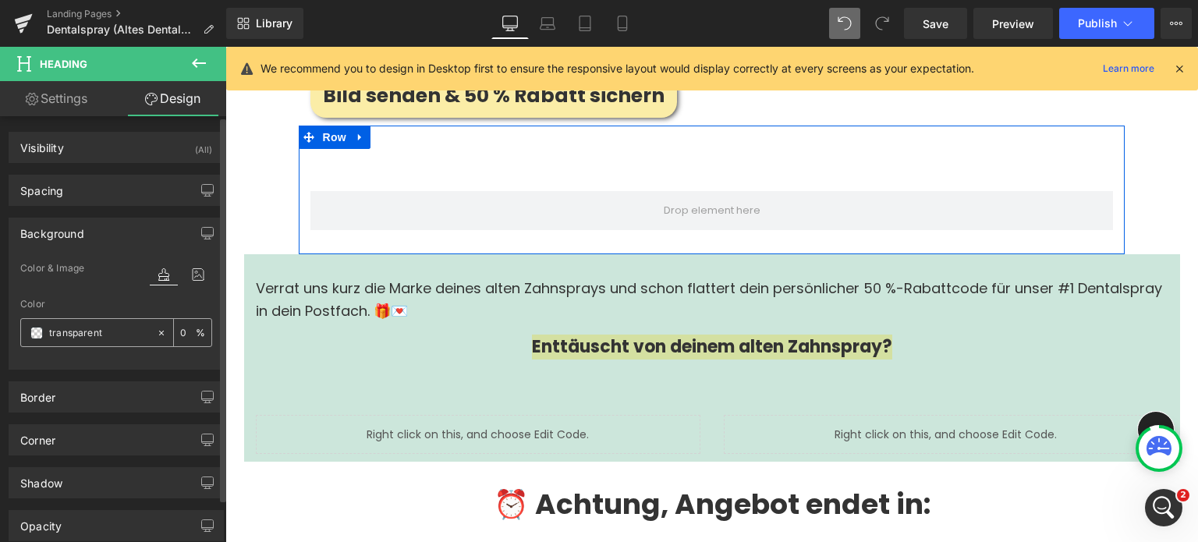
paste input "#cce6db"
type input "#cce6db"
type input "100"
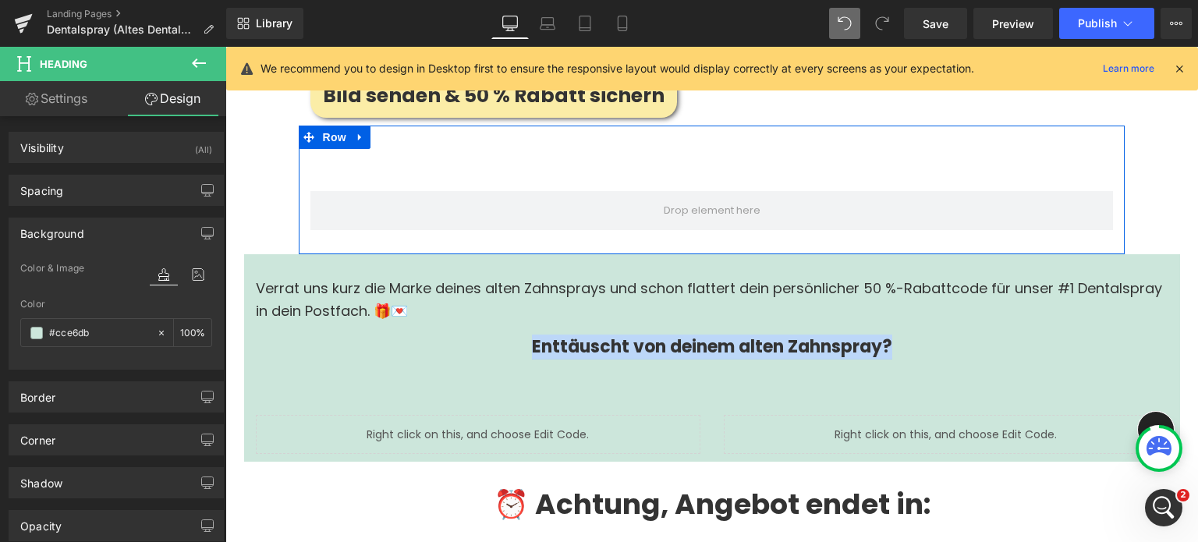
click at [512, 280] on div "Verrat uns kurz die Marke deines alten Zahnsprays und schon flattert dein persö…" at bounding box center [712, 307] width 913 height 58
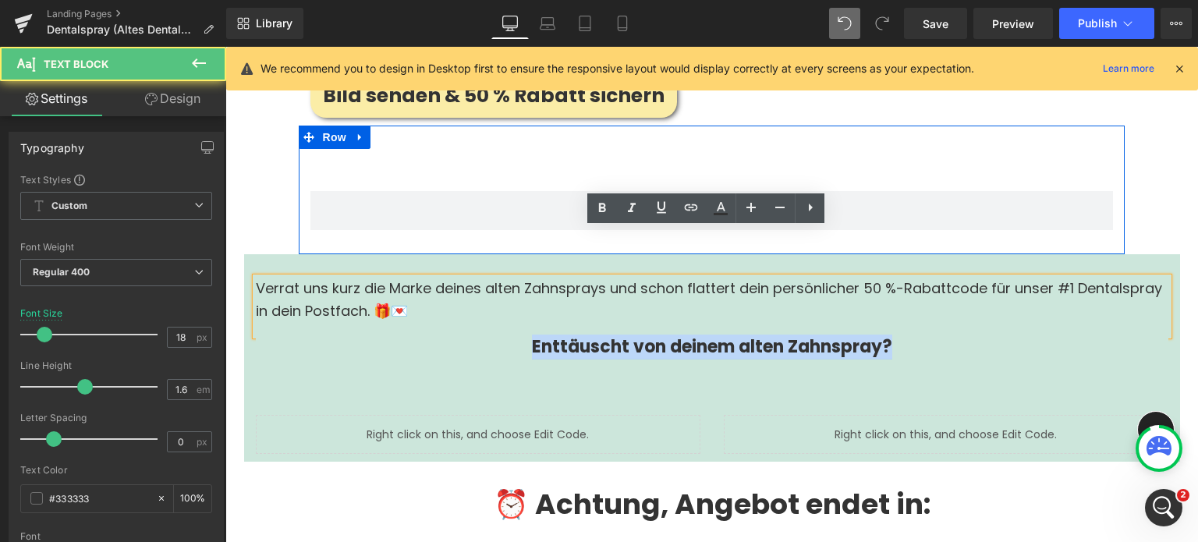
click at [573, 335] on b "Enttäuscht von deinem alten Zahnspray?" at bounding box center [712, 347] width 360 height 24
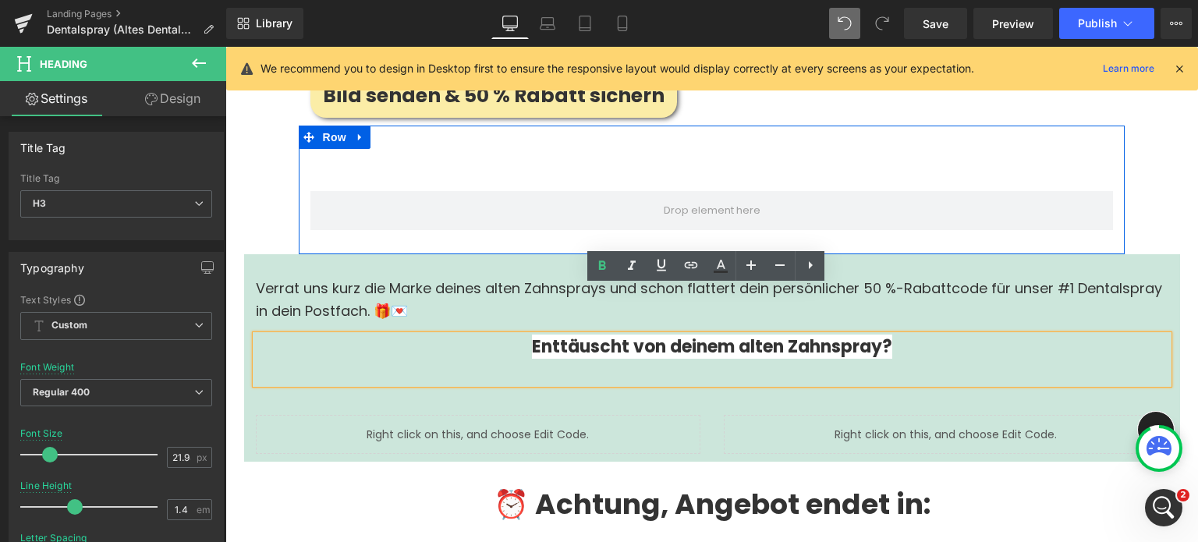
click at [586, 335] on b "Enttäuscht von deinem alten Zahnspray?" at bounding box center [712, 347] width 360 height 24
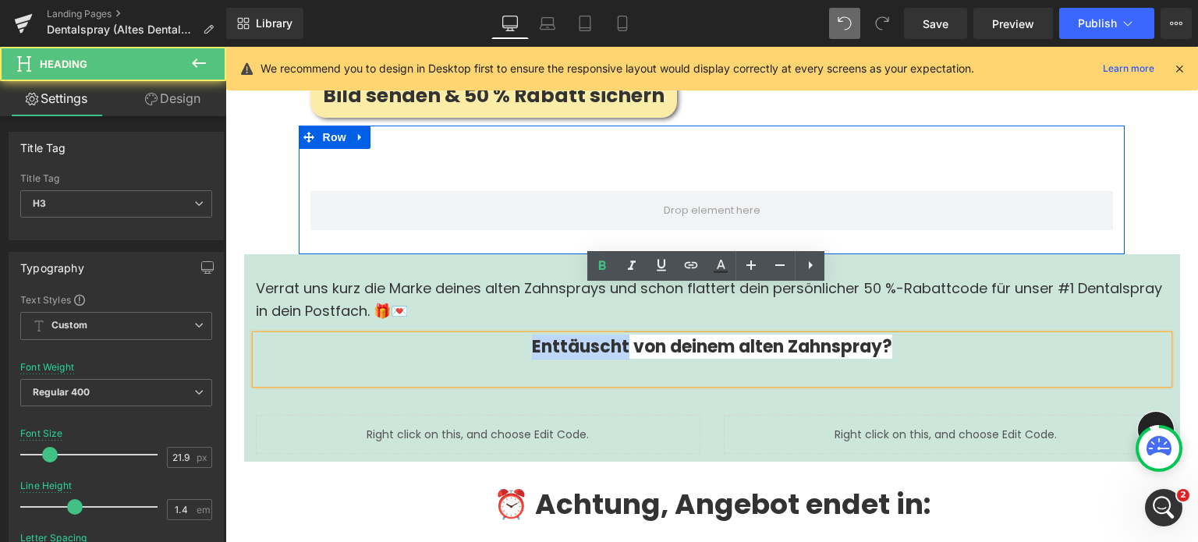
click at [586, 335] on b "Enttäuscht von deinem alten Zahnspray?" at bounding box center [712, 347] width 360 height 24
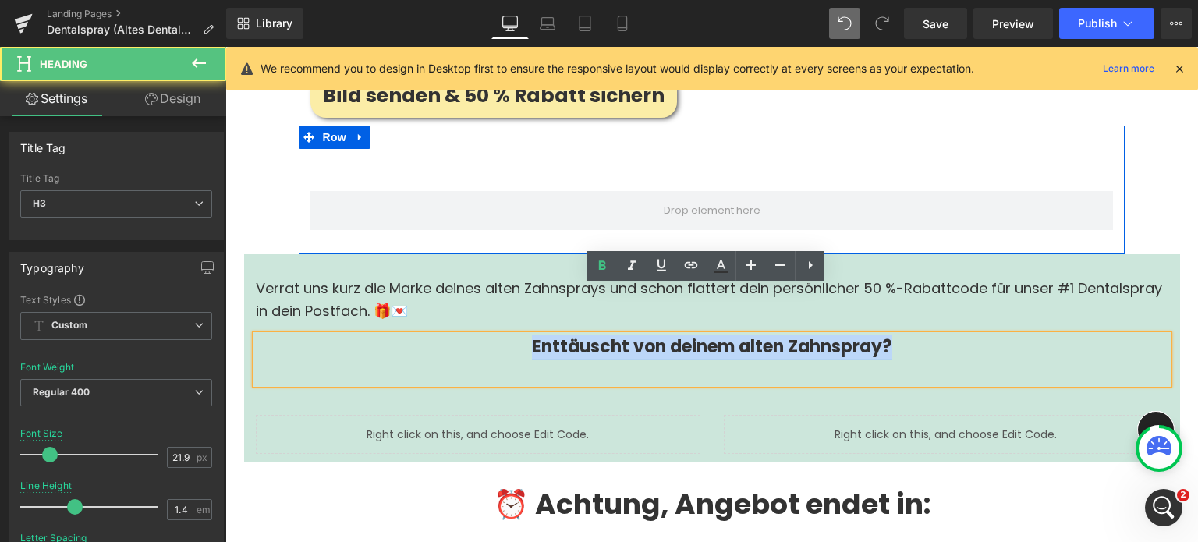
click at [225, 47] on div at bounding box center [225, 47] width 0 height 0
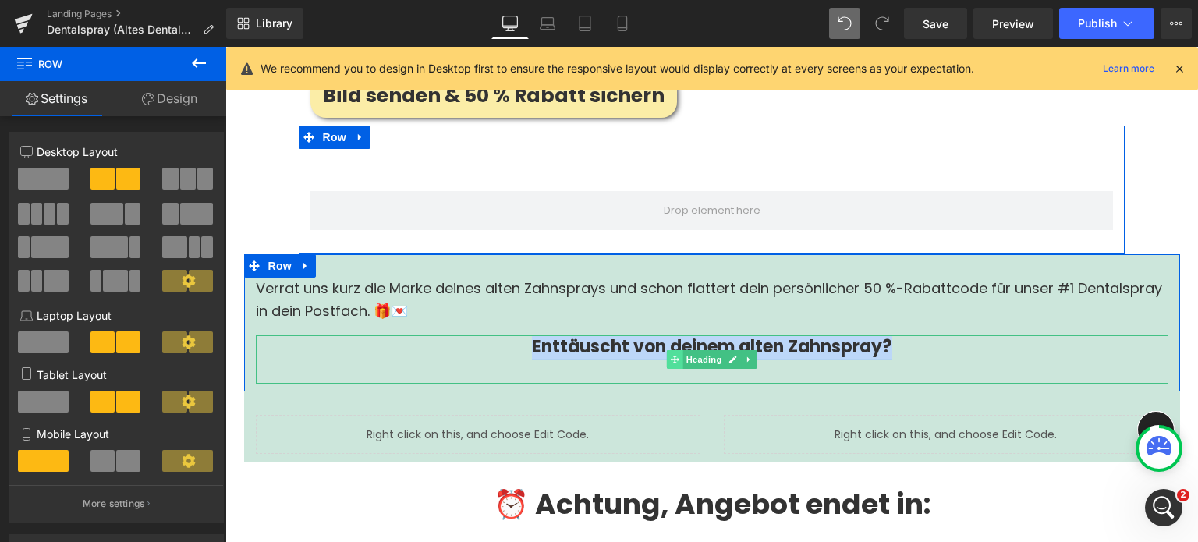
click at [670, 355] on icon at bounding box center [674, 359] width 9 height 9
click at [527, 336] on div "Enttäuscht von deinem alten Zahnspray?" at bounding box center [712, 360] width 913 height 48
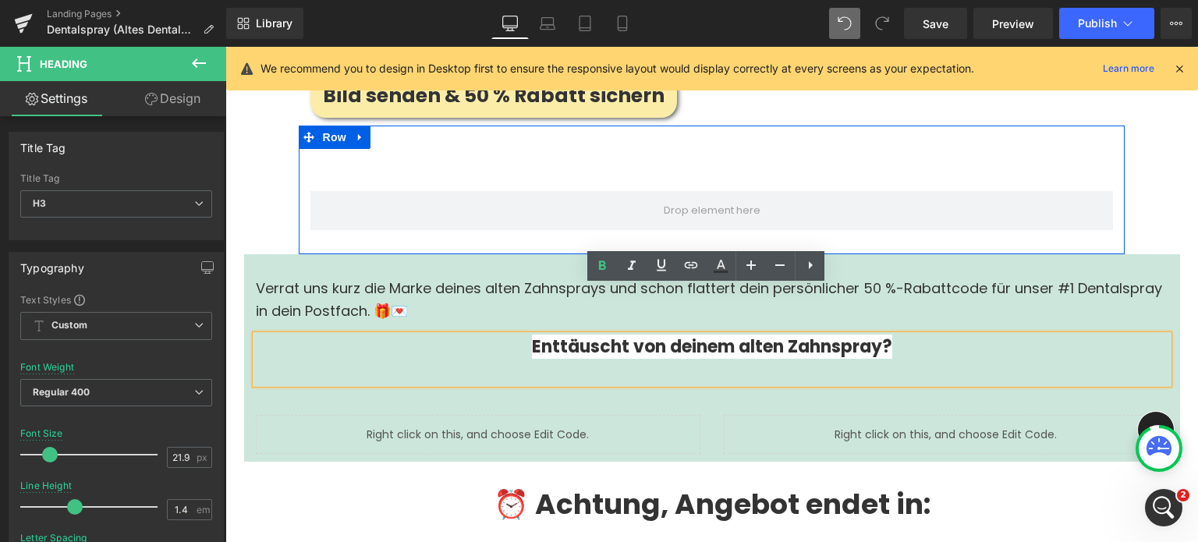
click at [537, 335] on b "Enttäuscht von deinem alten Zahnspray?" at bounding box center [712, 347] width 360 height 24
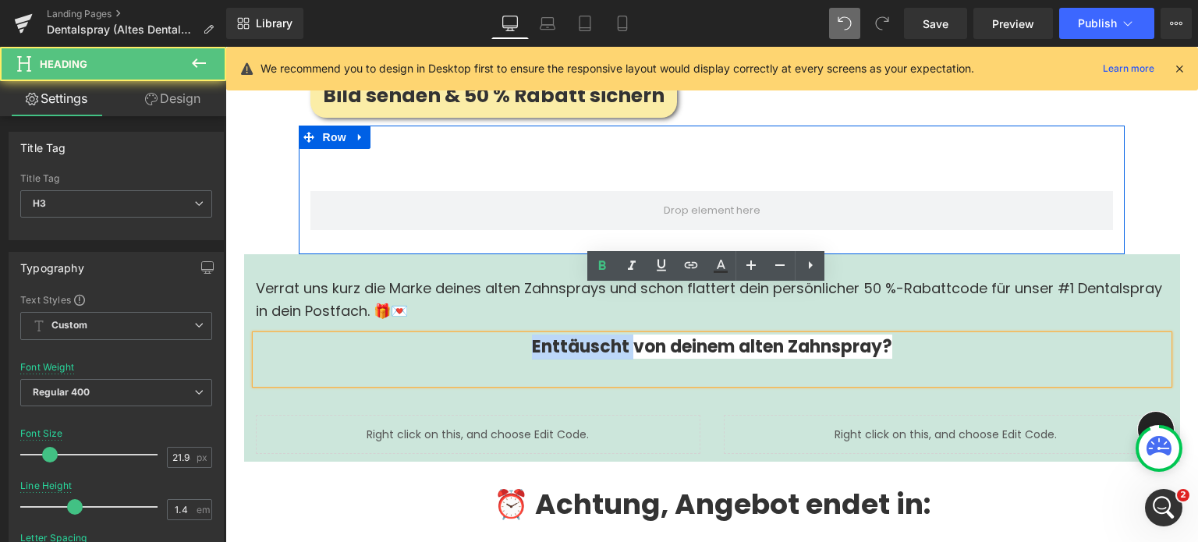
click at [537, 335] on b "Enttäuscht von deinem alten Zahnspray?" at bounding box center [712, 347] width 360 height 24
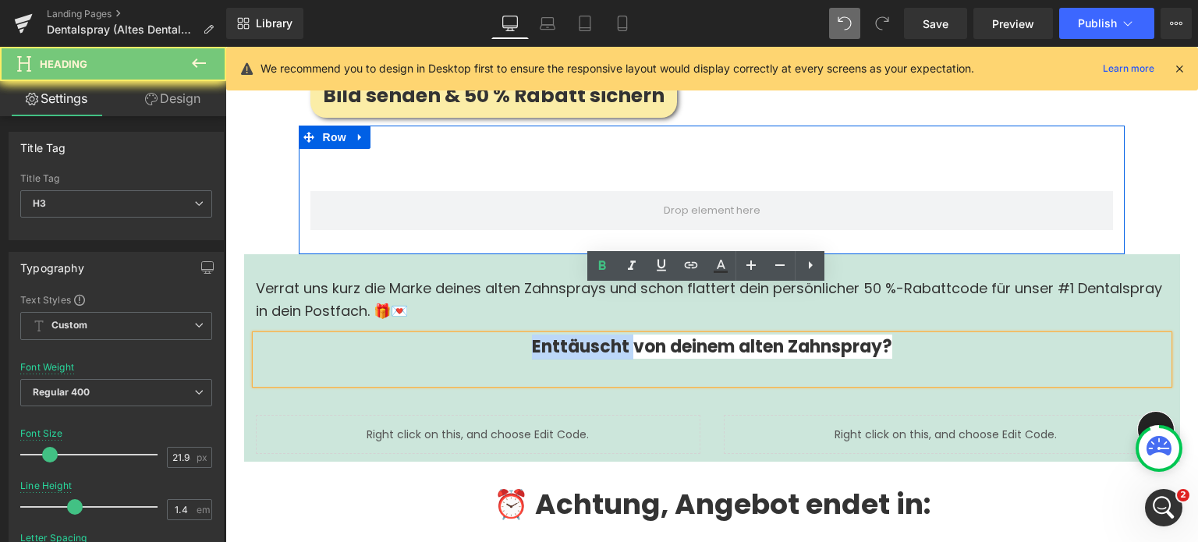
click at [537, 335] on b "Enttäuscht von deinem alten Zahnspray?" at bounding box center [712, 347] width 360 height 24
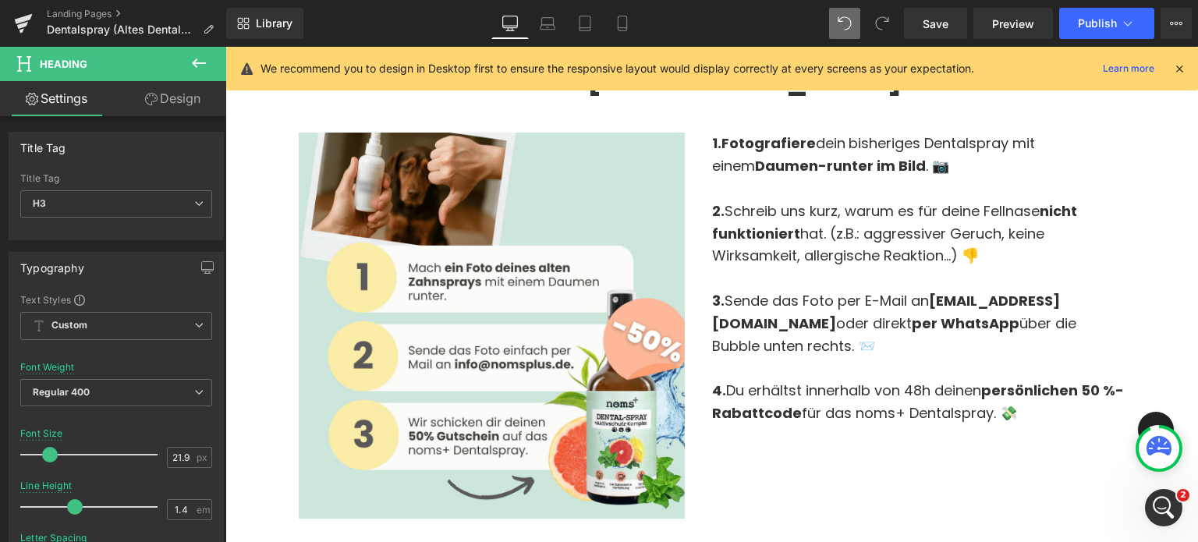
scroll to position [3052, 0]
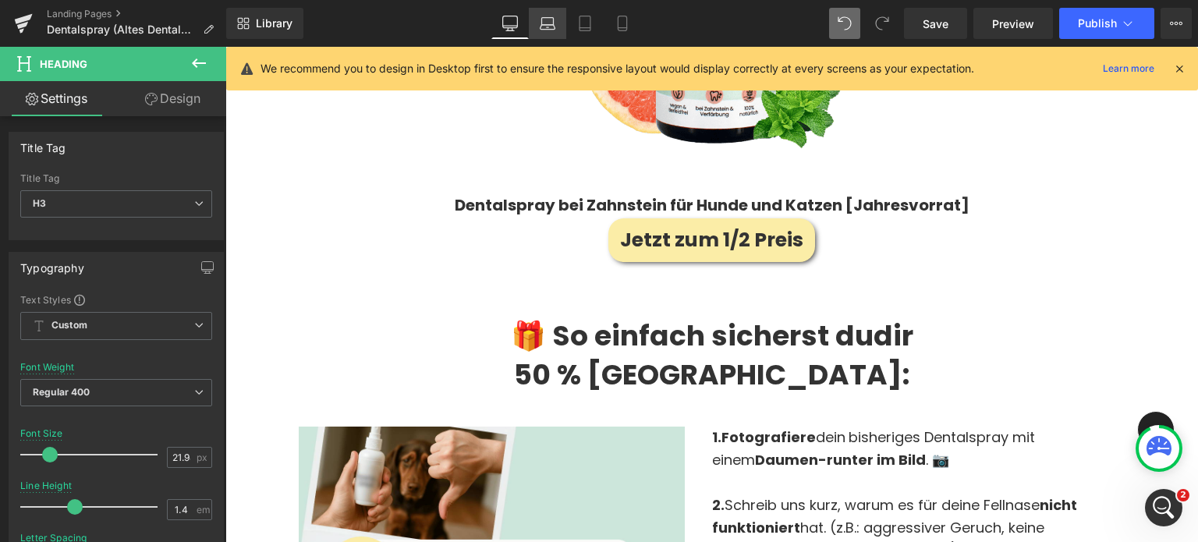
click at [549, 29] on icon at bounding box center [548, 27] width 15 height 5
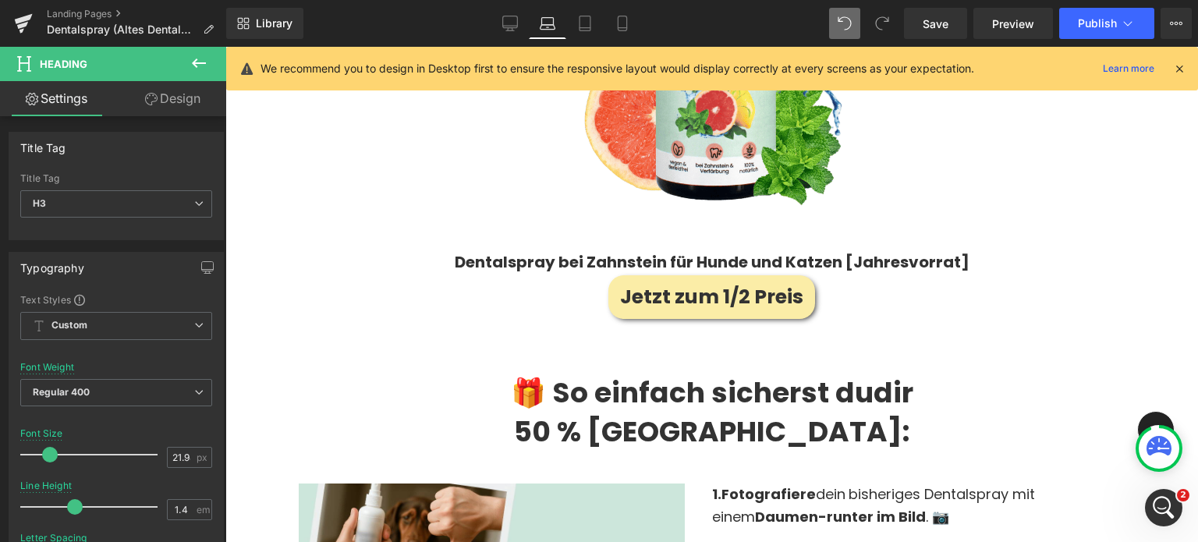
type input "14"
type input "1.6"
type input "100"
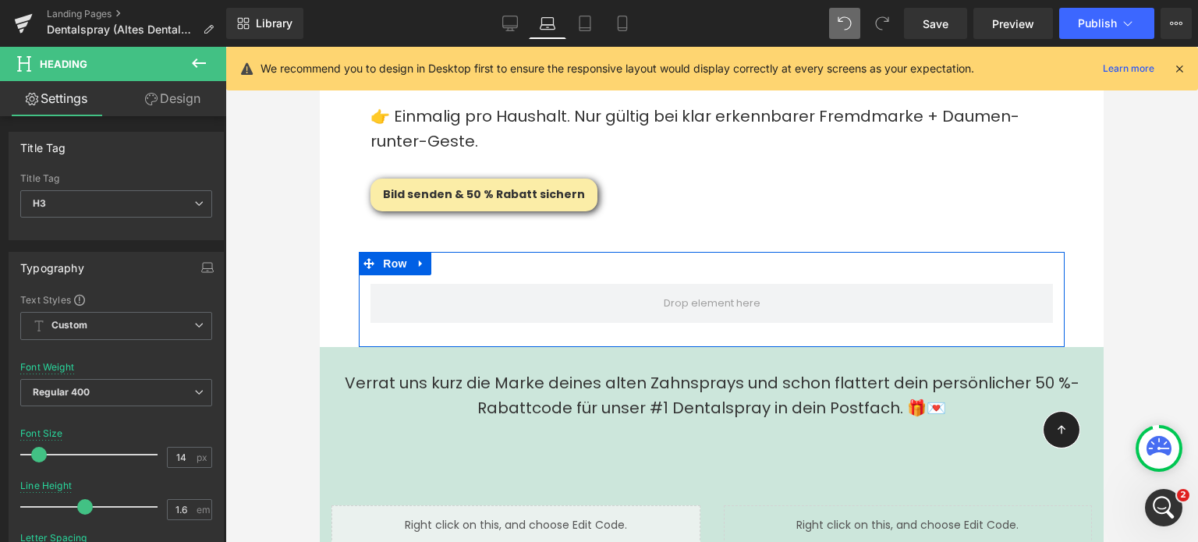
scroll to position [3943, 0]
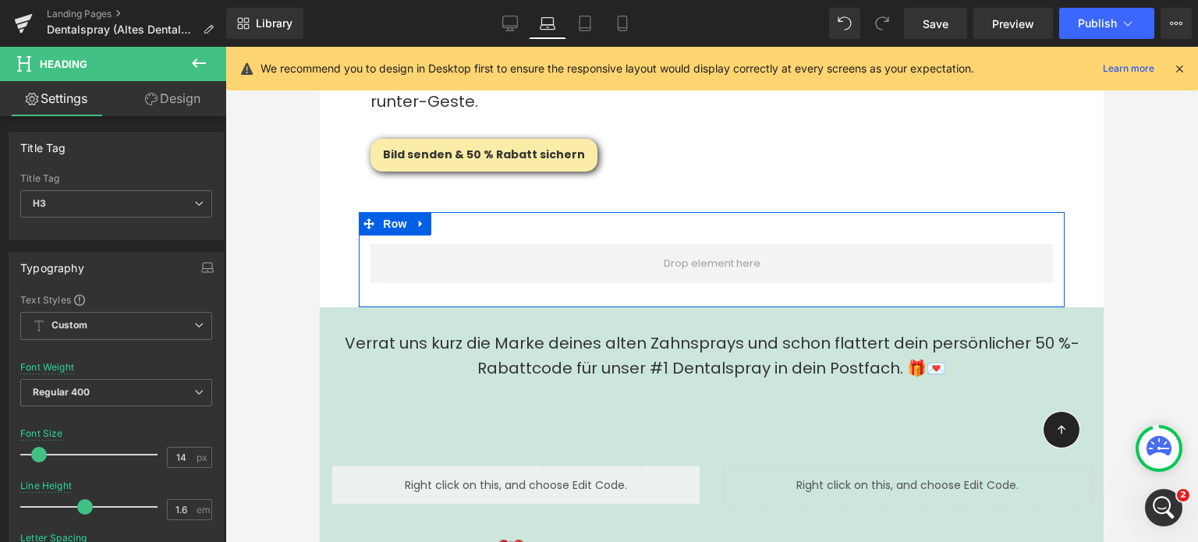
scroll to position [3787, 0]
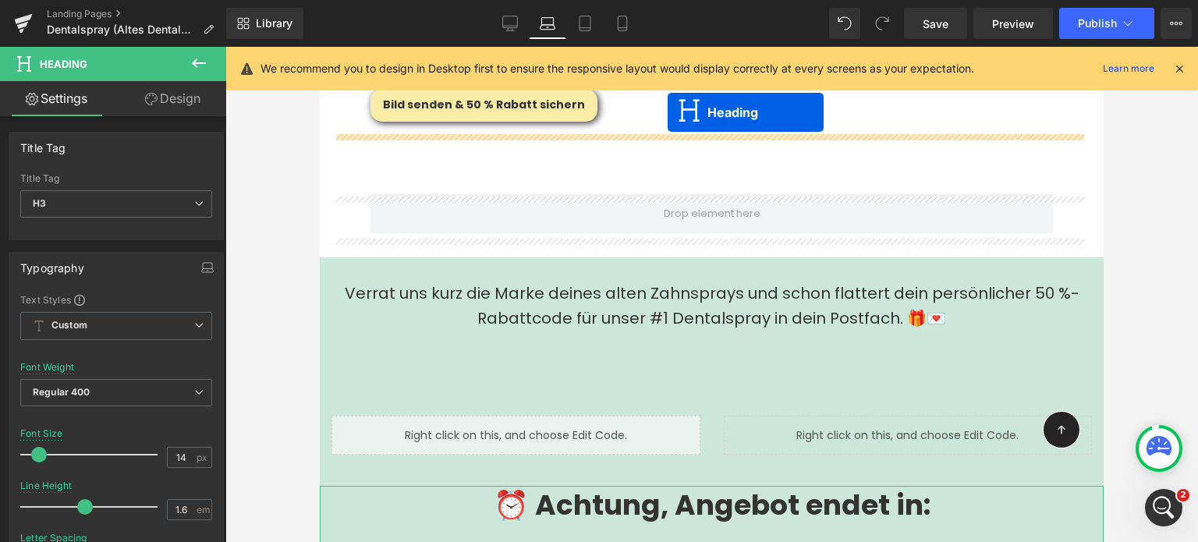
scroll to position [3822, 0]
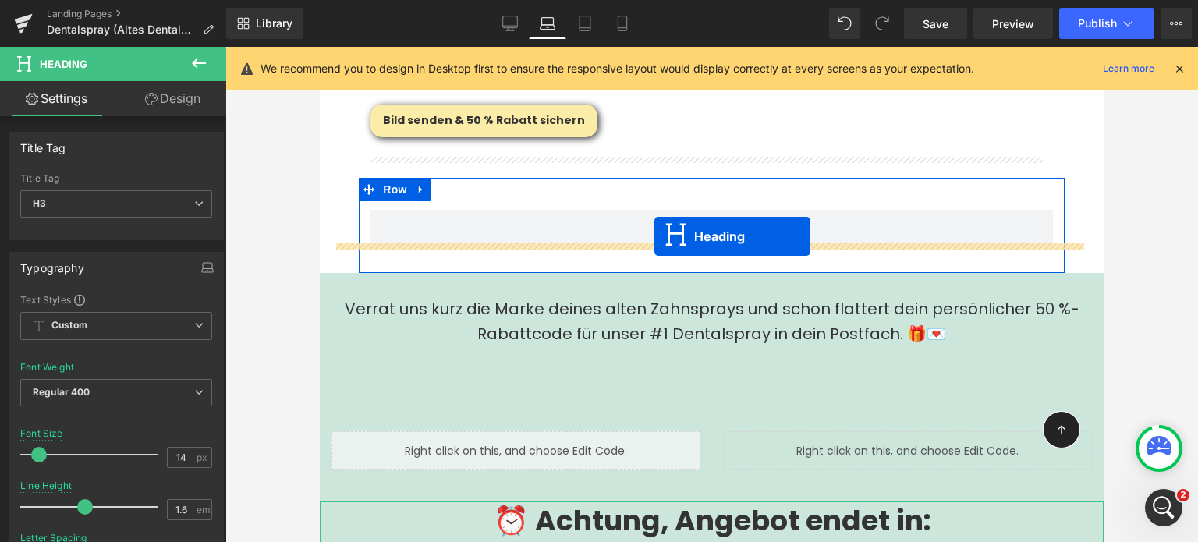
drag, startPoint x: 666, startPoint y: 341, endPoint x: 655, endPoint y: 236, distance: 105.2
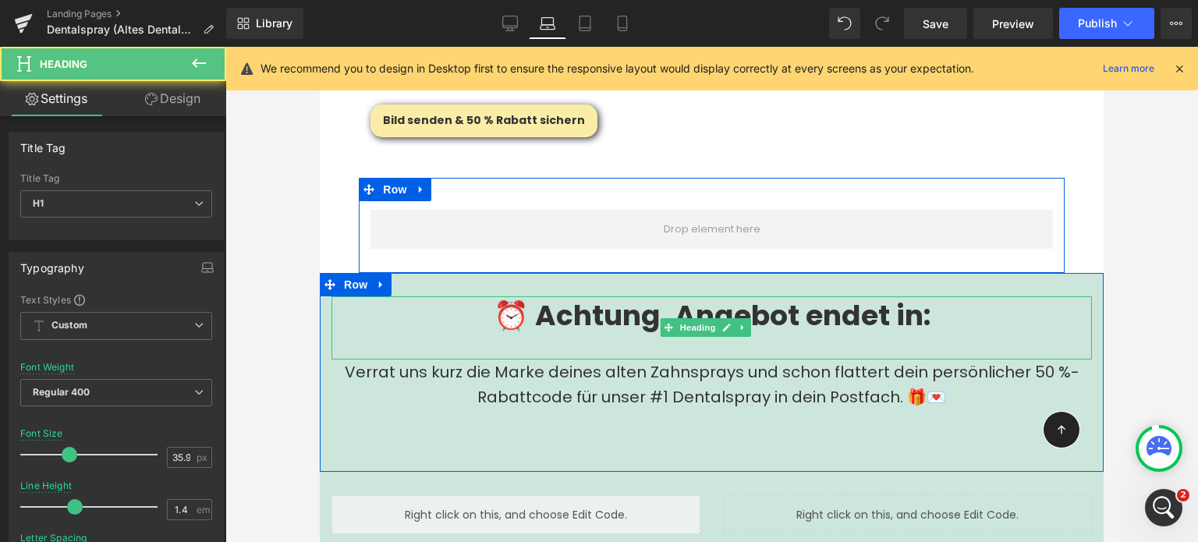
click at [588, 296] on strong "⏰ Achtung, Angebot endet in:" at bounding box center [712, 316] width 437 height 40
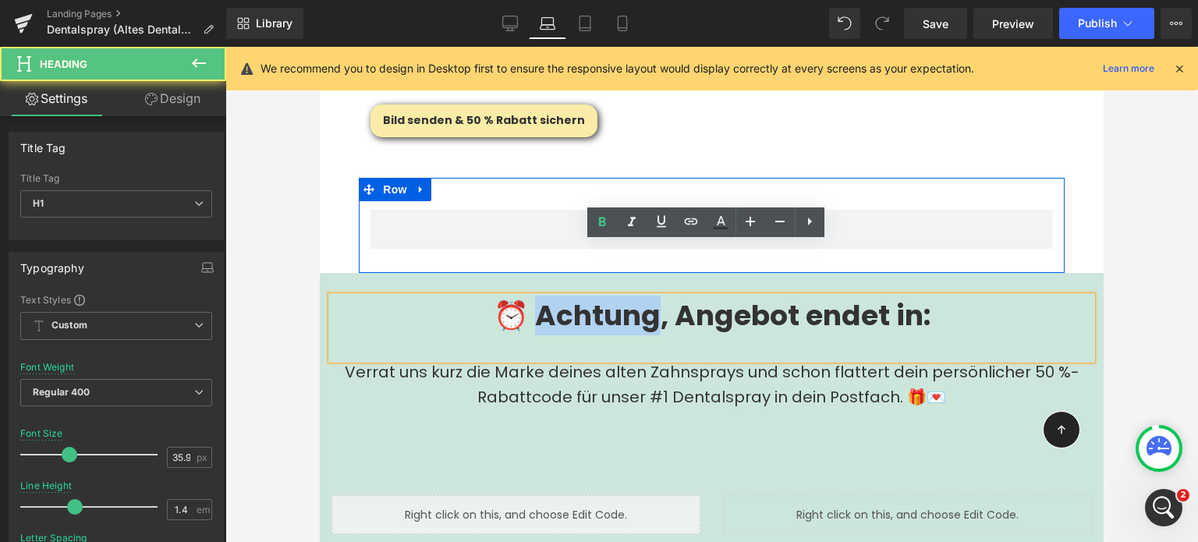
click at [588, 296] on strong "⏰ Achtung, Angebot endet in:" at bounding box center [712, 316] width 437 height 40
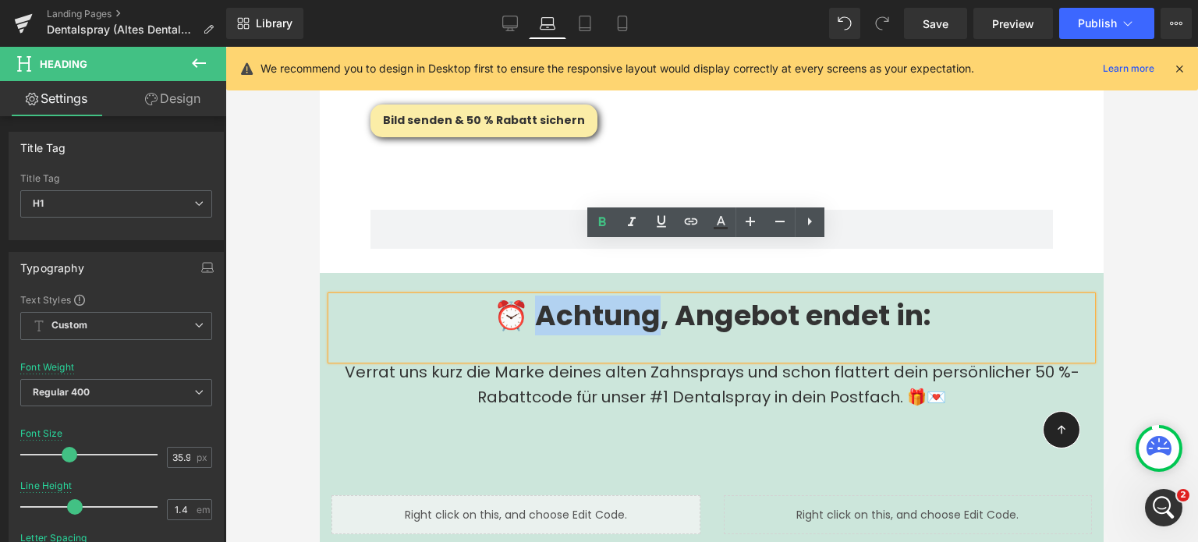
click at [552, 296] on strong "⏰ Achtung, Angebot endet in:" at bounding box center [712, 316] width 437 height 40
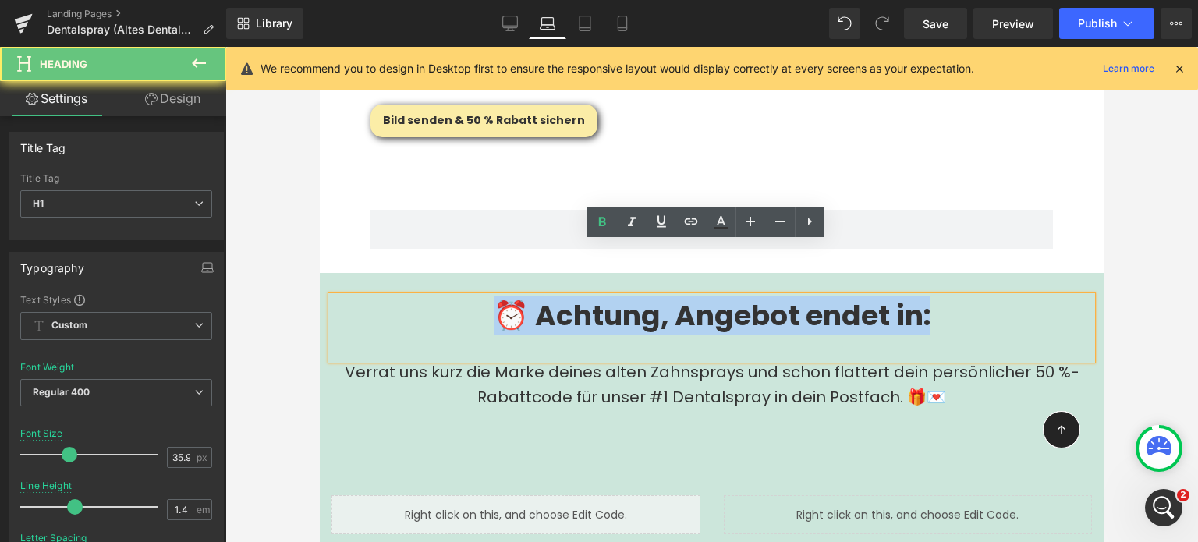
click at [552, 296] on strong "⏰ Achtung, Angebot endet in:" at bounding box center [712, 316] width 437 height 40
paste div
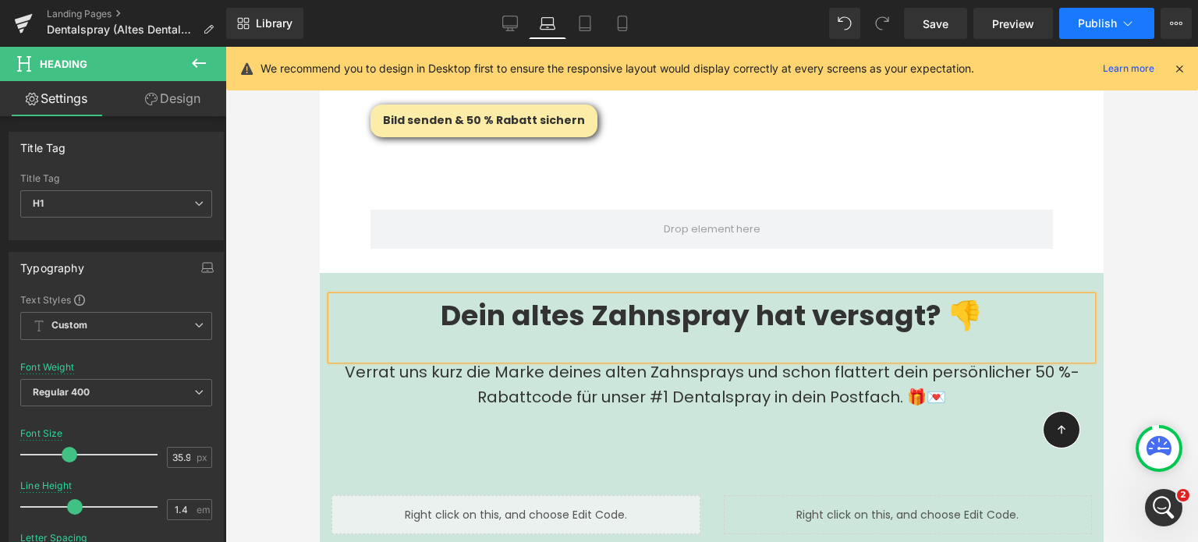
click at [1095, 34] on button "Publish" at bounding box center [1107, 23] width 95 height 31
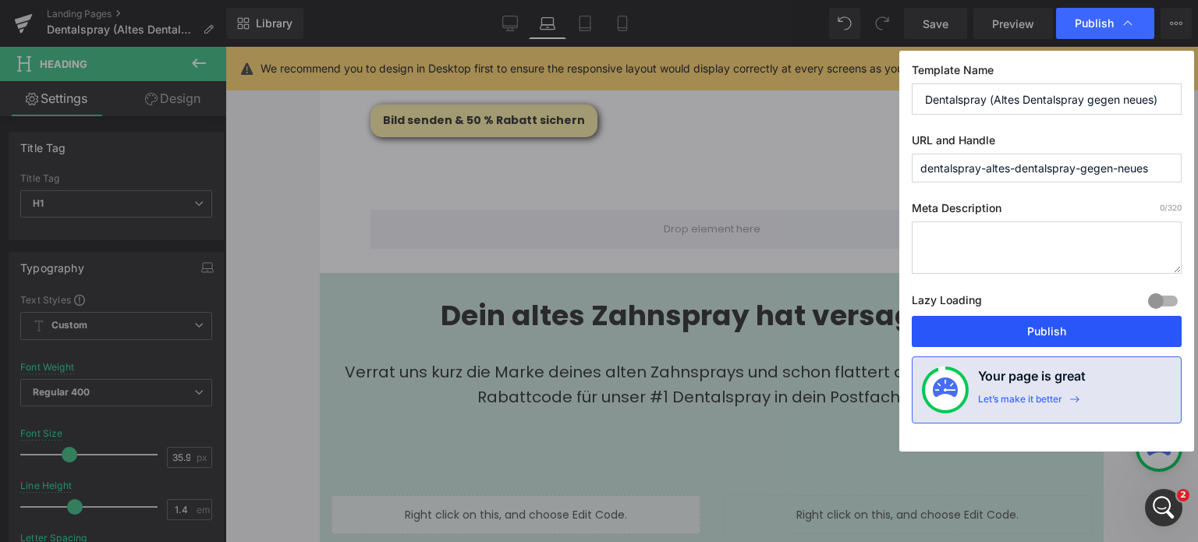
click at [998, 332] on button "Publish" at bounding box center [1047, 331] width 270 height 31
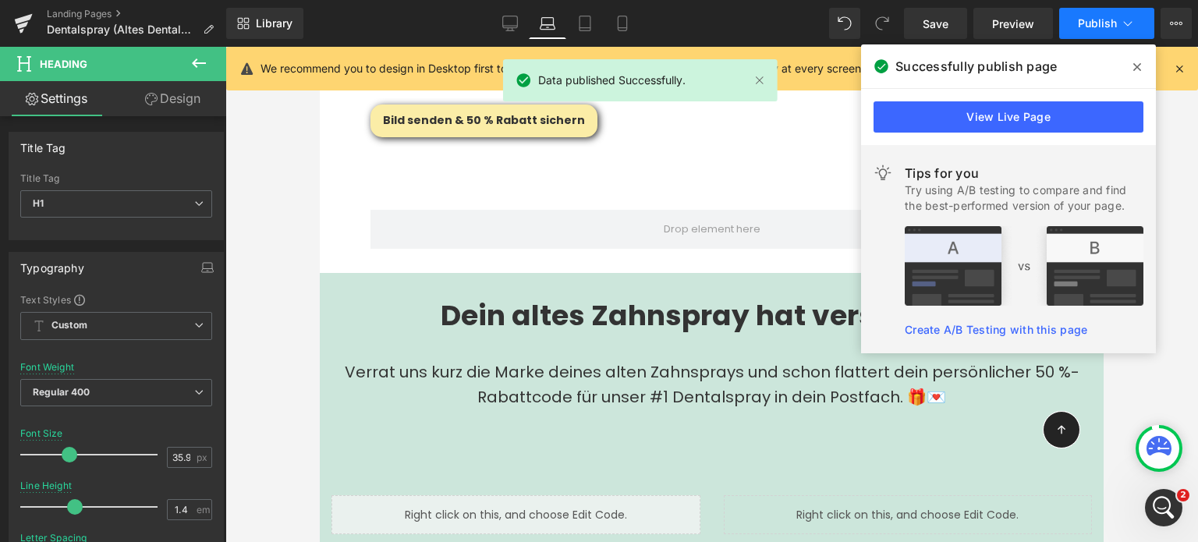
click at [1092, 35] on button "Publish" at bounding box center [1107, 23] width 95 height 31
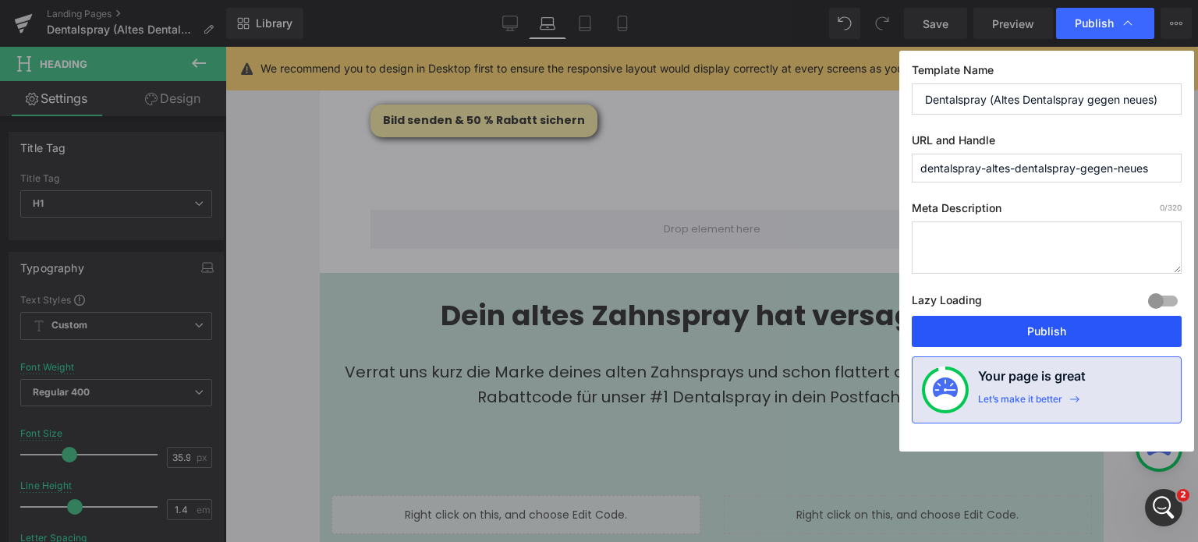
drag, startPoint x: 1022, startPoint y: 325, endPoint x: 601, endPoint y: 184, distance: 444.4
click at [1022, 325] on button "Publish" at bounding box center [1047, 331] width 270 height 31
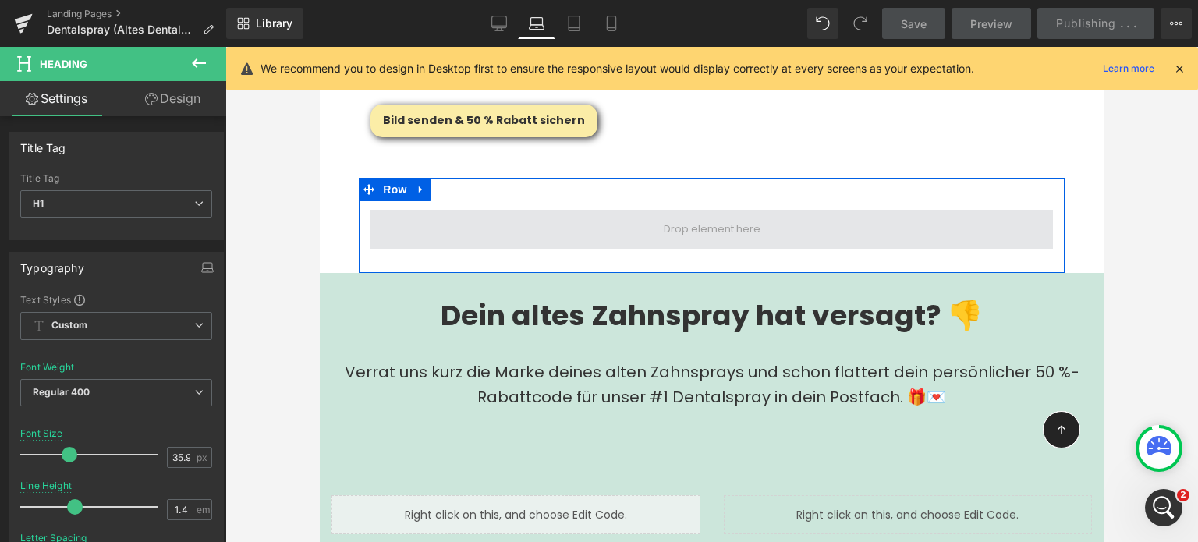
scroll to position [3900, 0]
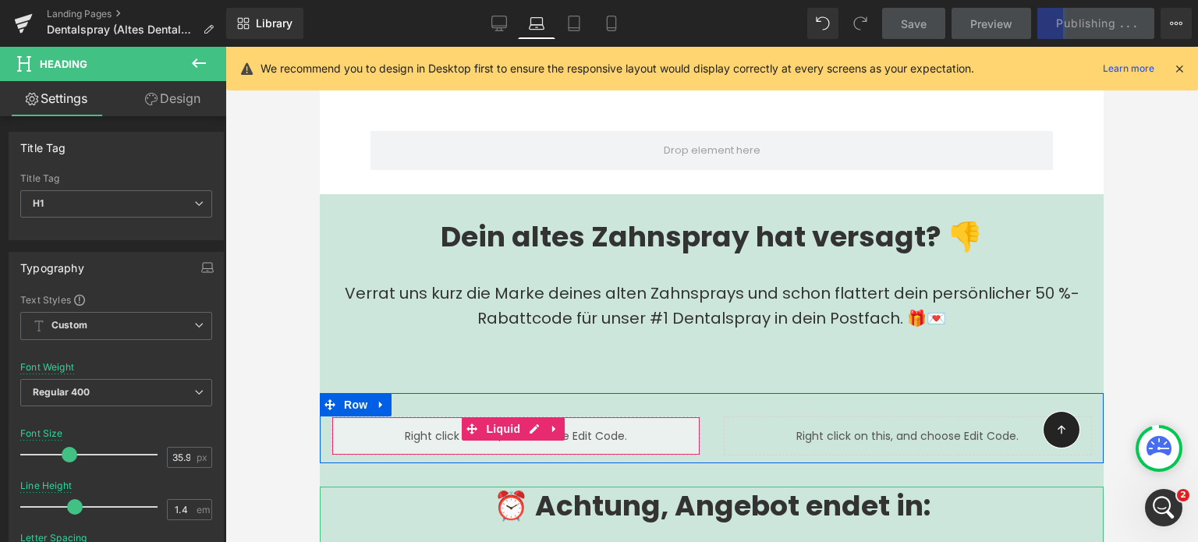
click at [568, 417] on div "Liquid" at bounding box center [516, 436] width 369 height 39
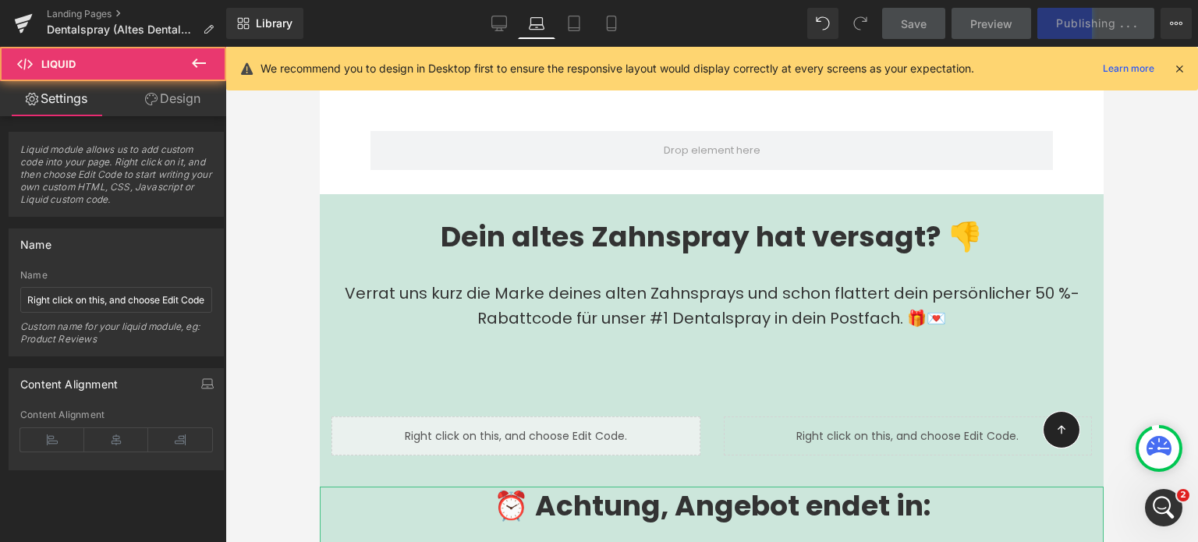
click at [173, 80] on button at bounding box center [199, 64] width 55 height 34
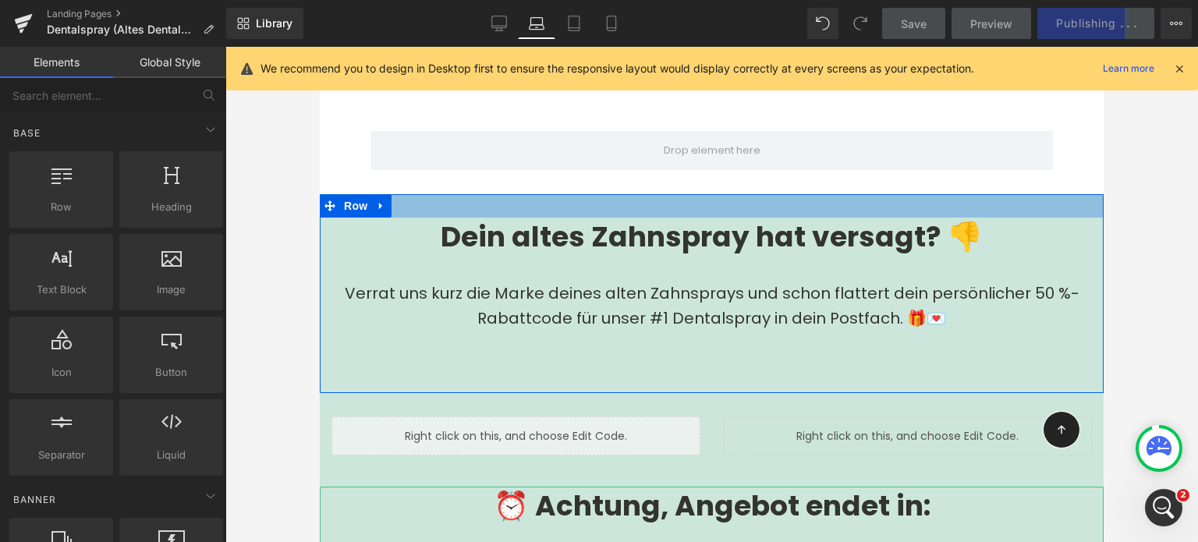
click at [468, 194] on div at bounding box center [712, 205] width 784 height 23
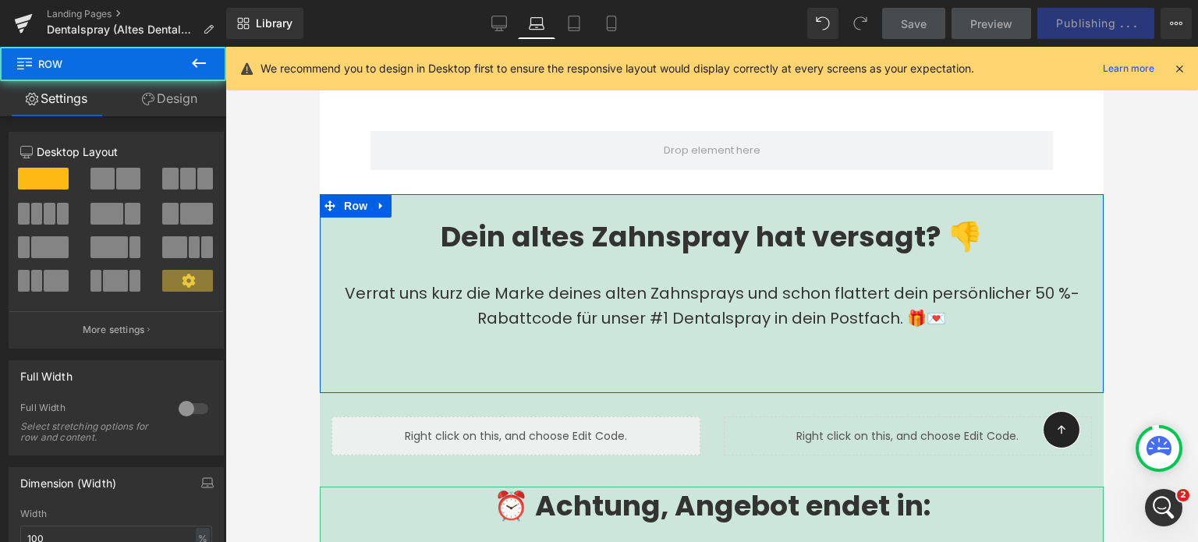
click at [164, 94] on link "Design" at bounding box center [169, 98] width 113 height 35
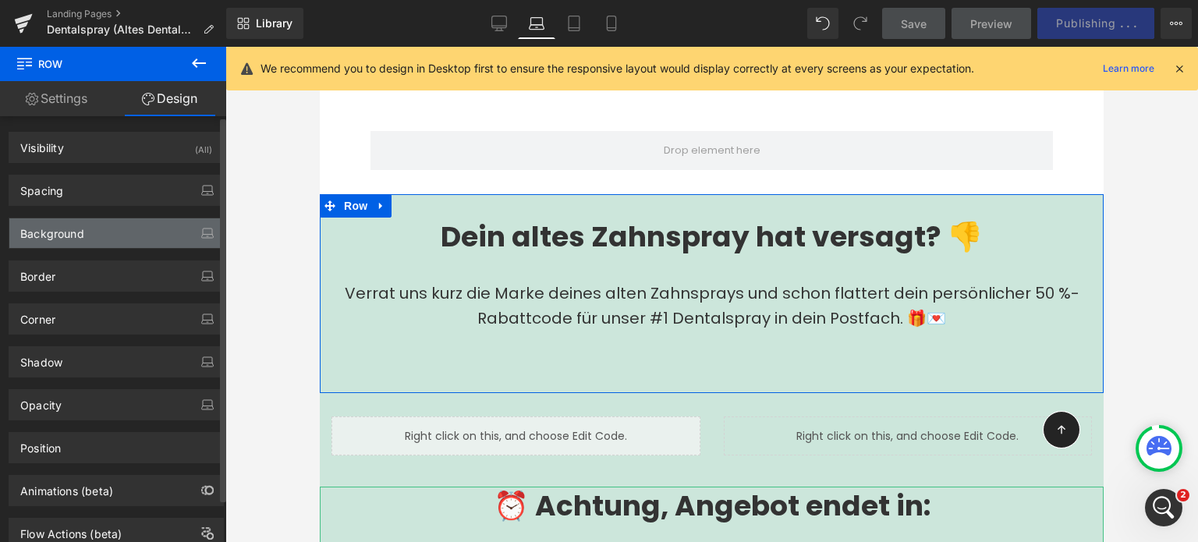
click at [97, 237] on div "Background" at bounding box center [116, 233] width 214 height 30
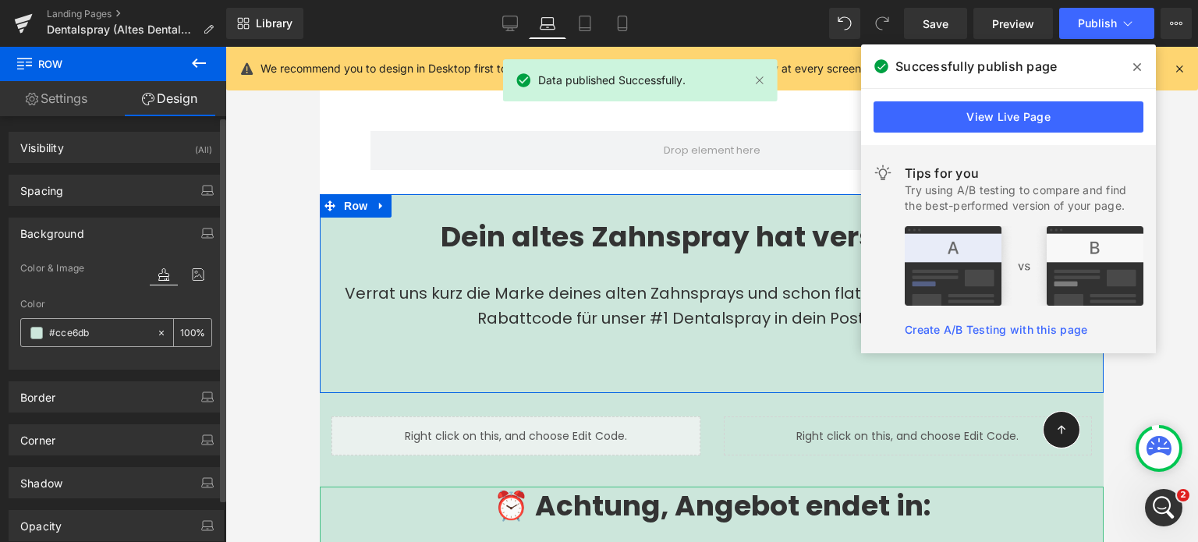
click at [122, 339] on input "#cce6db" at bounding box center [99, 333] width 100 height 17
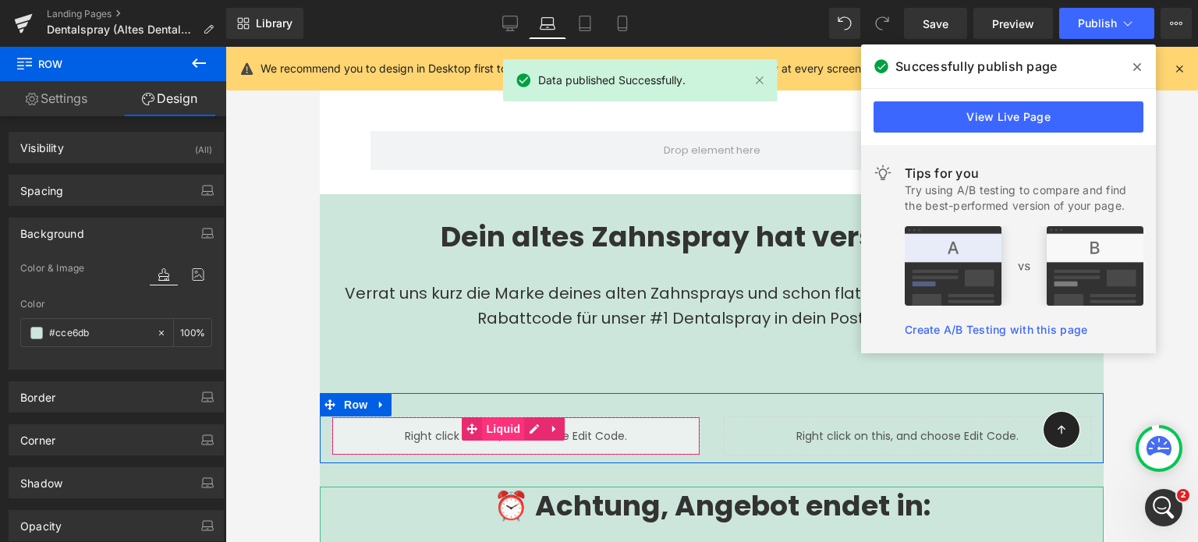
click at [502, 417] on span "Liquid" at bounding box center [503, 428] width 42 height 23
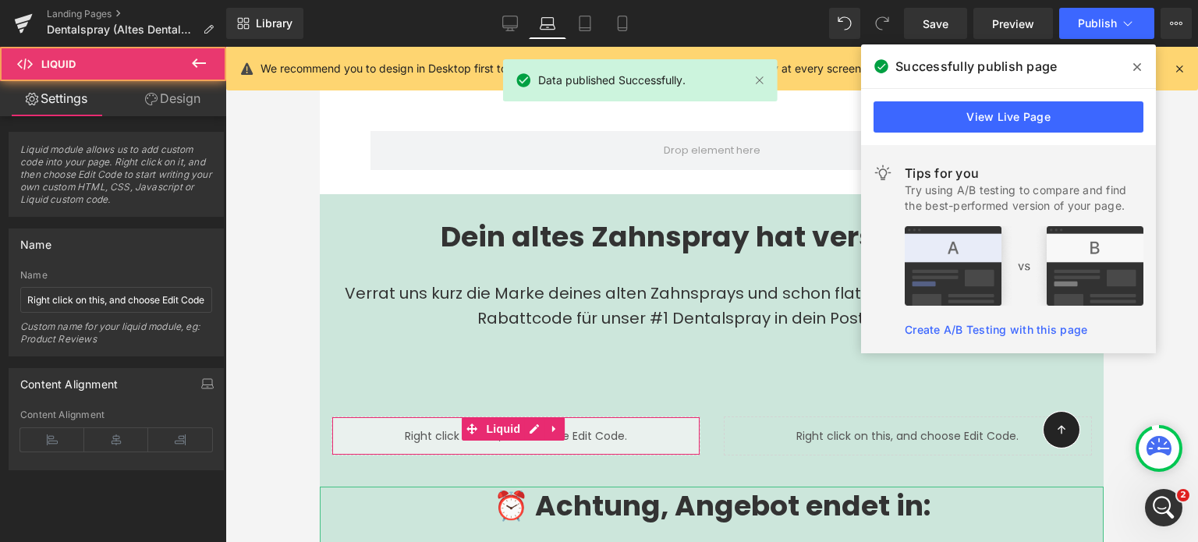
click at [172, 101] on link "Design" at bounding box center [172, 98] width 113 height 35
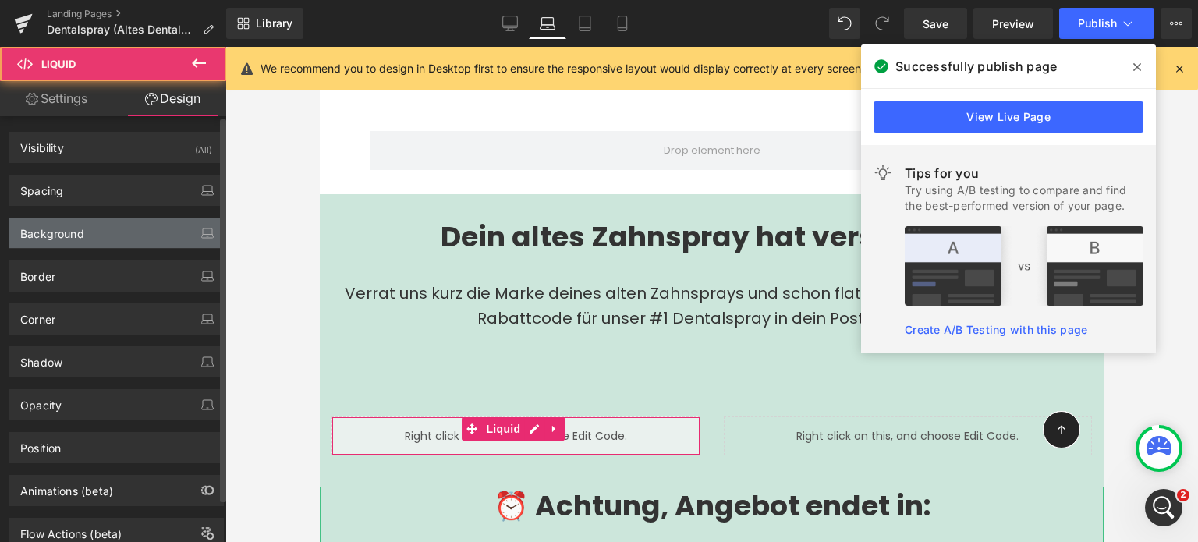
type input "none"
type input "0"
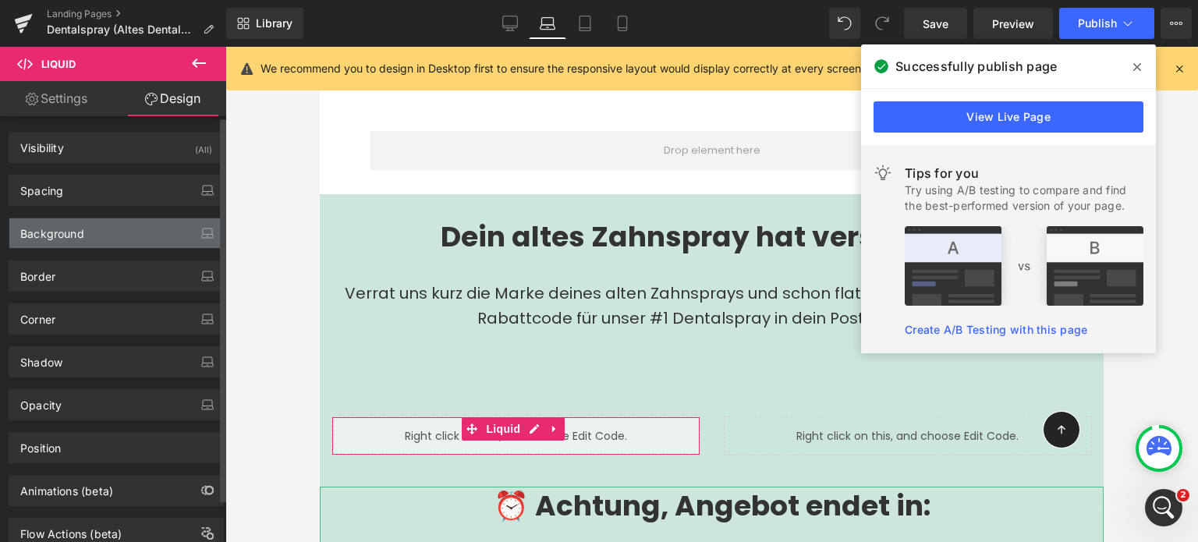
click at [91, 227] on div "Background" at bounding box center [116, 233] width 214 height 30
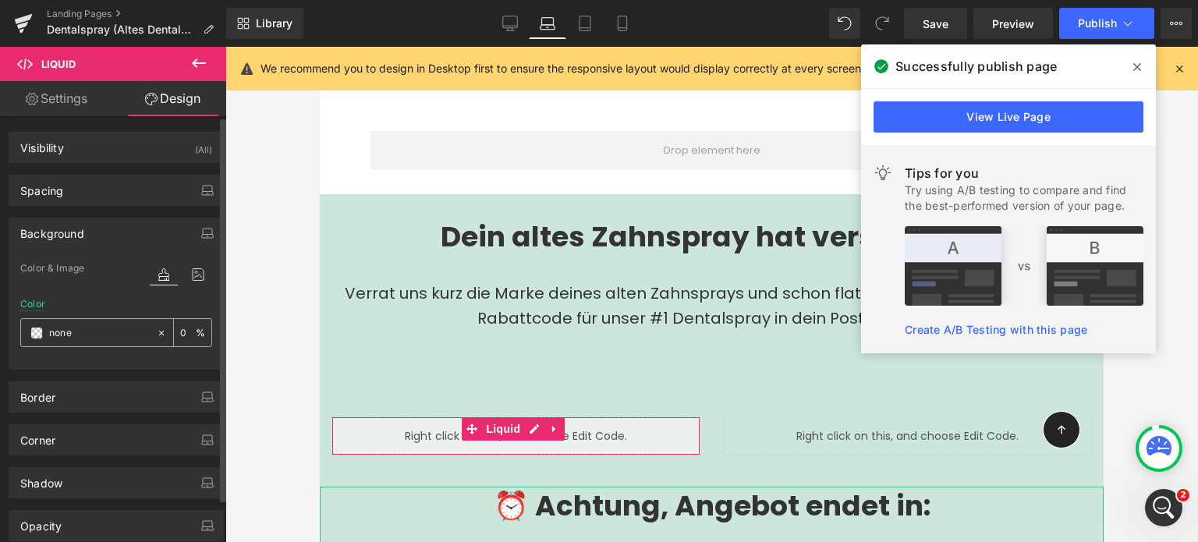
click at [106, 328] on input "none" at bounding box center [99, 333] width 100 height 17
paste input "#cce6db"
type input "#cce6db"
type input "100"
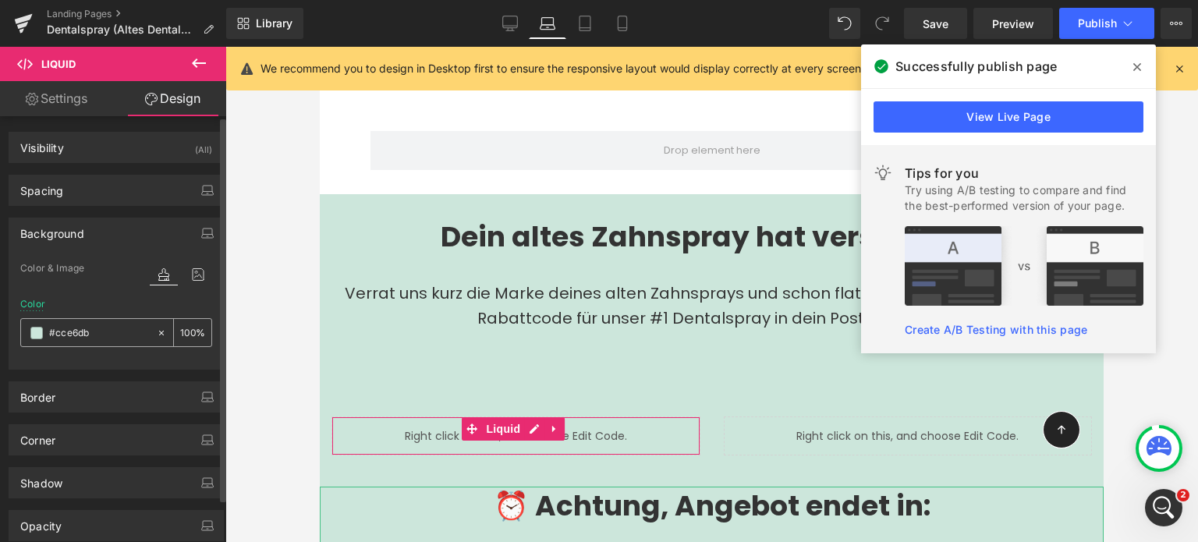
type input "#cce6db"
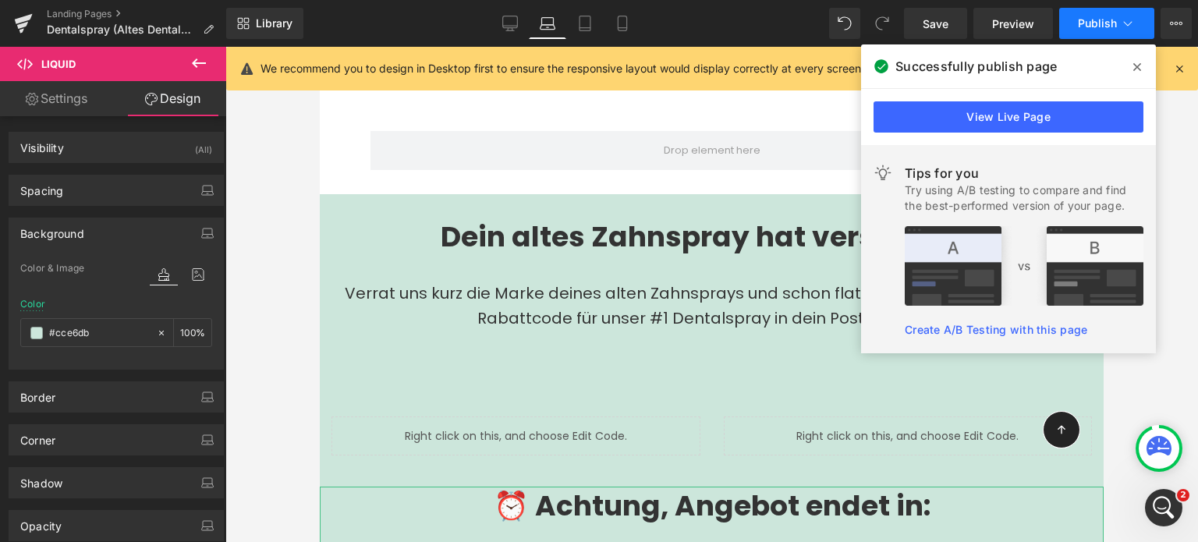
click at [1081, 29] on span "Publish" at bounding box center [1097, 23] width 39 height 12
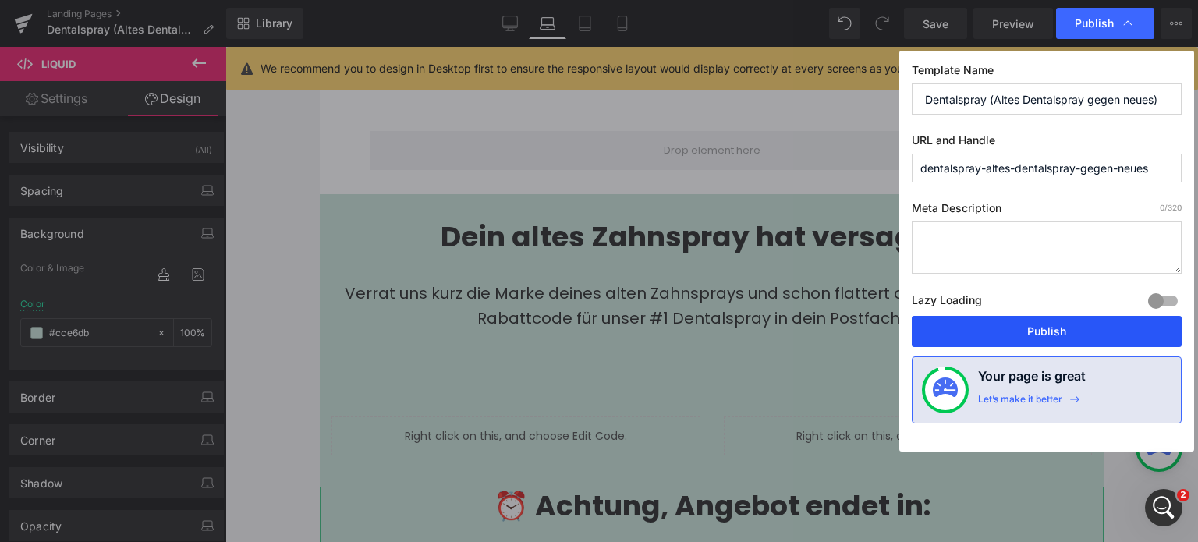
click at [996, 328] on button "Publish" at bounding box center [1047, 331] width 270 height 31
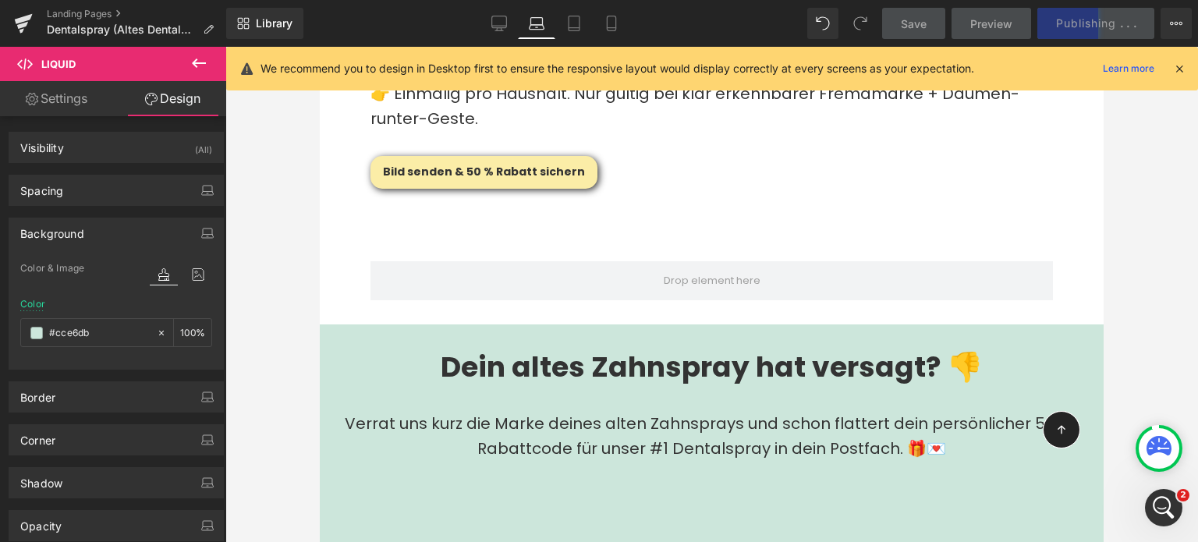
scroll to position [3769, 0]
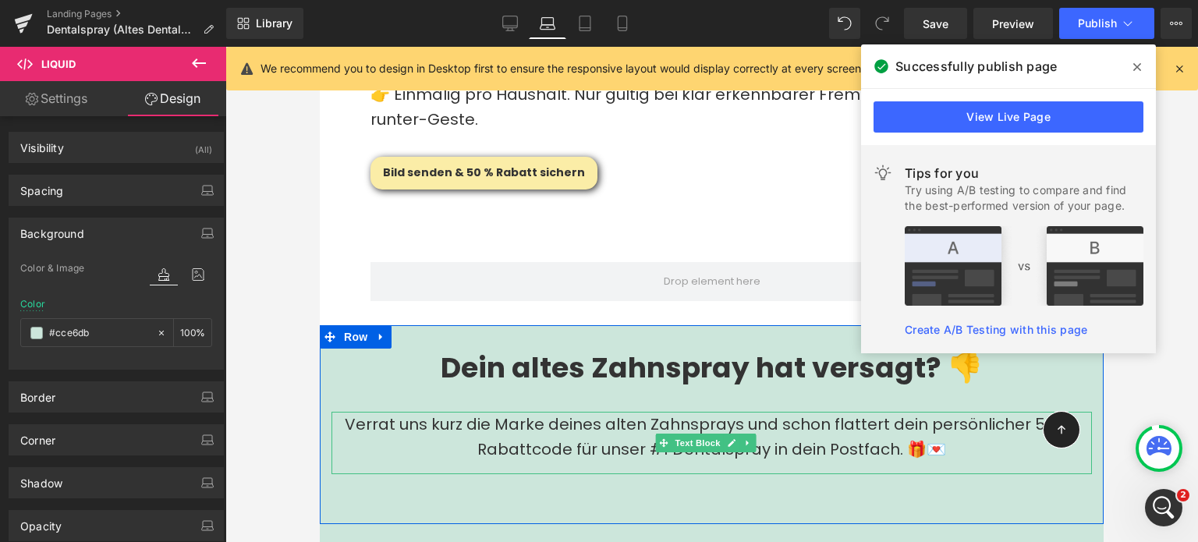
click at [393, 412] on p "Verrat uns kurz die Marke deines alten Zahnsprays und schon flattert dein persö…" at bounding box center [712, 437] width 761 height 50
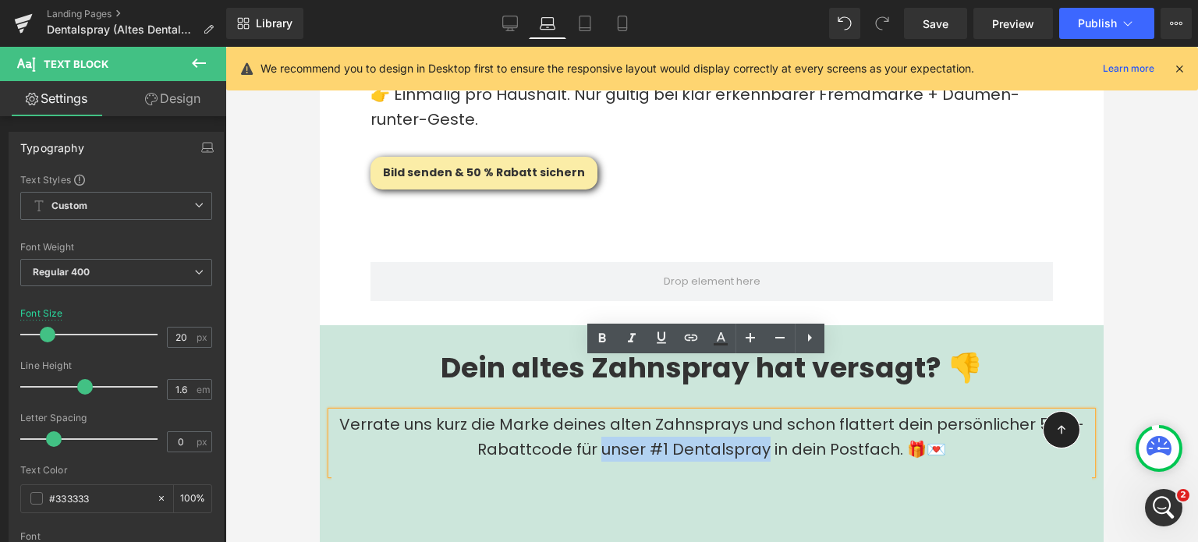
drag, startPoint x: 760, startPoint y: 399, endPoint x: 594, endPoint y: 396, distance: 166.2
click at [594, 412] on p "Verrate uns kurz die Marke deines alten Zahnsprays und schon flattert dein pers…" at bounding box center [712, 437] width 761 height 50
click at [601, 334] on icon at bounding box center [602, 337] width 7 height 9
click at [933, 412] on div "Verrate uns kurz die Marke deines alten Zahnsprays und schon flattert dein pers…" at bounding box center [712, 443] width 761 height 62
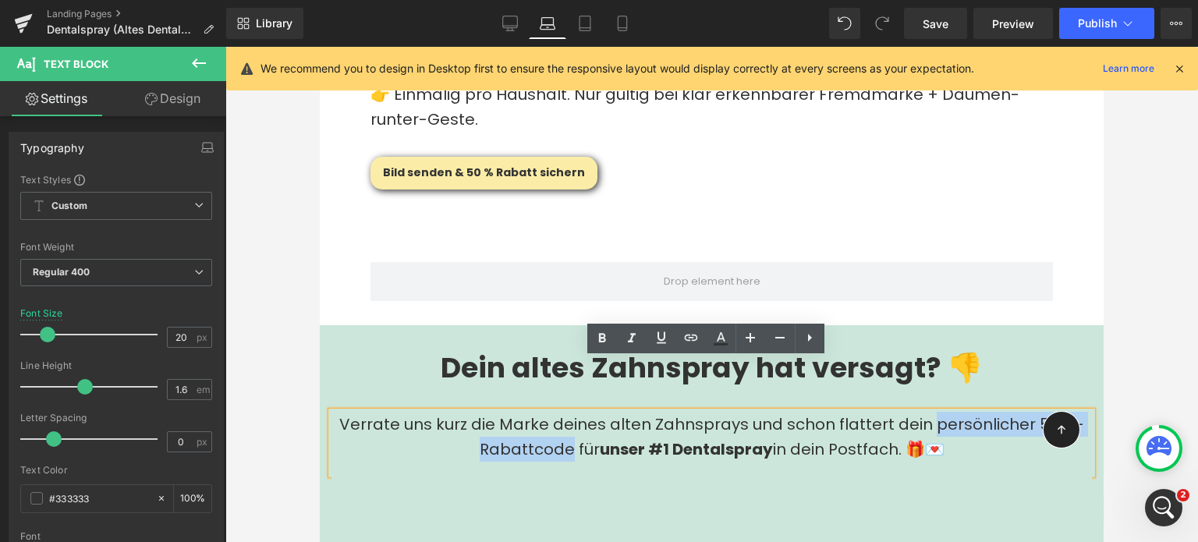
drag, startPoint x: 927, startPoint y: 375, endPoint x: 561, endPoint y: 401, distance: 366.8
click at [561, 412] on p "Verrate uns kurz die Marke deines alten Zahnsprays und schon flattert dein pers…" at bounding box center [712, 437] width 761 height 50
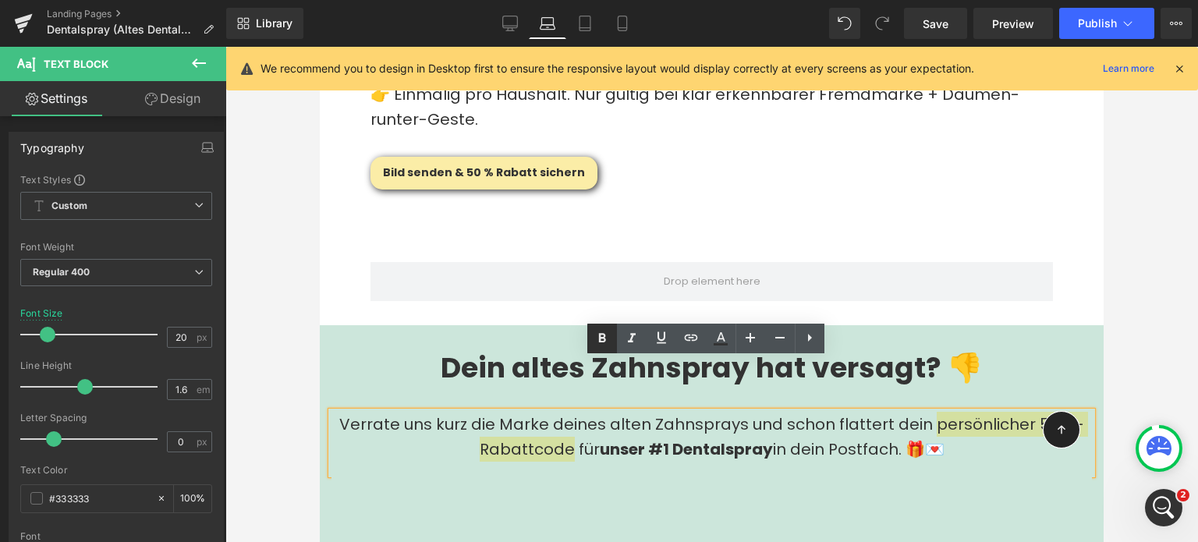
click at [596, 339] on icon at bounding box center [602, 338] width 19 height 19
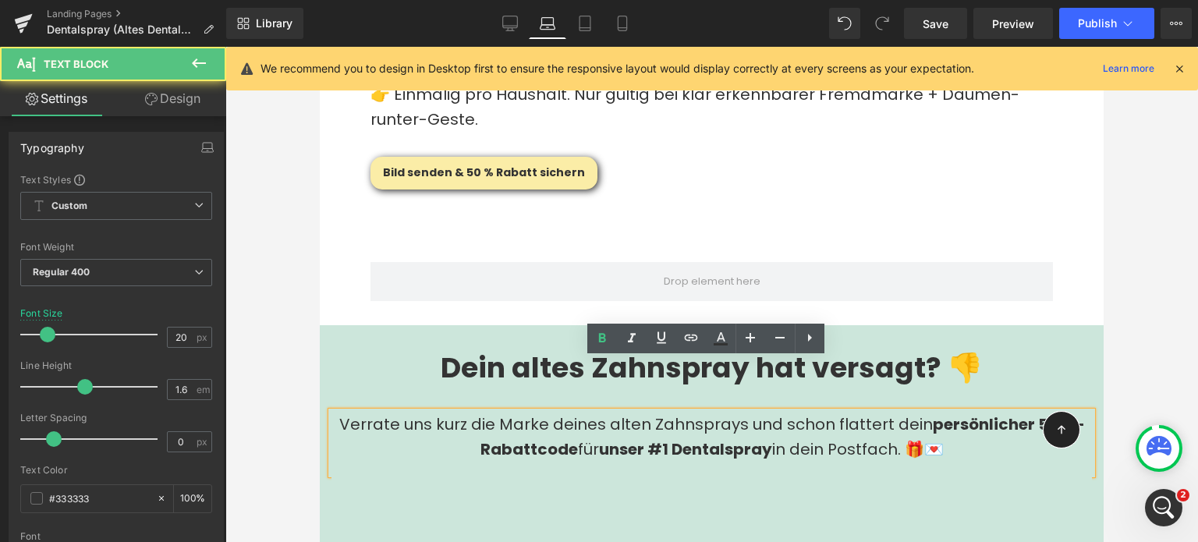
click at [673, 412] on p "Verrate uns kurz die Marke deines alten Zahnsprays und schon flattert dein pers…" at bounding box center [712, 437] width 761 height 50
click at [743, 412] on p "Verrate uns kurz die Marke deines alten Zahnsprays und schon flattert dein pers…" at bounding box center [712, 437] width 761 height 50
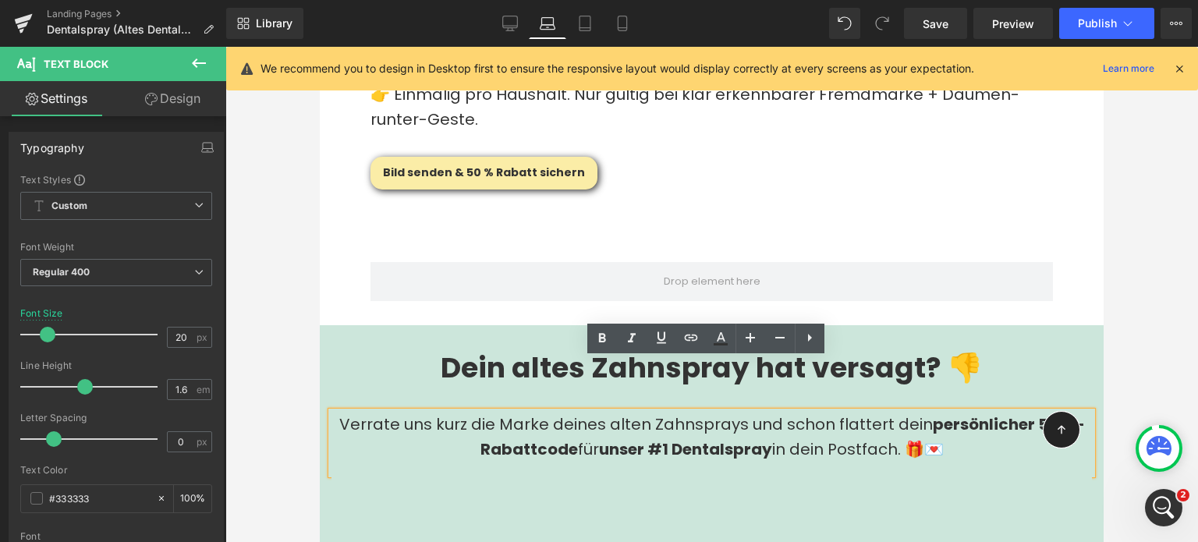
click at [822, 474] on div at bounding box center [712, 494] width 761 height 41
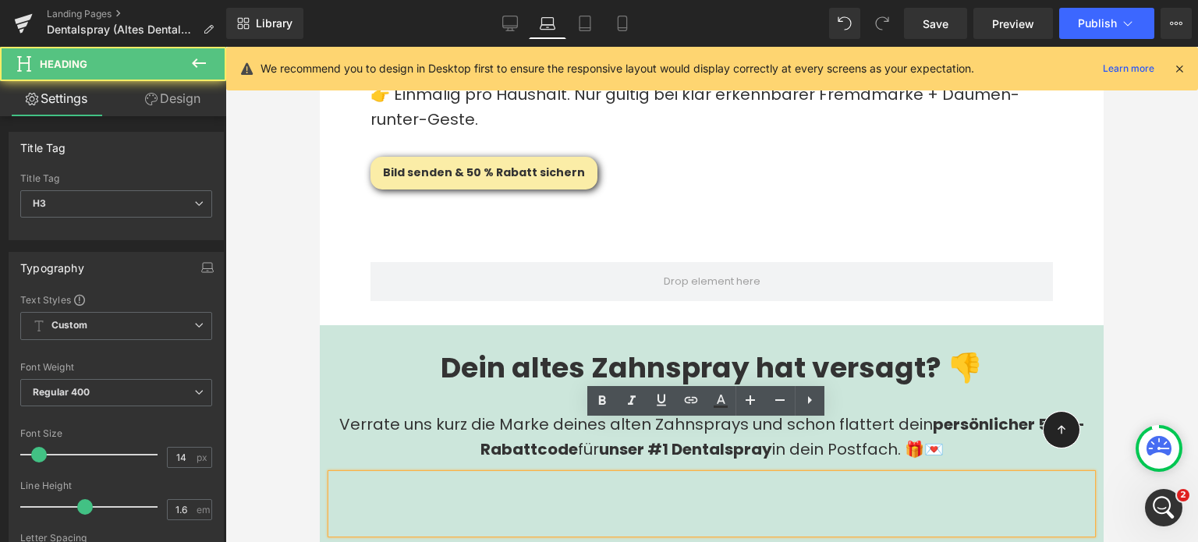
scroll to position [3835, 0]
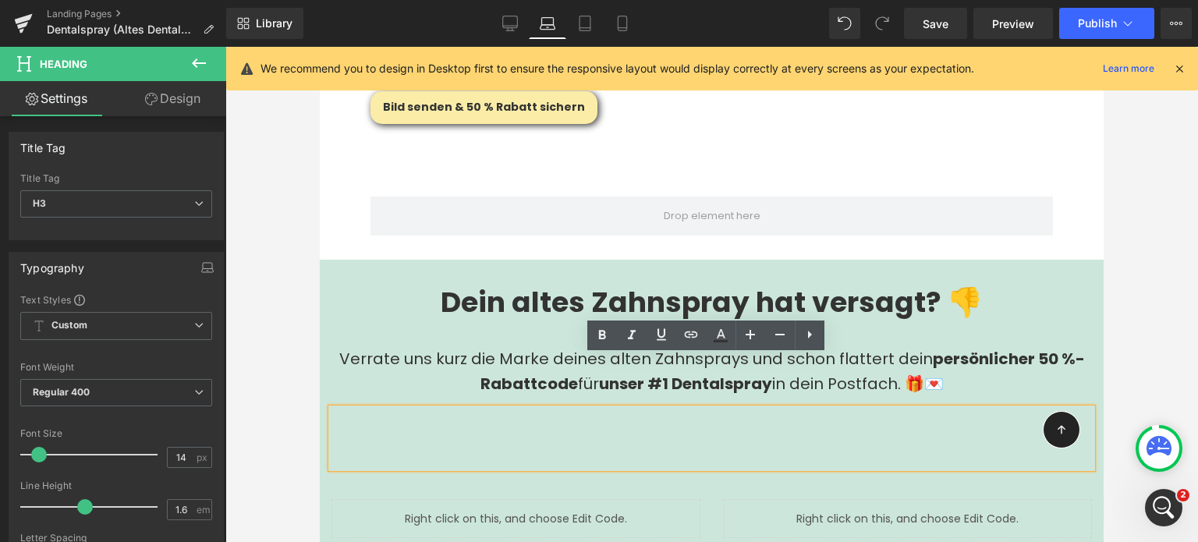
click at [320, 47] on div at bounding box center [320, 47] width 0 height 0
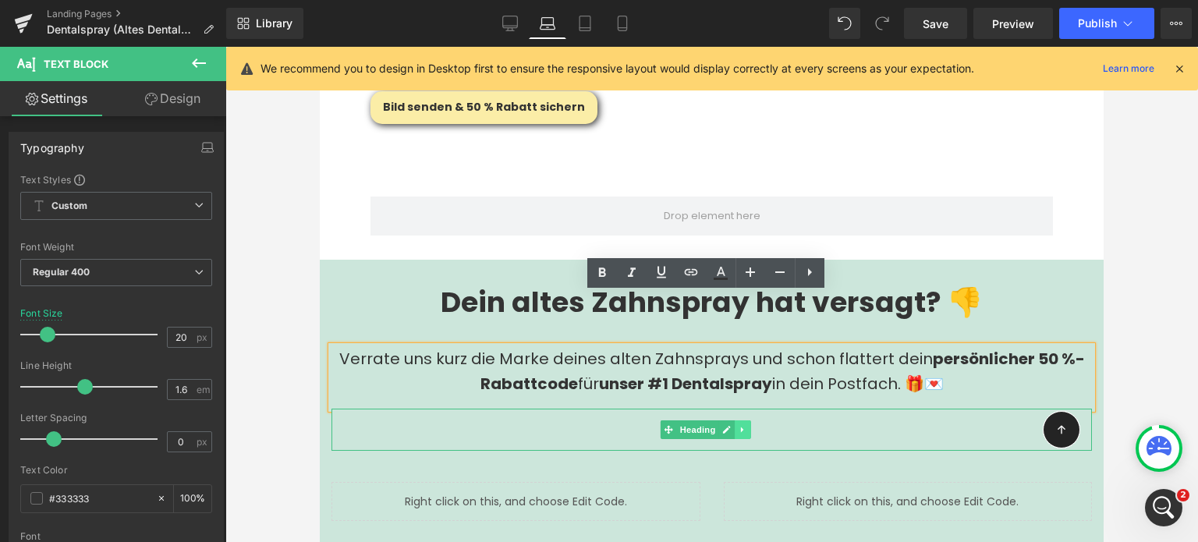
click at [744, 427] on icon at bounding box center [742, 429] width 2 height 5
click at [749, 425] on icon at bounding box center [751, 429] width 9 height 9
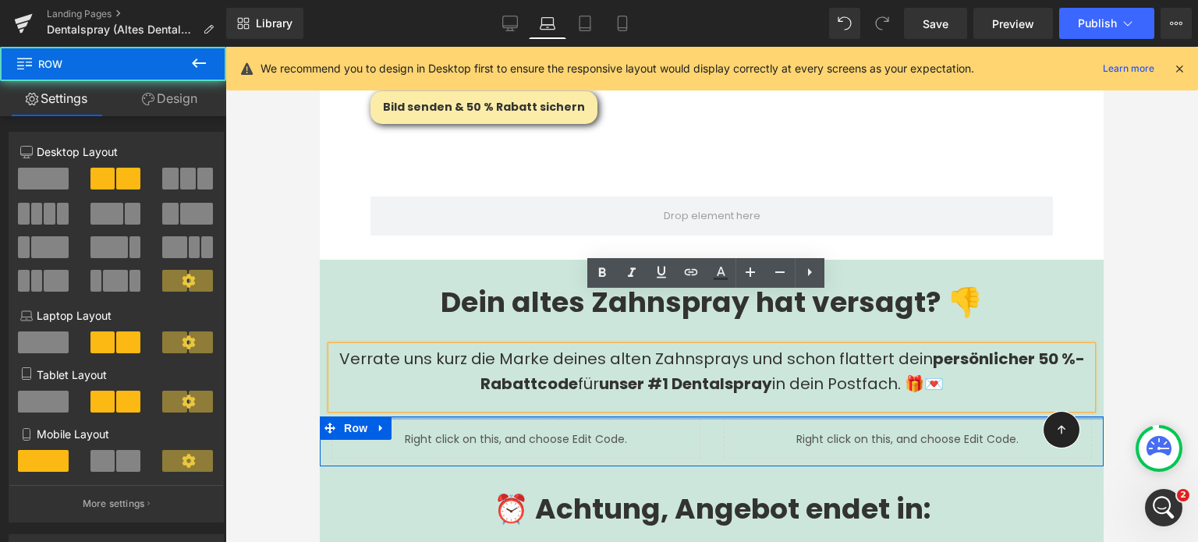
drag, startPoint x: 496, startPoint y: 378, endPoint x: 499, endPoint y: 358, distance: 19.8
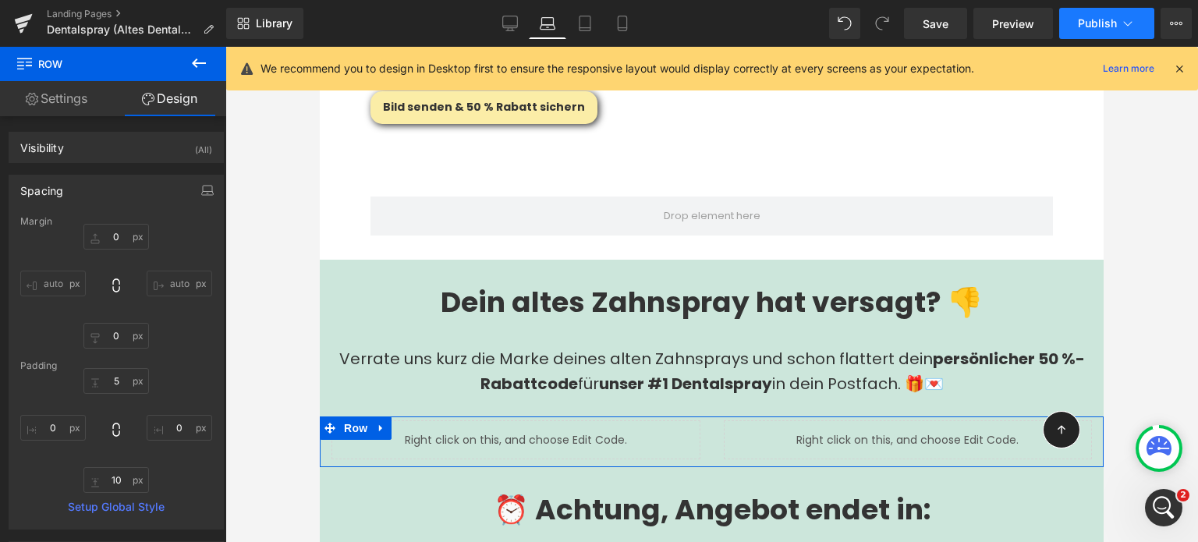
click at [1099, 24] on span "Publish" at bounding box center [1097, 23] width 39 height 12
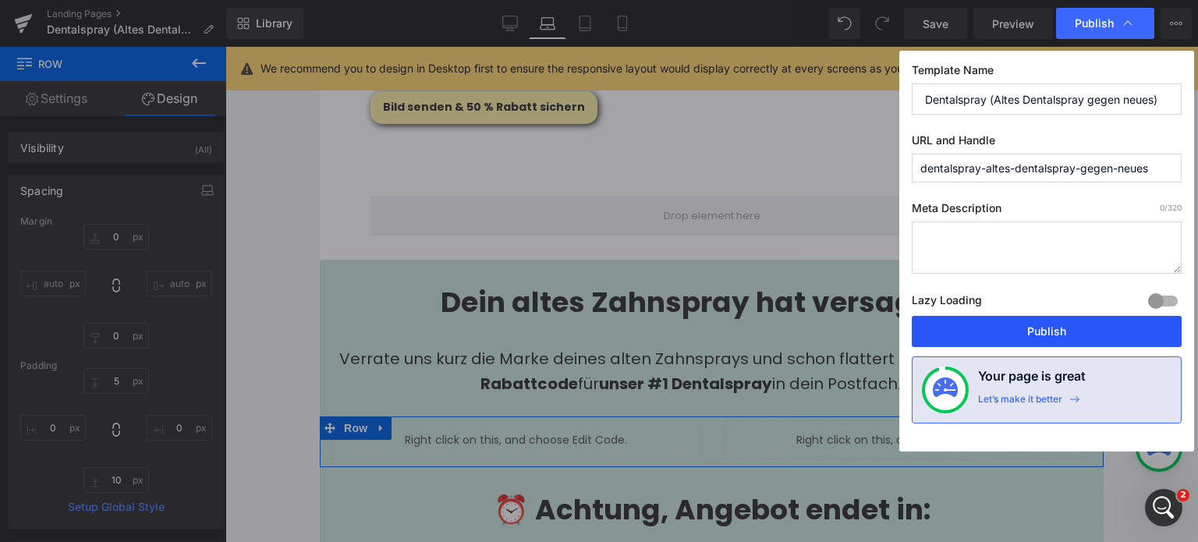
click at [1024, 320] on button "Publish" at bounding box center [1047, 331] width 270 height 31
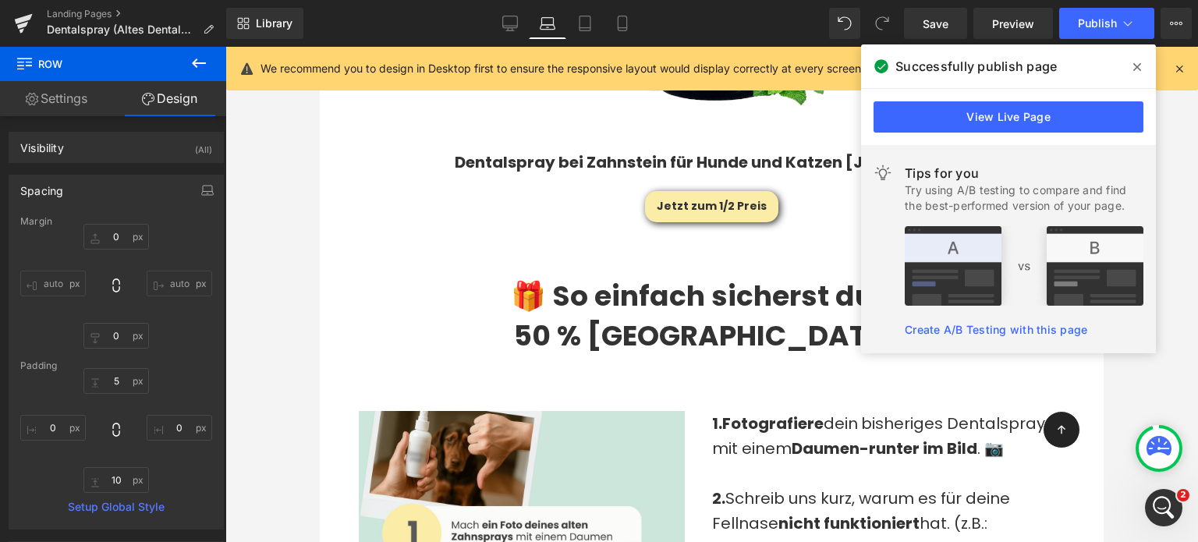
scroll to position [3013, 0]
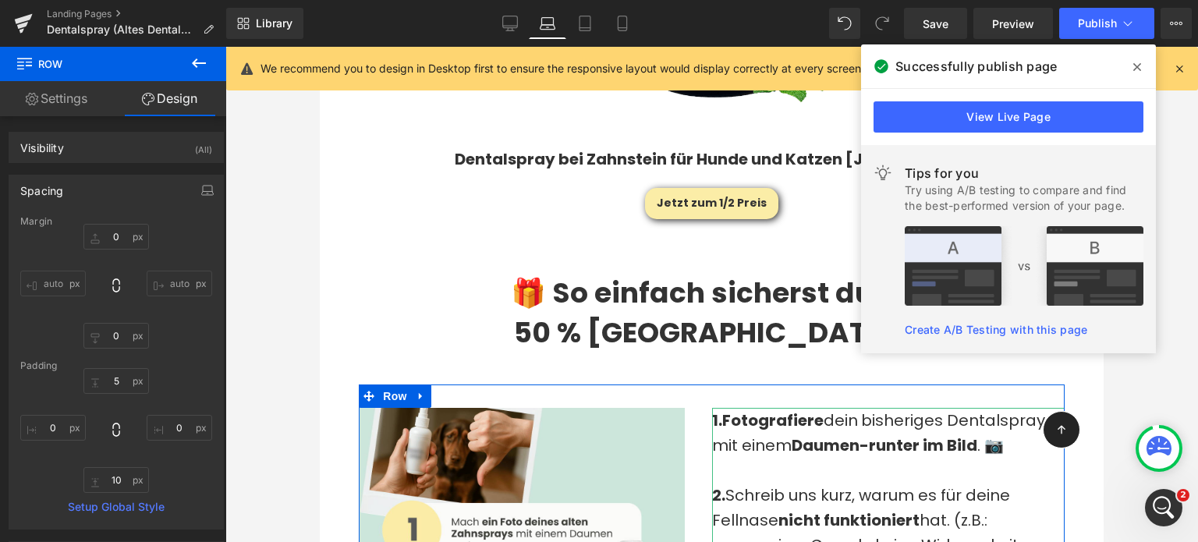
click at [779, 411] on span "bisheriges Dentalspray mit einem" at bounding box center [878, 433] width 333 height 47
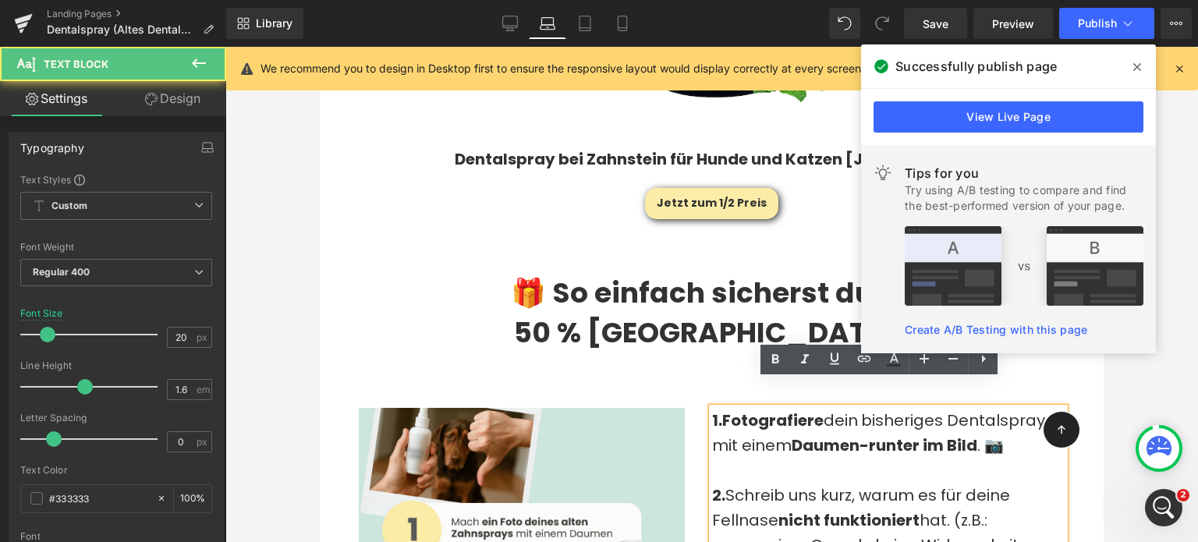
click at [779, 411] on span "bisheriges Dentalspray mit einem" at bounding box center [878, 433] width 333 height 47
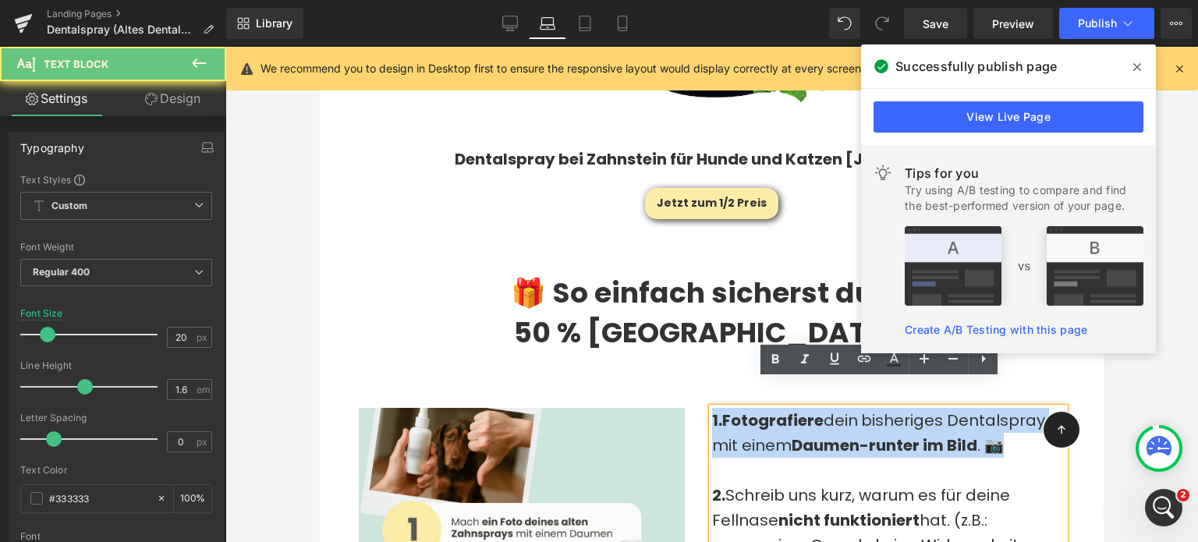
click at [779, 411] on span "bisheriges Dentalspray mit einem" at bounding box center [878, 433] width 333 height 47
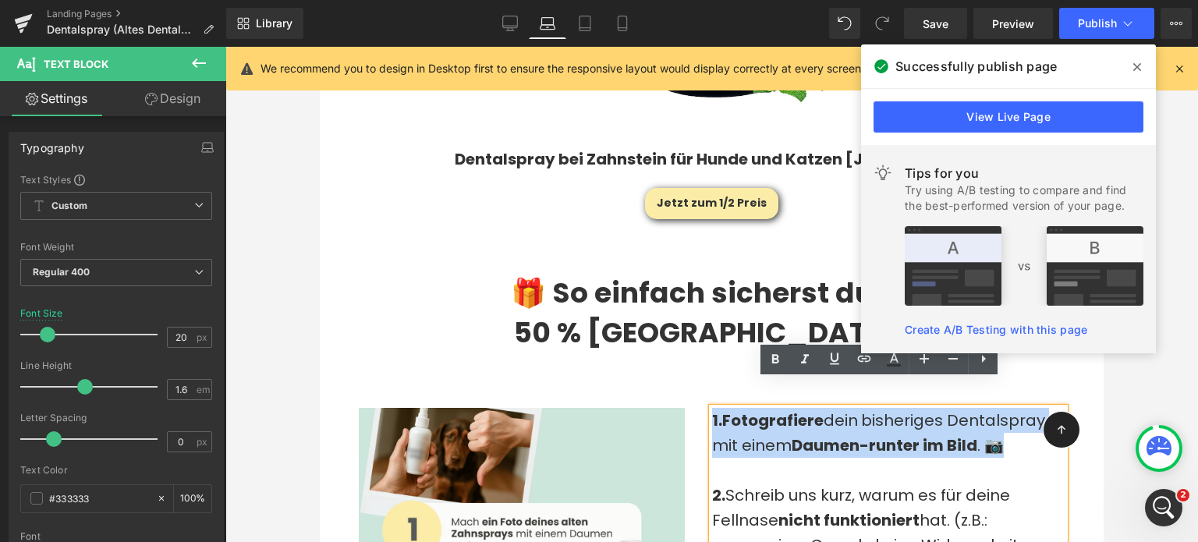
copy p "1. Fotografiere dein bisheriges Dentalspray mit einem Daumen-runter im Bild . 📷"
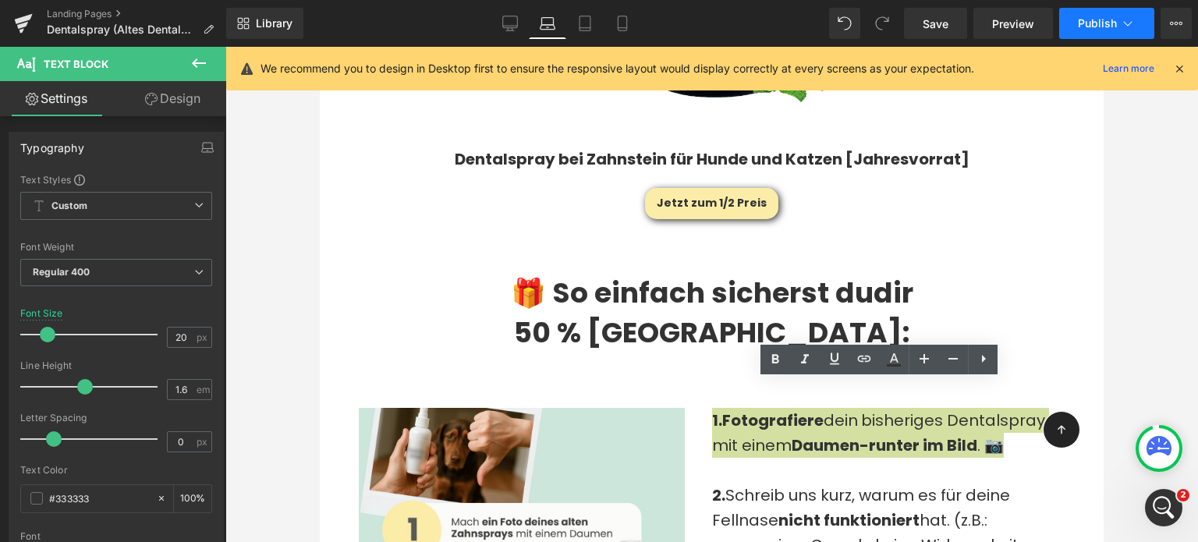
click at [1107, 28] on span "Publish" at bounding box center [1097, 23] width 39 height 12
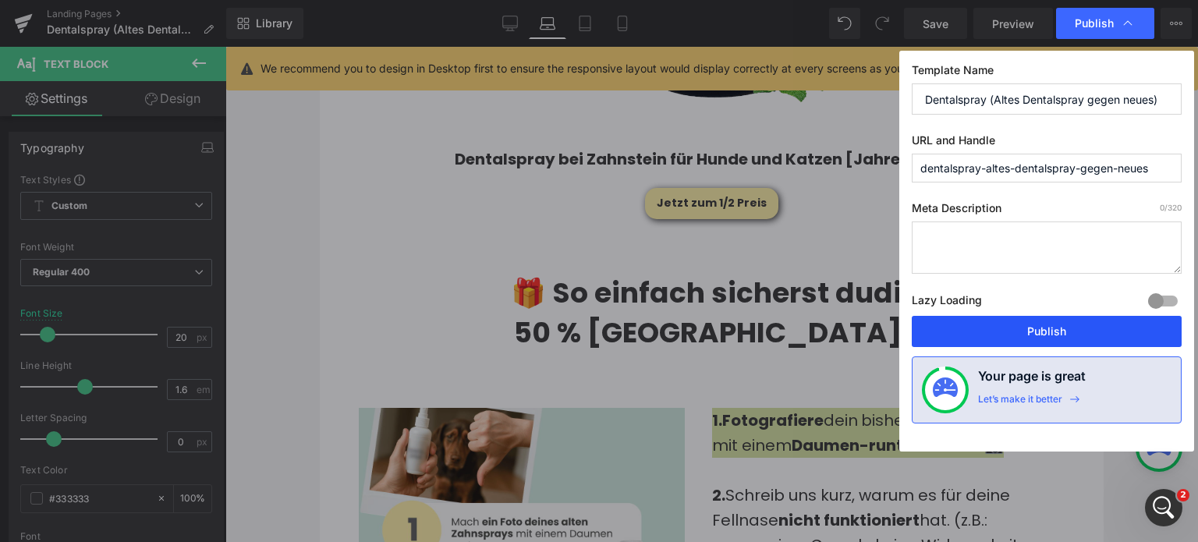
click at [1042, 339] on button "Publish" at bounding box center [1047, 331] width 270 height 31
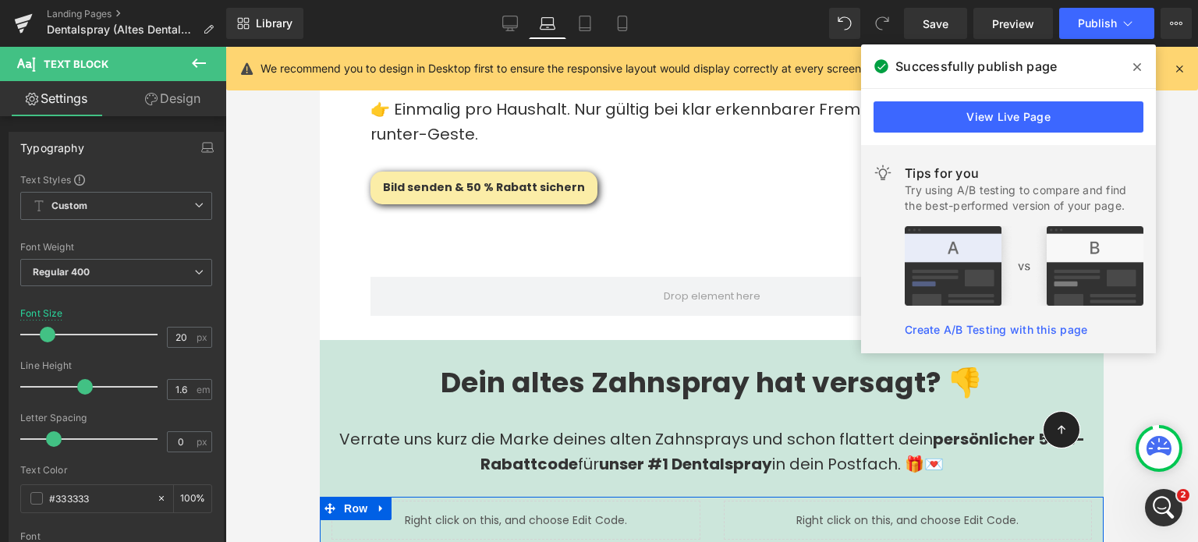
scroll to position [3772, 0]
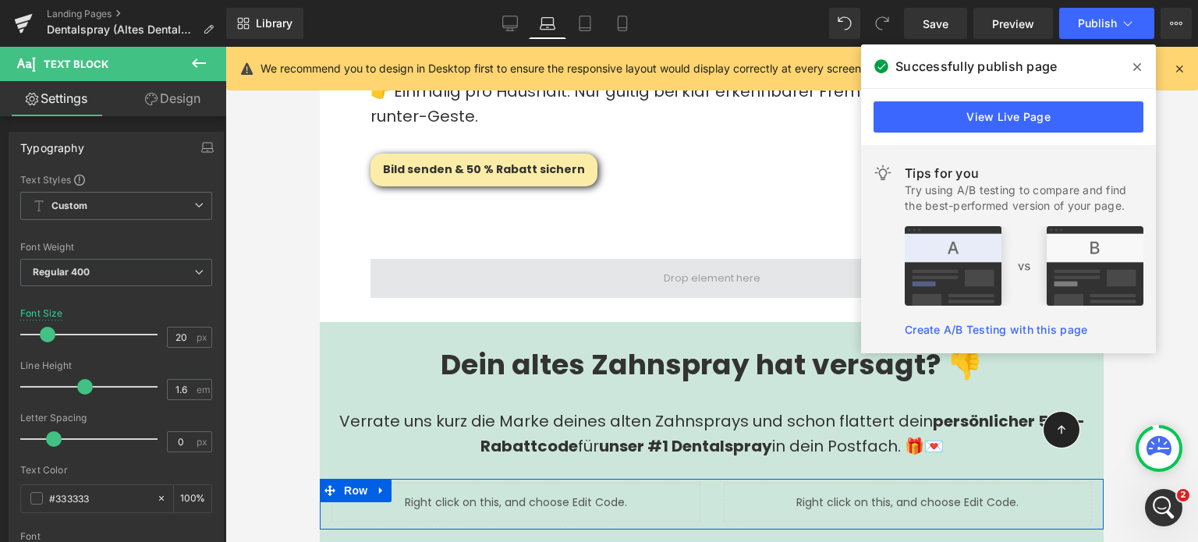
click at [509, 259] on span at bounding box center [712, 278] width 683 height 39
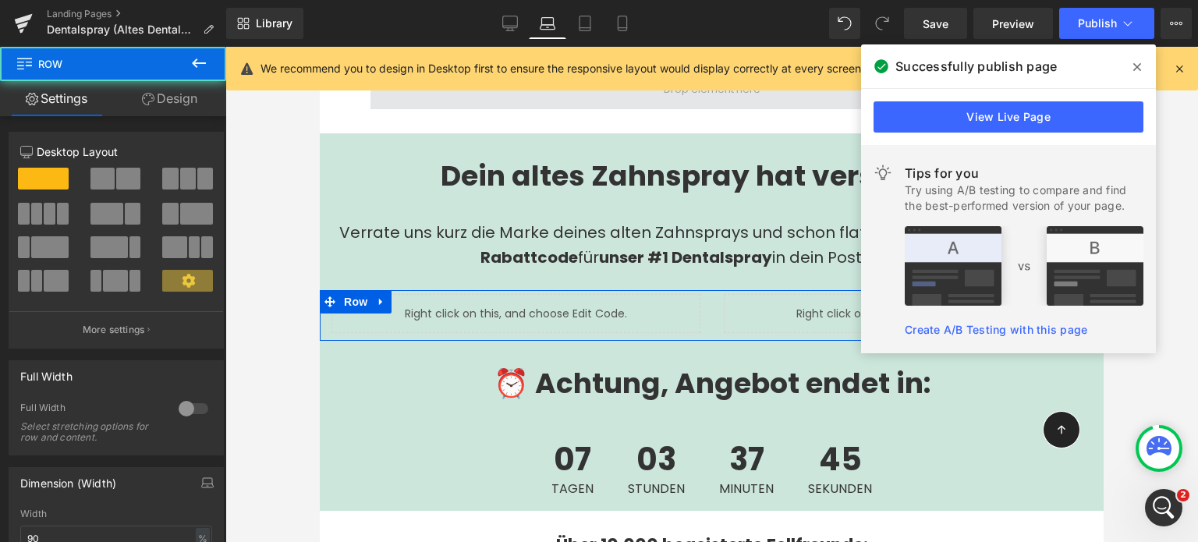
scroll to position [3962, 0]
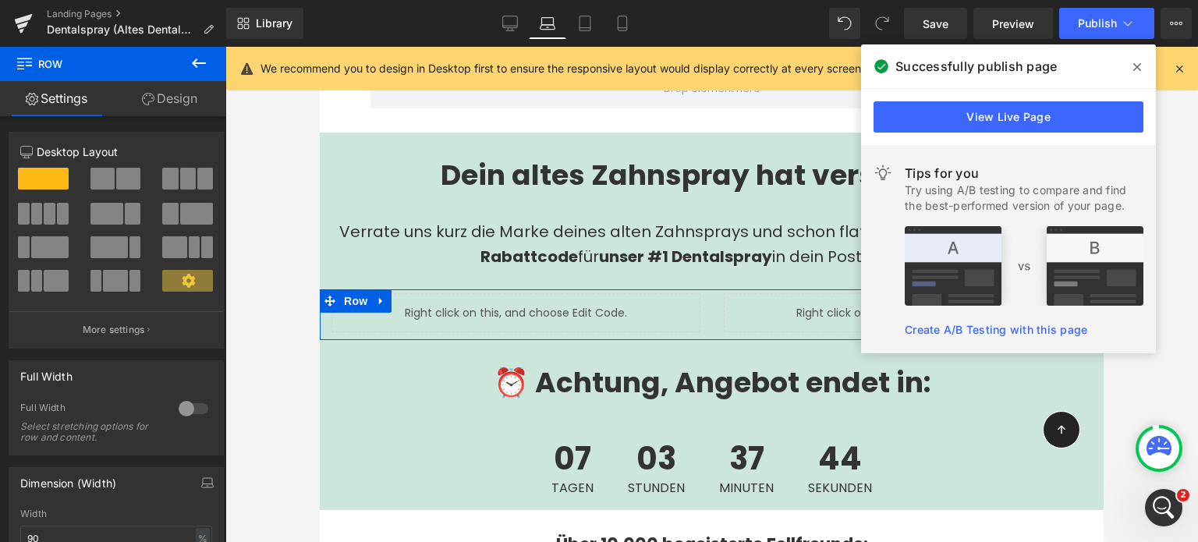
click at [555, 293] on div "Liquid" at bounding box center [516, 312] width 369 height 39
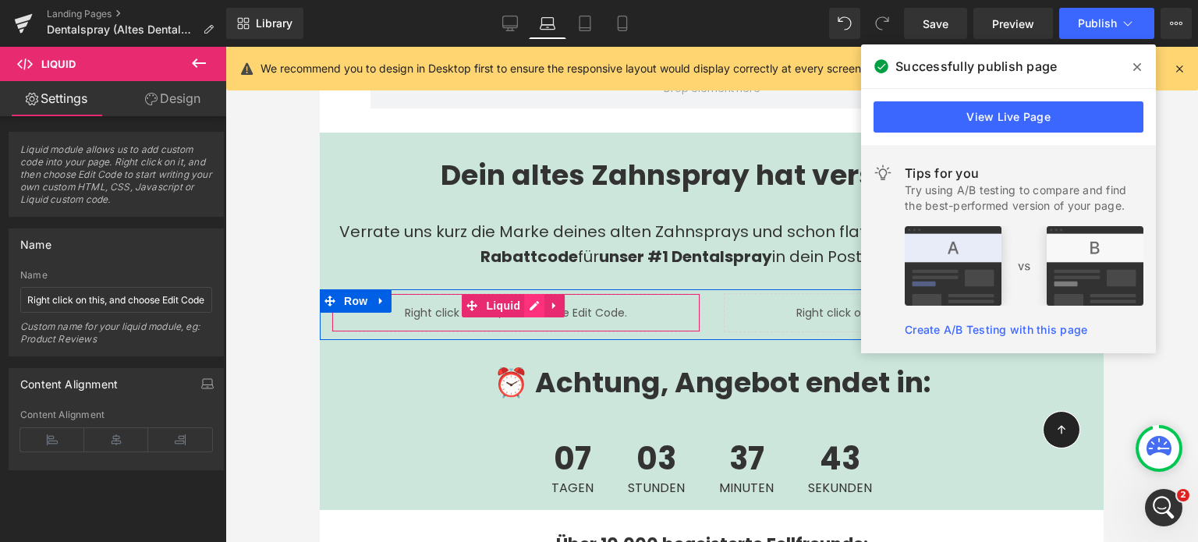
click at [531, 293] on div "Liquid" at bounding box center [516, 312] width 369 height 39
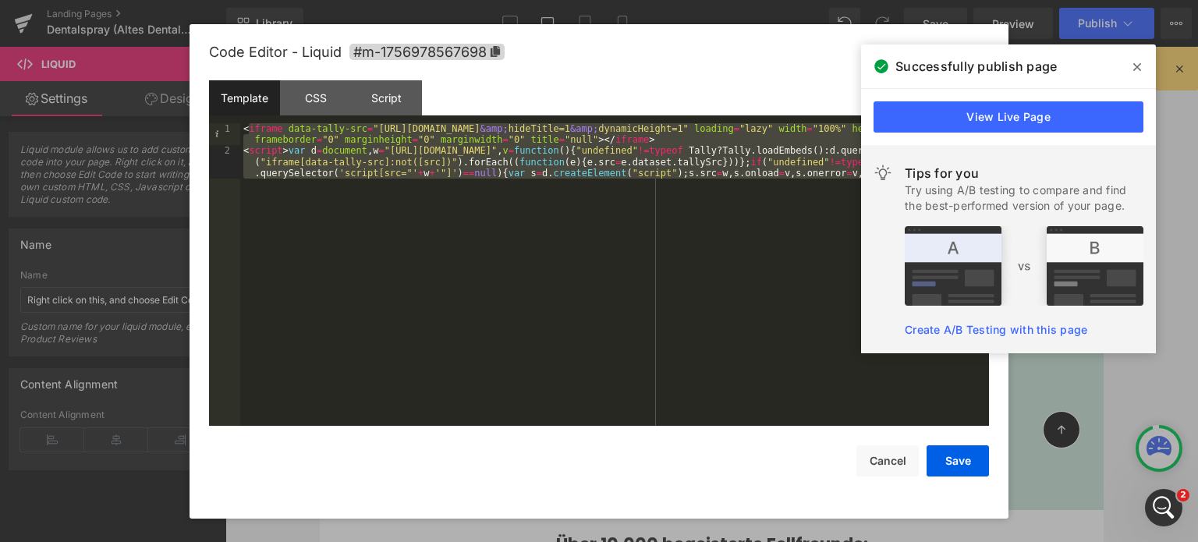
drag, startPoint x: 247, startPoint y: 130, endPoint x: 544, endPoint y: 206, distance: 306.8
click at [544, 206] on div "< iframe data-tally-src = "[URL][DOMAIN_NAME] &amp; hideTitle=1 &amp; dynamicHe…" at bounding box center [614, 303] width 749 height 360
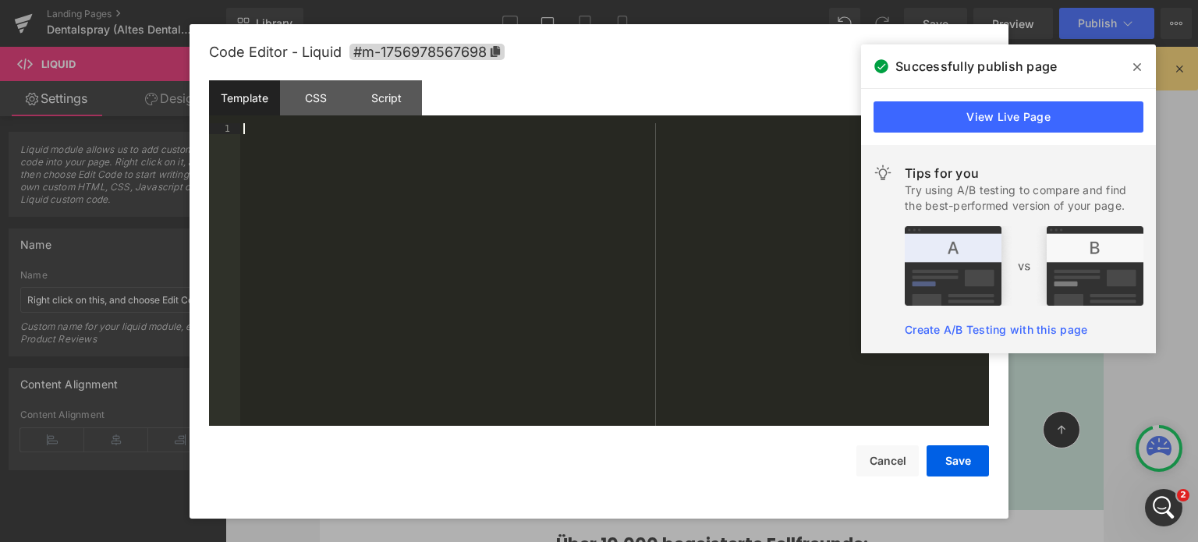
click at [544, 206] on div at bounding box center [614, 286] width 749 height 326
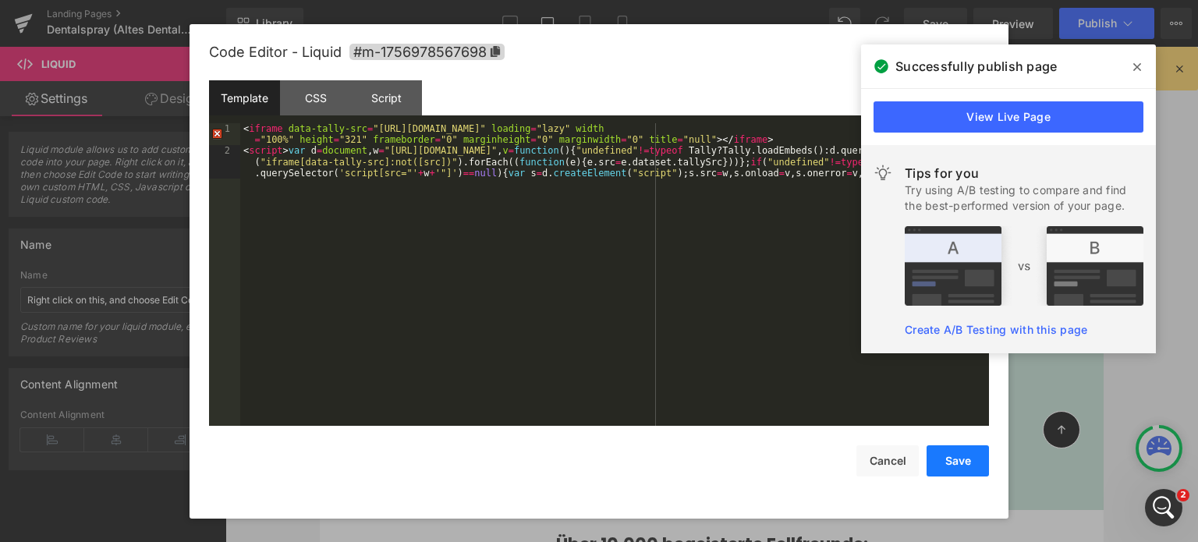
click at [980, 467] on button "Save" at bounding box center [958, 461] width 62 height 31
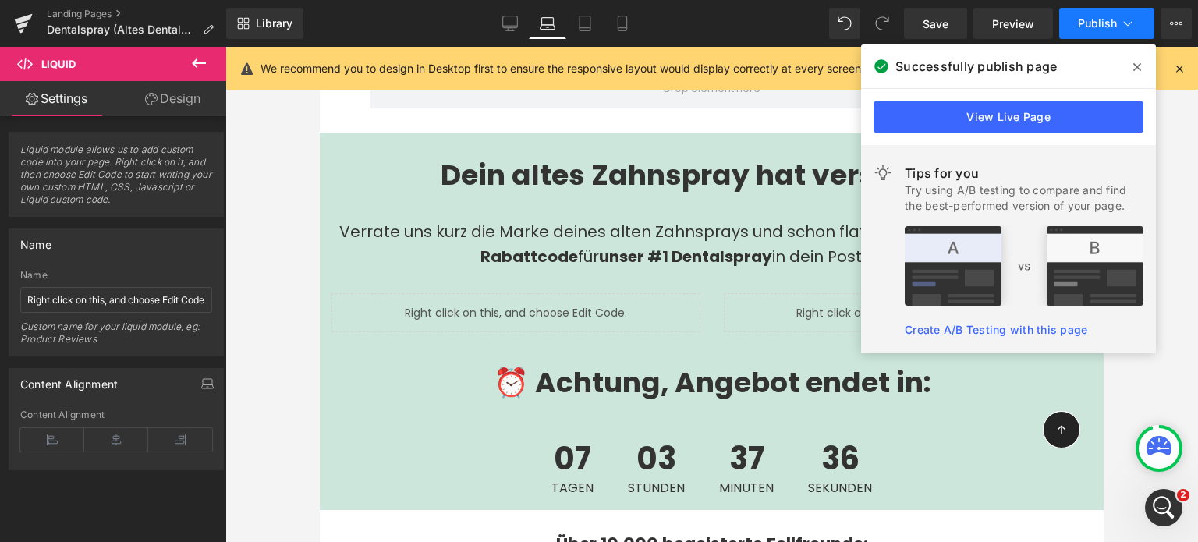
click at [1092, 37] on button "Publish" at bounding box center [1107, 23] width 95 height 31
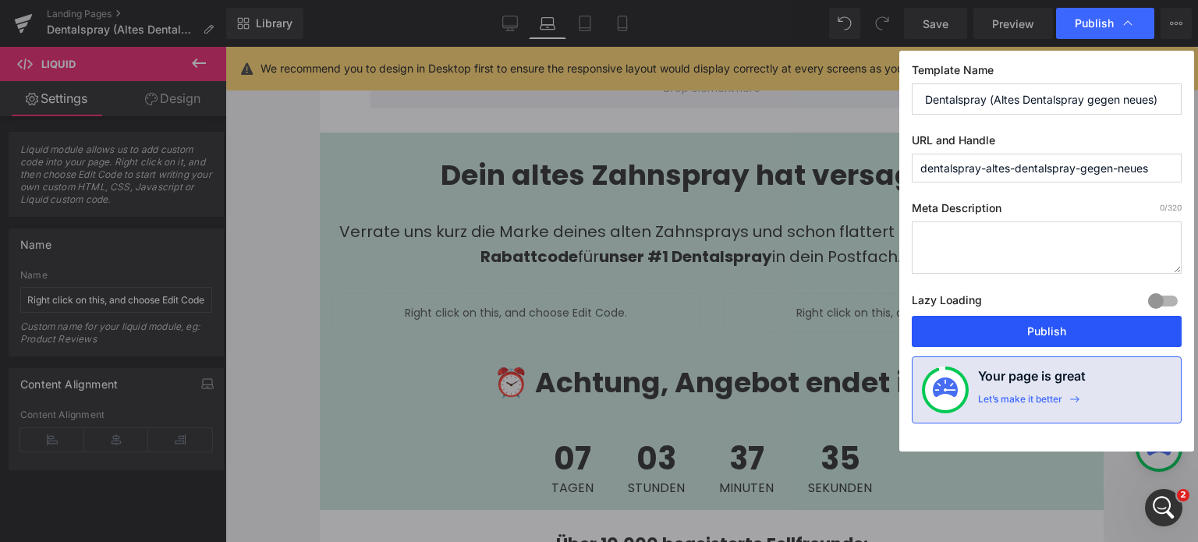
click at [1053, 335] on button "Publish" at bounding box center [1047, 331] width 270 height 31
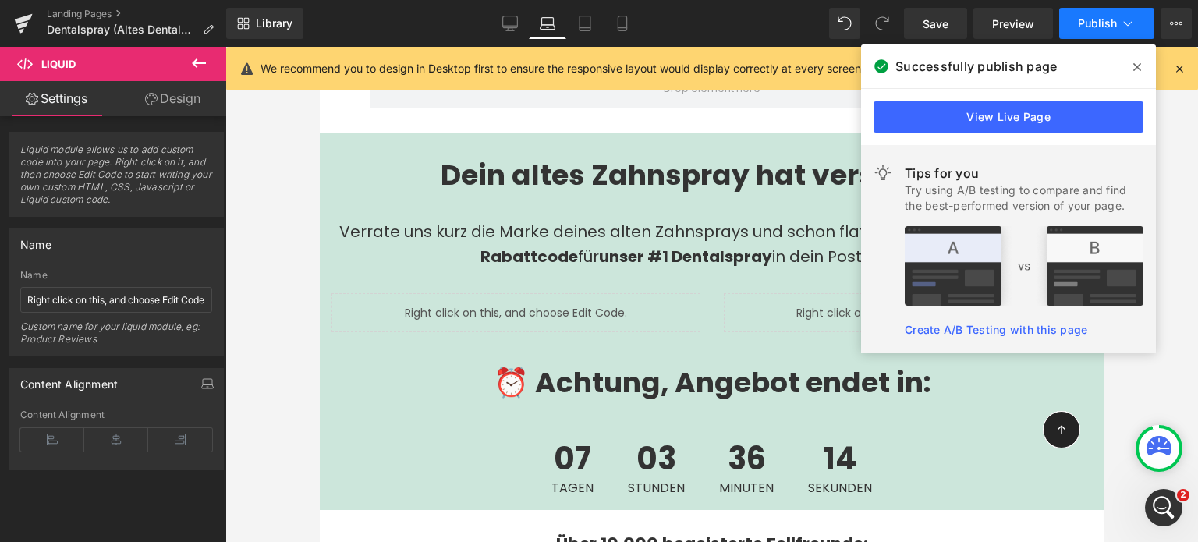
click at [1085, 20] on span "Publish" at bounding box center [1097, 23] width 39 height 12
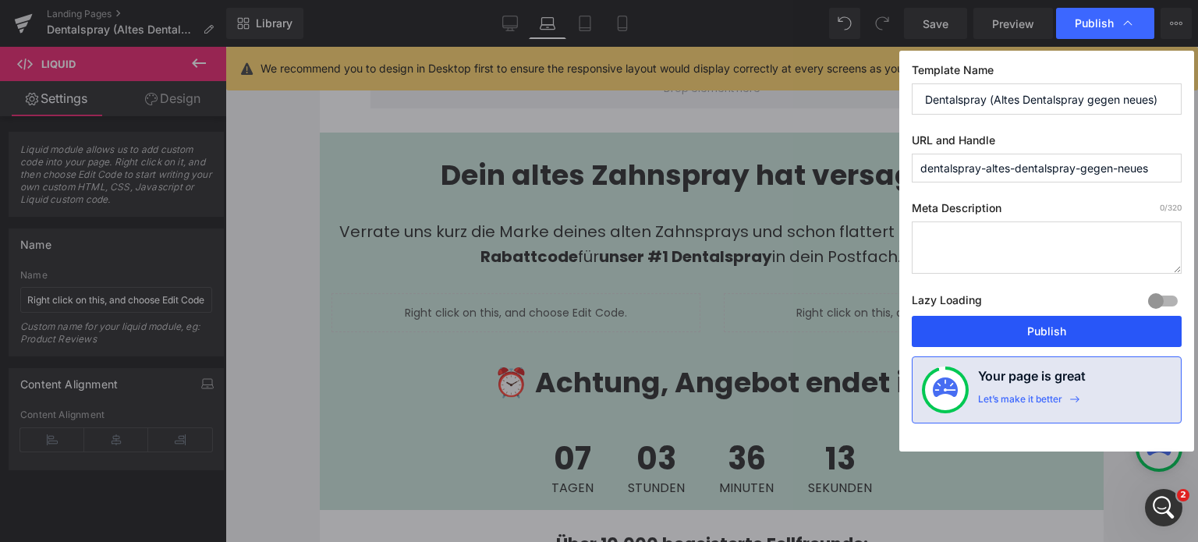
click at [1049, 334] on button "Publish" at bounding box center [1047, 331] width 270 height 31
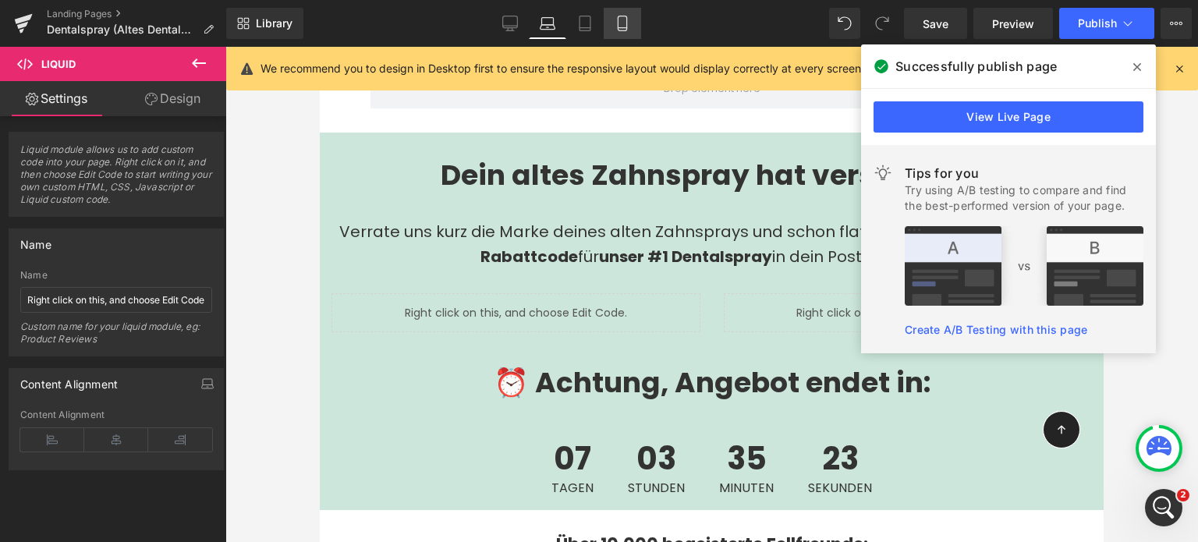
click at [624, 25] on icon at bounding box center [623, 24] width 16 height 16
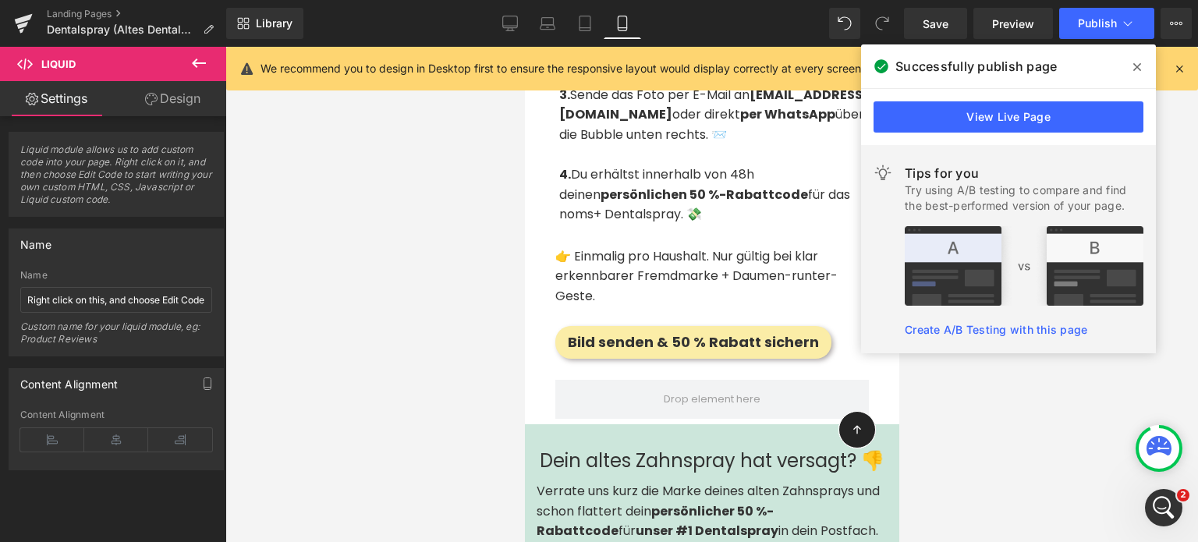
scroll to position [3929, 0]
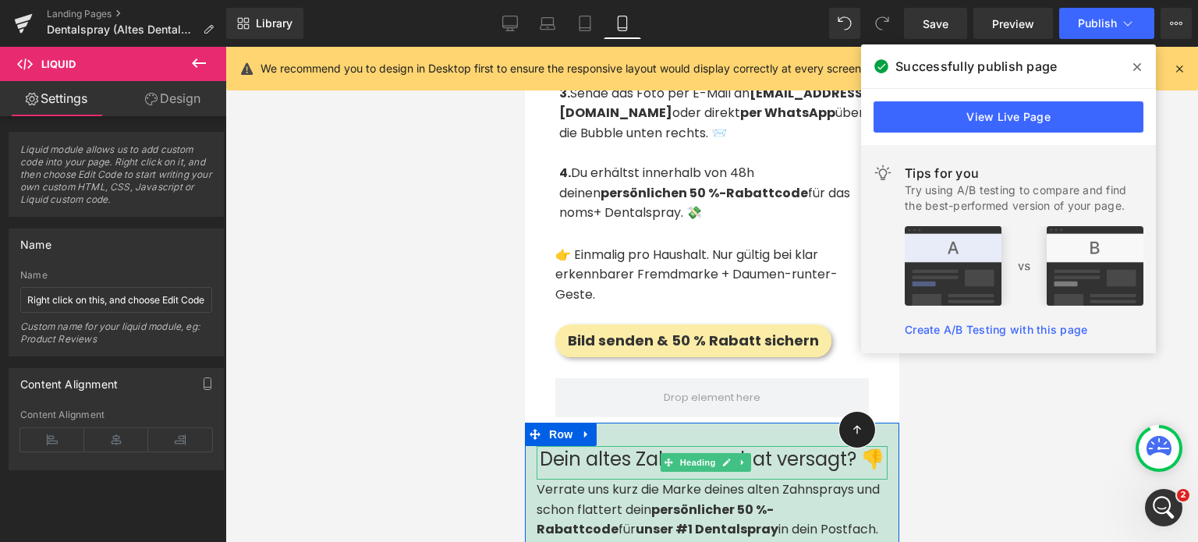
click at [606, 446] on h1 "Dein altes Zahnspray hat versagt? 👎" at bounding box center [711, 459] width 351 height 27
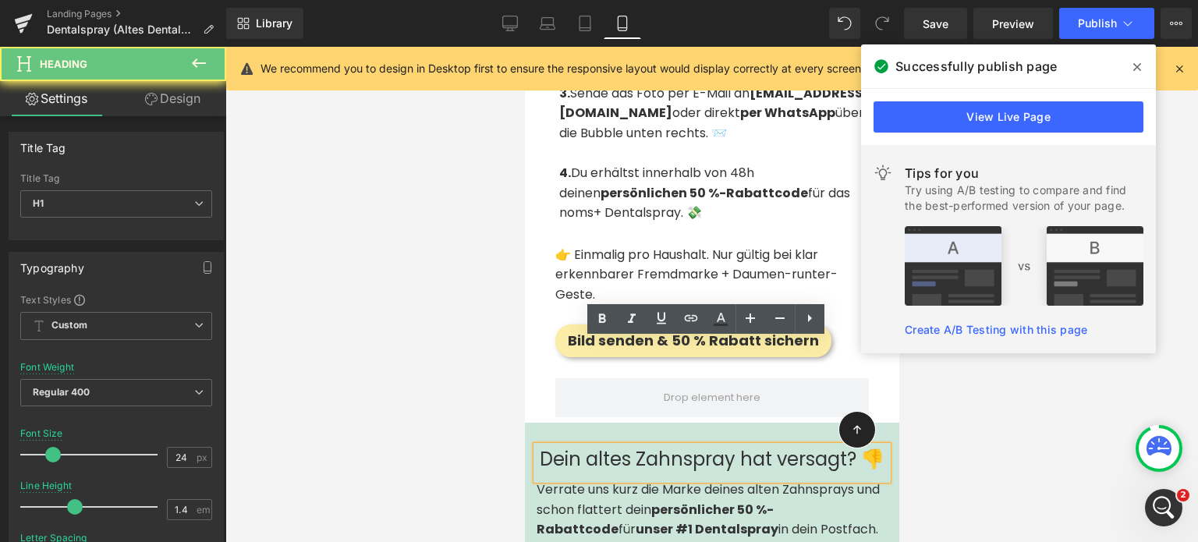
click at [606, 446] on h1 "Dein altes Zahnspray hat versagt? 👎" at bounding box center [711, 459] width 351 height 27
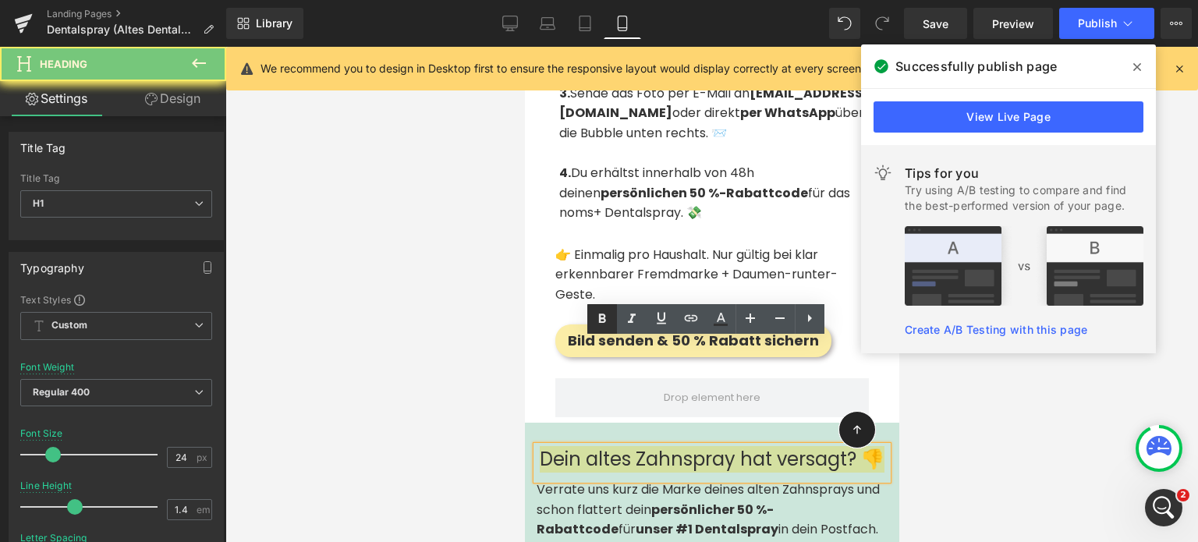
click at [604, 311] on icon at bounding box center [602, 319] width 19 height 19
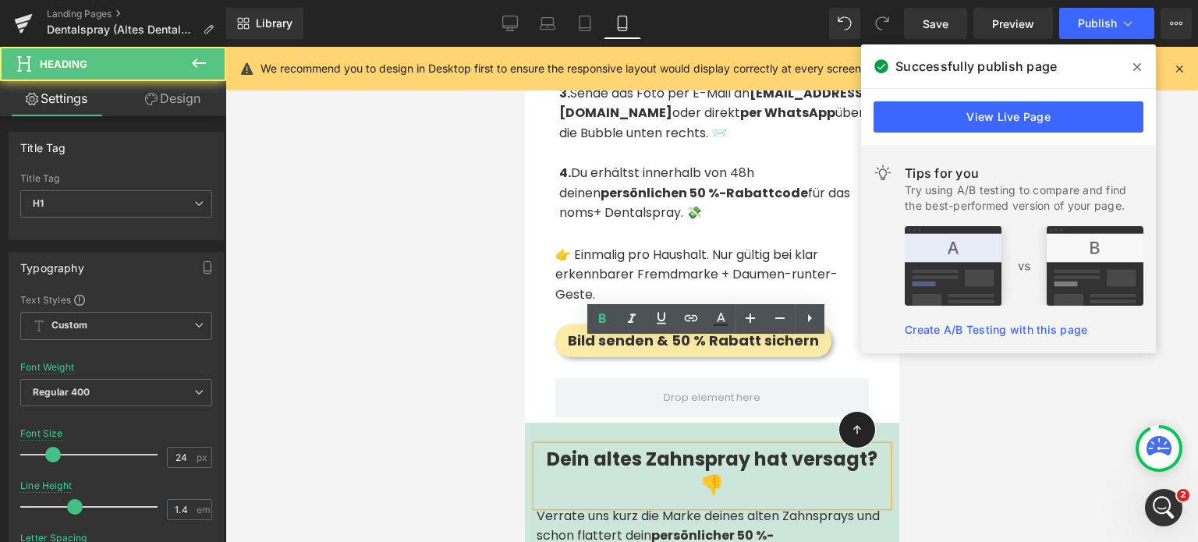
click at [573, 446] on strong "Dein altes Zahnspray hat versagt? 👎" at bounding box center [711, 472] width 331 height 52
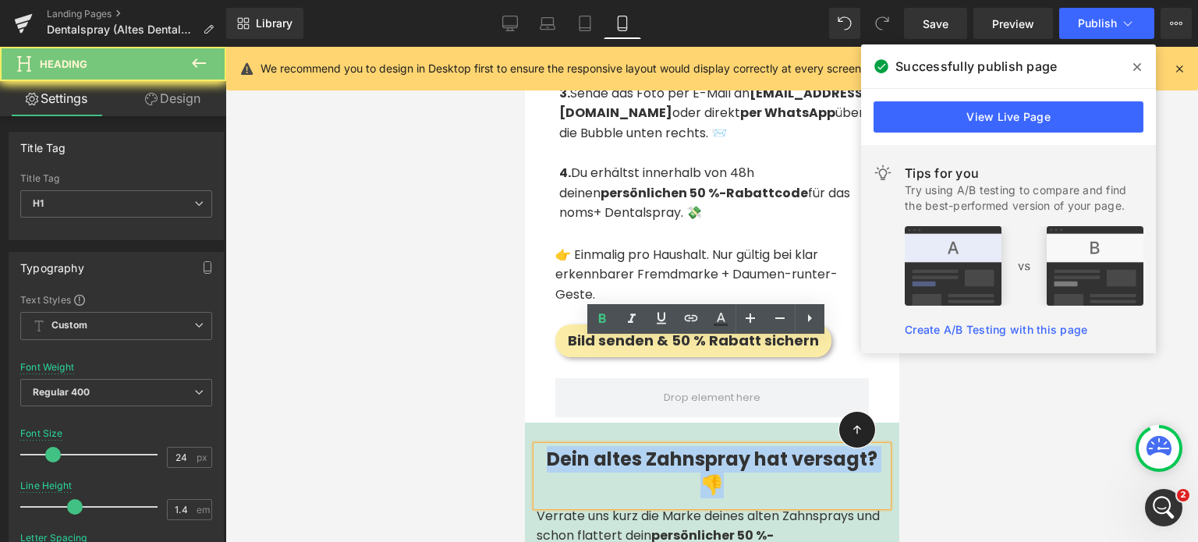
click at [573, 446] on strong "Dein altes Zahnspray hat versagt? 👎" at bounding box center [711, 472] width 331 height 52
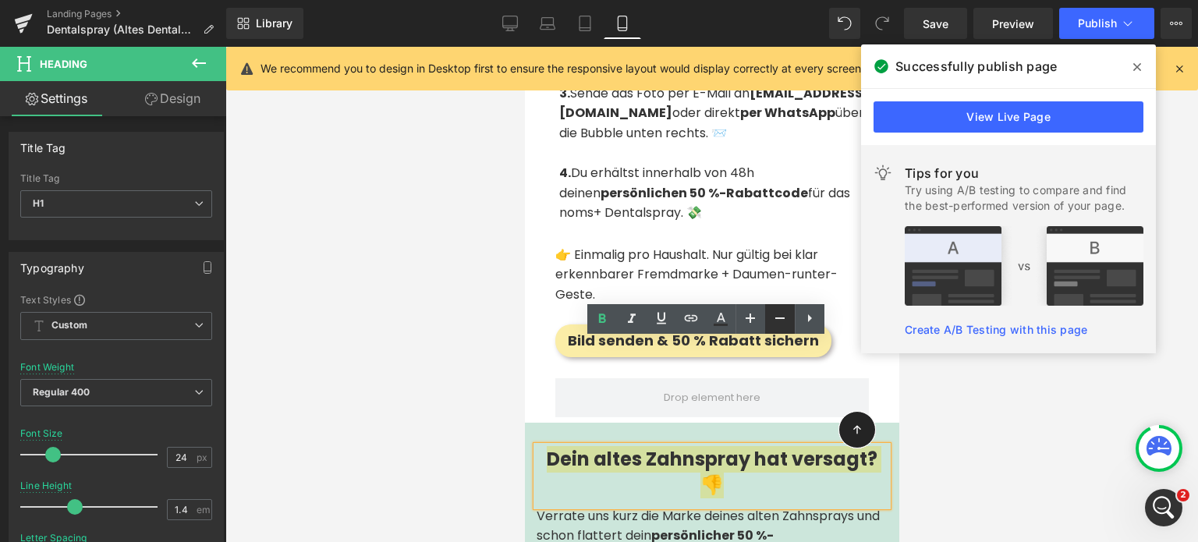
click at [776, 315] on icon at bounding box center [780, 318] width 19 height 19
type input "22"
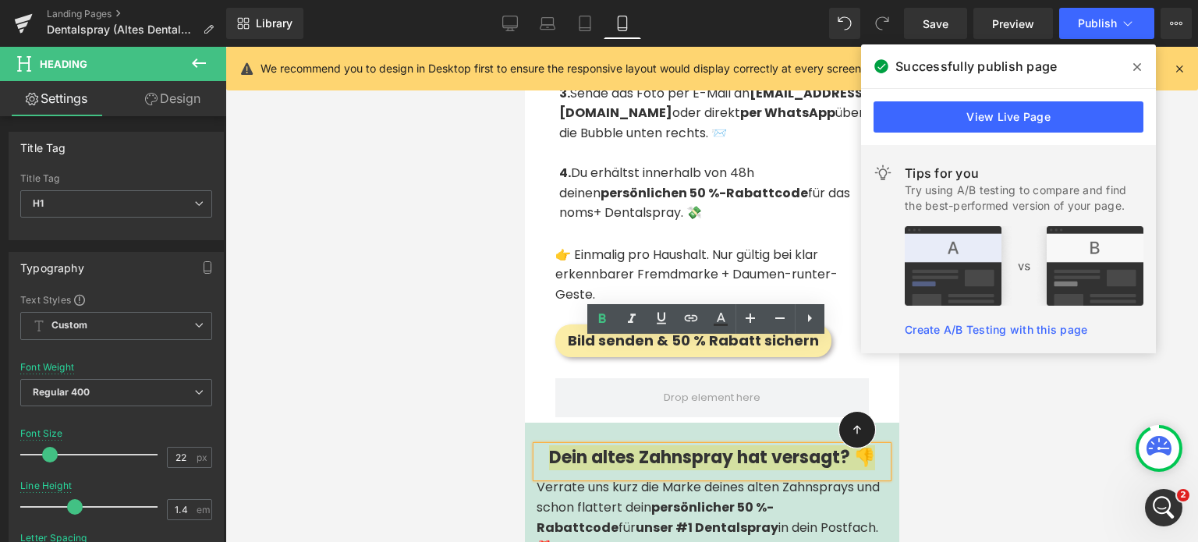
click at [465, 382] on div at bounding box center [711, 294] width 973 height 495
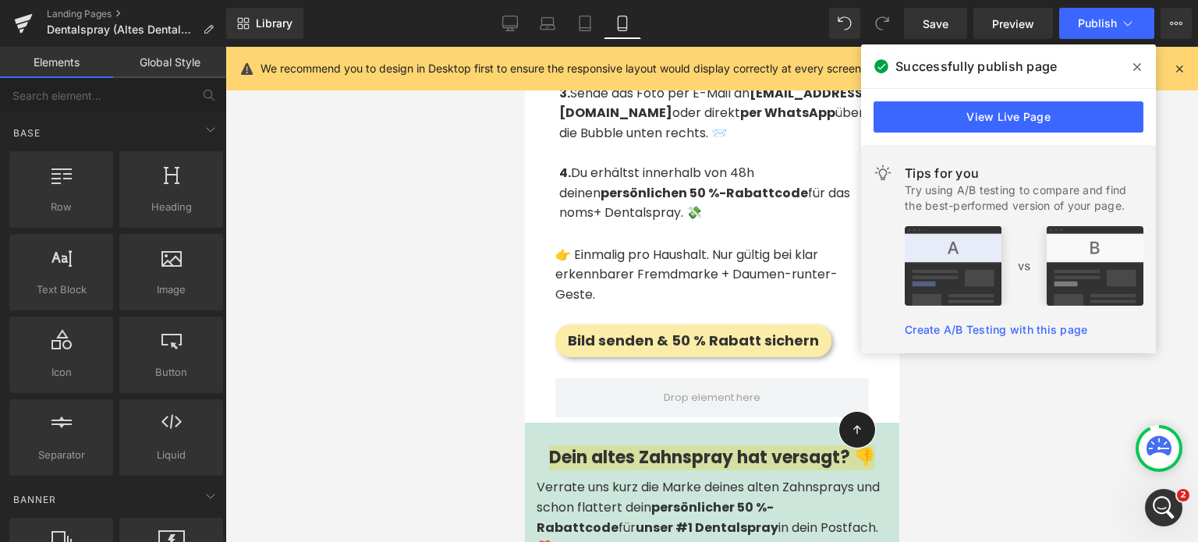
click at [465, 382] on div at bounding box center [711, 294] width 973 height 495
click at [1141, 66] on icon at bounding box center [1138, 67] width 8 height 12
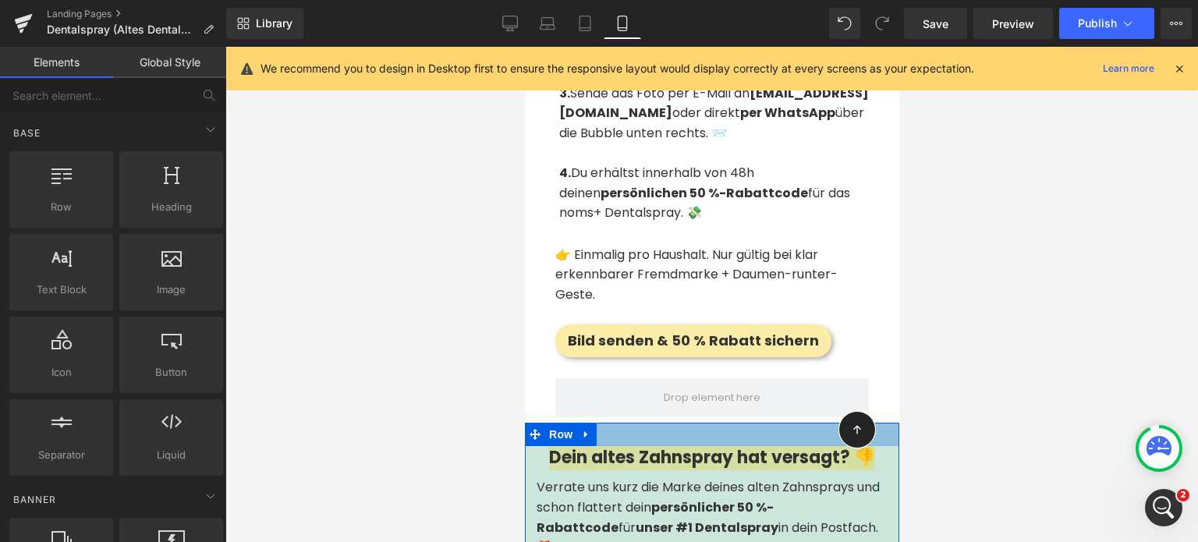
scroll to position [4067, 0]
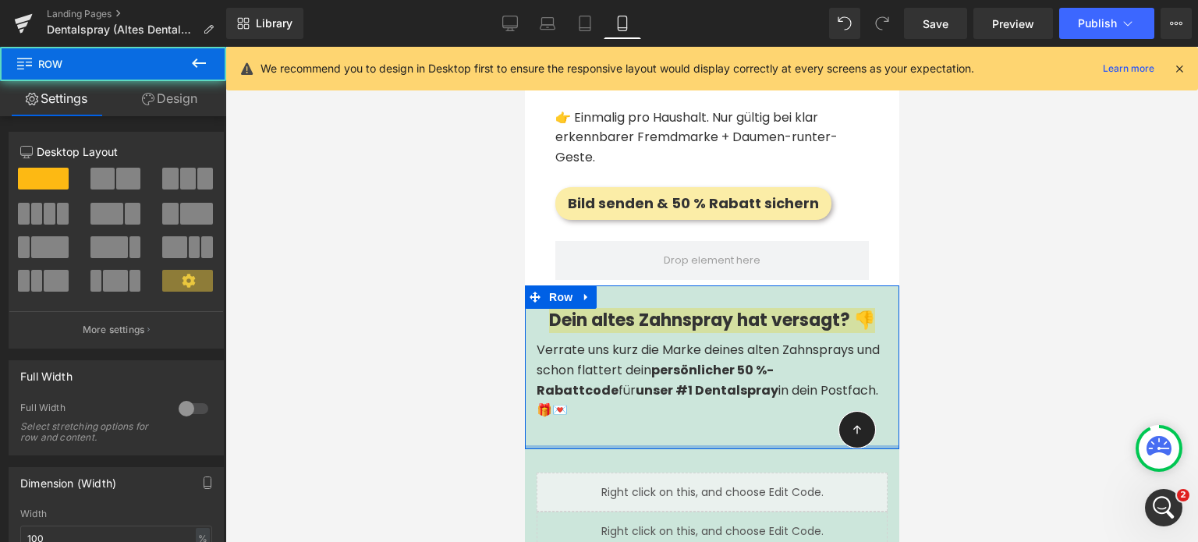
drag, startPoint x: 653, startPoint y: 346, endPoint x: 911, endPoint y: 177, distance: 308.4
click at [653, 333] on div "Dein altes Zahnspray hat versagt? 👎 Heading Verrate uns kurz die Marke deines a…" at bounding box center [711, 368] width 375 height 164
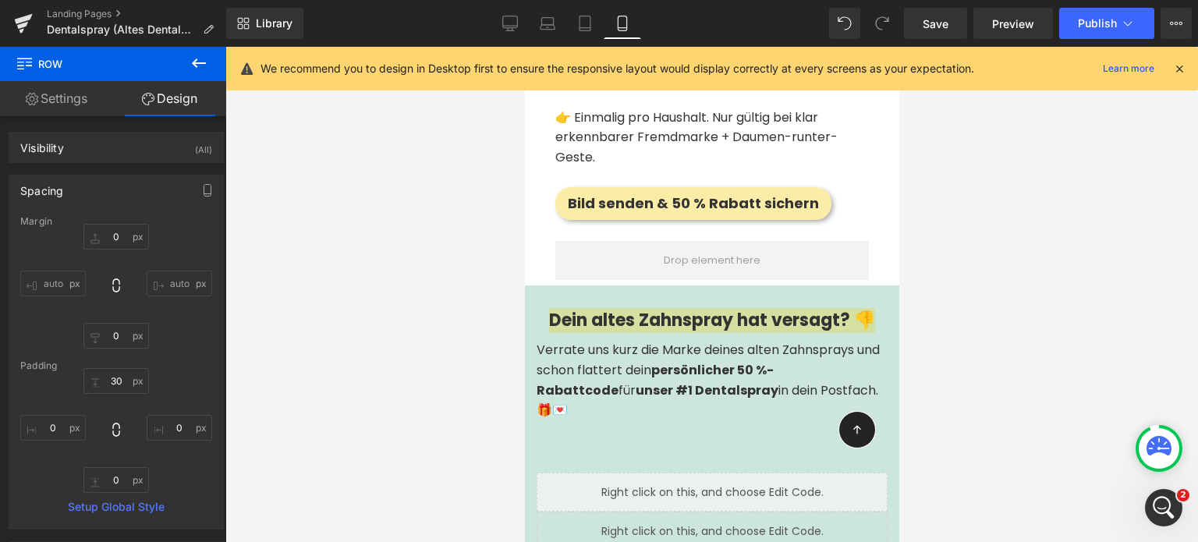
type input "0"
type input "30"
type input "0"
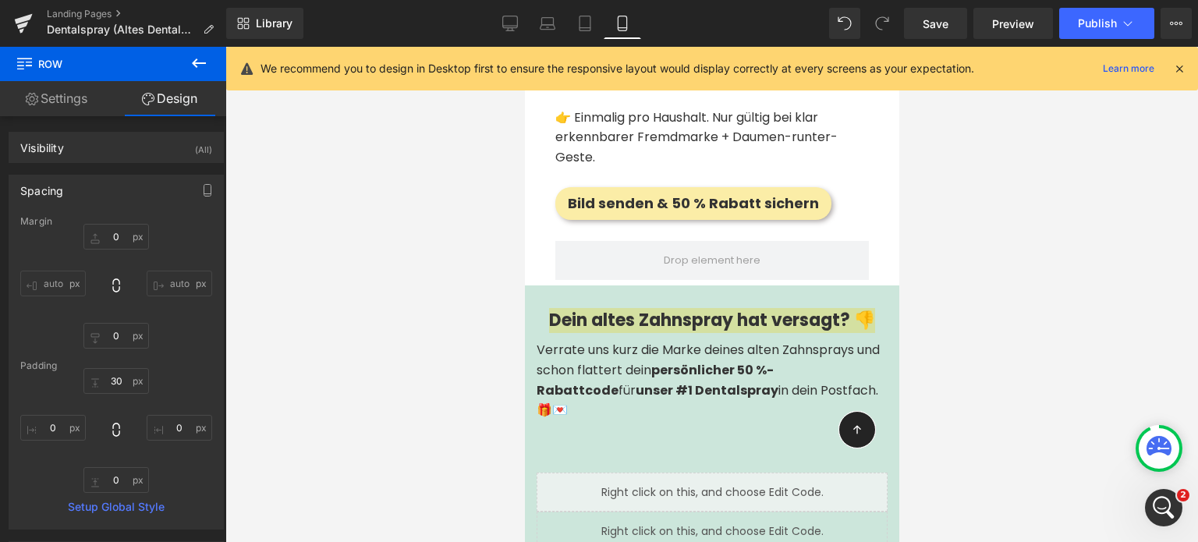
type input "0"
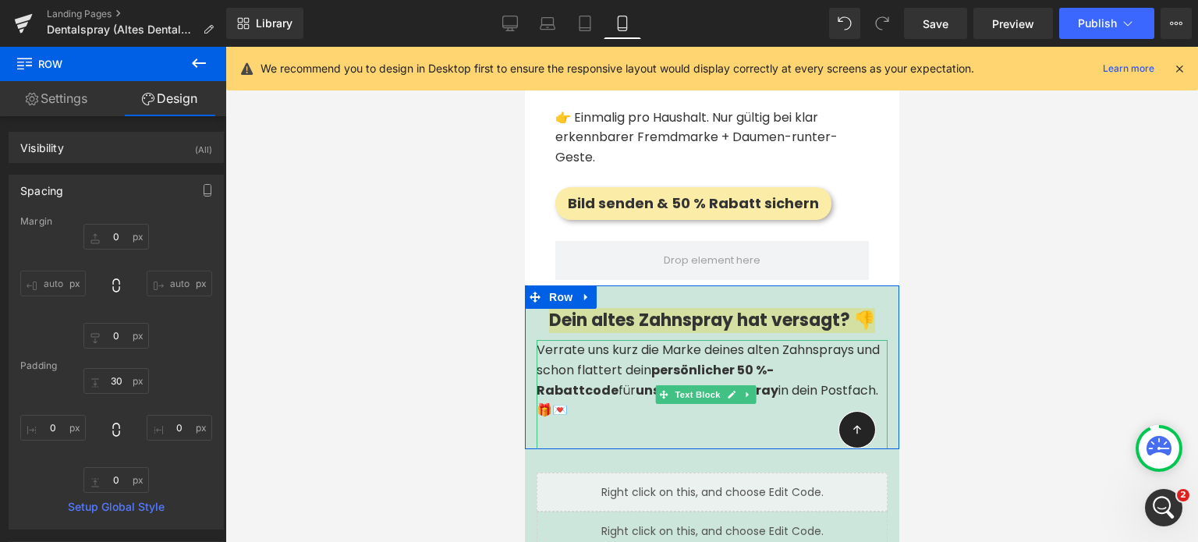
scroll to position [4107, 0]
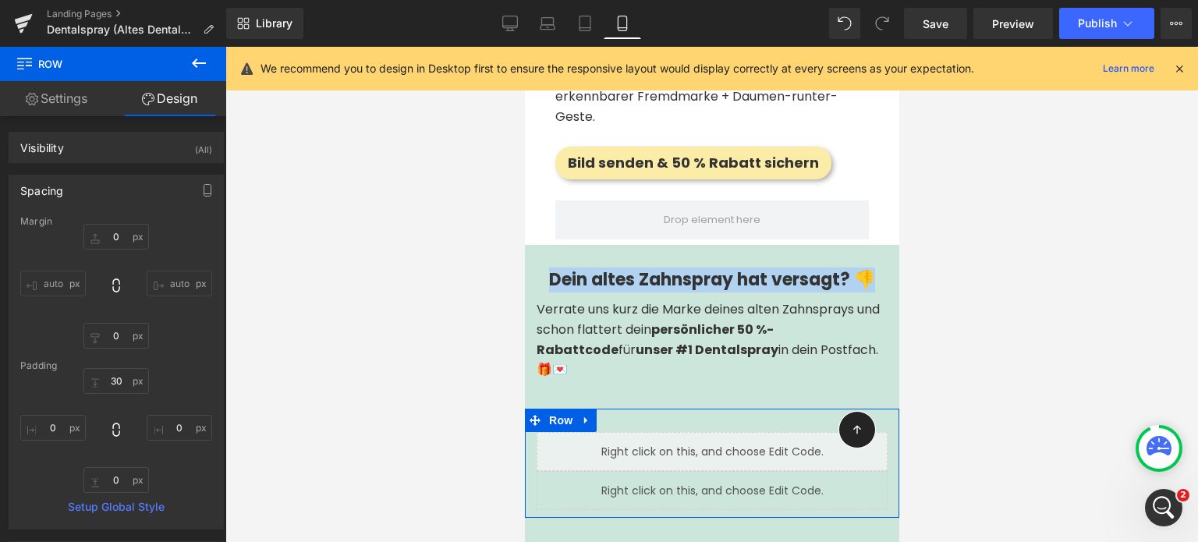
click at [597, 300] on div "Verrate uns kurz die Marke deines alten Zahnsprays und schon flattert dein pers…" at bounding box center [711, 354] width 351 height 108
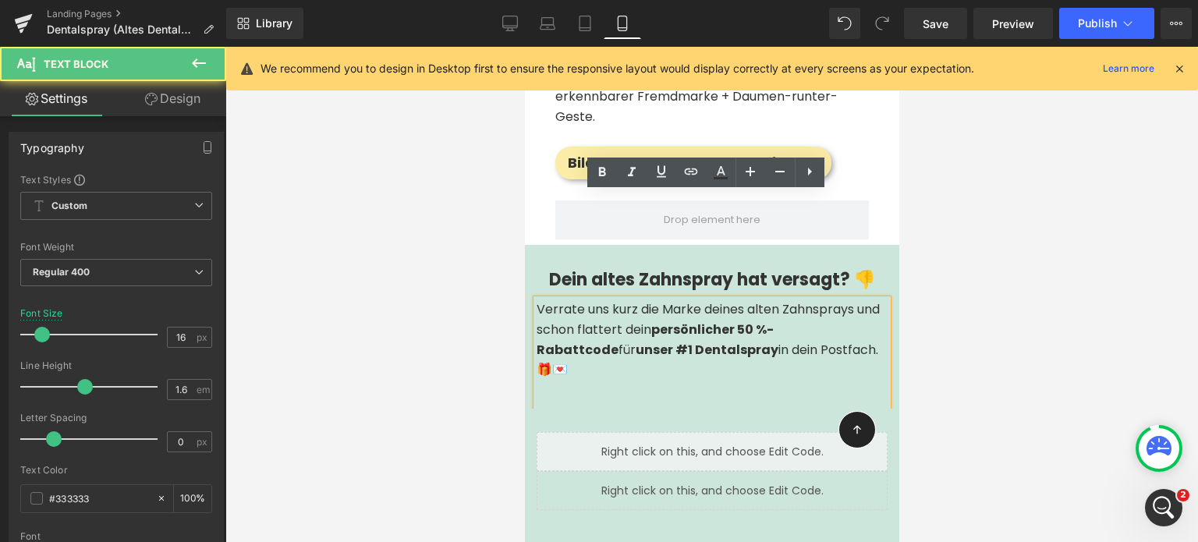
click at [656, 300] on div "Verrate uns kurz die Marke deines alten Zahnsprays und schon flattert dein pers…" at bounding box center [711, 354] width 351 height 108
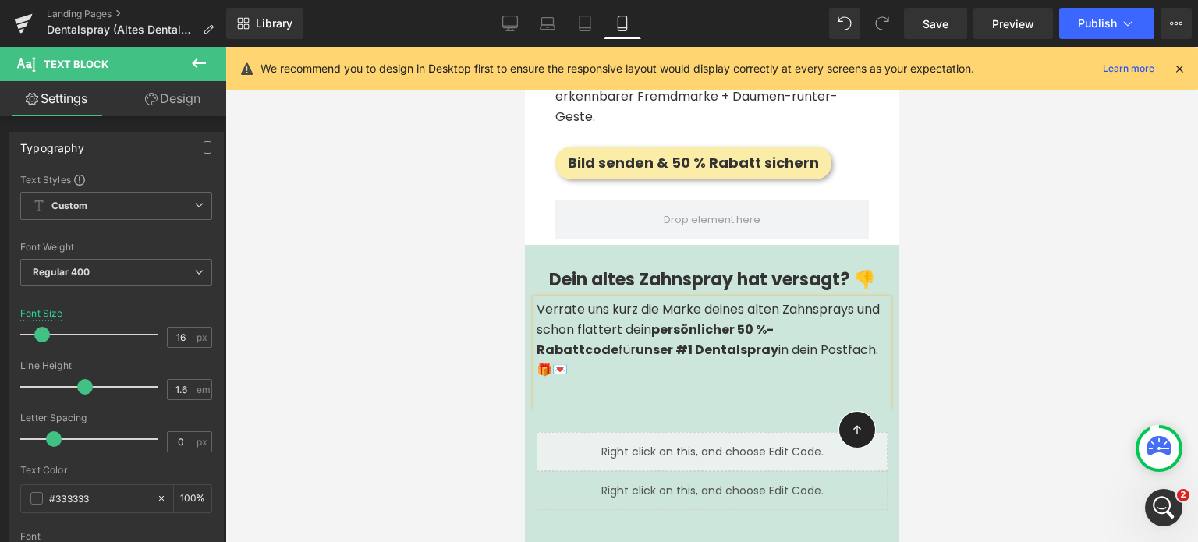
click at [408, 271] on div at bounding box center [711, 294] width 973 height 495
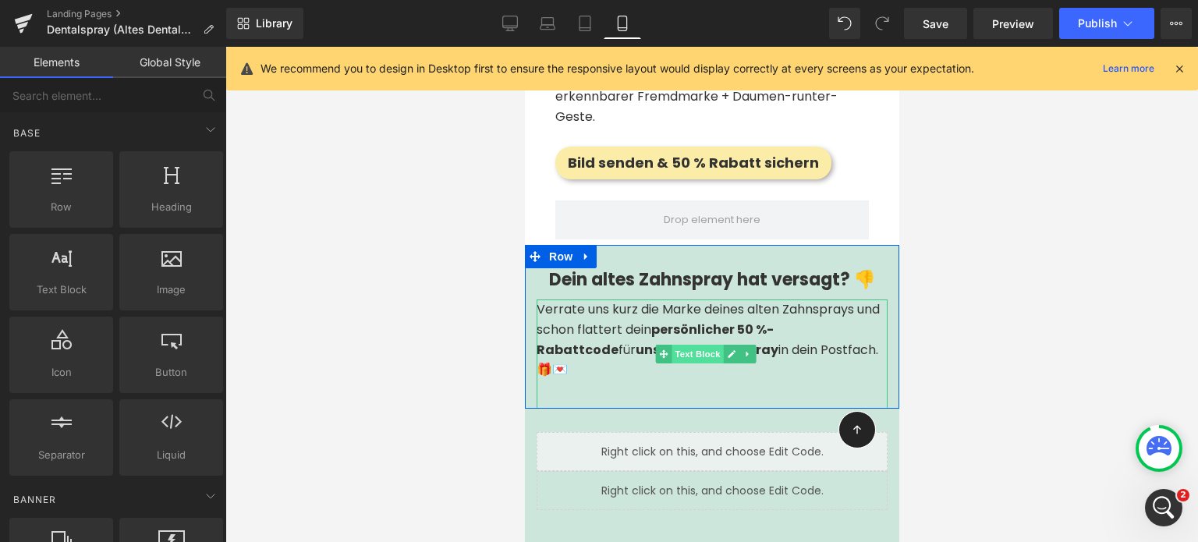
click at [684, 345] on span "Text Block" at bounding box center [697, 354] width 51 height 19
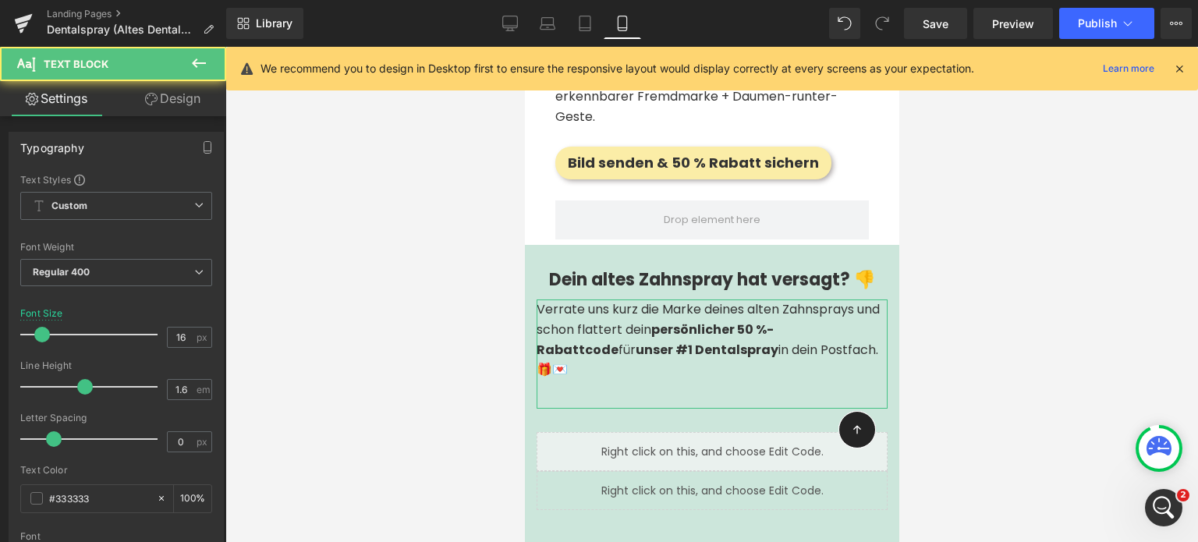
click at [168, 102] on link "Design" at bounding box center [172, 98] width 113 height 35
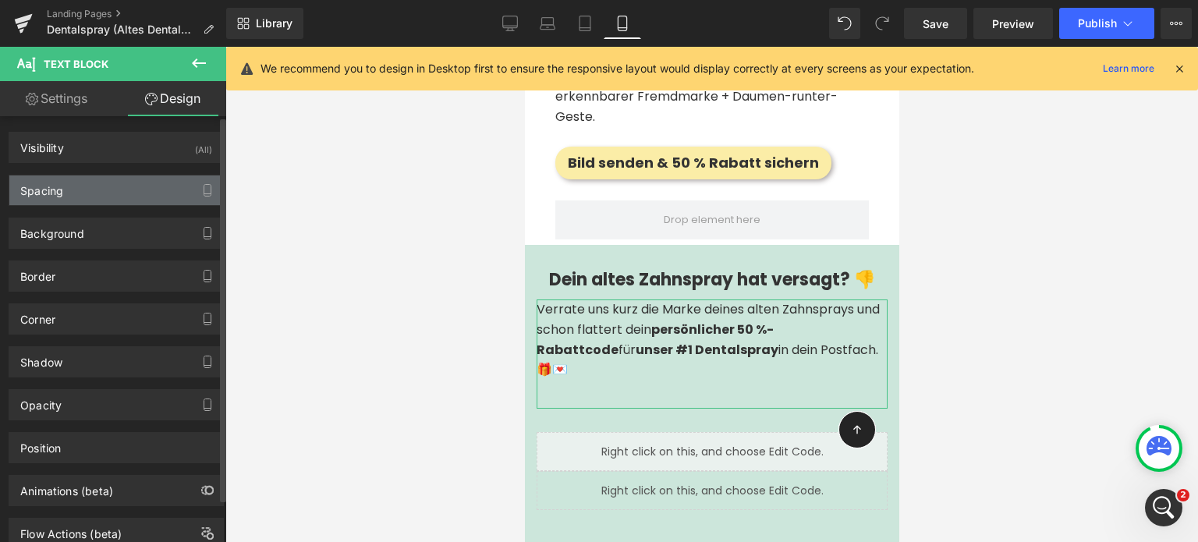
click at [80, 197] on div "Spacing" at bounding box center [116, 191] width 214 height 30
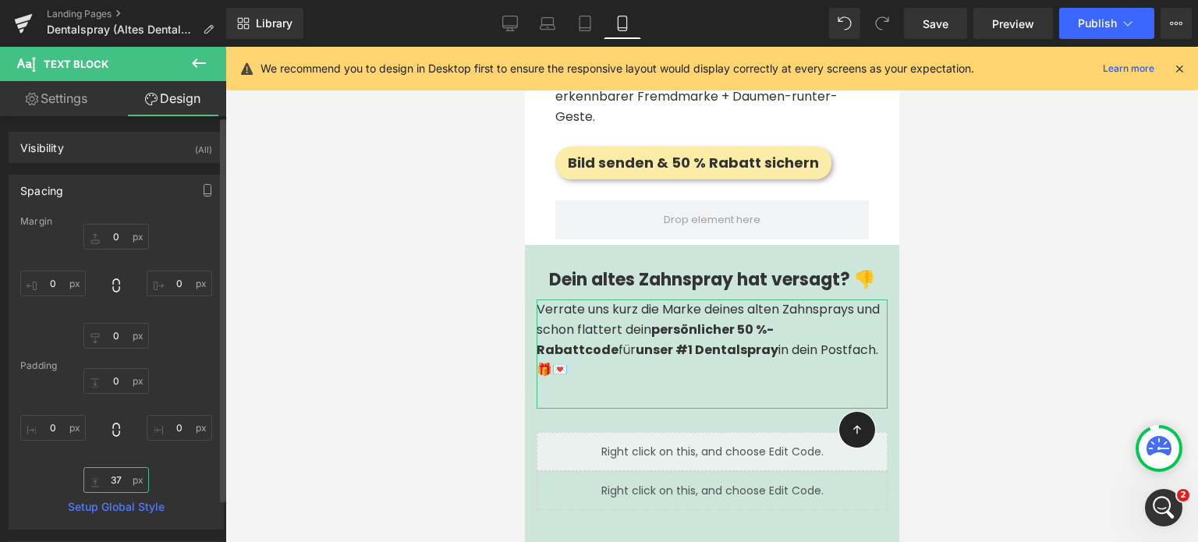
click at [119, 474] on input "37" at bounding box center [116, 480] width 66 height 26
type input "0"
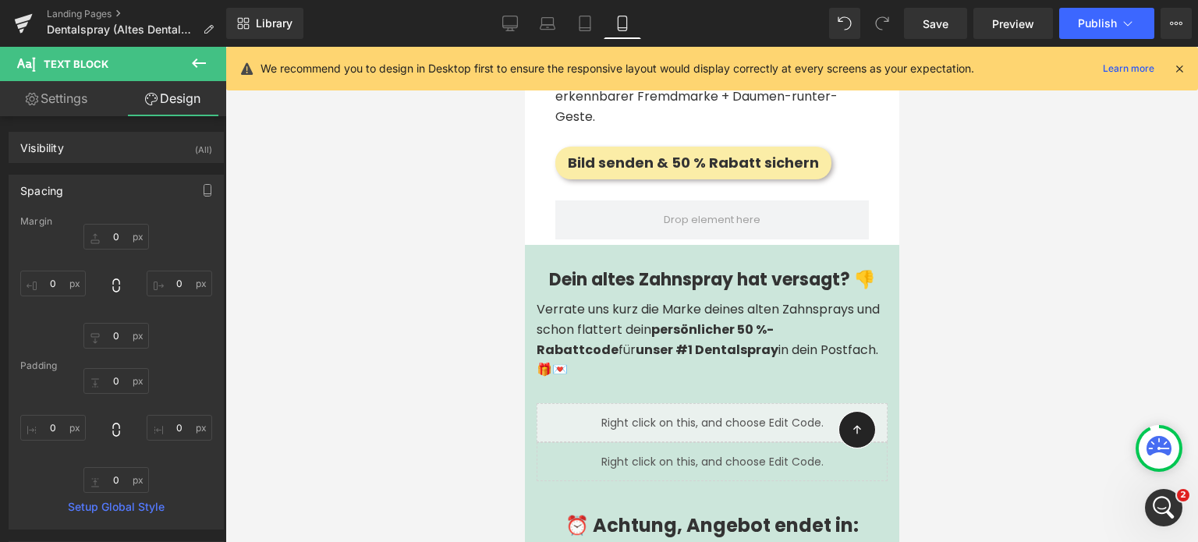
click at [438, 321] on div at bounding box center [711, 294] width 973 height 495
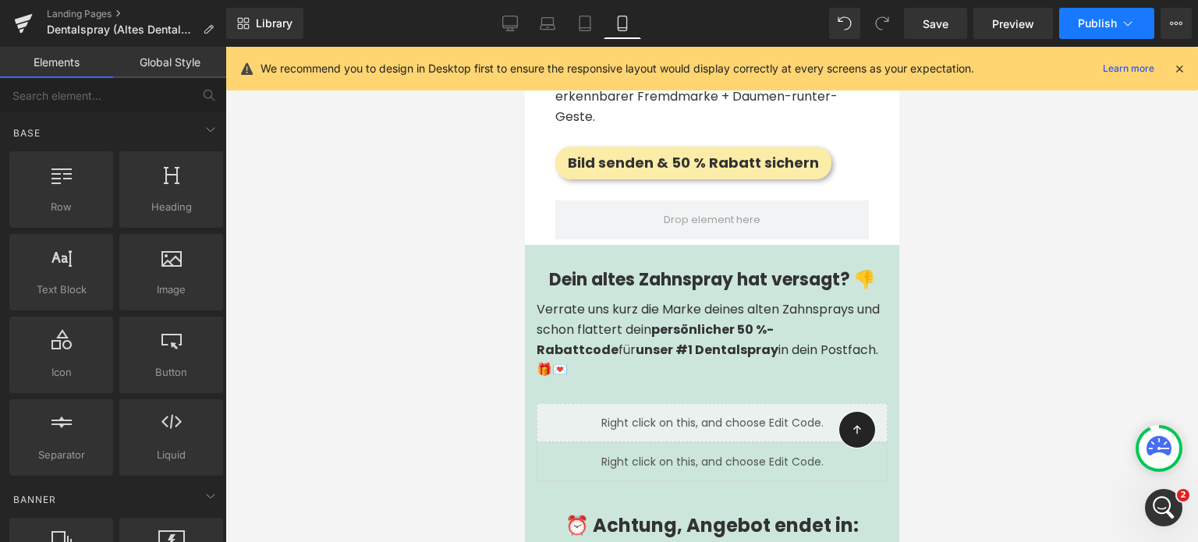
click at [1099, 23] on span "Publish" at bounding box center [1097, 23] width 39 height 12
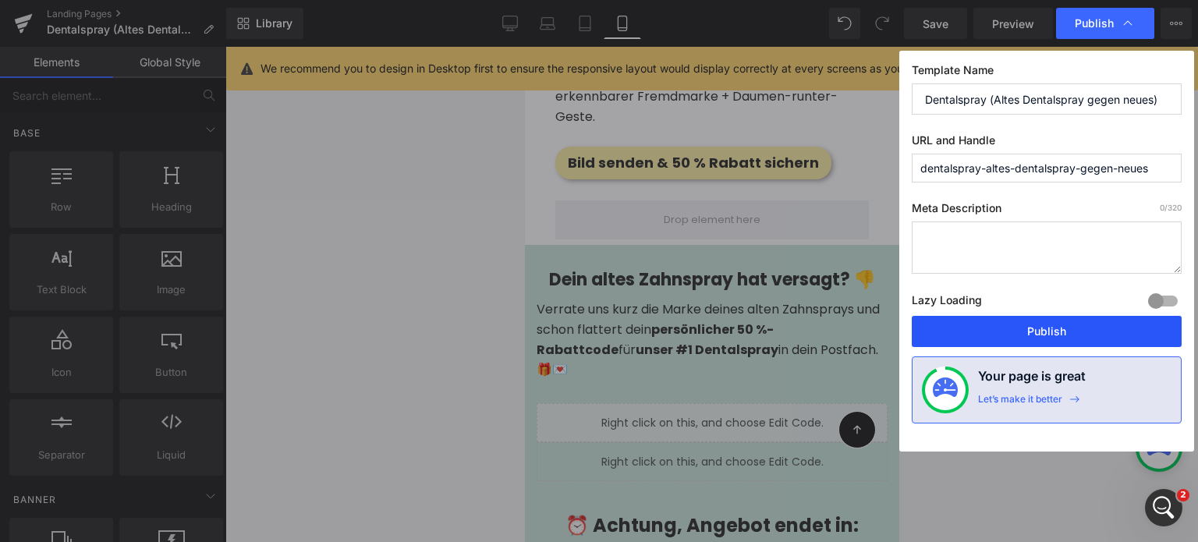
click at [984, 336] on button "Publish" at bounding box center [1047, 331] width 270 height 31
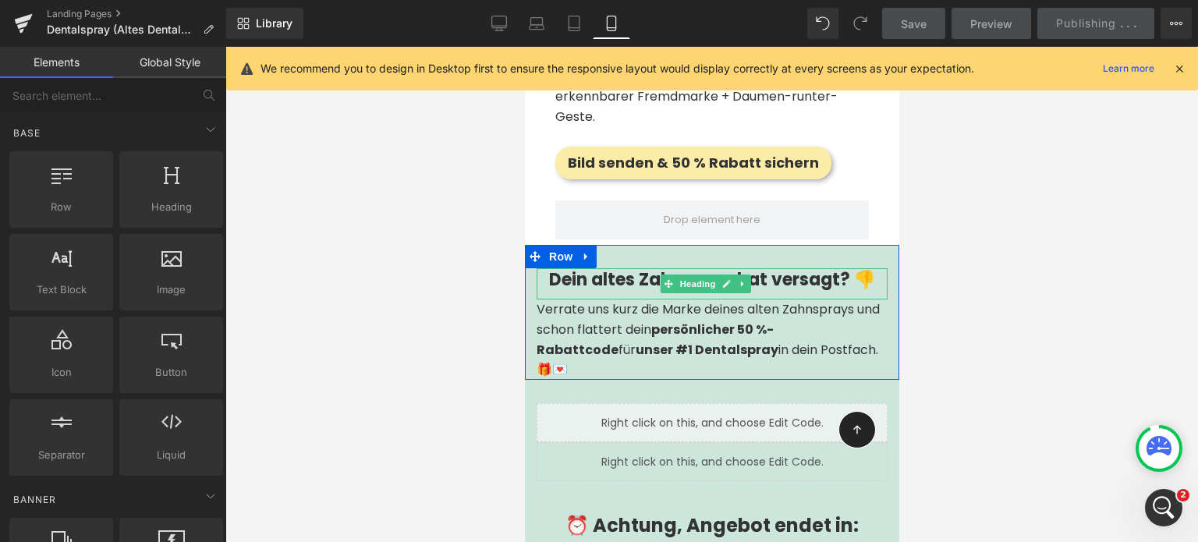
click at [604, 268] on strong "Dein altes Zahnspray hat versagt? 👎" at bounding box center [712, 280] width 326 height 24
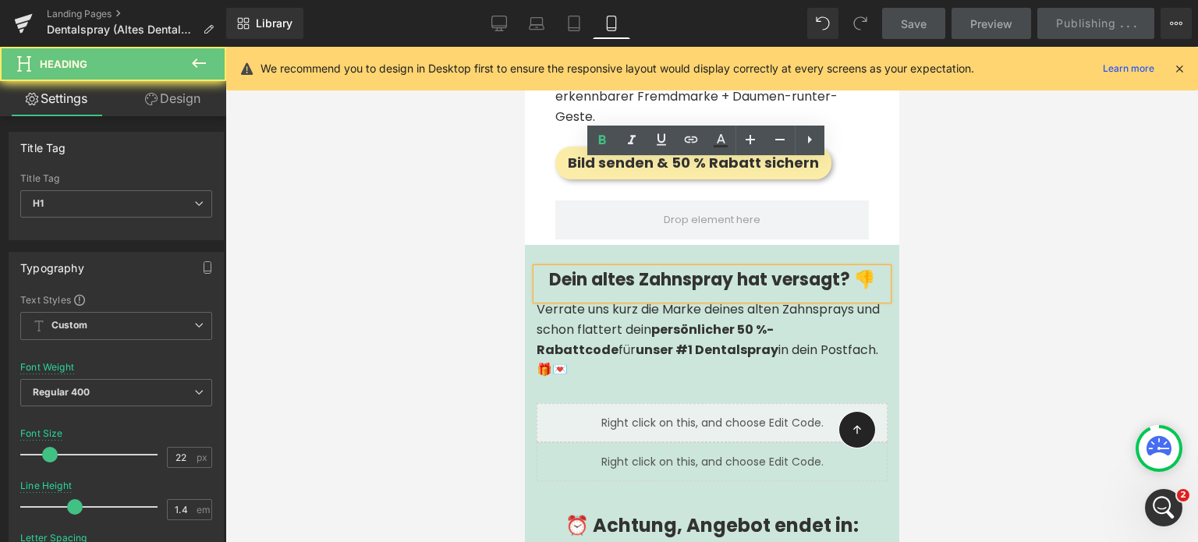
click at [604, 268] on strong "Dein altes Zahnspray hat versagt? 👎" at bounding box center [712, 280] width 326 height 24
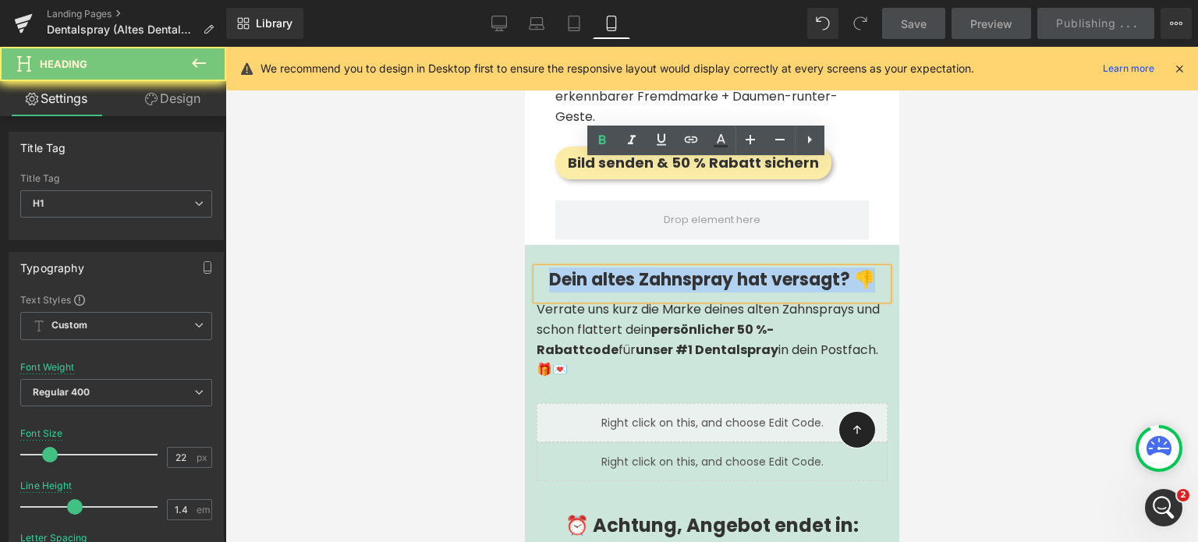
click at [604, 268] on strong "Dein altes Zahnspray hat versagt? 👎" at bounding box center [712, 280] width 326 height 24
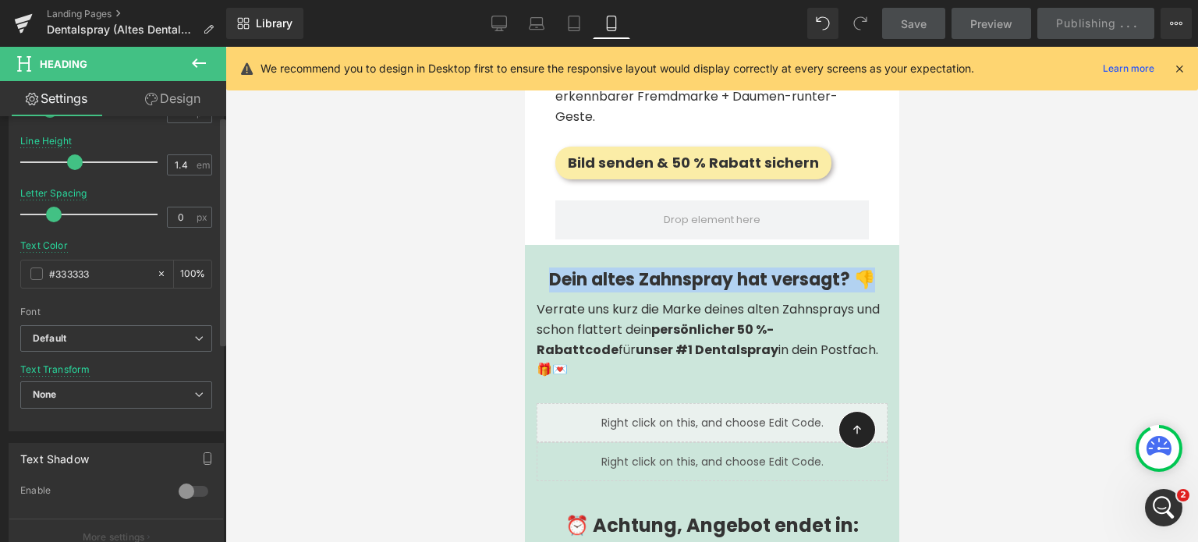
scroll to position [677, 0]
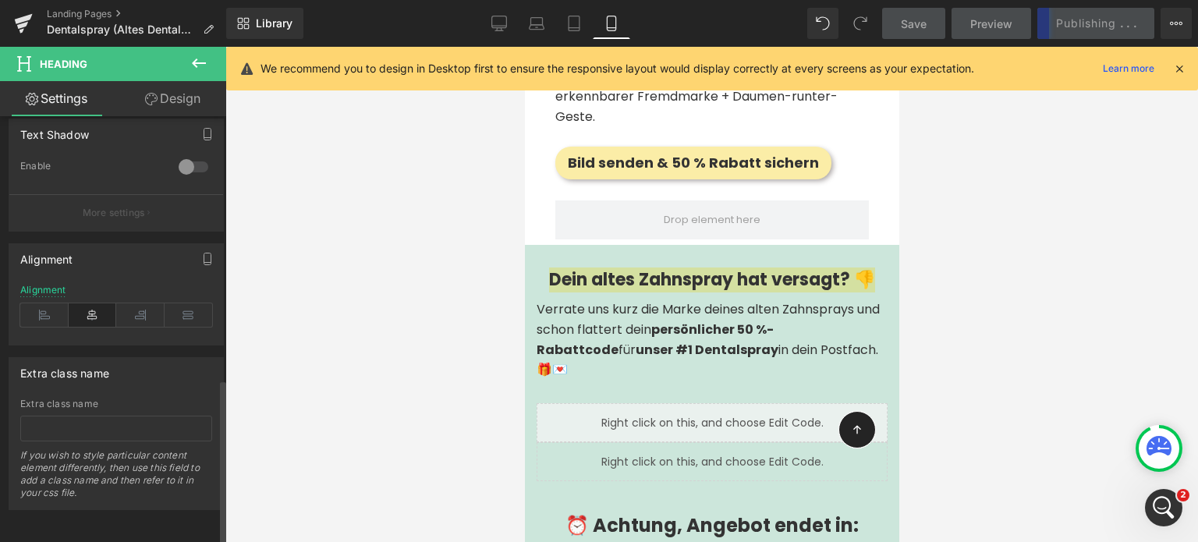
click at [84, 314] on icon at bounding box center [93, 315] width 48 height 23
click at [84, 308] on icon at bounding box center [93, 315] width 48 height 23
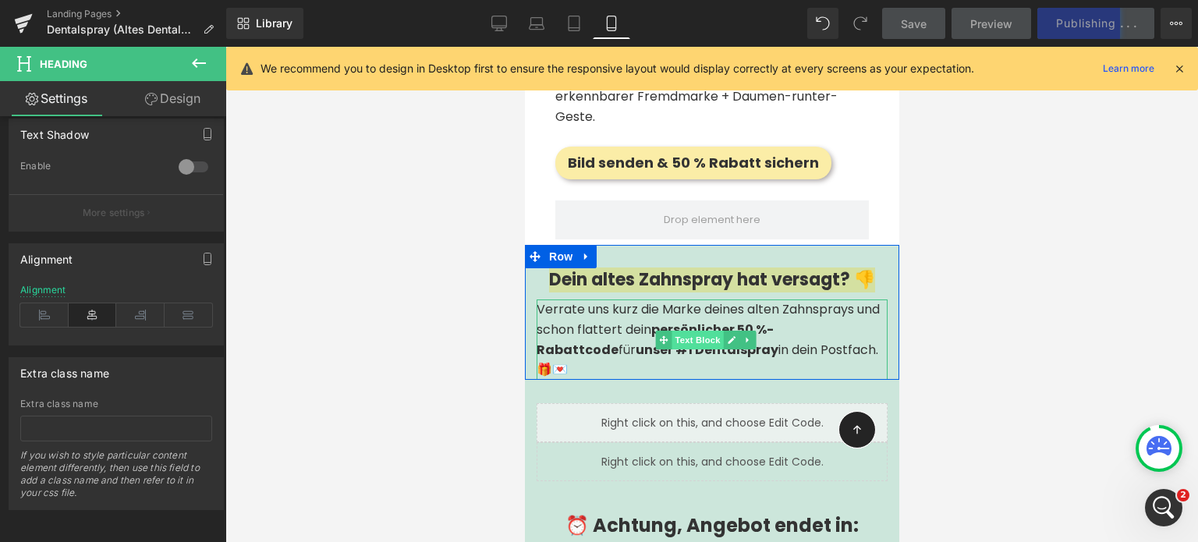
click at [710, 331] on span "Text Block" at bounding box center [697, 340] width 51 height 19
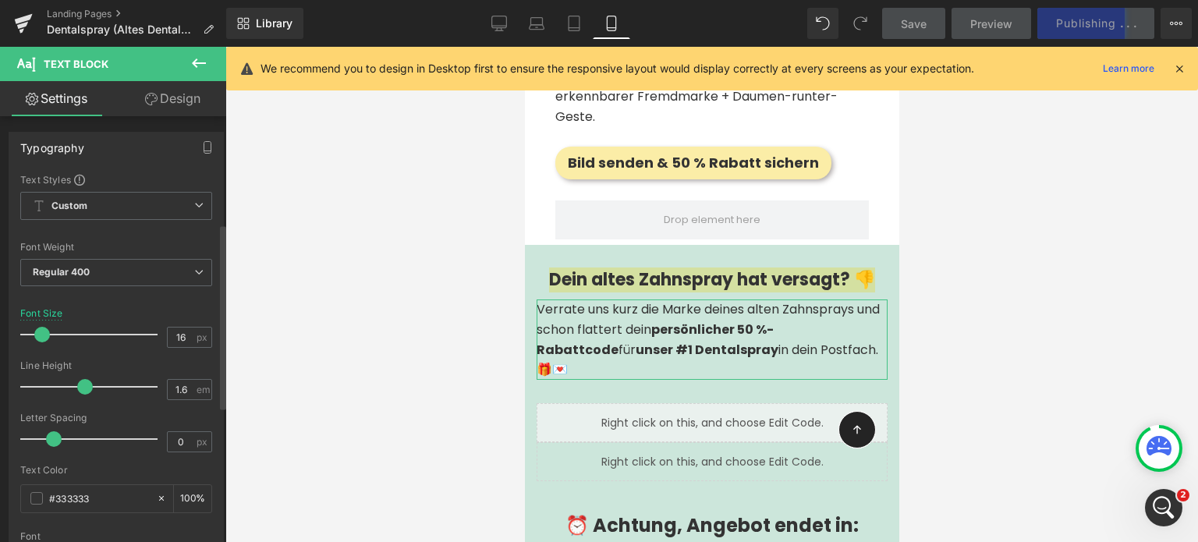
scroll to position [558, 0]
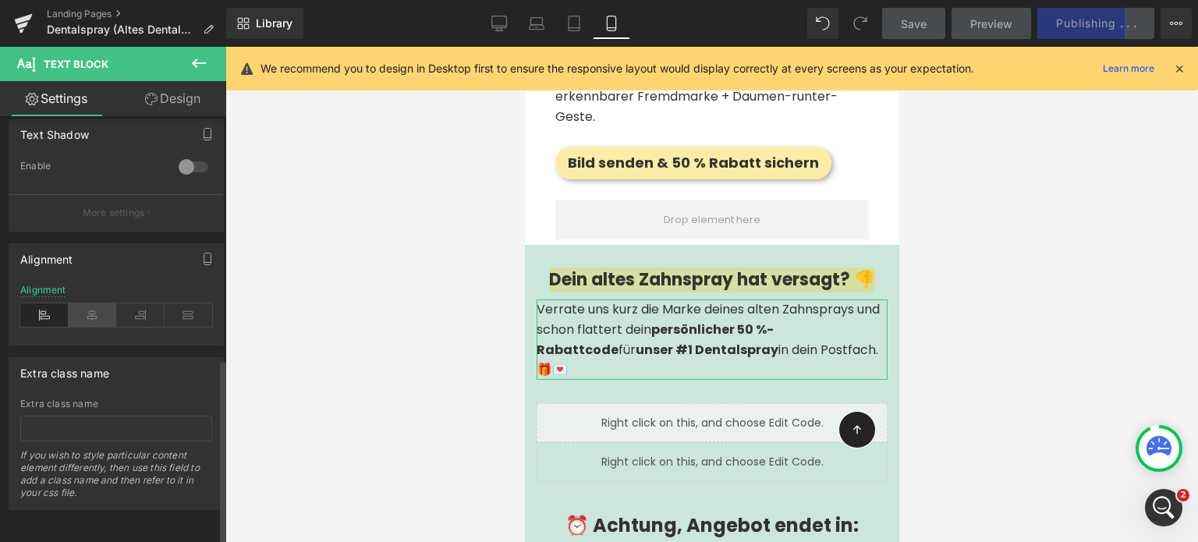
click at [83, 304] on icon at bounding box center [93, 315] width 48 height 23
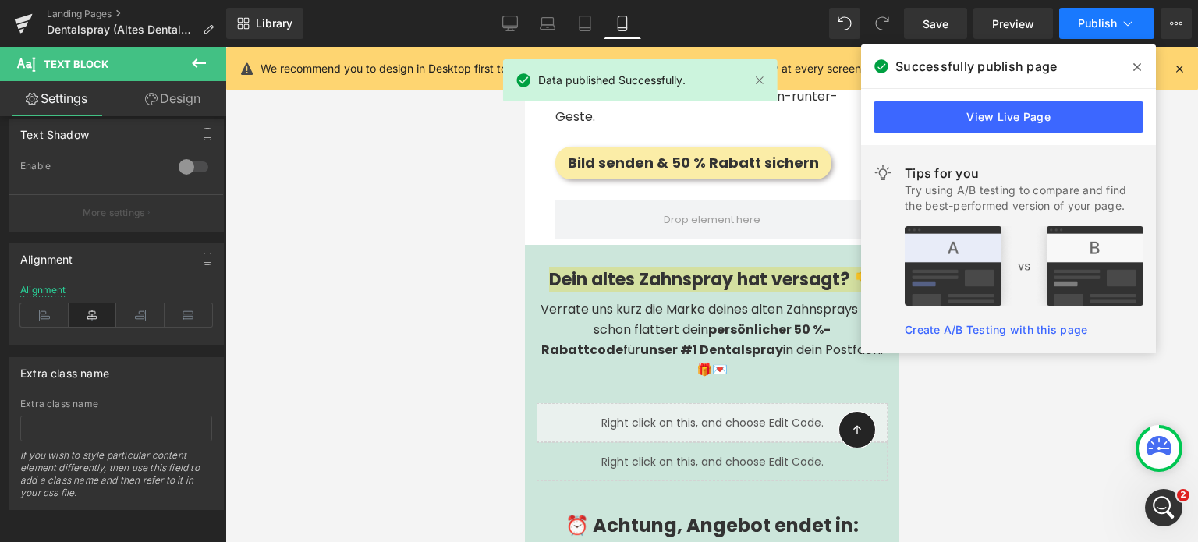
click at [1096, 24] on span "Publish" at bounding box center [1097, 23] width 39 height 12
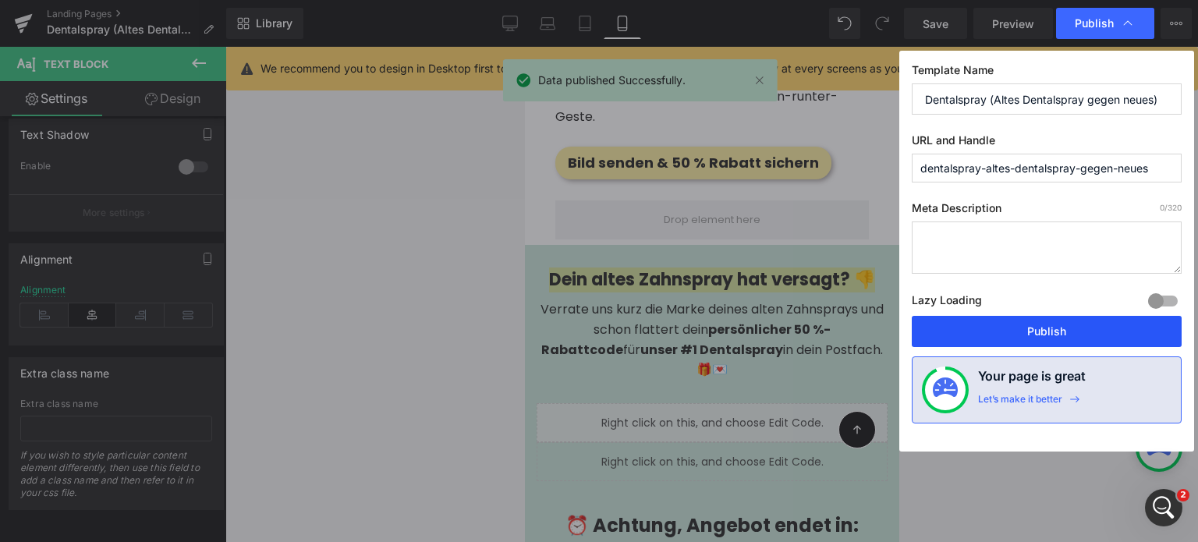
click at [1028, 328] on button "Publish" at bounding box center [1047, 331] width 270 height 31
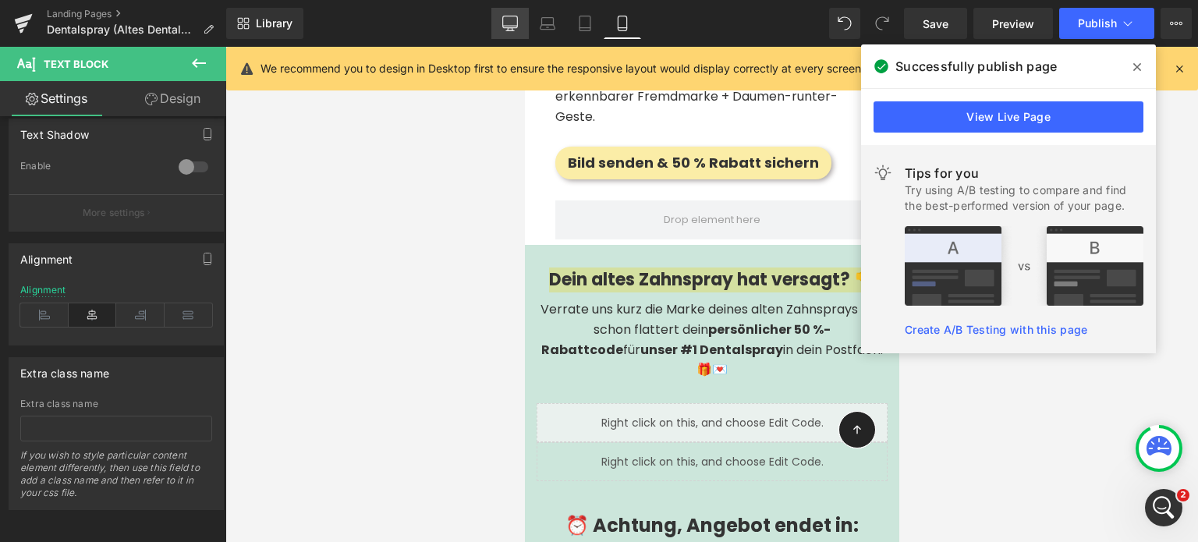
click at [499, 20] on link "Desktop" at bounding box center [510, 23] width 37 height 31
type input "18"
type input "100"
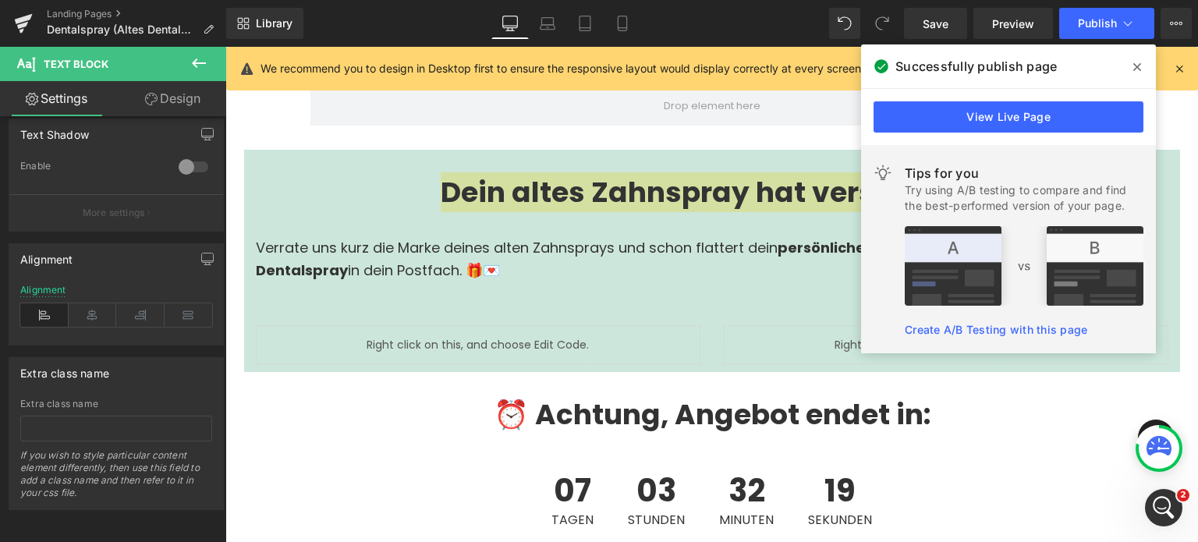
scroll to position [3967, 0]
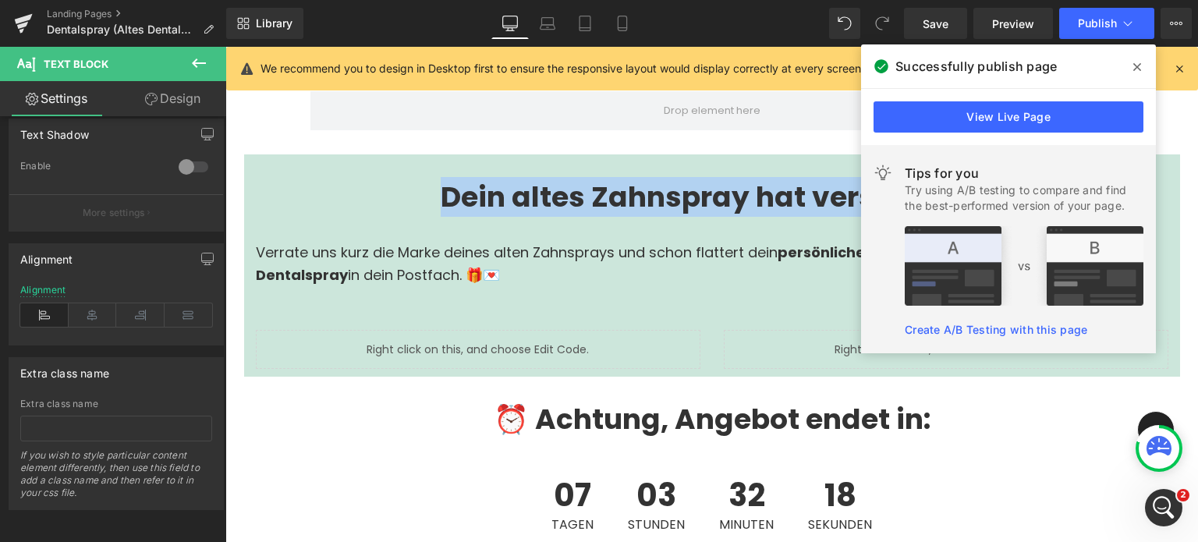
click at [468, 242] on p "Verrate uns kurz die Marke deines alten Zahnsprays und schon flattert dein pers…" at bounding box center [712, 264] width 913 height 45
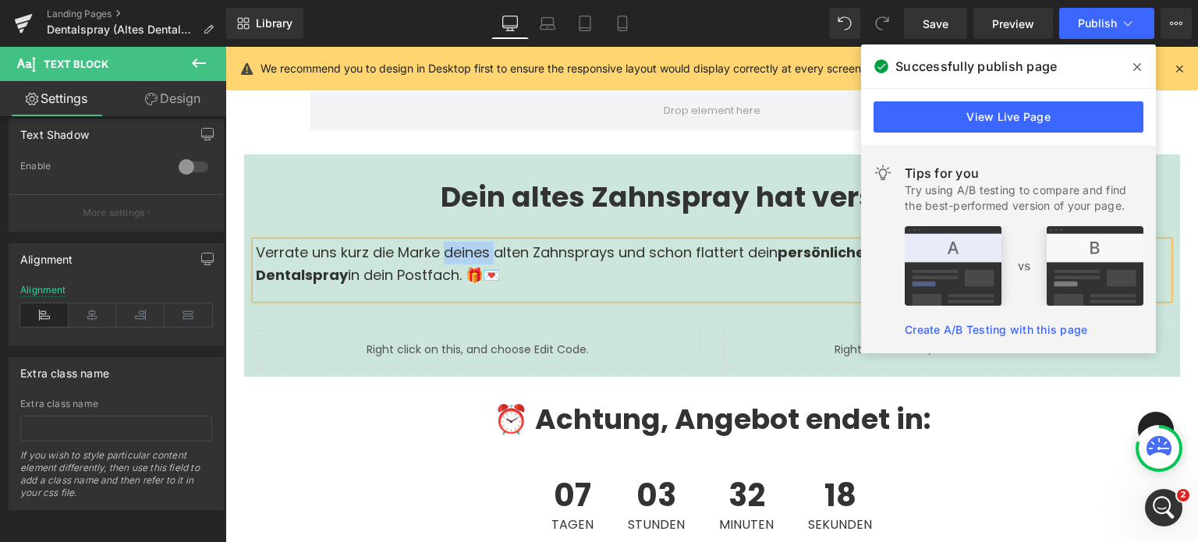
click at [468, 242] on p "Verrate uns kurz die Marke deines alten Zahnsprays und schon flattert dein pers…" at bounding box center [712, 264] width 913 height 45
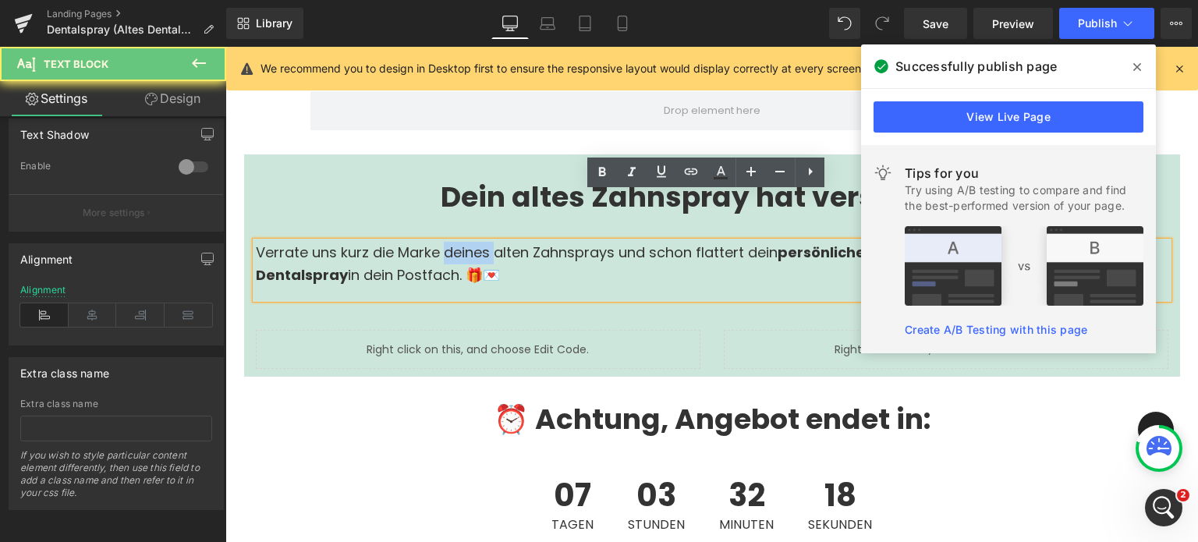
click at [468, 242] on p "Verrate uns kurz die Marke deines alten Zahnsprays und schon flattert dein pers…" at bounding box center [712, 264] width 913 height 45
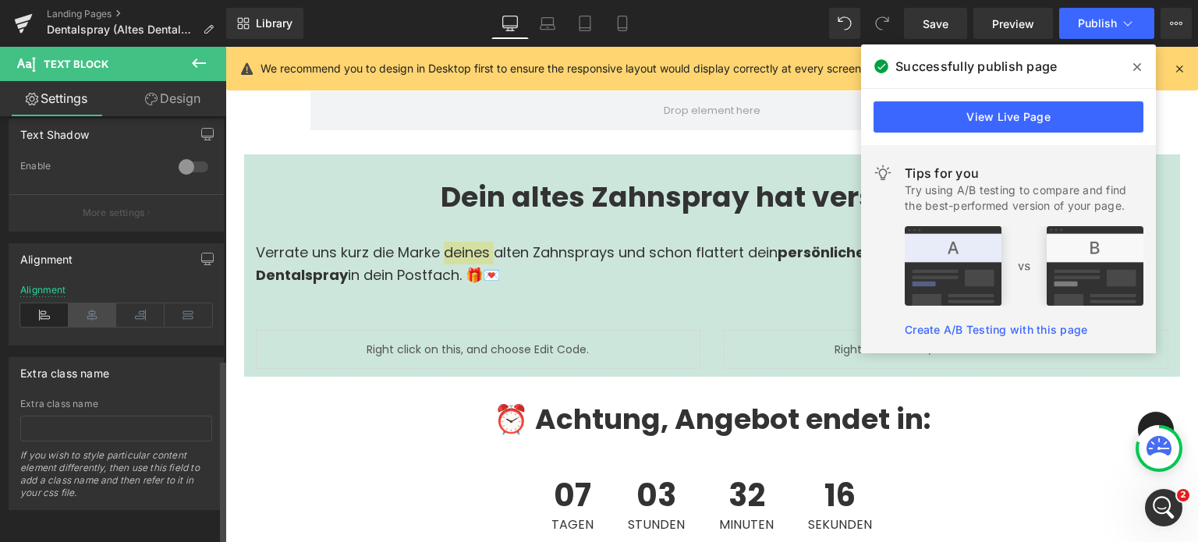
click at [87, 304] on icon at bounding box center [93, 315] width 48 height 23
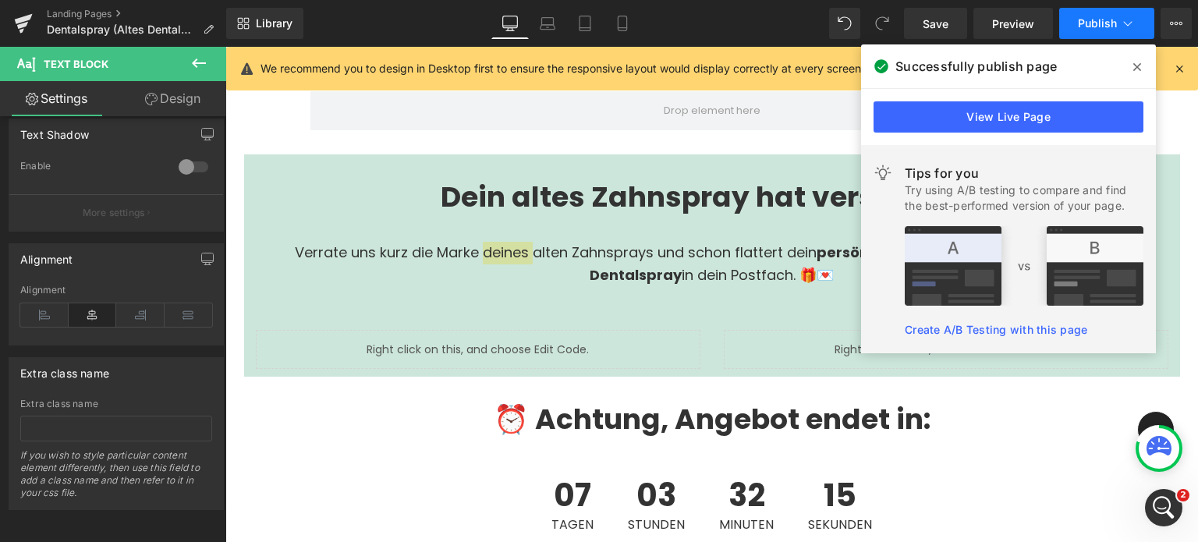
click at [1089, 29] on span "Publish" at bounding box center [1097, 23] width 39 height 12
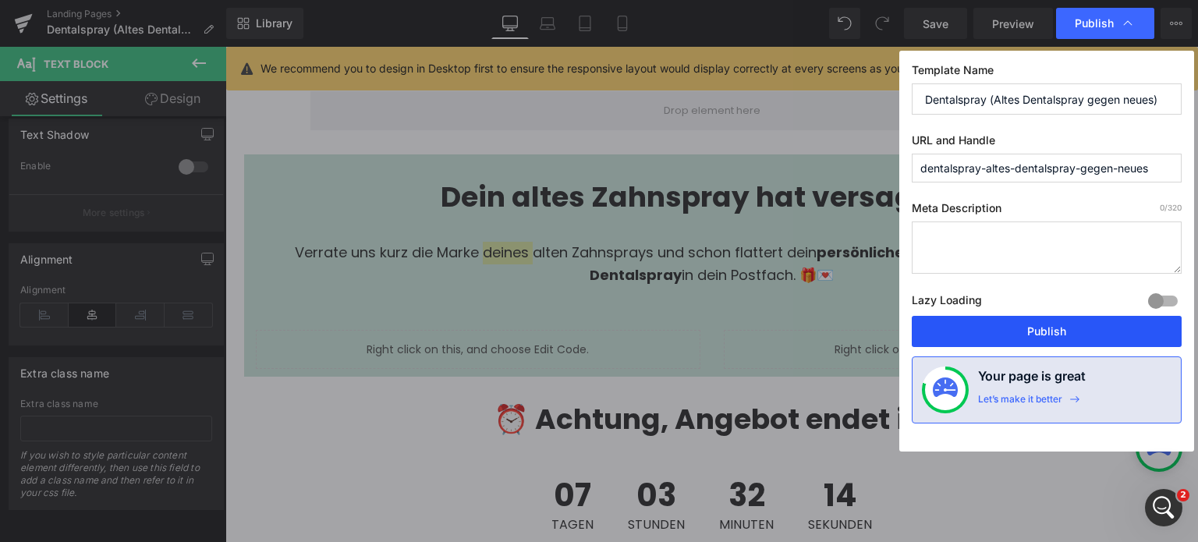
click at [1033, 325] on button "Publish" at bounding box center [1047, 331] width 270 height 31
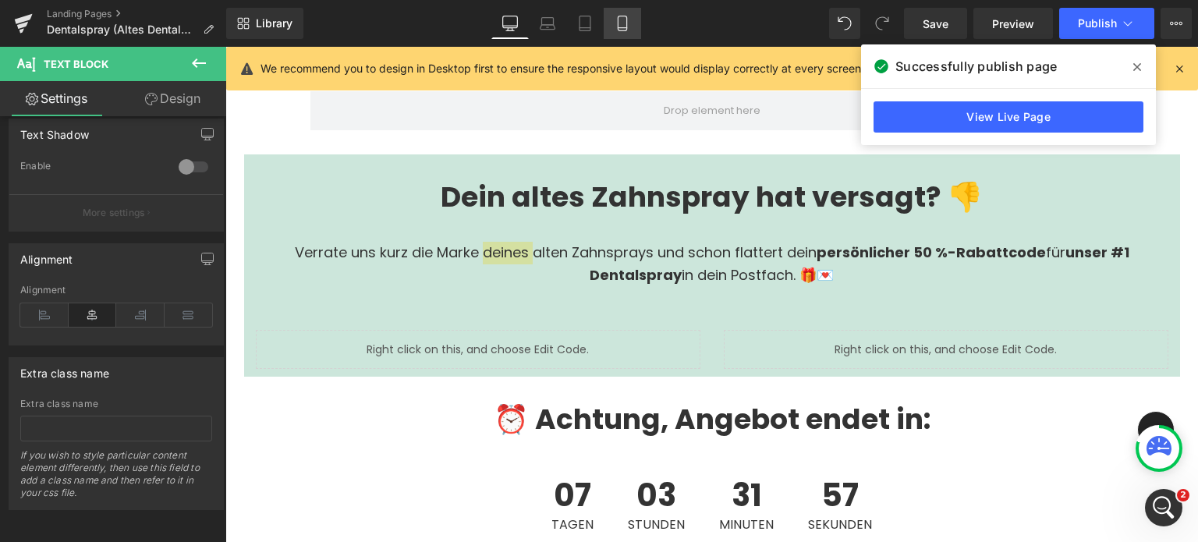
click at [622, 25] on icon at bounding box center [623, 24] width 16 height 16
type input "16"
type input "100"
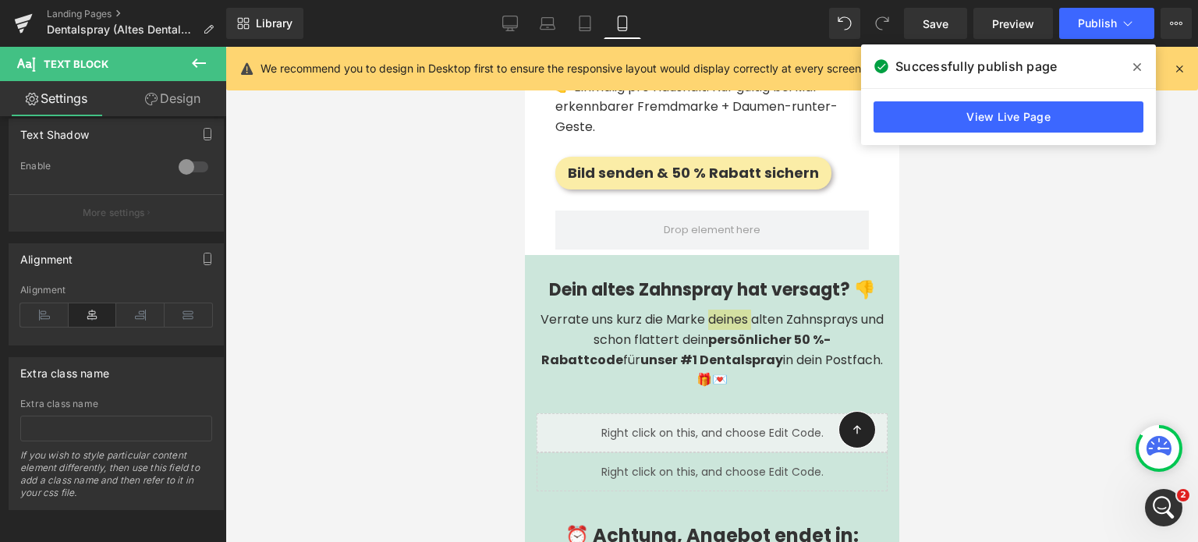
scroll to position [4100, 0]
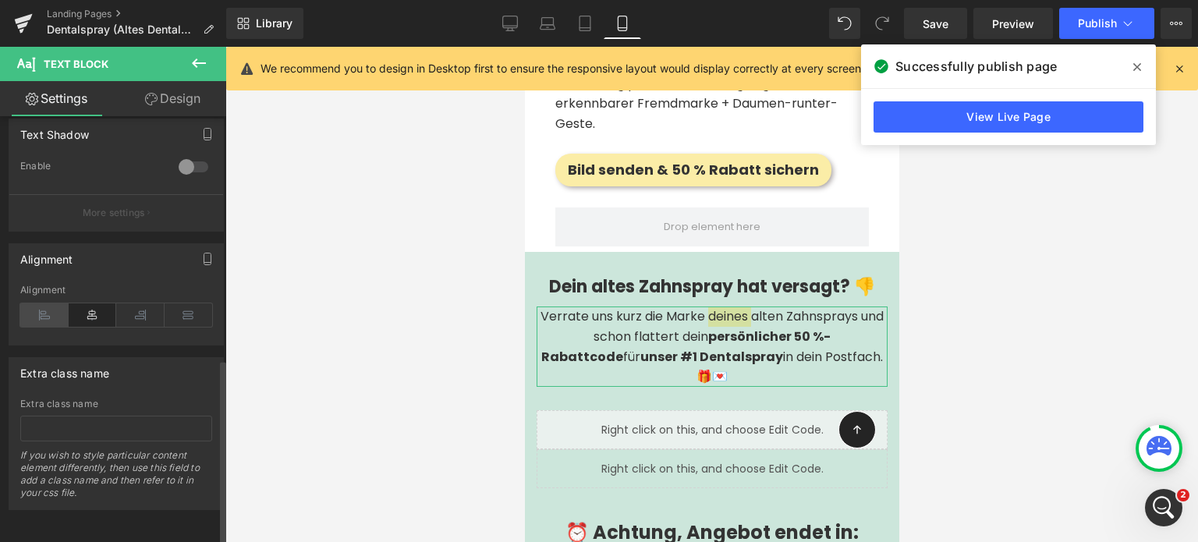
click at [35, 308] on icon at bounding box center [44, 315] width 48 height 23
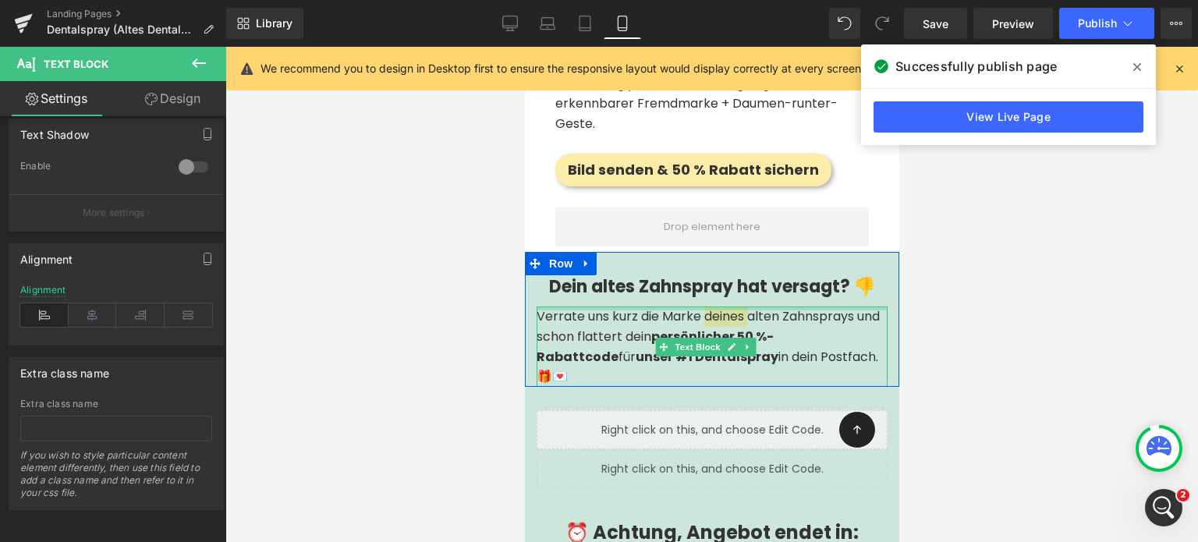
click at [550, 307] on div at bounding box center [711, 309] width 351 height 4
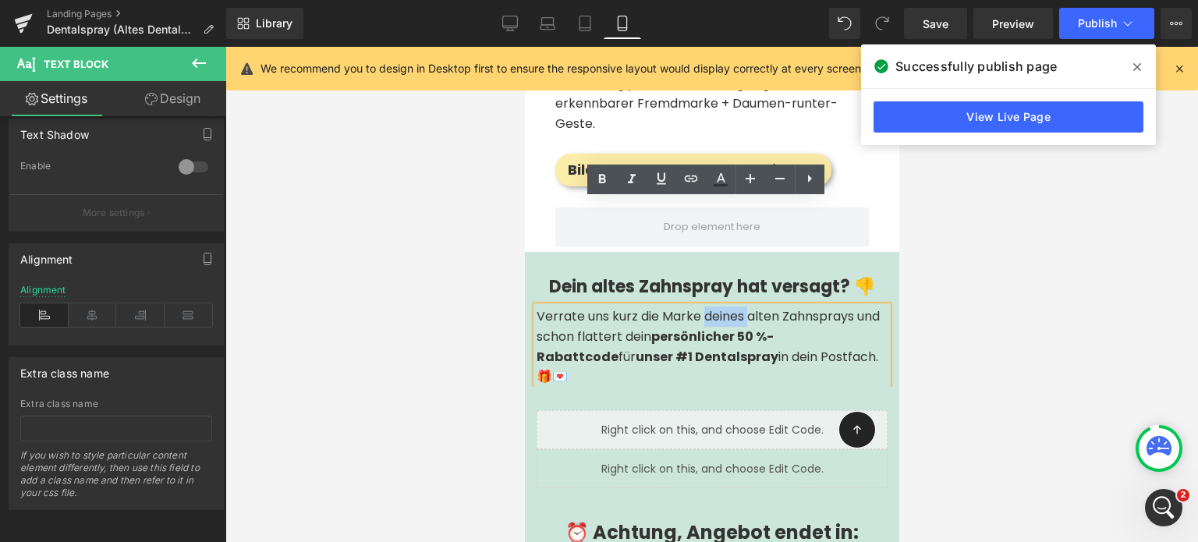
click at [559, 275] on strong "Dein altes Zahnspray hat versagt? 👎" at bounding box center [712, 287] width 326 height 24
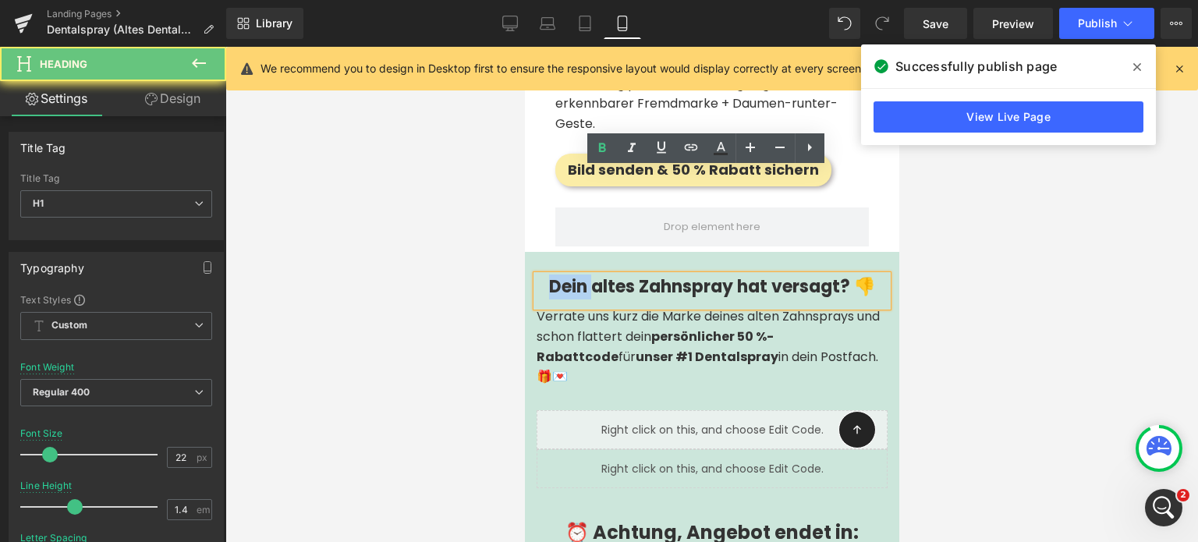
click at [559, 275] on strong "Dein altes Zahnspray hat versagt? 👎" at bounding box center [712, 287] width 326 height 24
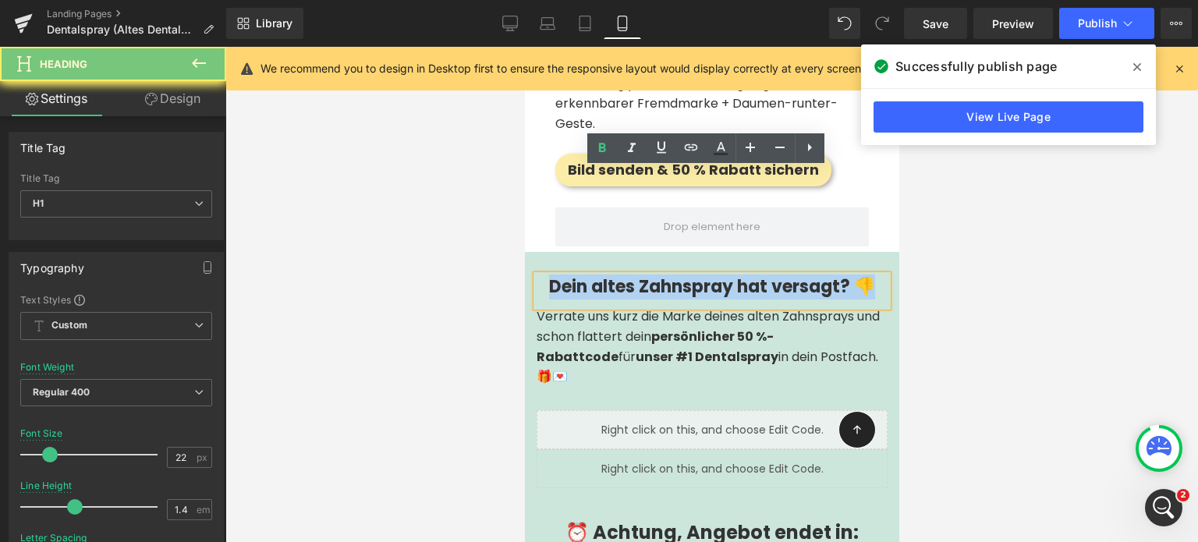
click at [559, 275] on strong "Dein altes Zahnspray hat versagt? 👎" at bounding box center [712, 287] width 326 height 24
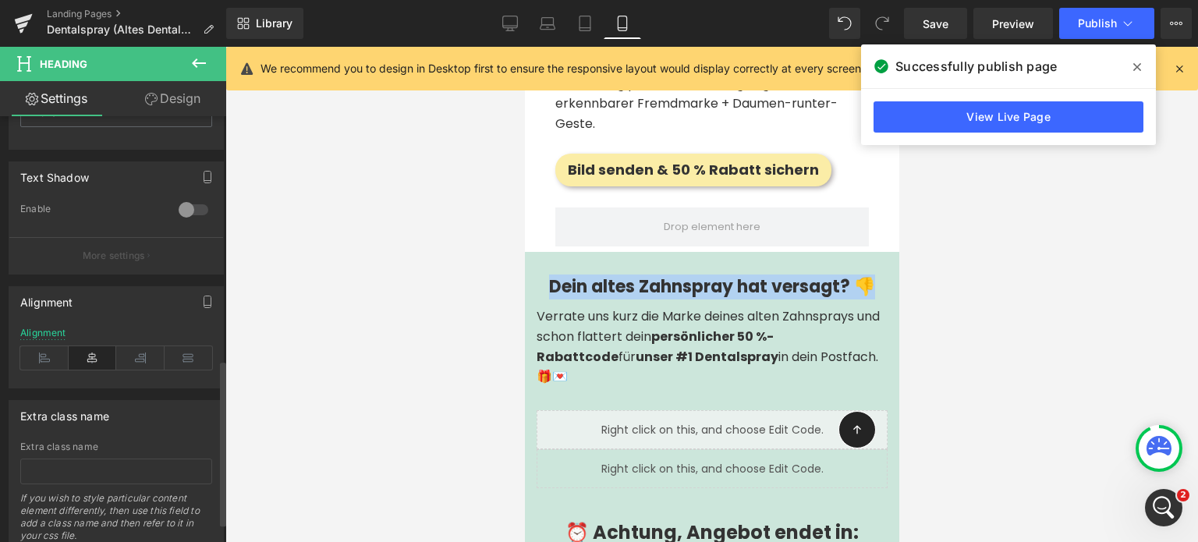
scroll to position [627, 0]
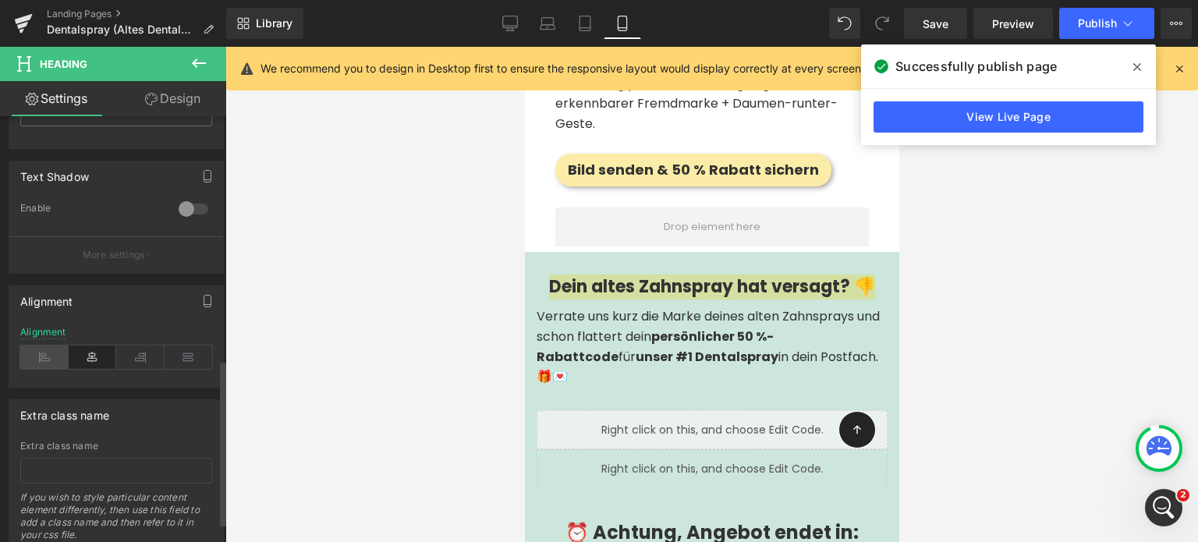
click at [48, 365] on icon at bounding box center [44, 357] width 48 height 23
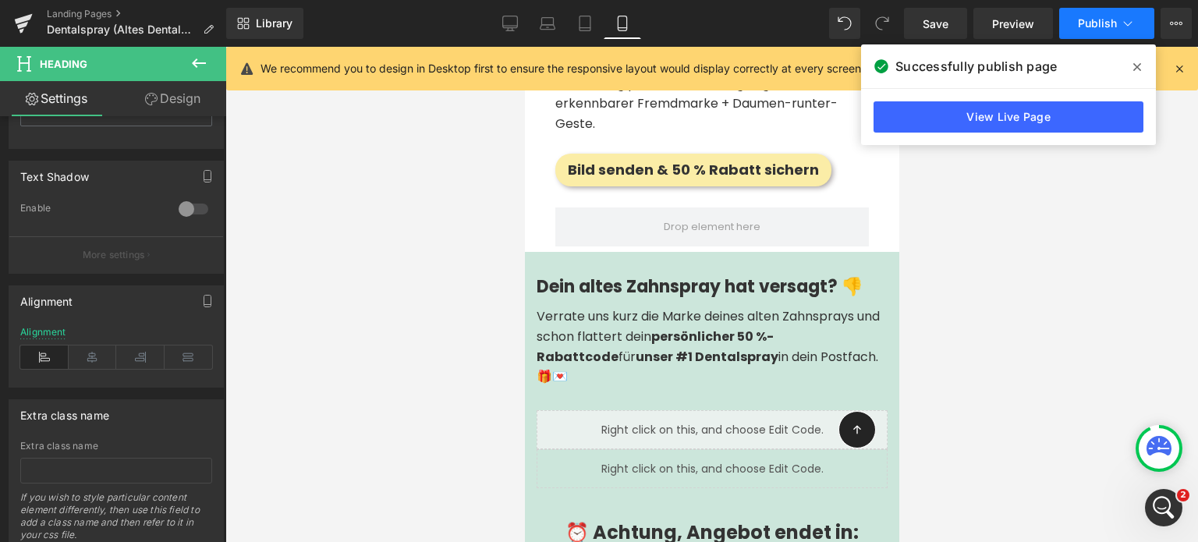
click at [1078, 19] on span "Publish" at bounding box center [1097, 23] width 39 height 12
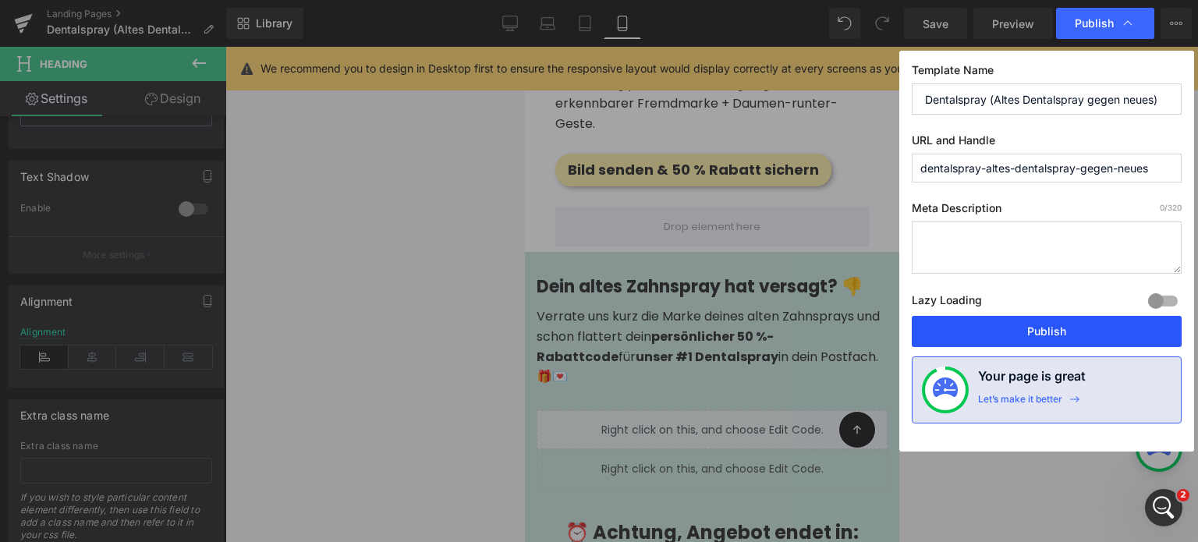
click at [1040, 325] on button "Publish" at bounding box center [1047, 331] width 270 height 31
